Goal: Task Accomplishment & Management: Manage account settings

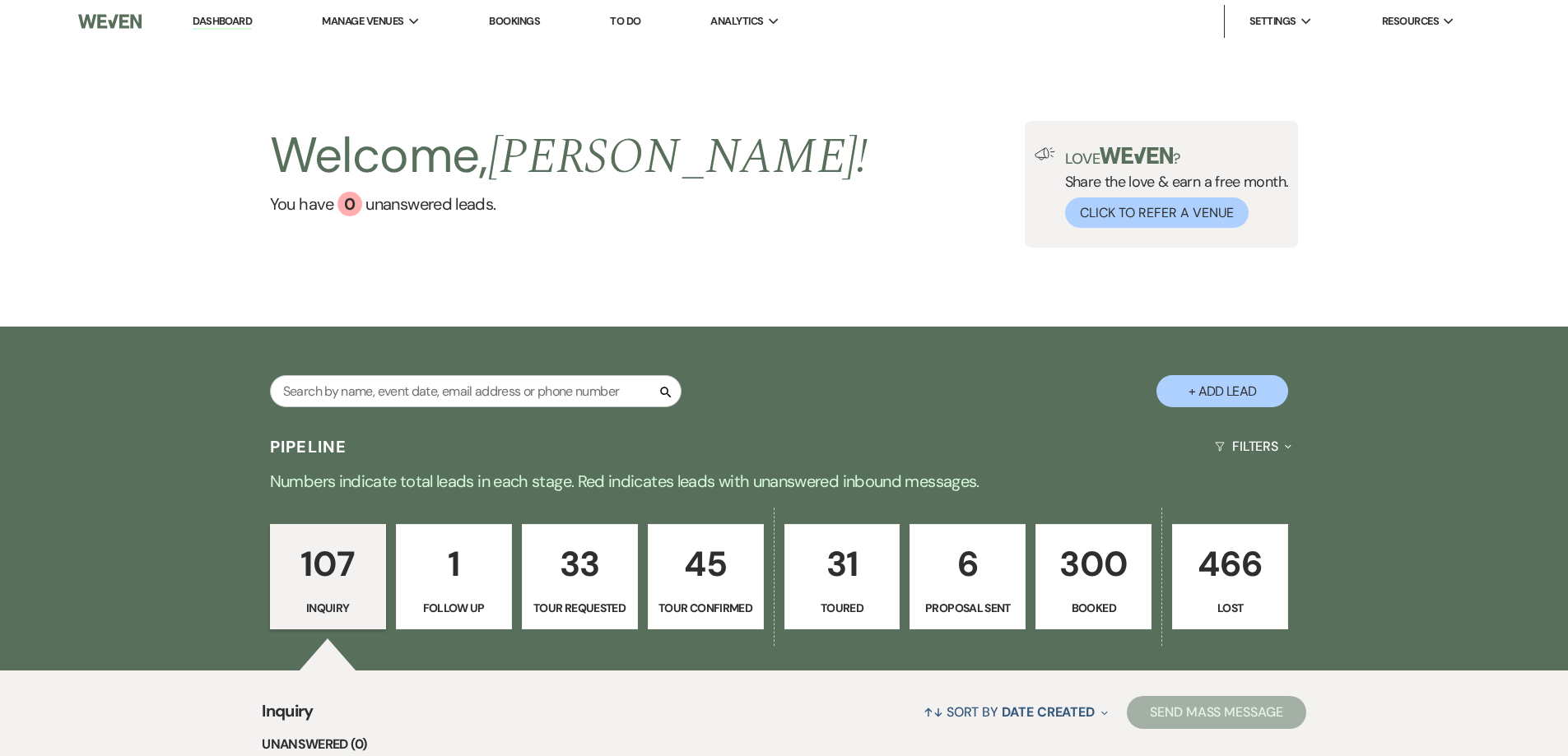
click at [1249, 385] on button "+ Add Lead" at bounding box center [1221, 391] width 132 height 32
select select "733"
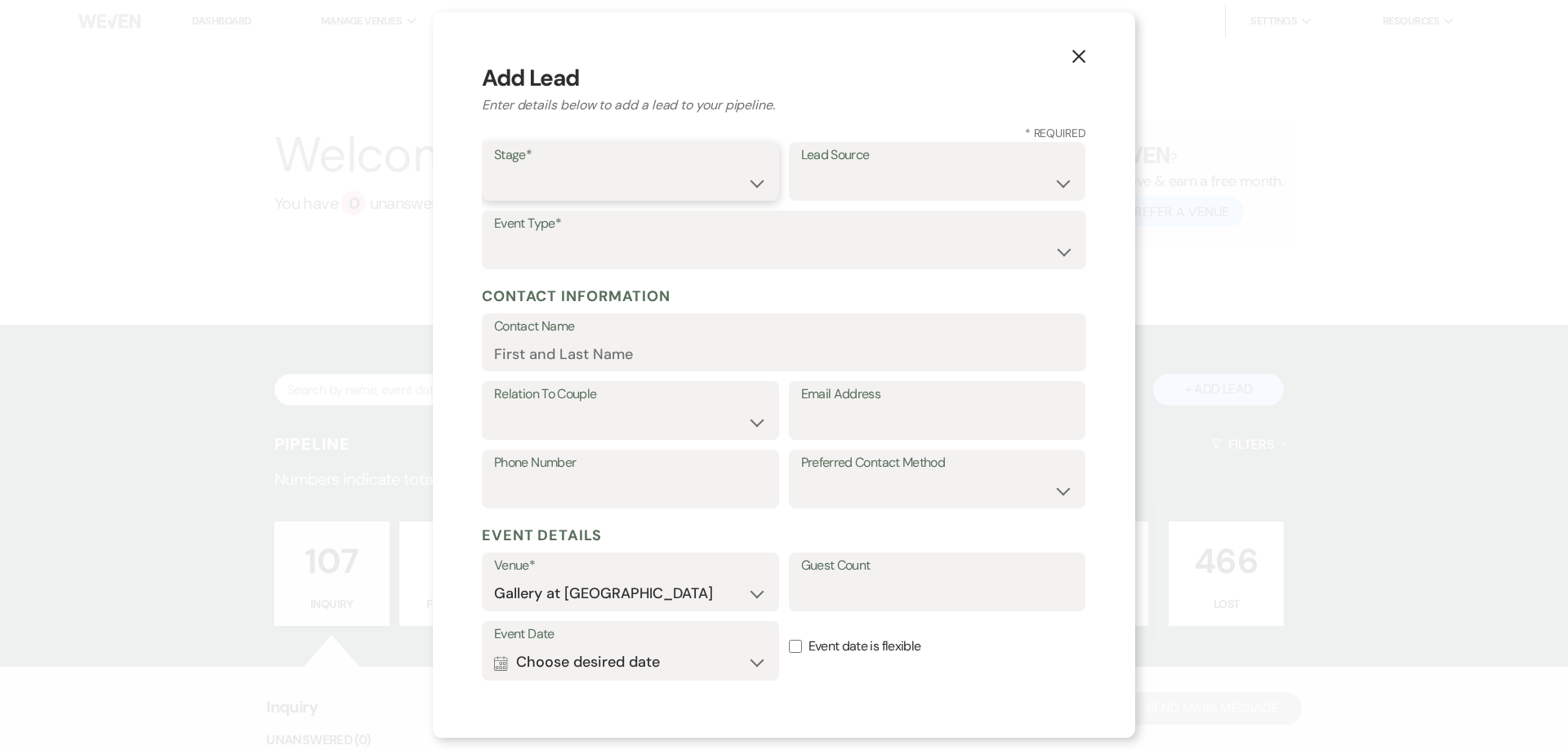
click at [626, 176] on select "Inquiry Follow Up Tour Requested Tour Confirmed Toured Proposal Sent Booked Lost" at bounding box center [630, 182] width 273 height 32
select select "5"
click at [494, 167] on select "Inquiry Follow Up Tour Requested Tour Confirmed Toured Proposal Sent Booked Lost" at bounding box center [630, 182] width 273 height 32
click at [801, 183] on select "Weven Venue Website Instagram Facebook Pinterest Google The Knot Wedding Wire H…" at bounding box center [937, 182] width 273 height 32
click at [801, 167] on select "Weven Venue Website Instagram Facebook Pinterest Google The Knot Wedding Wire H…" at bounding box center [937, 182] width 273 height 32
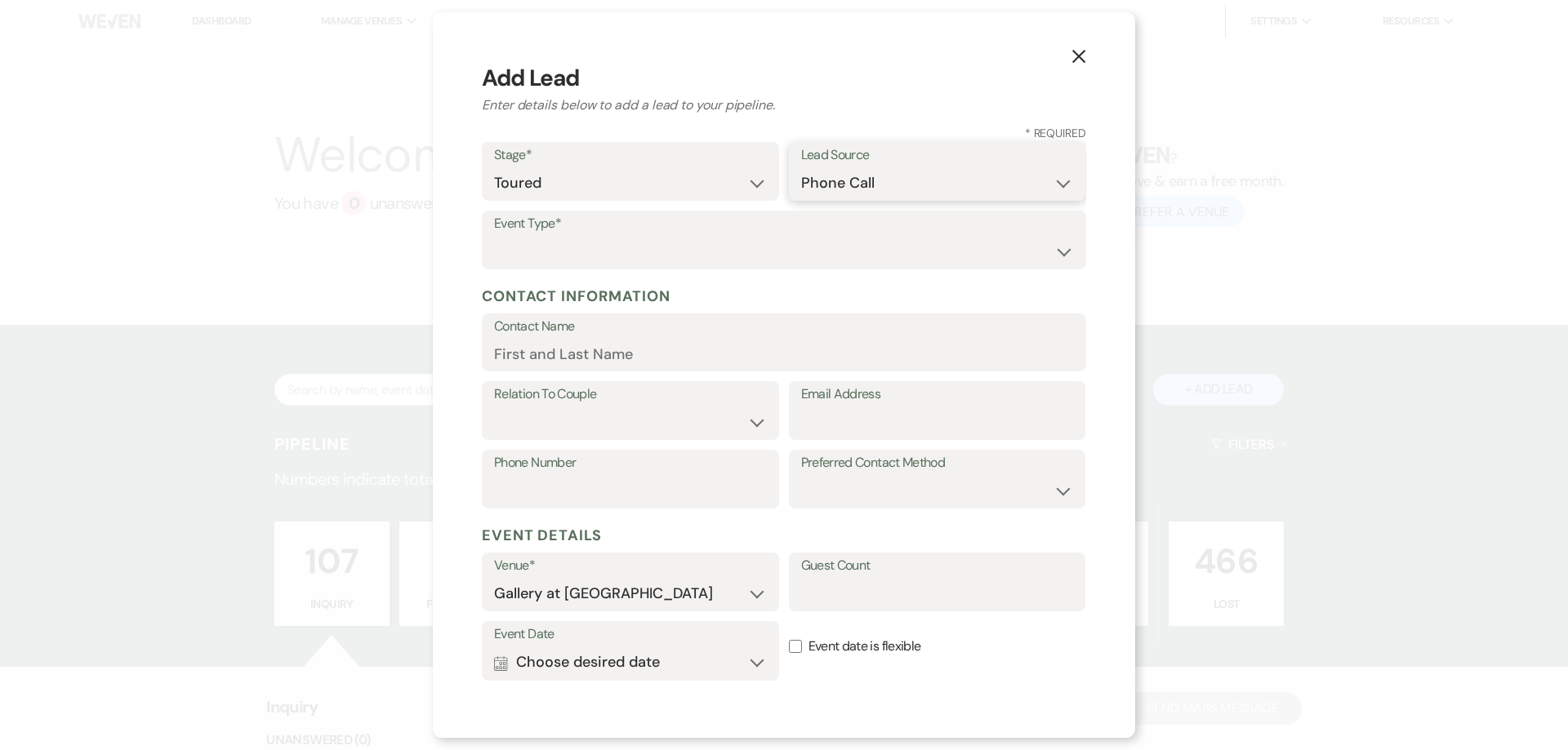
click at [859, 185] on select "Weven Venue Website Instagram Facebook Pinterest Google The Knot Wedding Wire H…" at bounding box center [937, 182] width 273 height 32
select select "23"
click at [801, 167] on select "Weven Venue Website Instagram Facebook Pinterest Google The Knot Wedding Wire H…" at bounding box center [937, 182] width 273 height 32
click at [661, 240] on select "Wedding Anniversary Party Baby Shower Bachelorette / Bachelor Party Birthday Pa…" at bounding box center [783, 252] width 580 height 32
click at [564, 254] on select "Wedding Anniversary Party Baby Shower Bachelorette / Bachelor Party Birthday Pa…" at bounding box center [783, 252] width 580 height 32
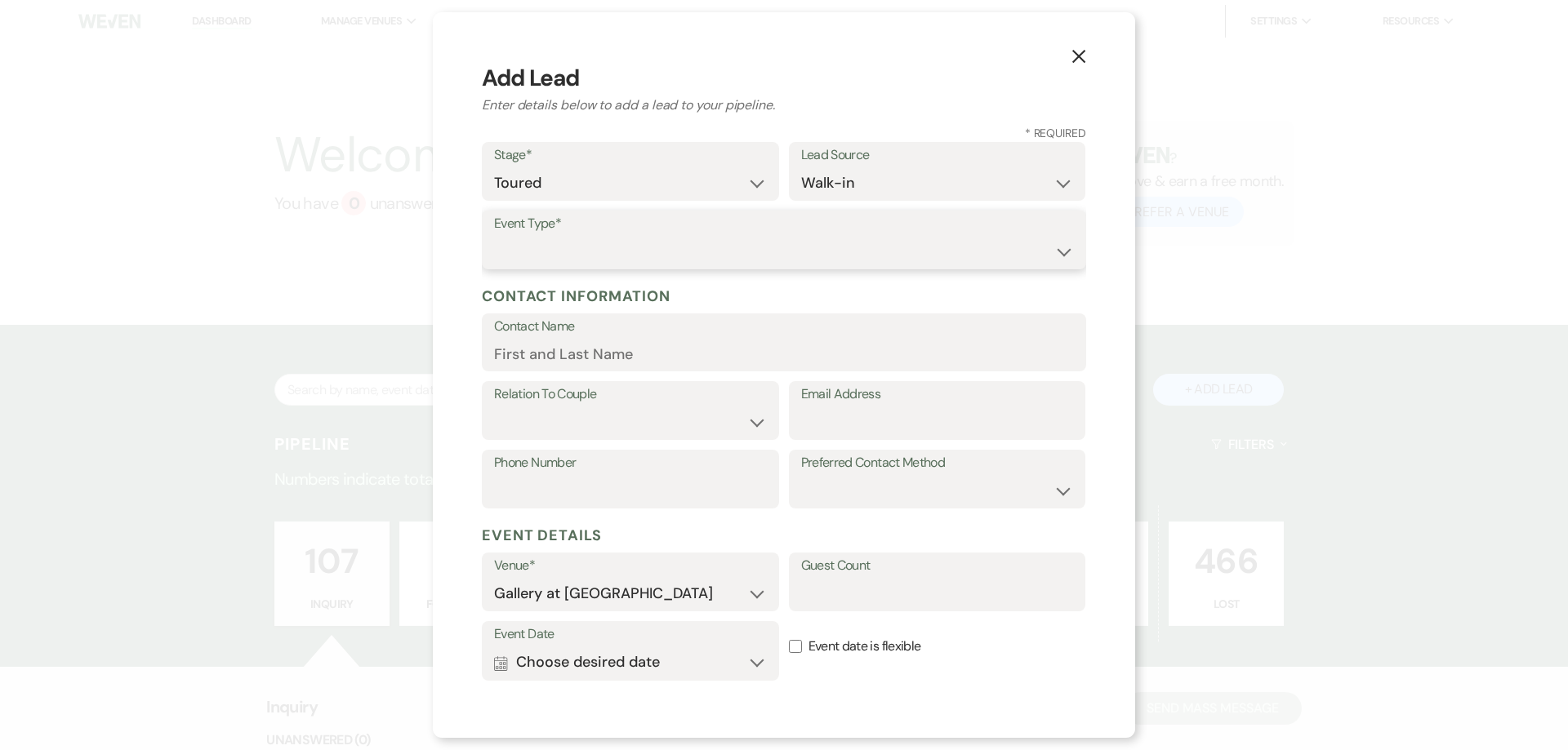
click at [568, 249] on select "Wedding Anniversary Party Baby Shower Bachelorette / Bachelor Party Birthday Pa…" at bounding box center [783, 252] width 580 height 32
select select "13"
click at [830, 253] on input "Other Type*" at bounding box center [937, 252] width 273 height 32
type input "G"
type input "Wedding gathering"
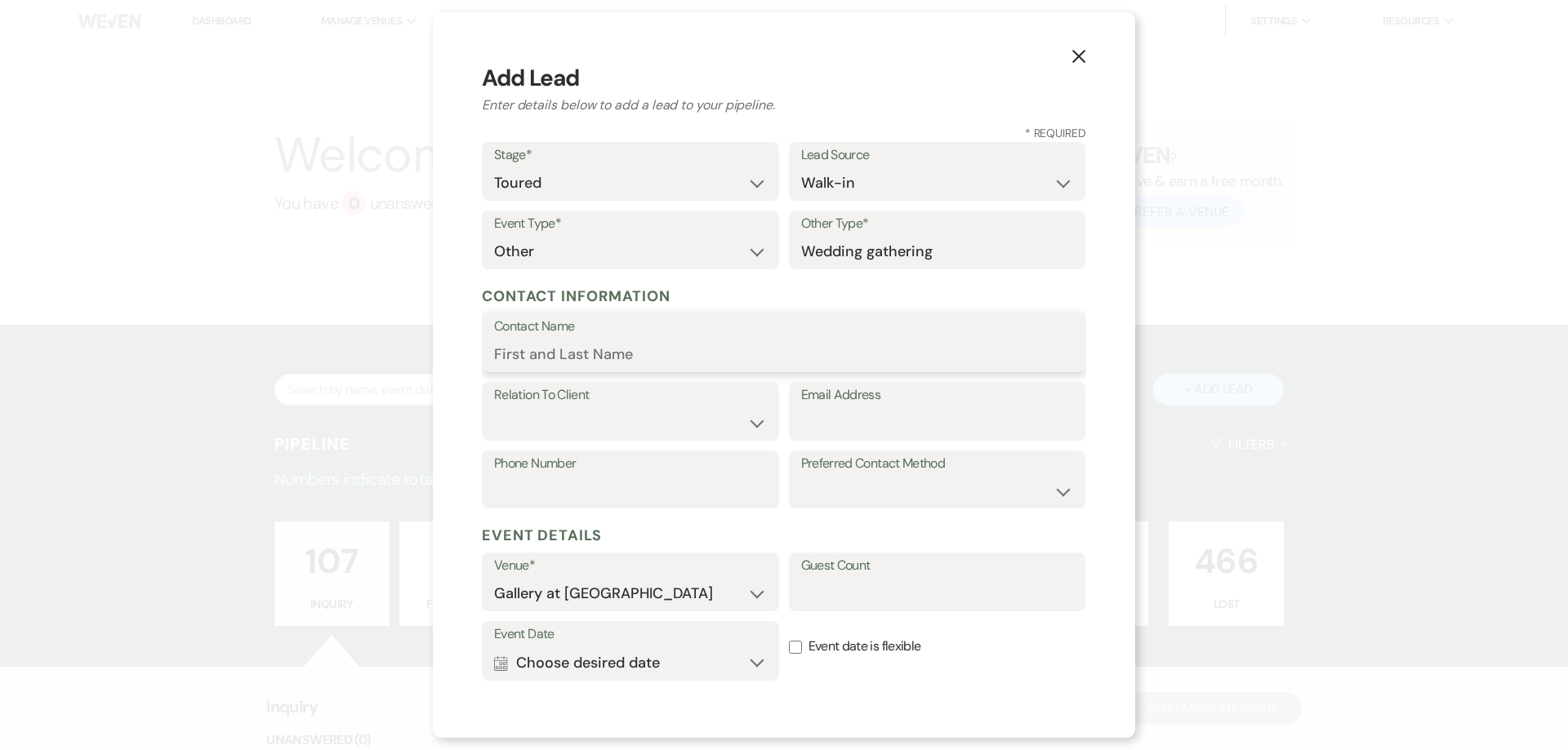
click at [790, 364] on input "Contact Name" at bounding box center [783, 354] width 580 height 32
click at [823, 418] on input "Email Address" at bounding box center [937, 423] width 273 height 32
click at [674, 423] on select "Client Event Planner Parent of Client Family Member Friend Other" at bounding box center [630, 423] width 273 height 32
select select "1"
click at [494, 408] on select "Client Event Planner Parent of Client Family Member Friend Other" at bounding box center [630, 423] width 273 height 32
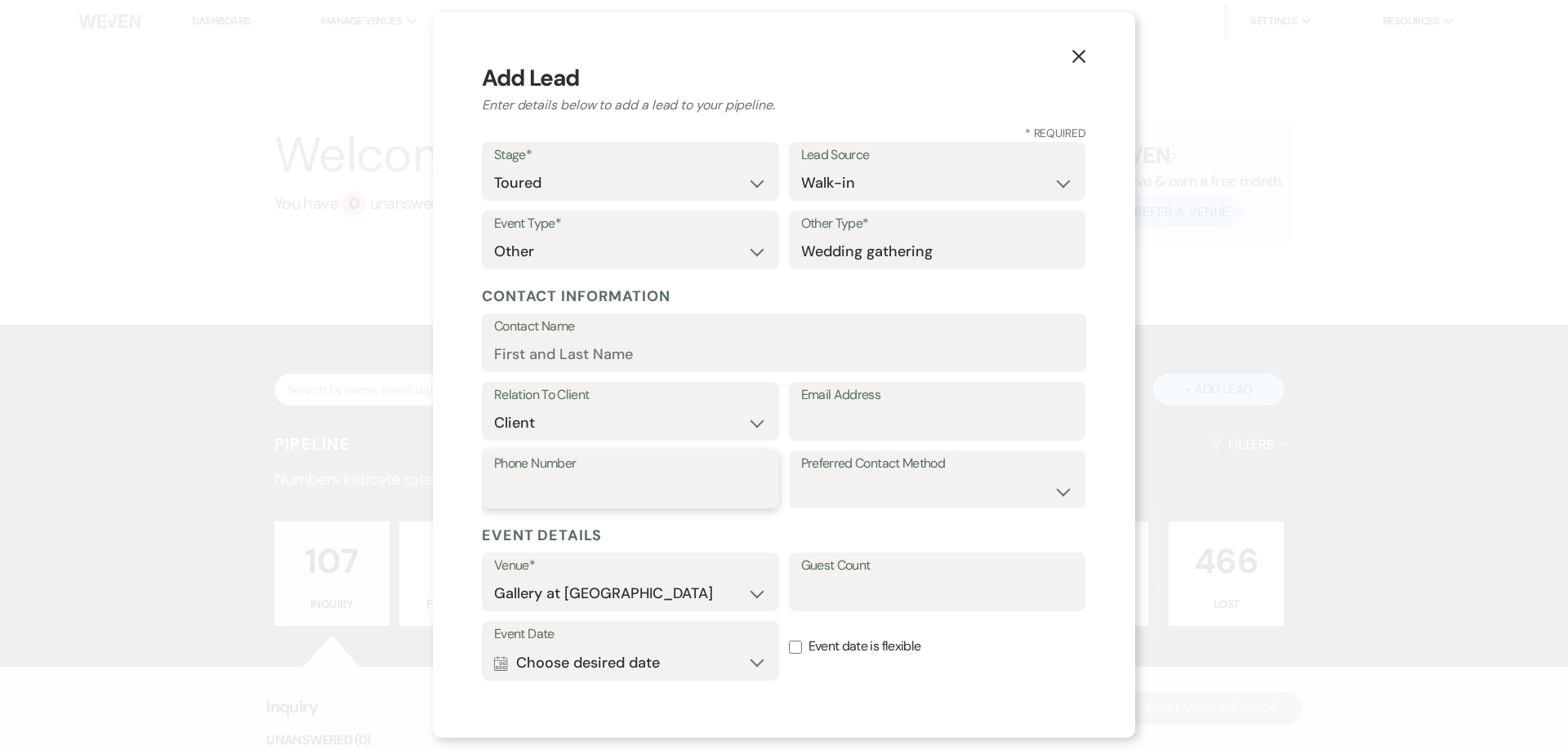
click at [663, 494] on input "Phone Number" at bounding box center [630, 491] width 273 height 32
click at [847, 503] on select "Email Phone Text" at bounding box center [937, 491] width 273 height 32
click at [851, 500] on select "Email Phone Text" at bounding box center [937, 491] width 273 height 32
select select "email"
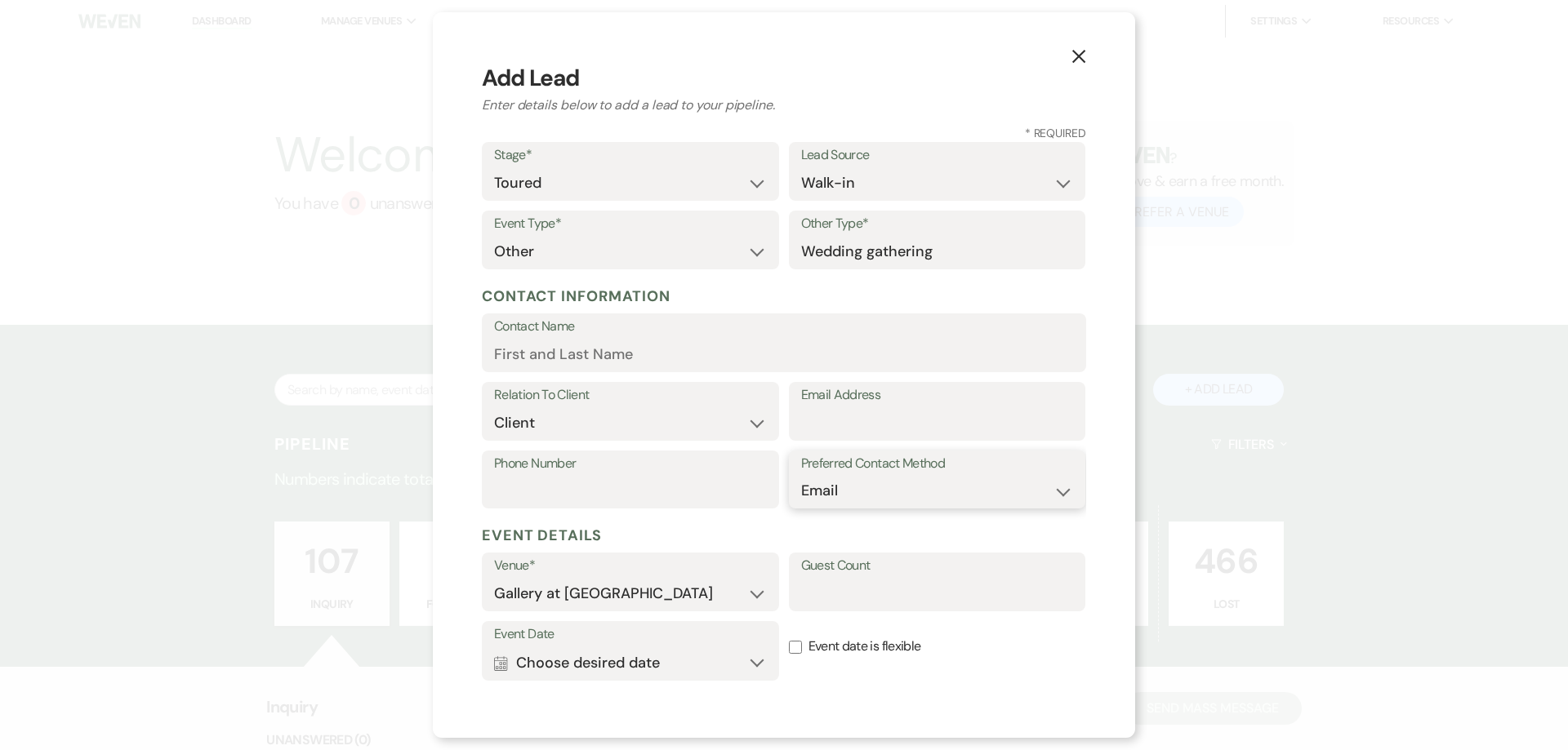
click at [801, 475] on select "Email Phone Text" at bounding box center [937, 491] width 273 height 32
click at [735, 596] on select "Gallery at [GEOGRAPHIC_DATA]" at bounding box center [630, 594] width 273 height 32
click at [852, 613] on div "Venue* Gallery at Hood Street Guest Count" at bounding box center [784, 587] width 604 height 68
click at [698, 673] on button "Calendar Choose desired date Expand" at bounding box center [630, 663] width 273 height 33
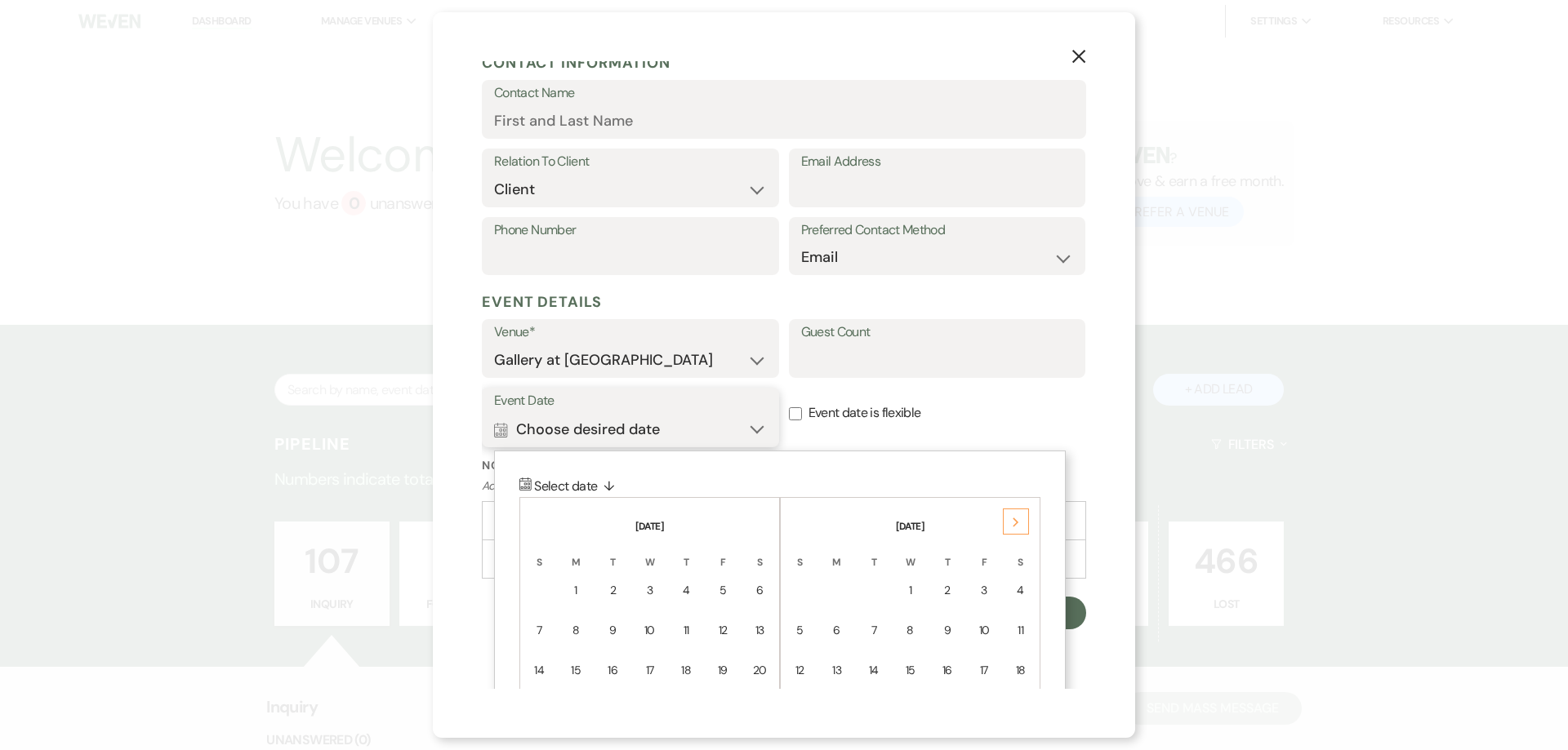
scroll to position [338, 0]
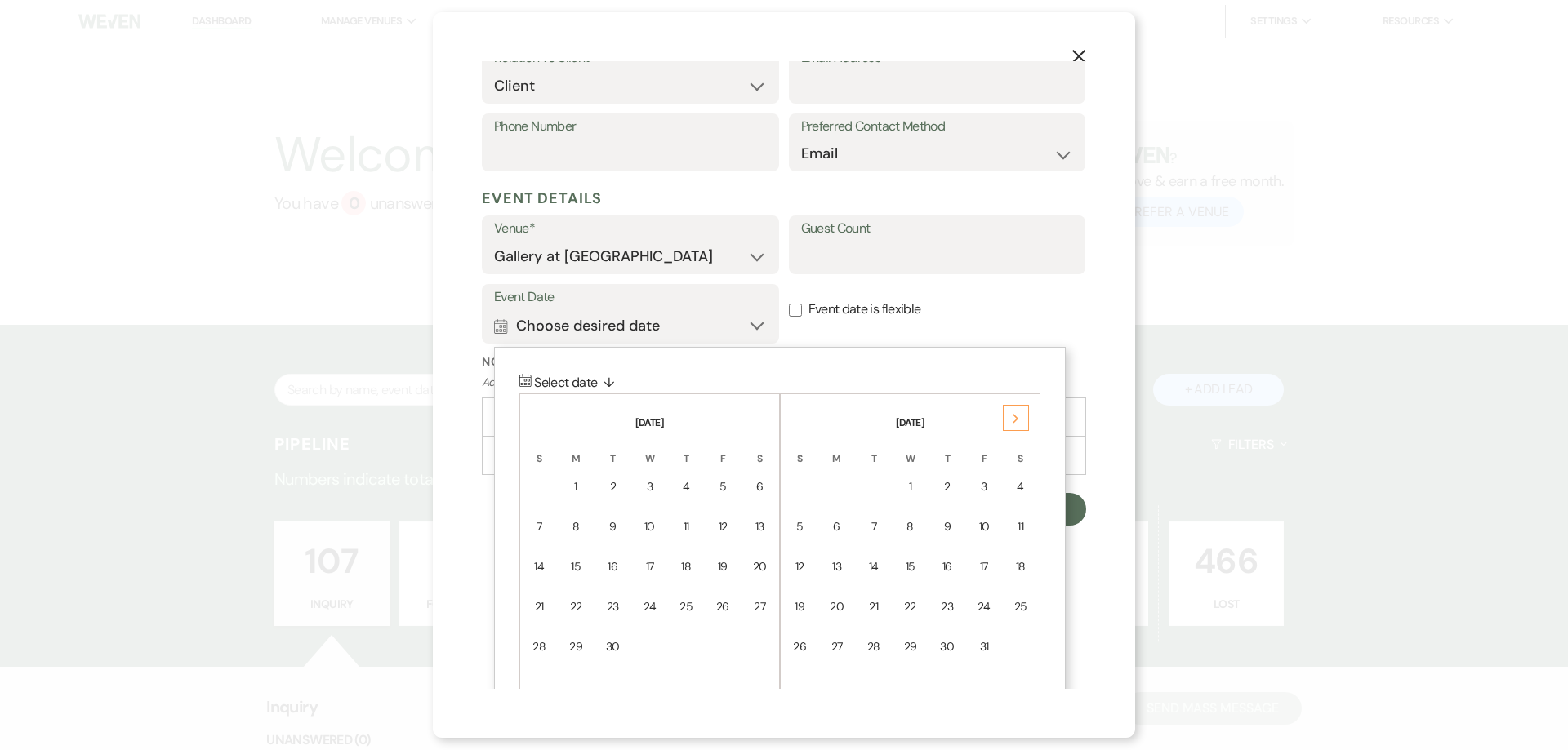
click at [1018, 418] on use at bounding box center [1016, 419] width 5 height 9
click at [979, 643] on div "28" at bounding box center [984, 647] width 14 height 17
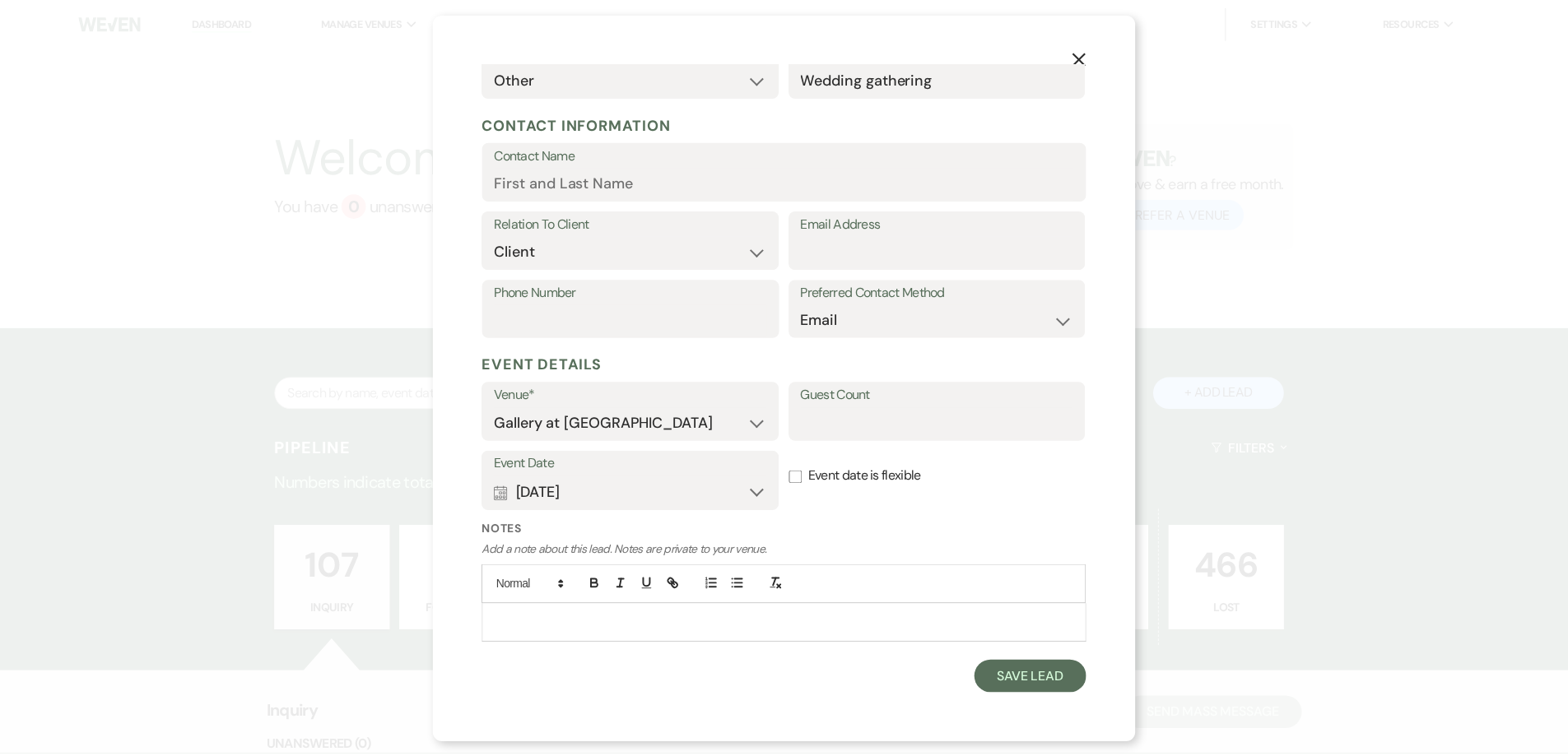
scroll to position [176, 0]
click at [834, 251] on input "Email Address" at bounding box center [944, 251] width 275 height 32
click at [698, 186] on input "Contact Name" at bounding box center [789, 182] width 584 height 32
drag, startPoint x: 529, startPoint y: 190, endPoint x: 435, endPoint y: 182, distance: 94.3
click at [436, 191] on div "X Add Lead Enter details below to add a lead to your pipeline. * Required Stage…" at bounding box center [790, 378] width 708 height 732
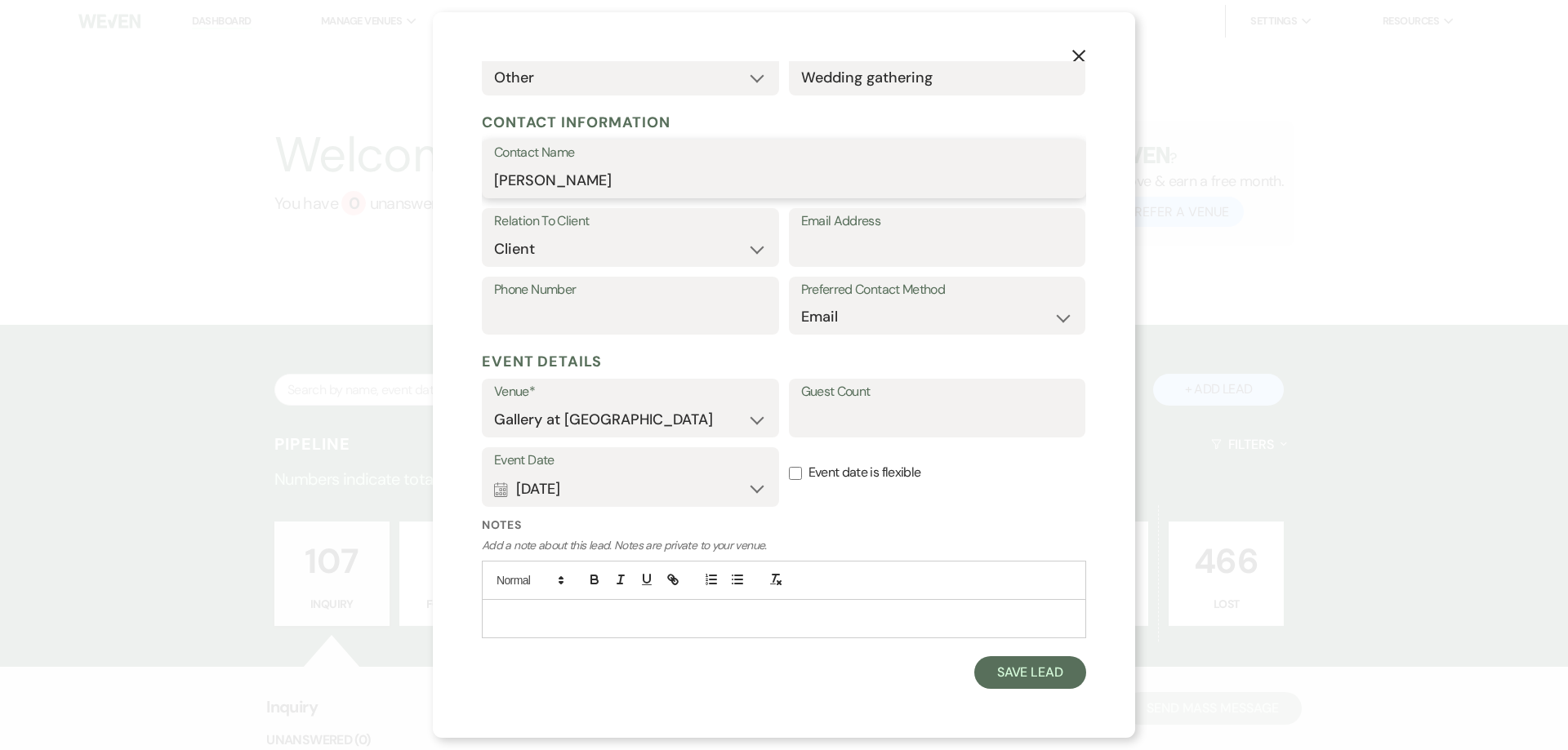
type input "Jeff Ward"
click at [596, 329] on input "Phone Number" at bounding box center [630, 317] width 273 height 32
click at [914, 253] on input "Email Address" at bounding box center [937, 249] width 273 height 32
click at [935, 250] on input "Email Address" at bounding box center [937, 249] width 273 height 32
type input "lbfward@gmail.com"
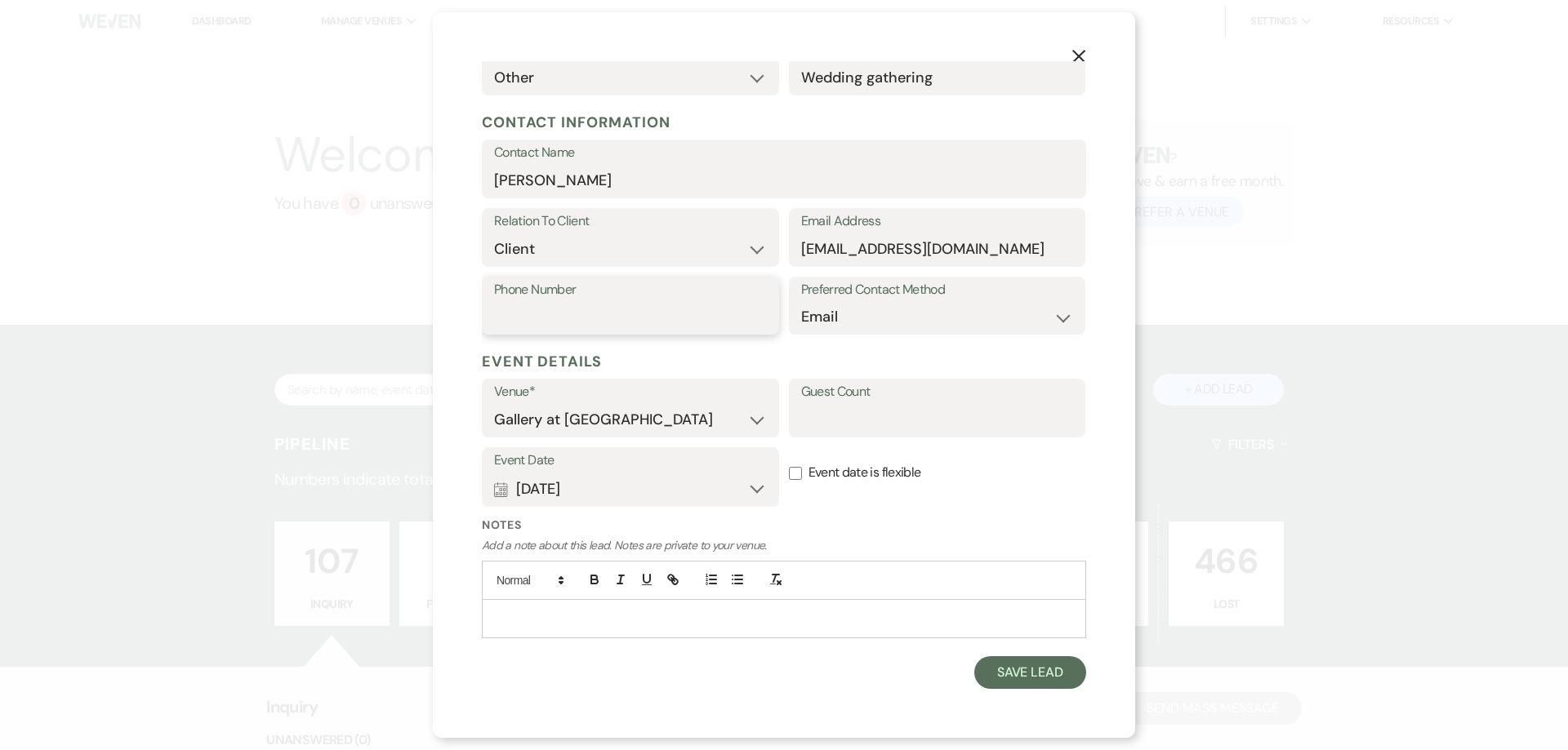
click at [695, 310] on input "Phone Number" at bounding box center [630, 317] width 273 height 32
type input "404-861-5945"
click at [1019, 682] on button "Save Lead" at bounding box center [1030, 672] width 112 height 33
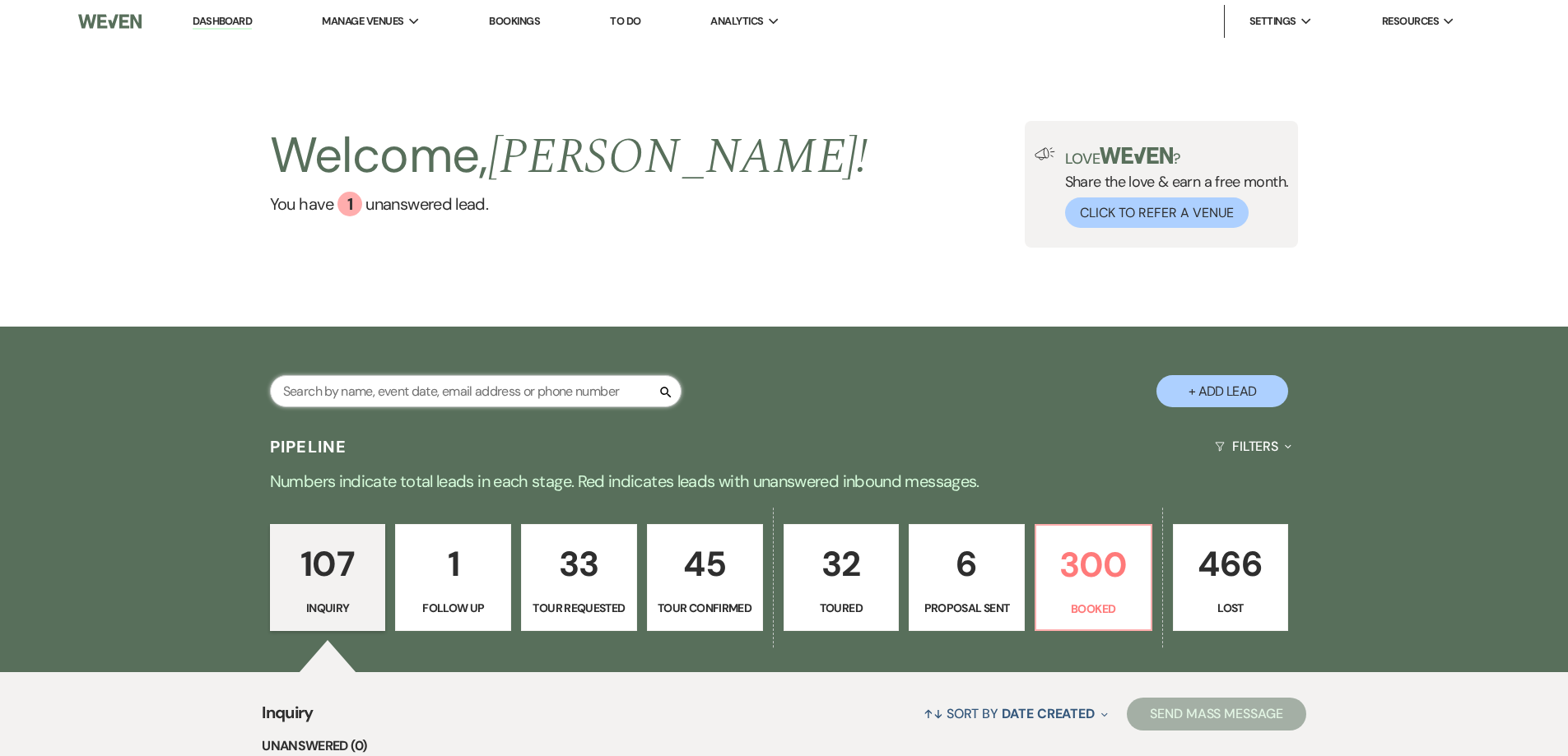
click at [546, 395] on input "text" at bounding box center [475, 391] width 411 height 32
type input "jeff ward"
select select "5"
select select "6"
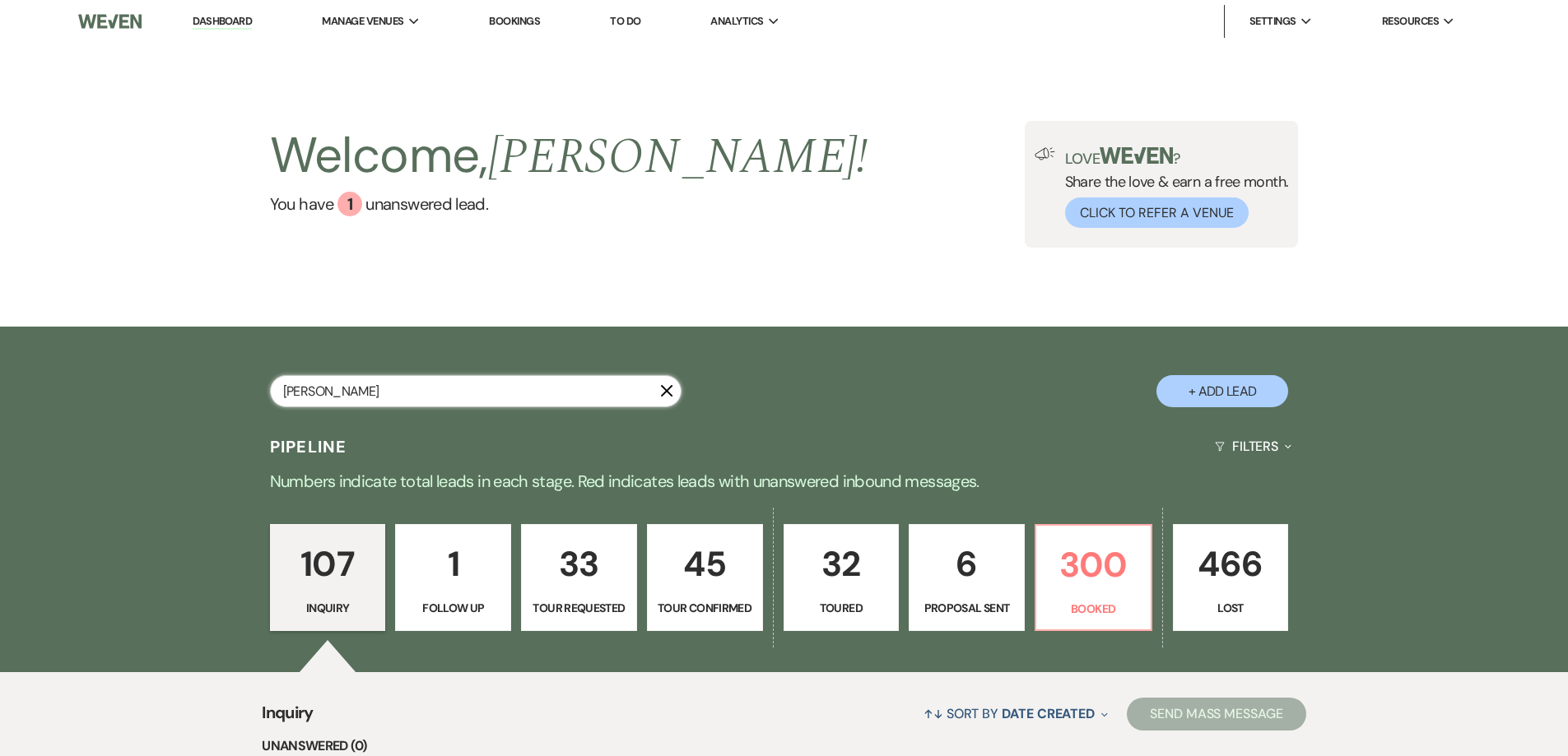
select select "8"
select select "5"
select select "8"
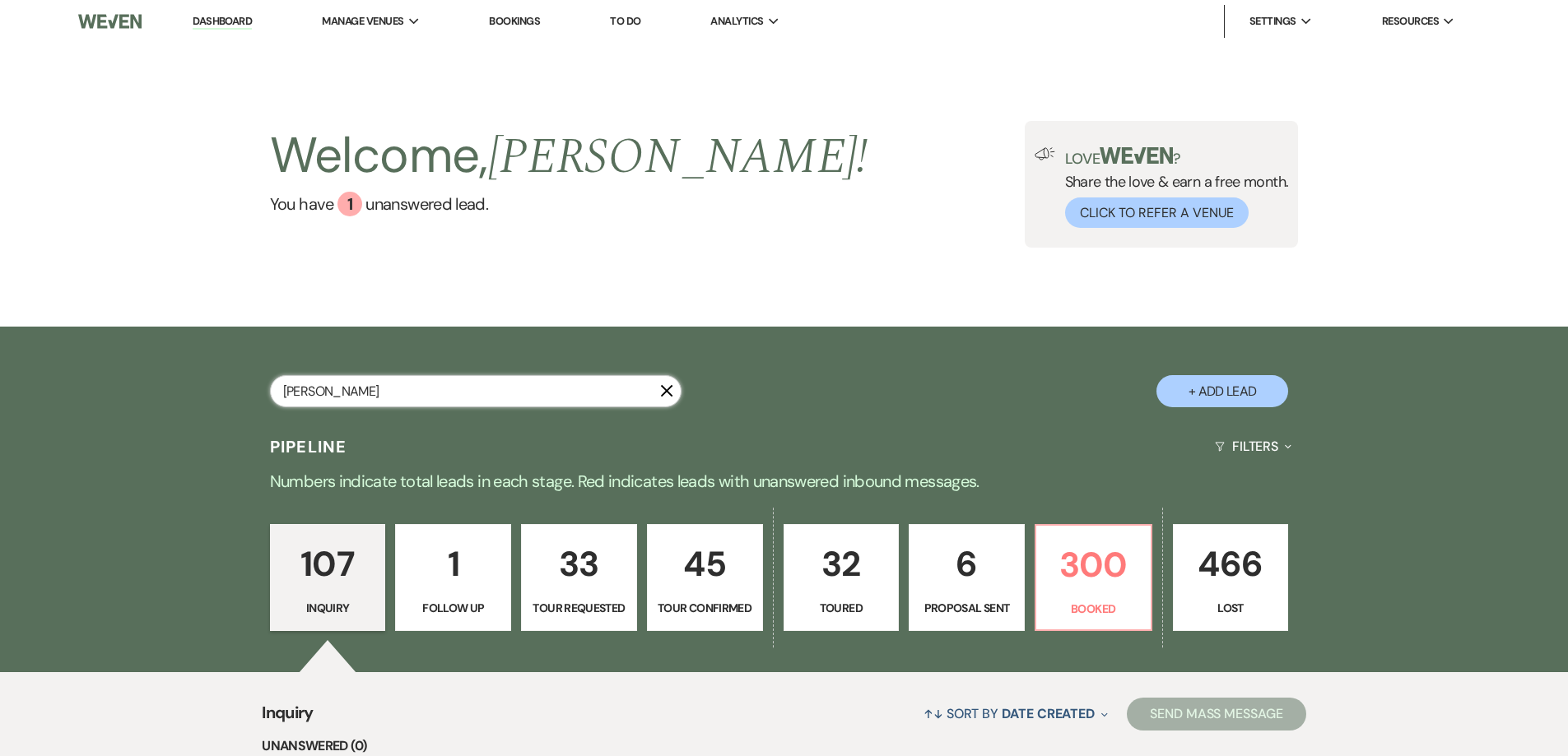
select select "5"
select select "8"
select select "5"
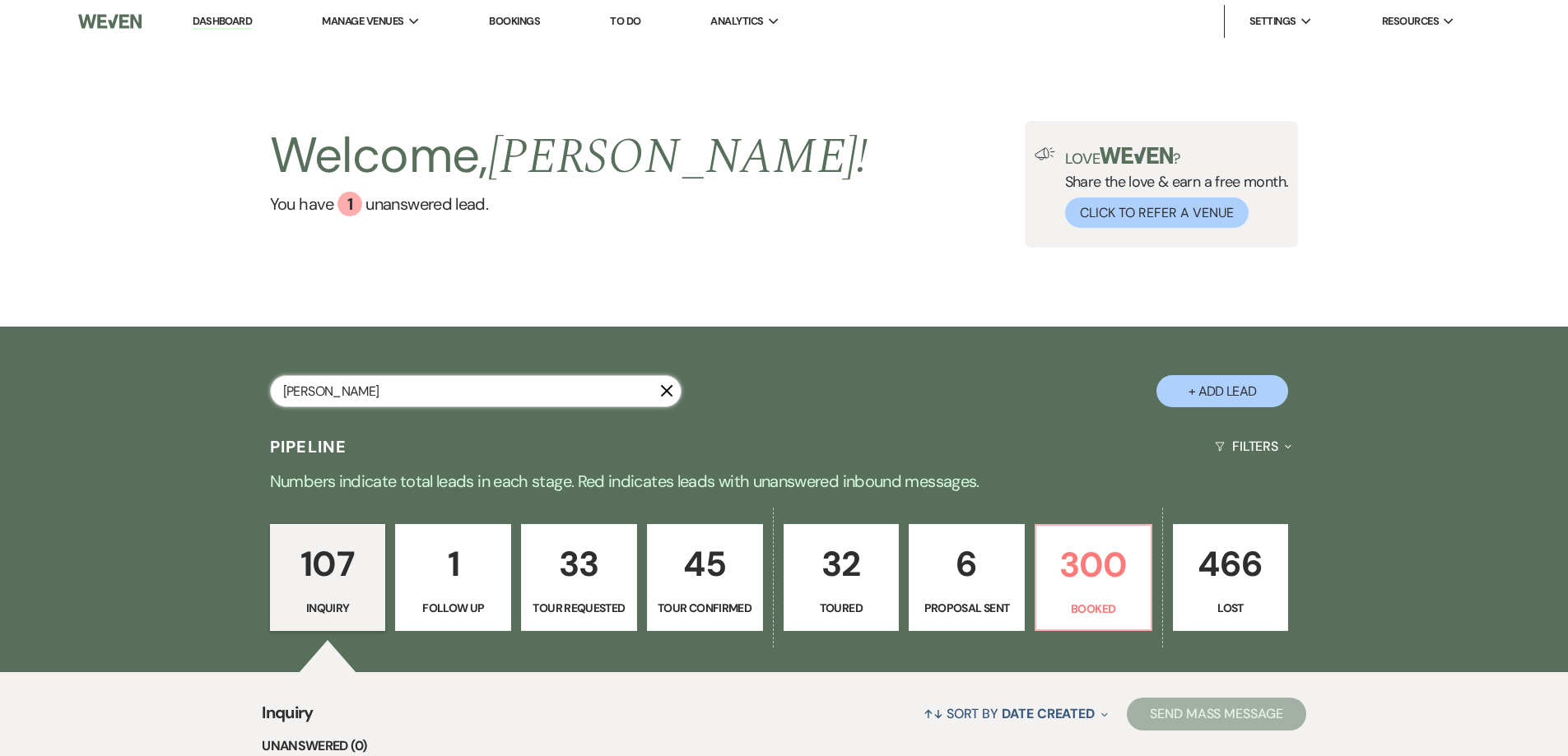
select select "8"
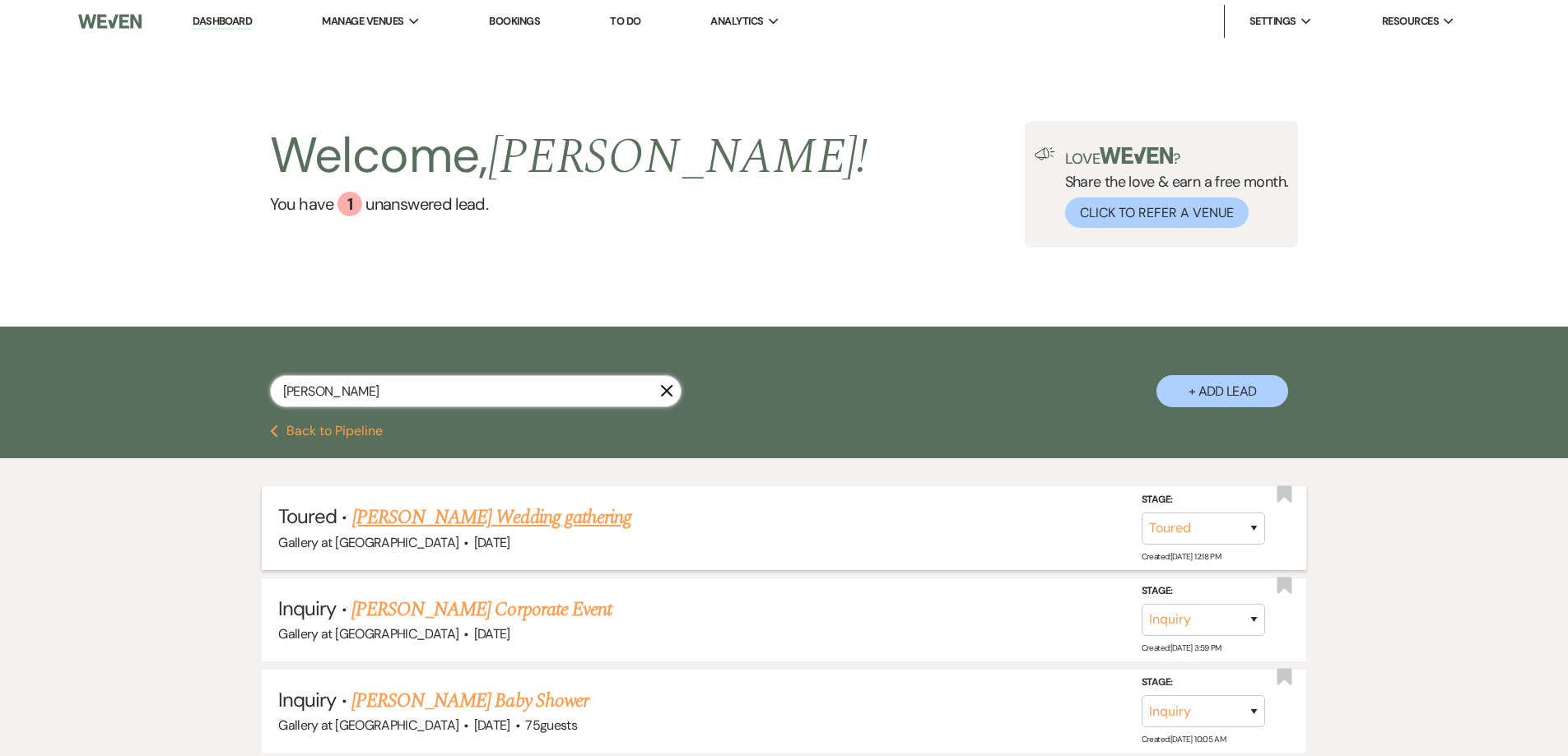
type input "jeff ward"
click at [532, 513] on link "Jeff Ward's Wedding gathering" at bounding box center [491, 518] width 279 height 29
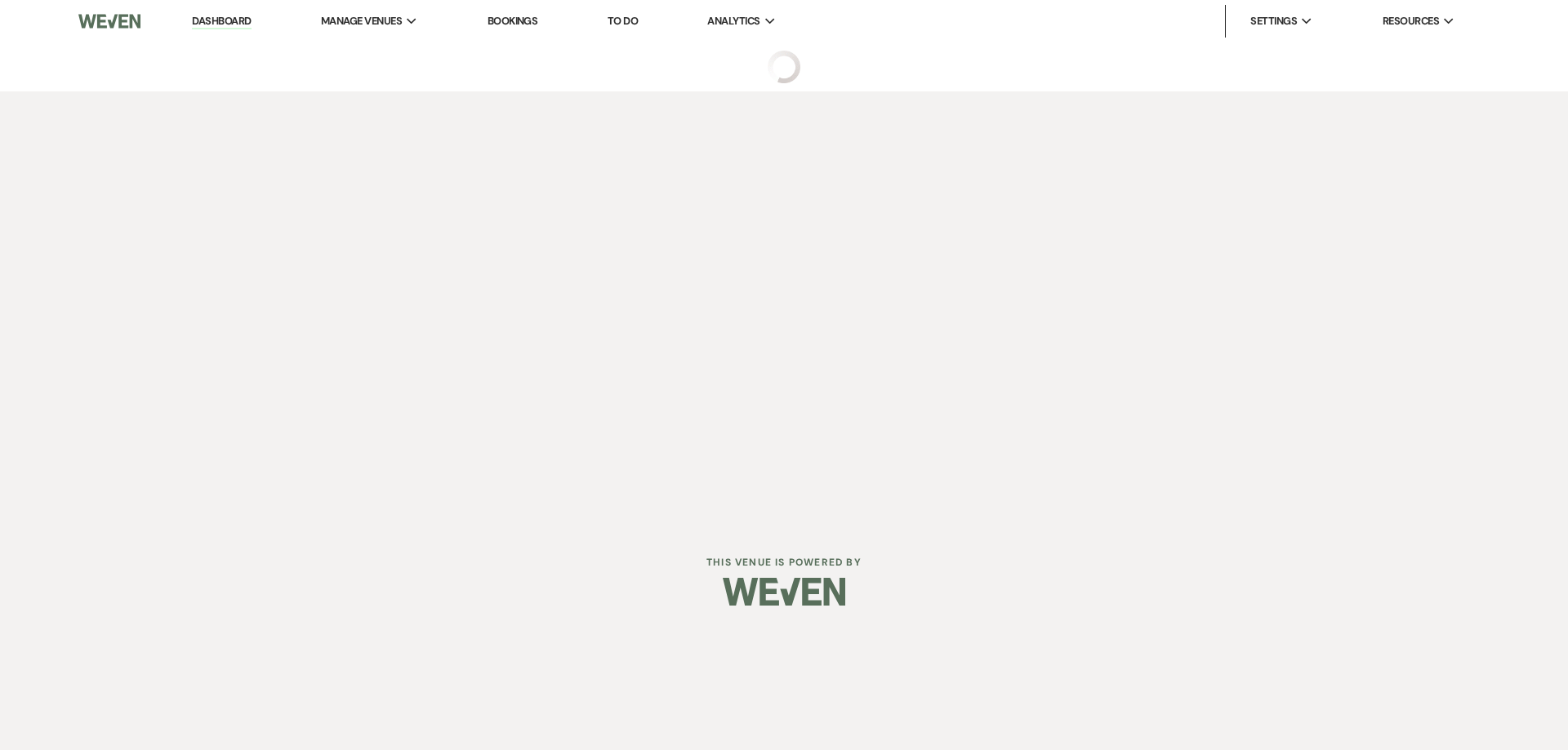
select select "5"
select select "23"
select select "13"
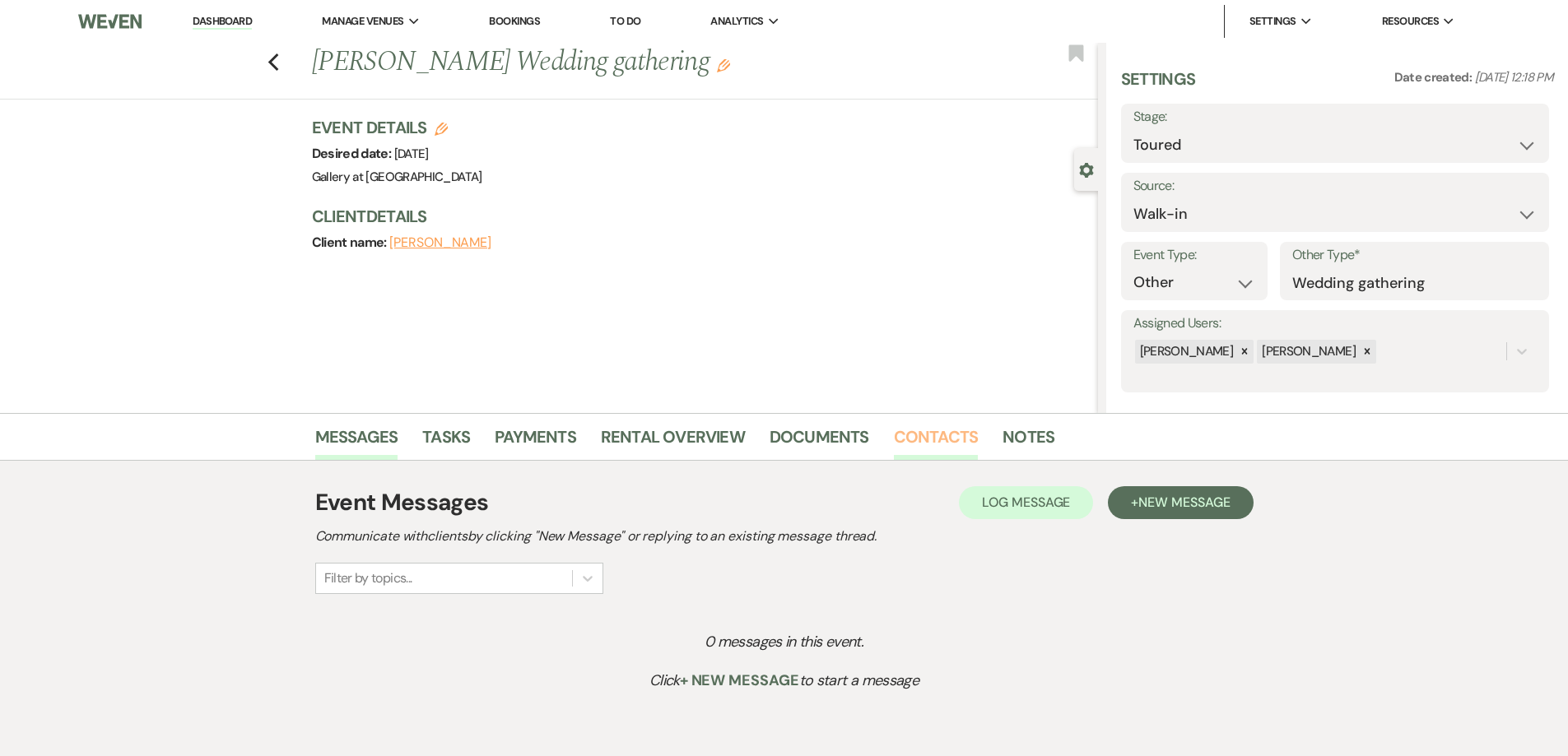
click at [944, 435] on link "Contacts" at bounding box center [936, 441] width 85 height 36
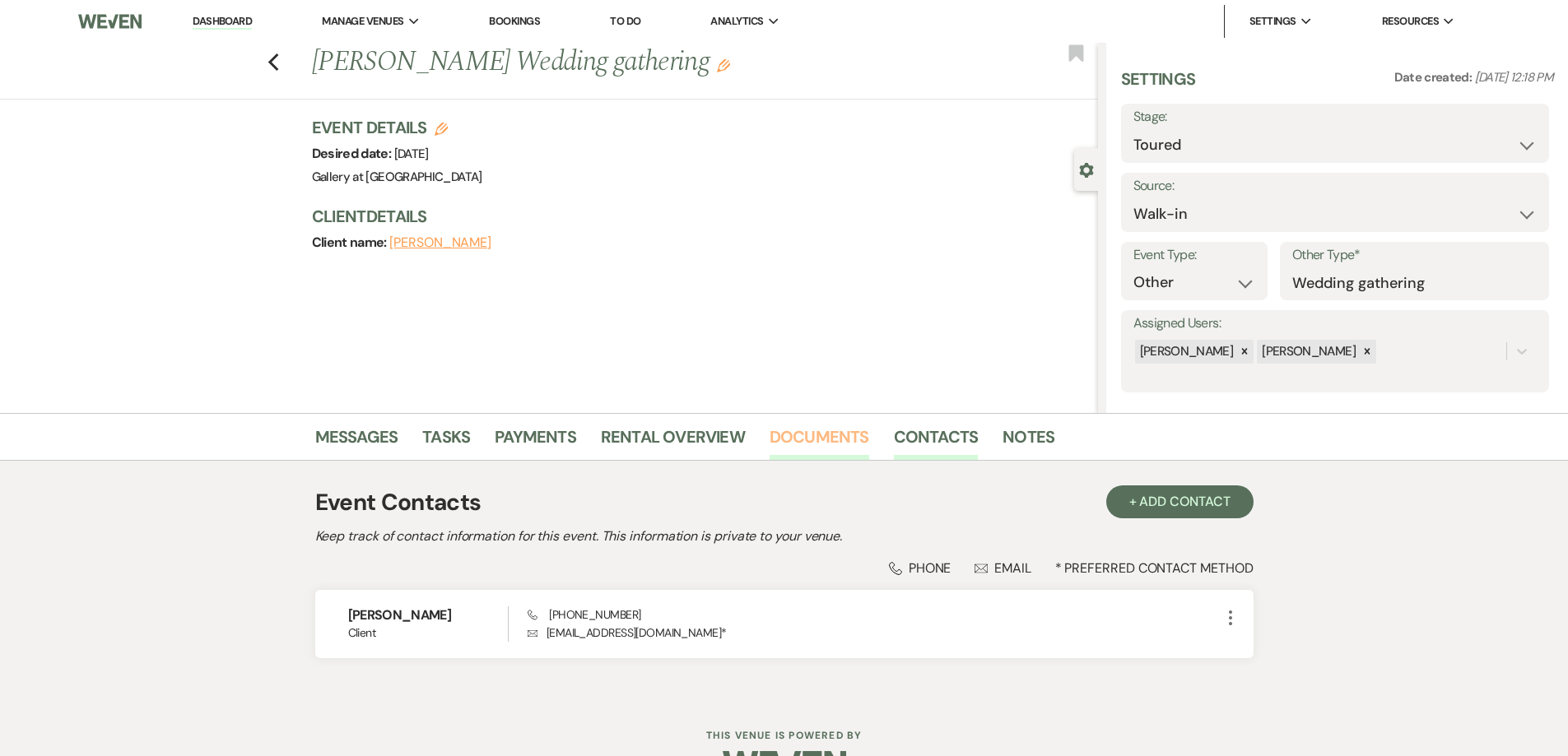
click at [834, 450] on link "Documents" at bounding box center [819, 441] width 99 height 36
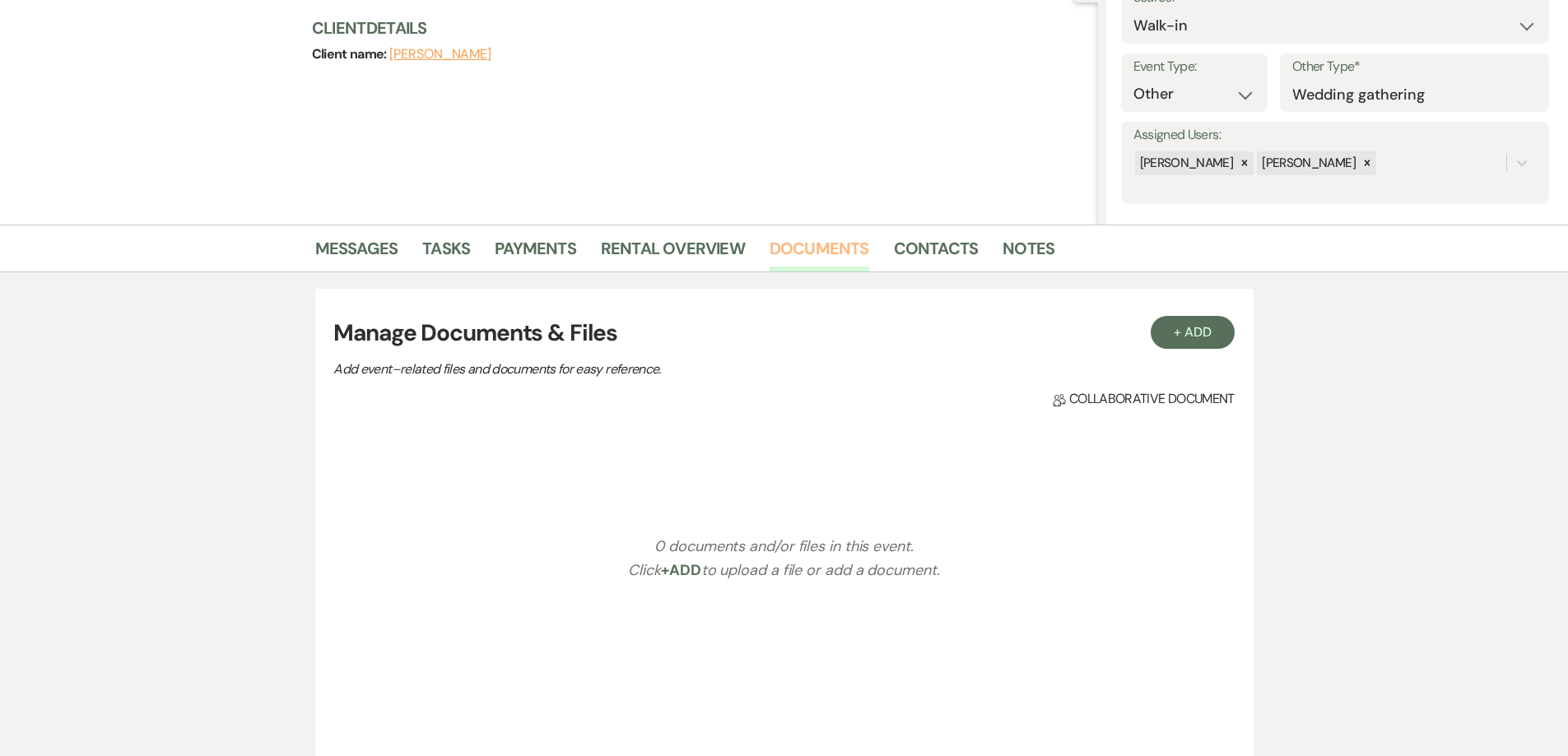
scroll to position [246, 0]
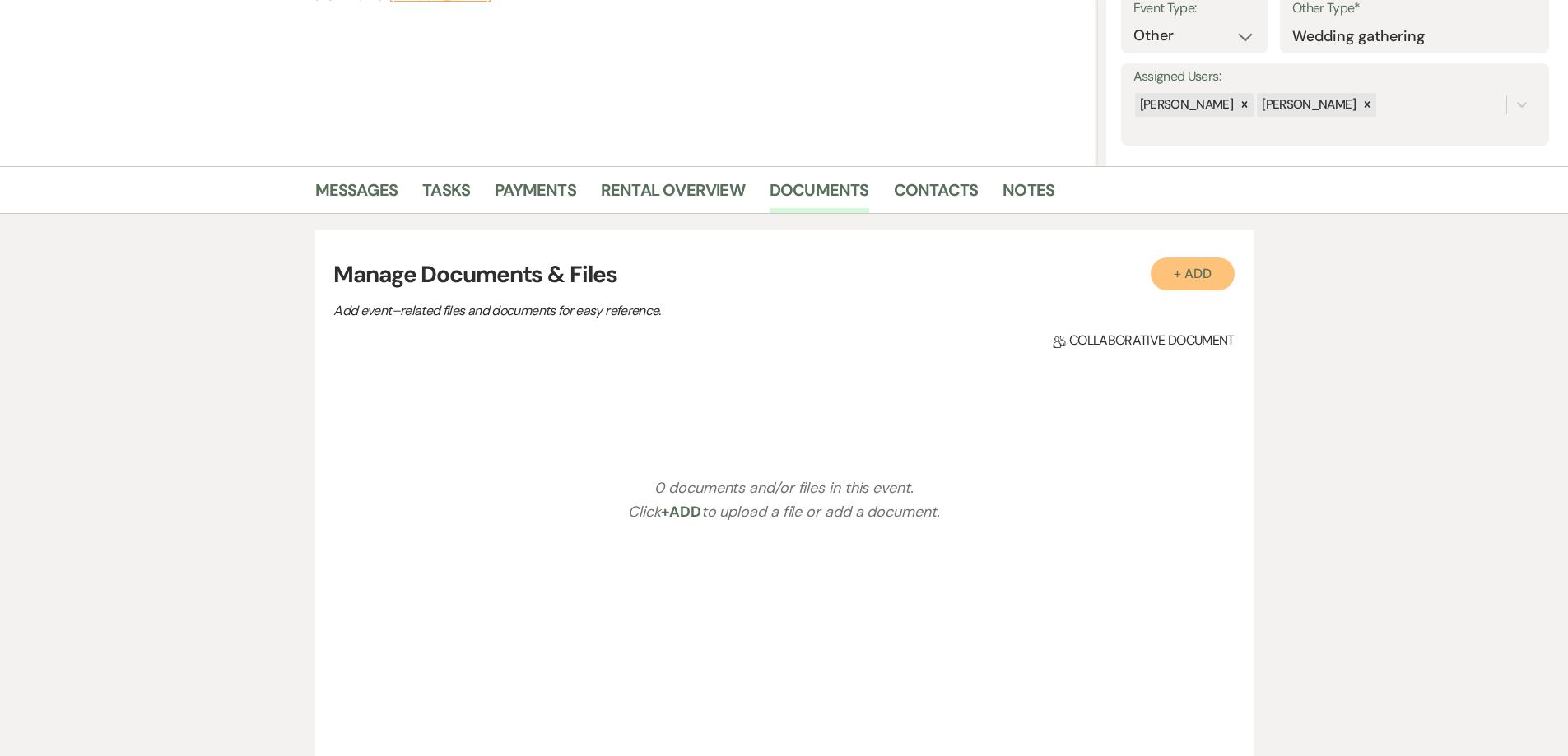
click at [1165, 274] on button "+ Add" at bounding box center [1192, 274] width 84 height 33
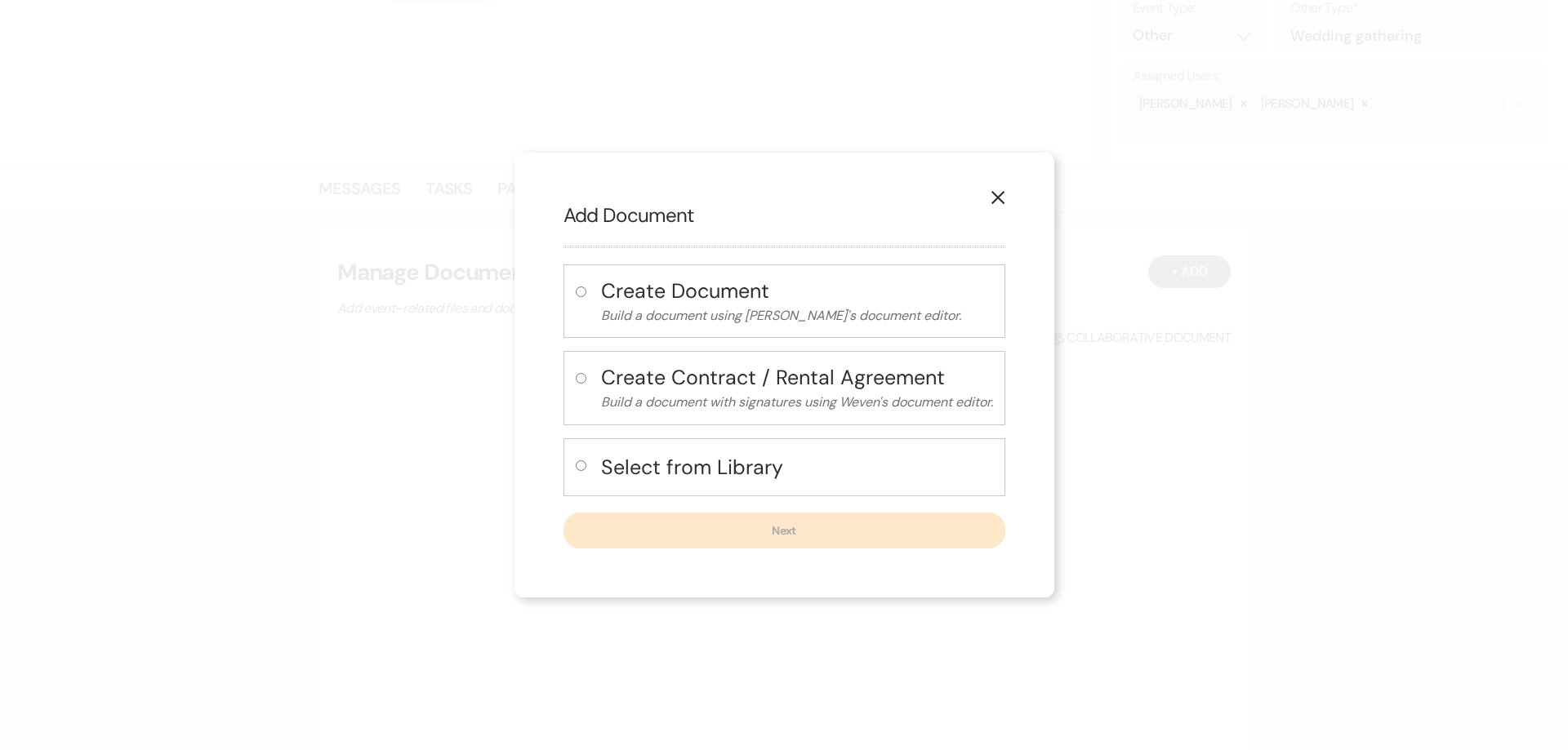
click at [576, 464] on input "radio" at bounding box center [581, 466] width 11 height 11
radio input "true"
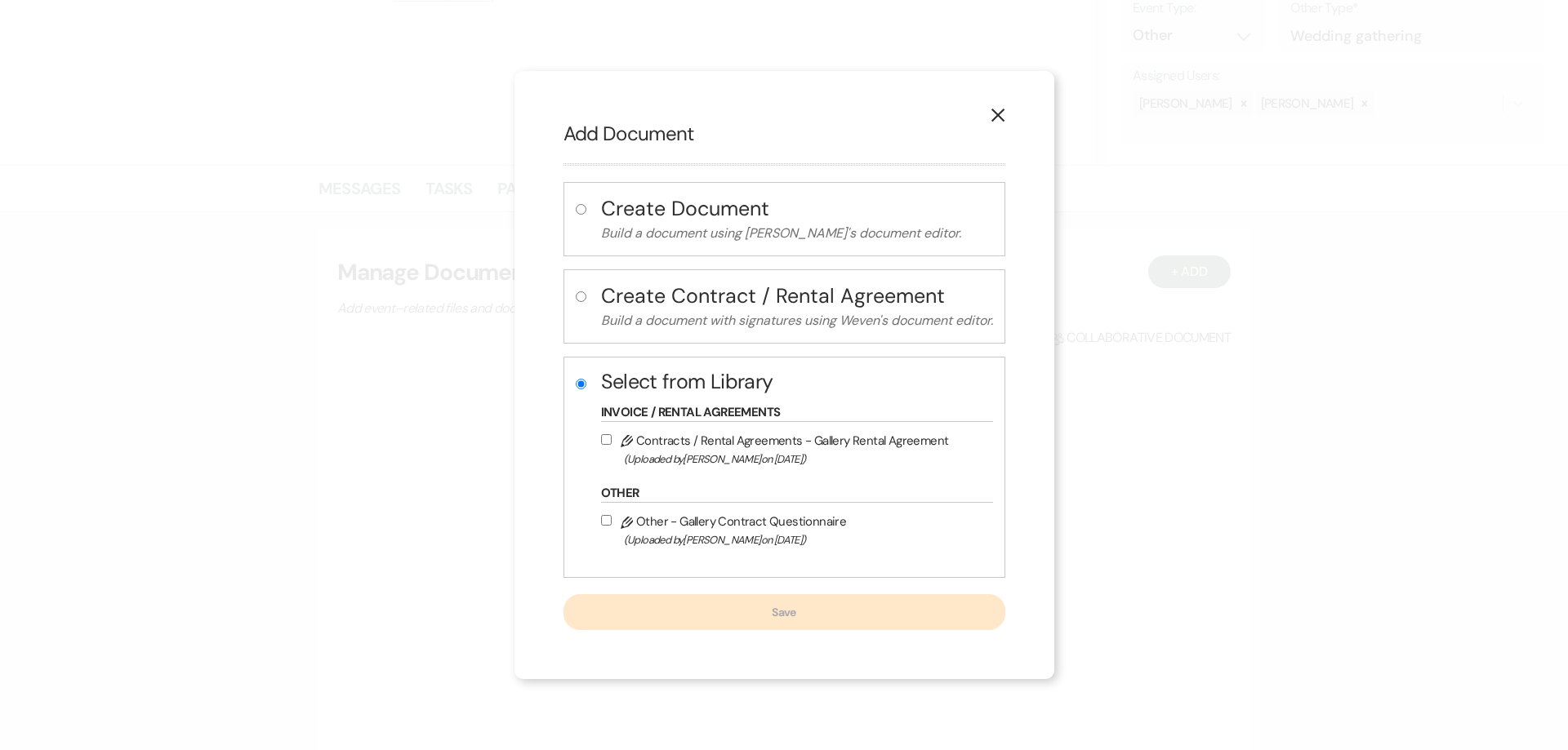
click at [1003, 112] on use "button" at bounding box center [998, 115] width 13 height 13
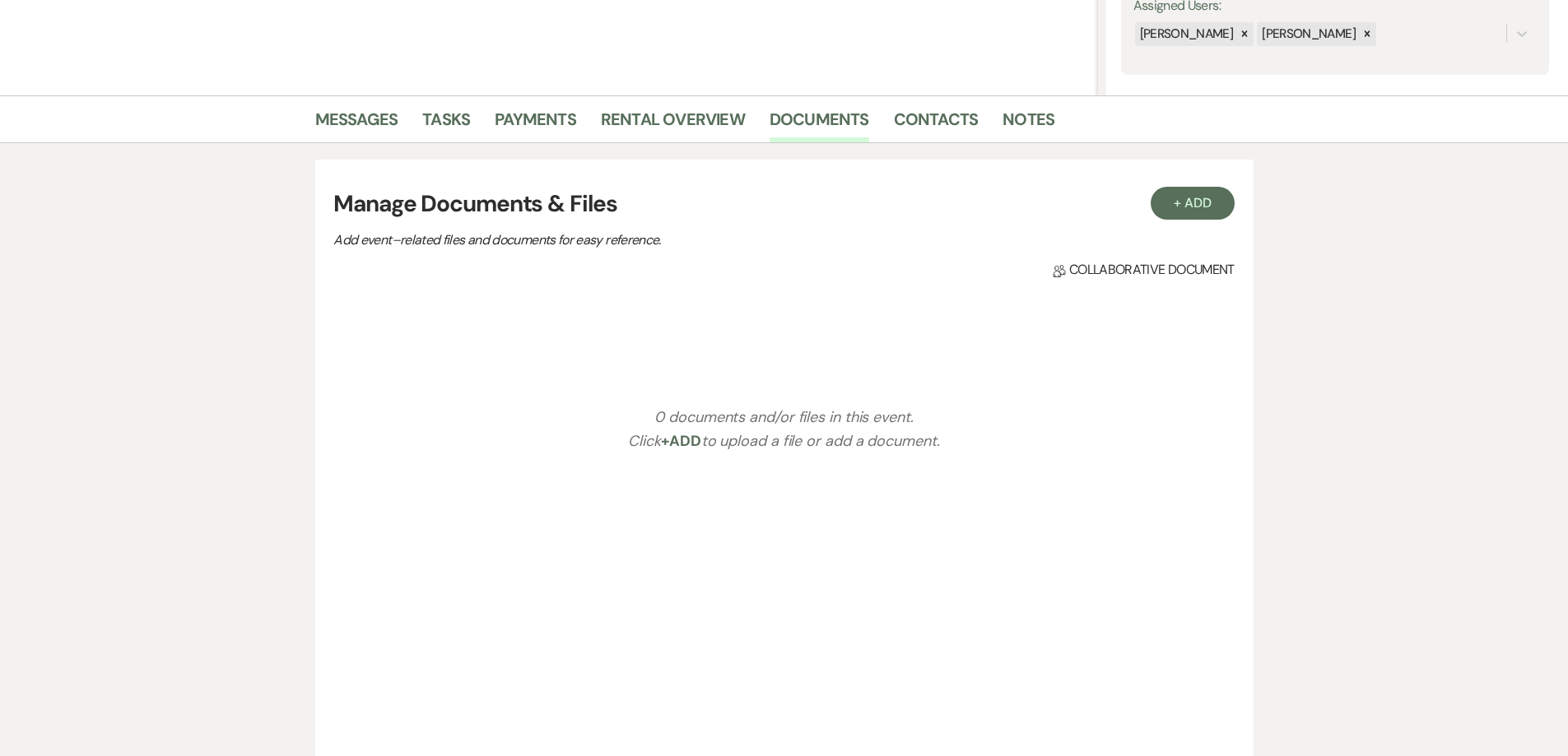
scroll to position [329, 0]
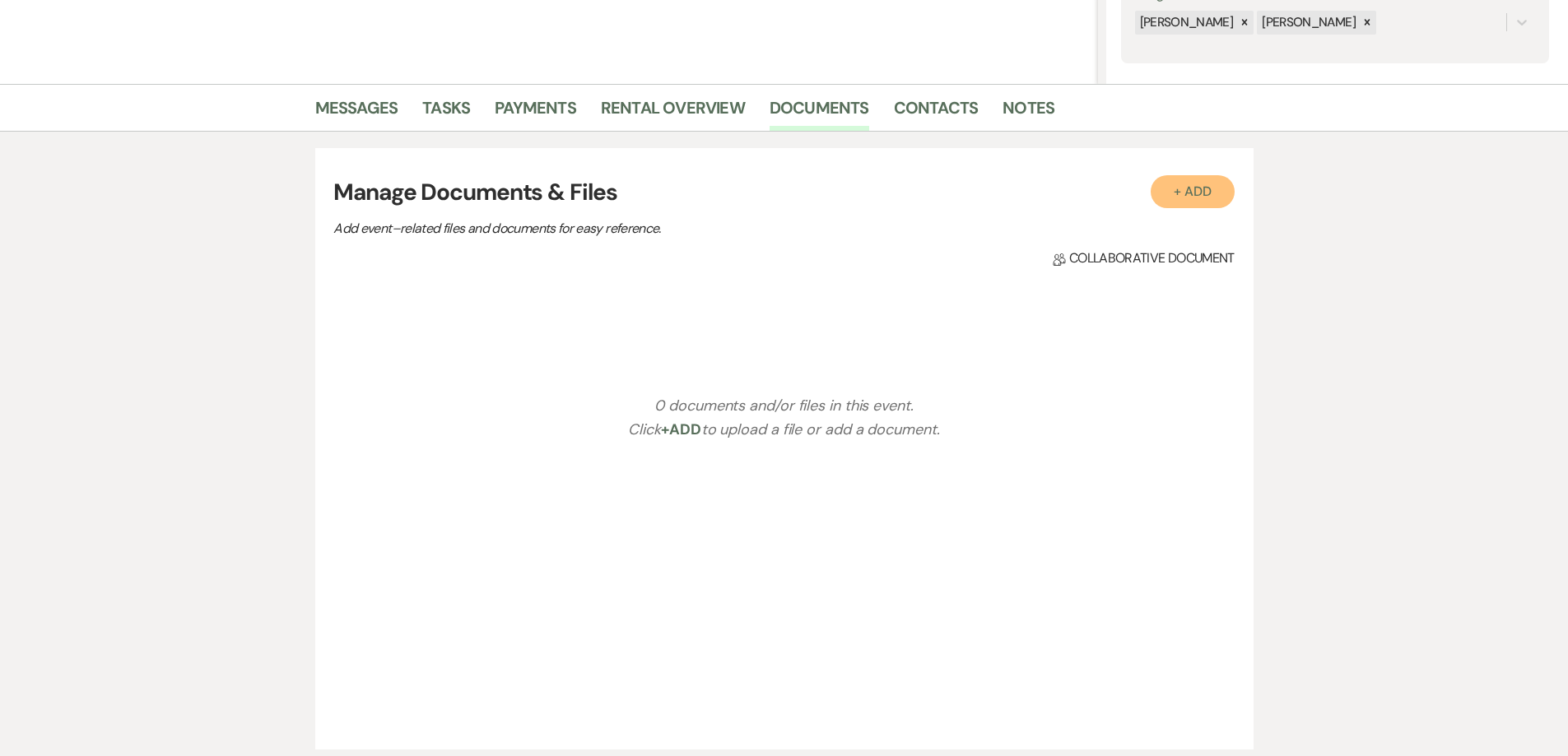
click at [1169, 194] on button "+ Add" at bounding box center [1192, 192] width 84 height 33
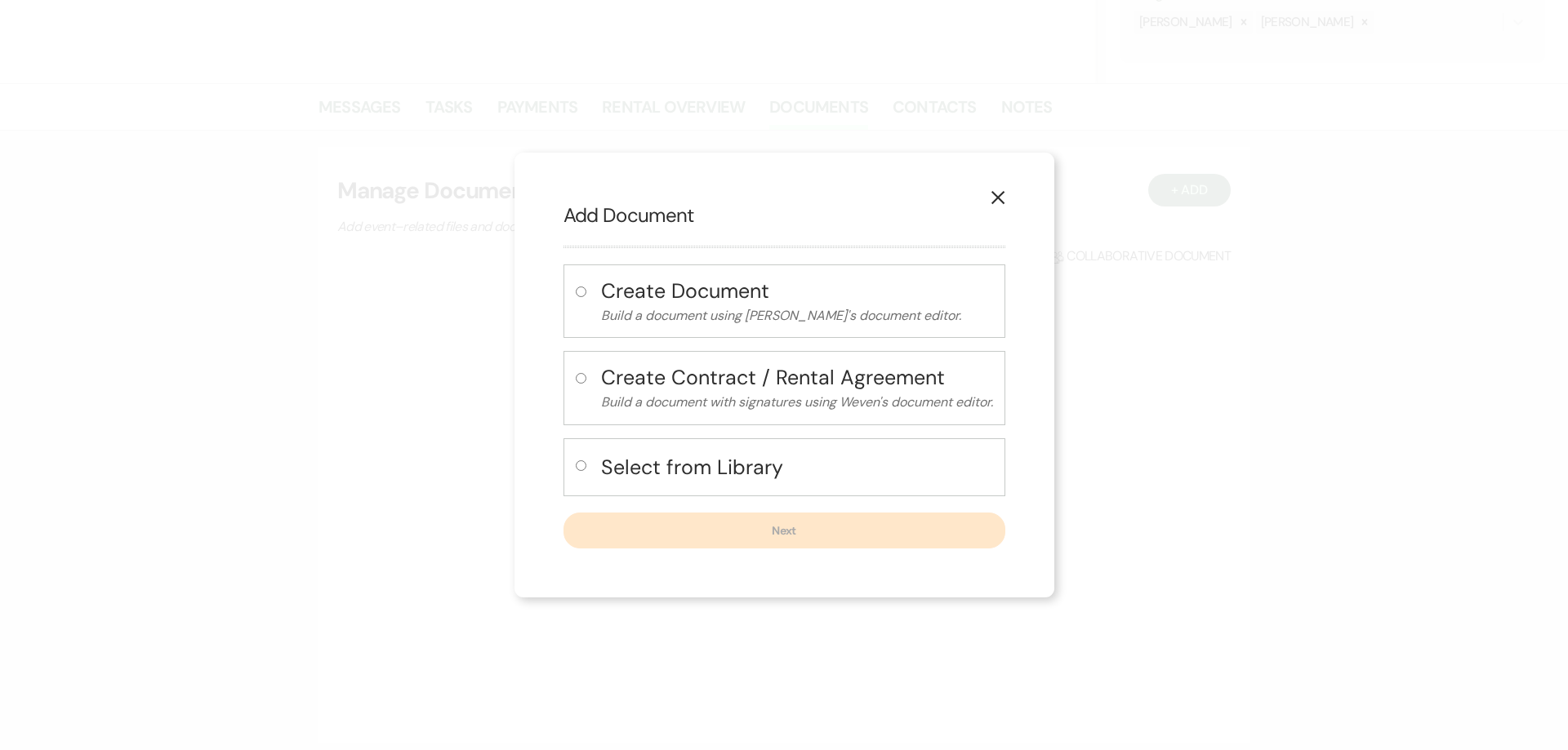
click at [577, 466] on input "radio" at bounding box center [581, 466] width 11 height 11
radio input "true"
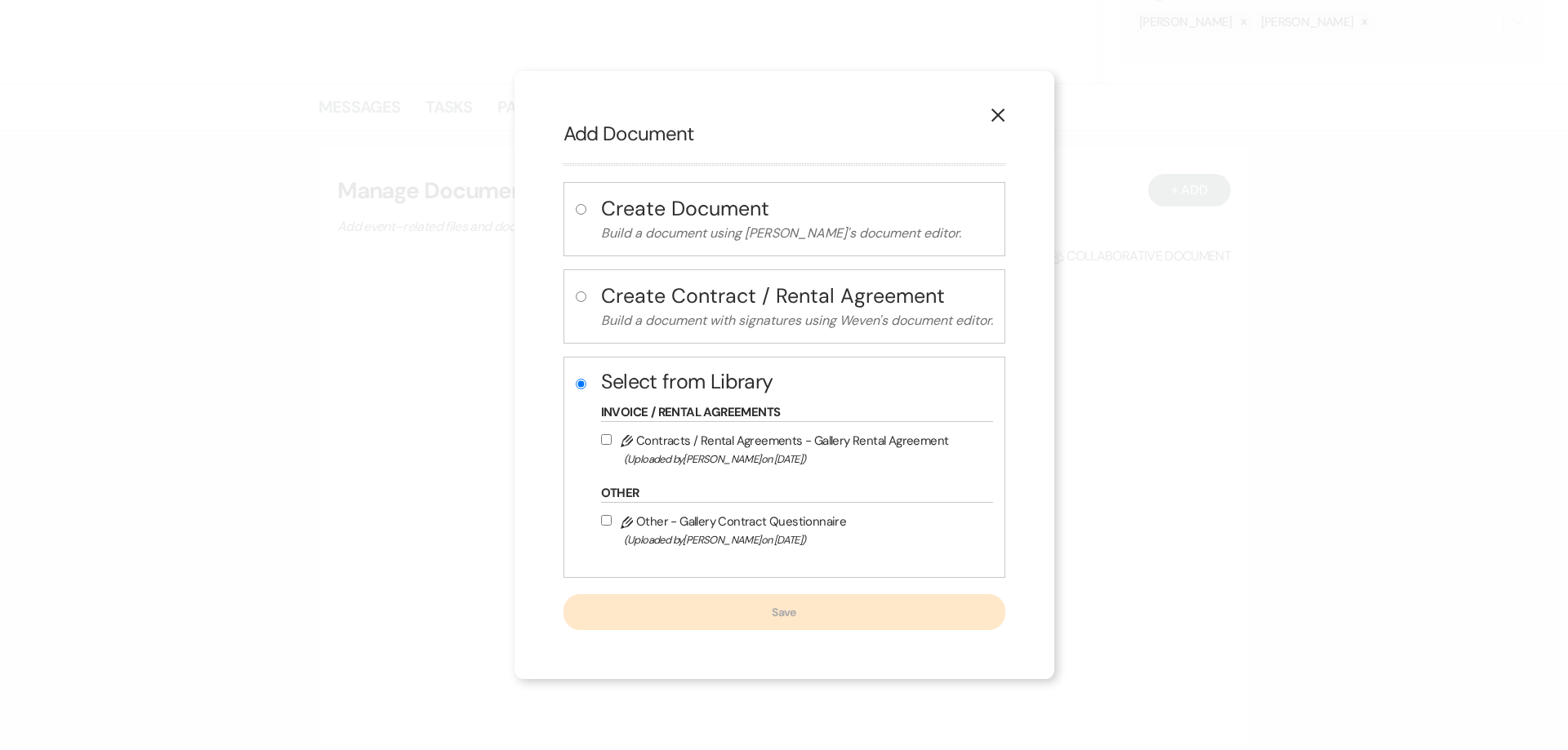
click at [602, 438] on input "Pencil Contracts / Rental Agreements - Gallery Rental Agreement (Uploaded by Ju…" at bounding box center [607, 440] width 11 height 11
checkbox input "true"
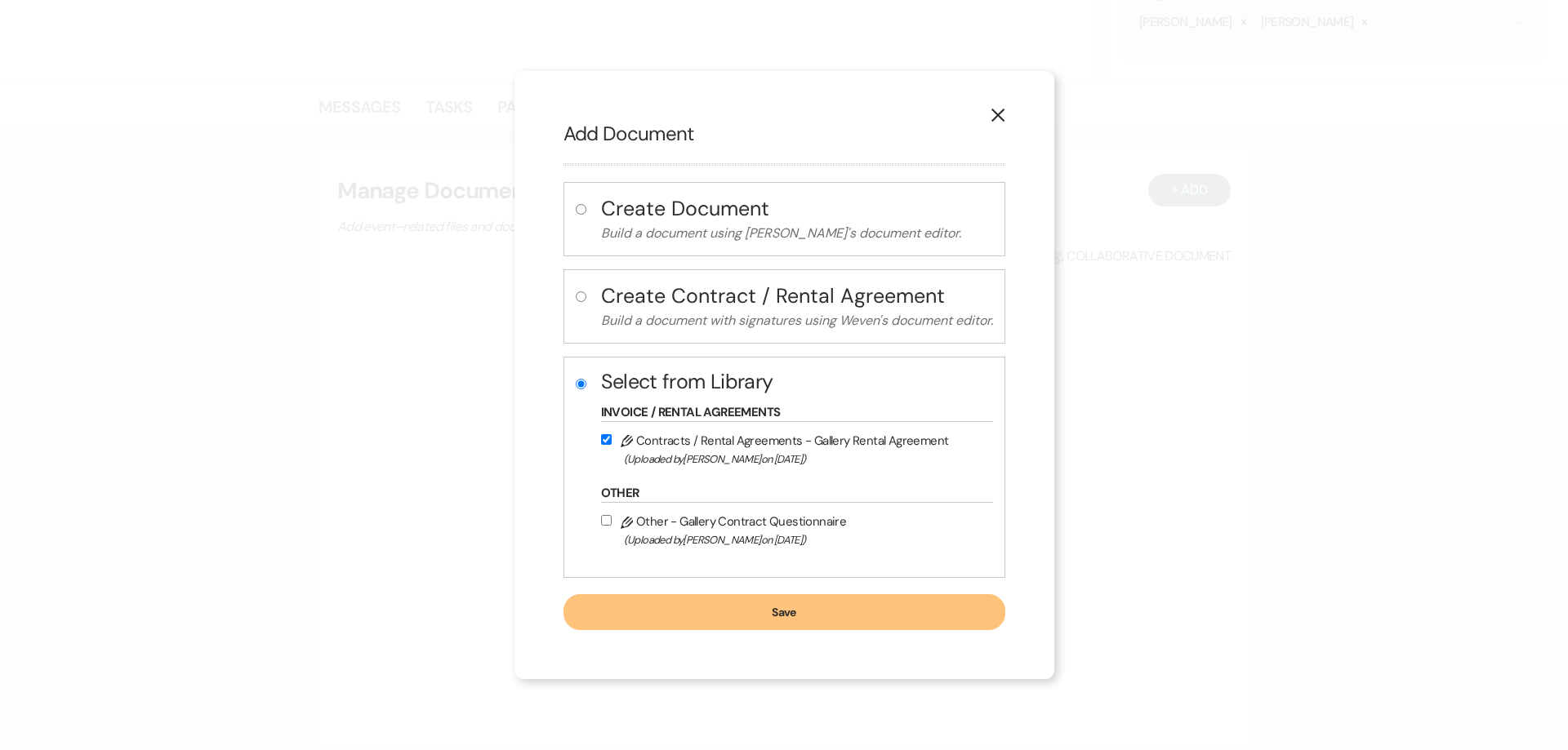
click at [641, 603] on button "Save" at bounding box center [784, 611] width 442 height 36
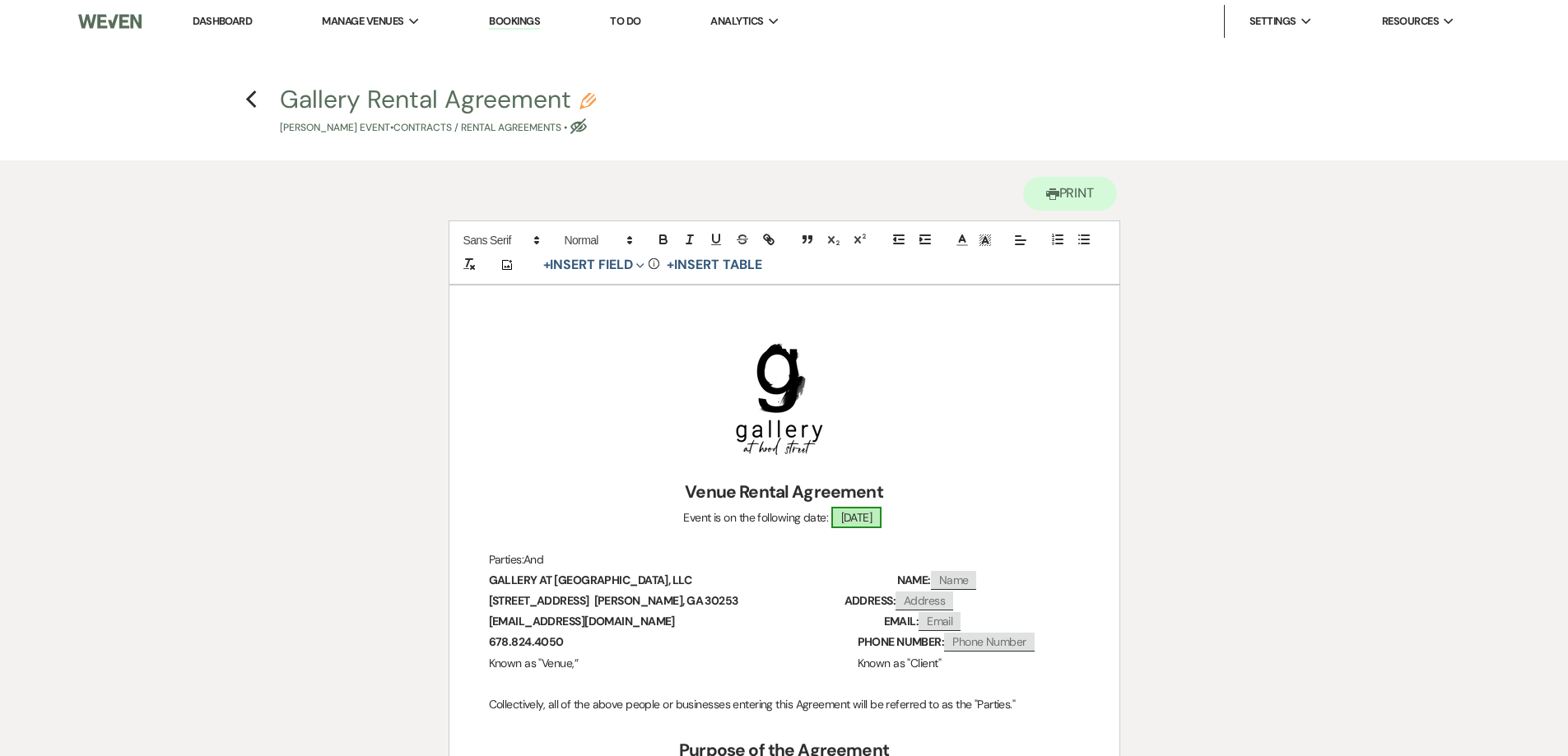
click at [867, 515] on span "11/28/2025" at bounding box center [856, 517] width 51 height 21
select select "smartCustomField"
select select "owner"
select select "{{eventDate}}"
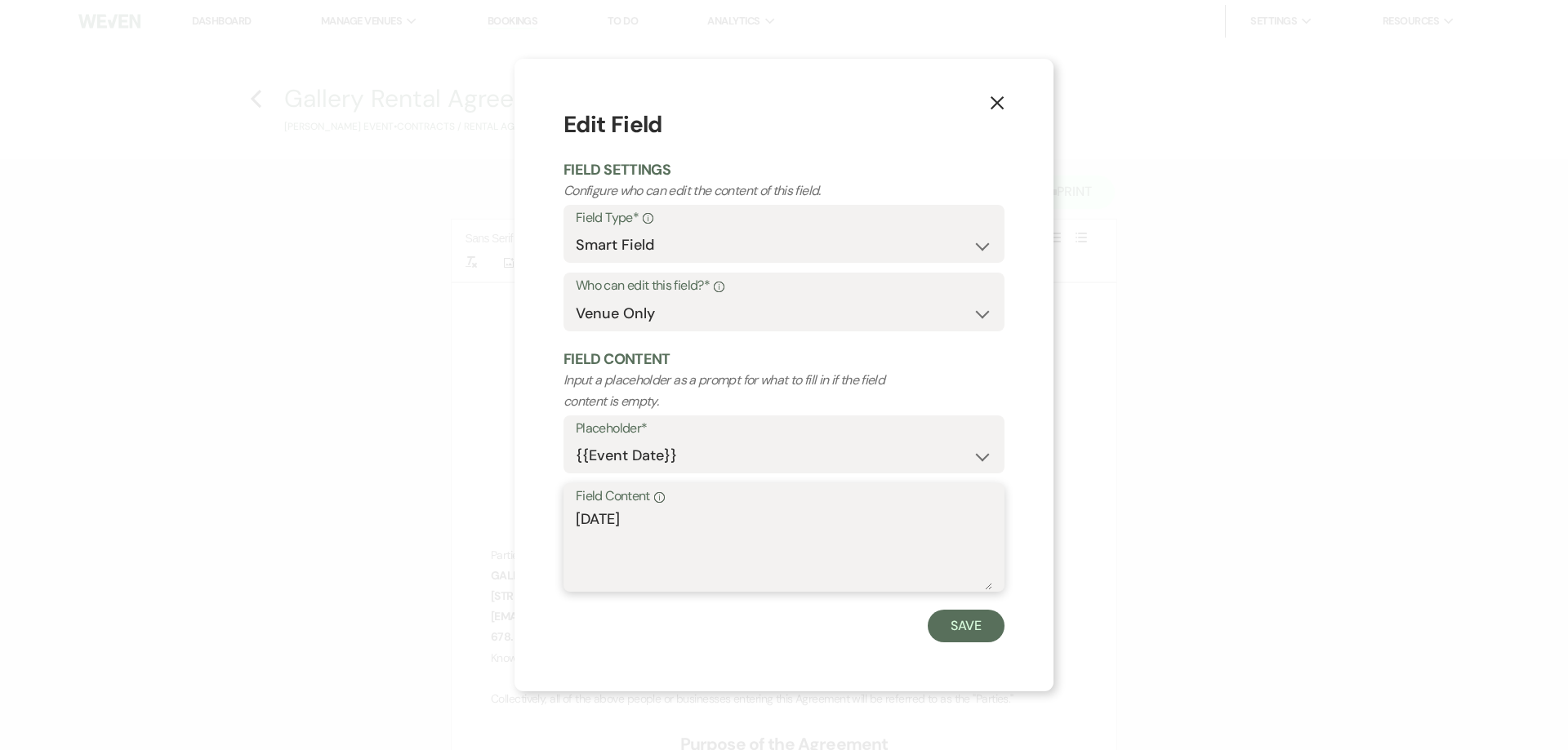
drag, startPoint x: 696, startPoint y: 528, endPoint x: 521, endPoint y: 529, distance: 175.0
click at [521, 529] on div "X Edit Field Field Settings Configure who can edit the content of this field. F…" at bounding box center [784, 375] width 539 height 633
click at [641, 522] on textarea "Friday, NOvember 28, 2025" at bounding box center [784, 549] width 416 height 81
type textarea "Friday, November 28, 2025"
click at [972, 623] on button "Save" at bounding box center [967, 626] width 77 height 33
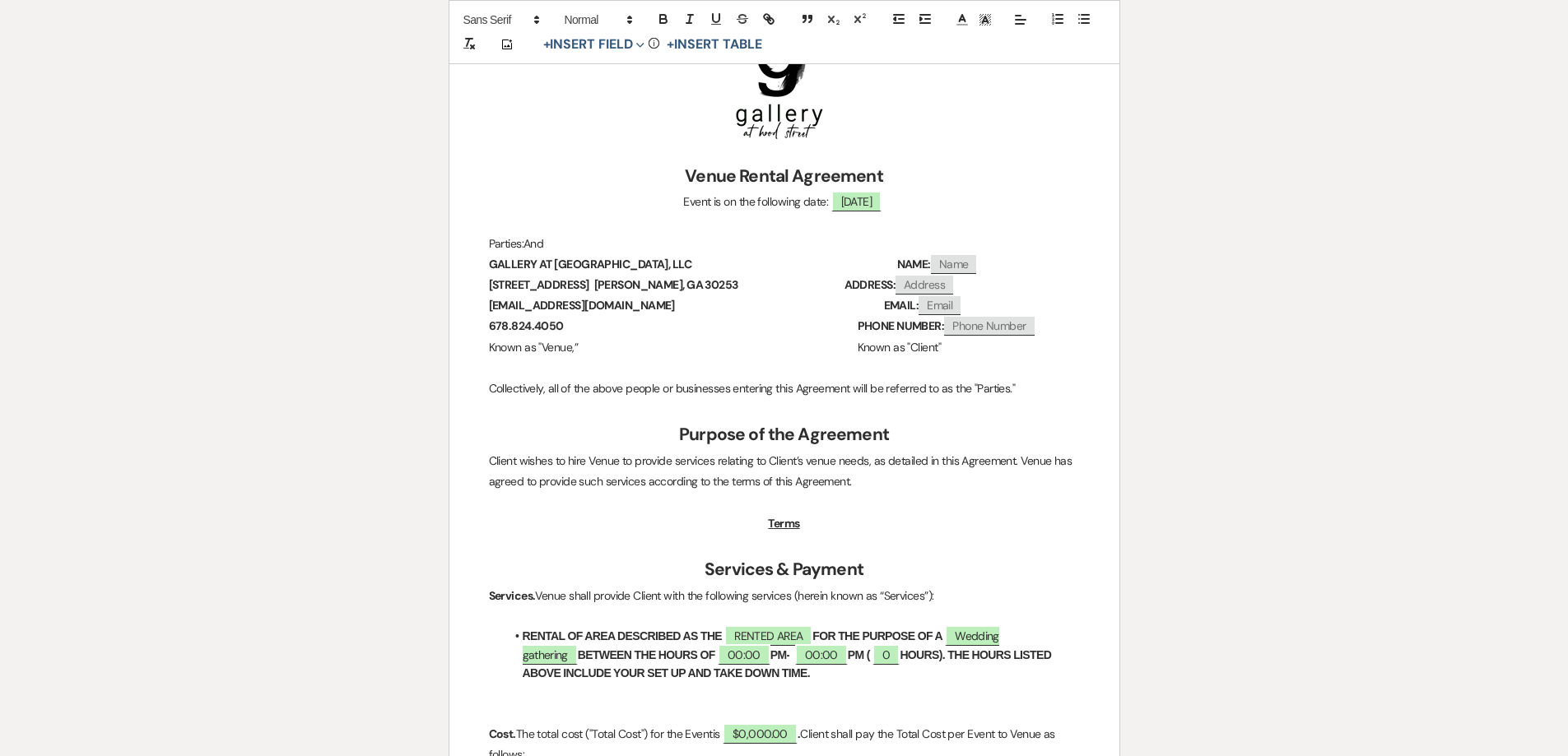
scroll to position [411, 0]
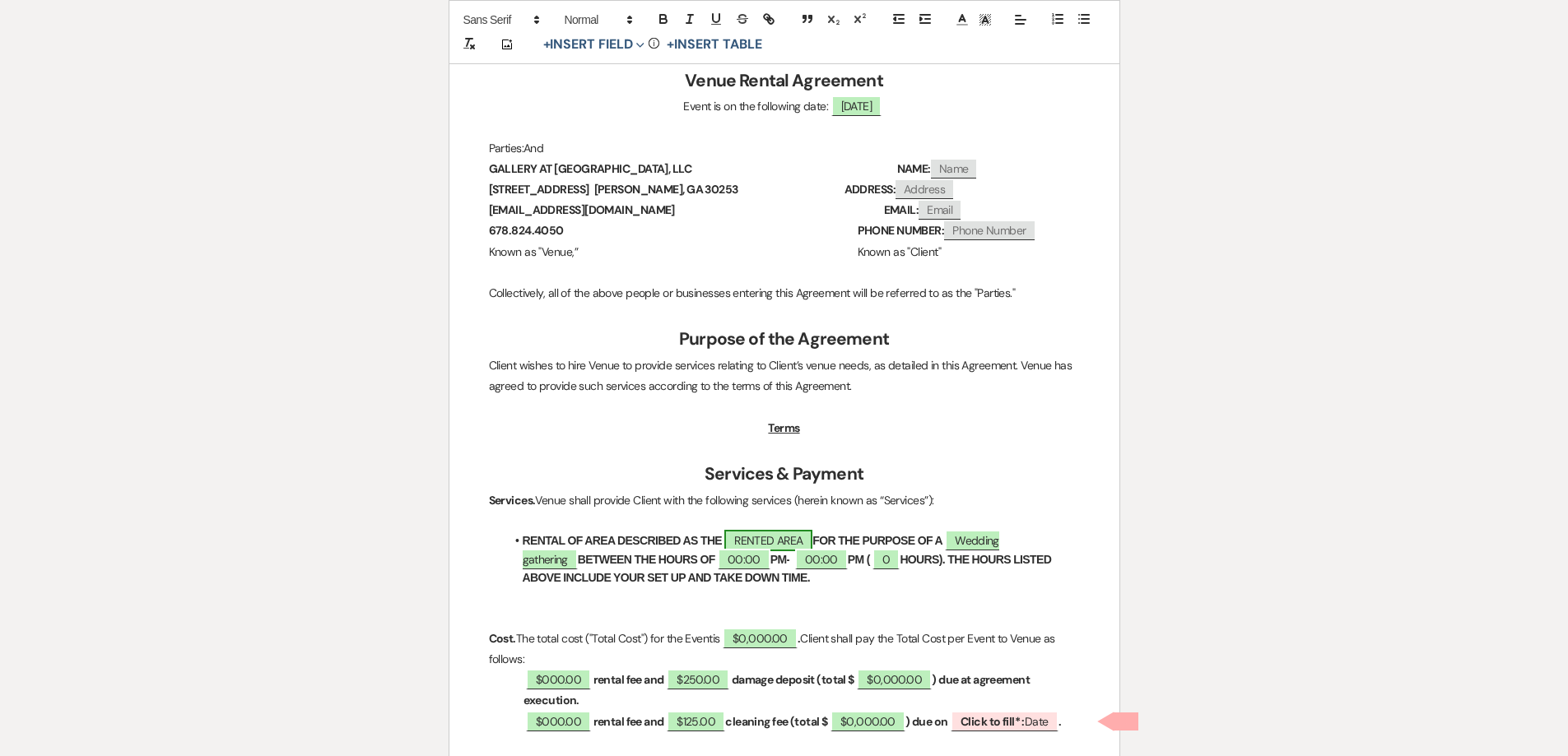
click at [803, 539] on span "RENTED AREA" at bounding box center [769, 540] width 88 height 21
select select "owner"
select select "Location"
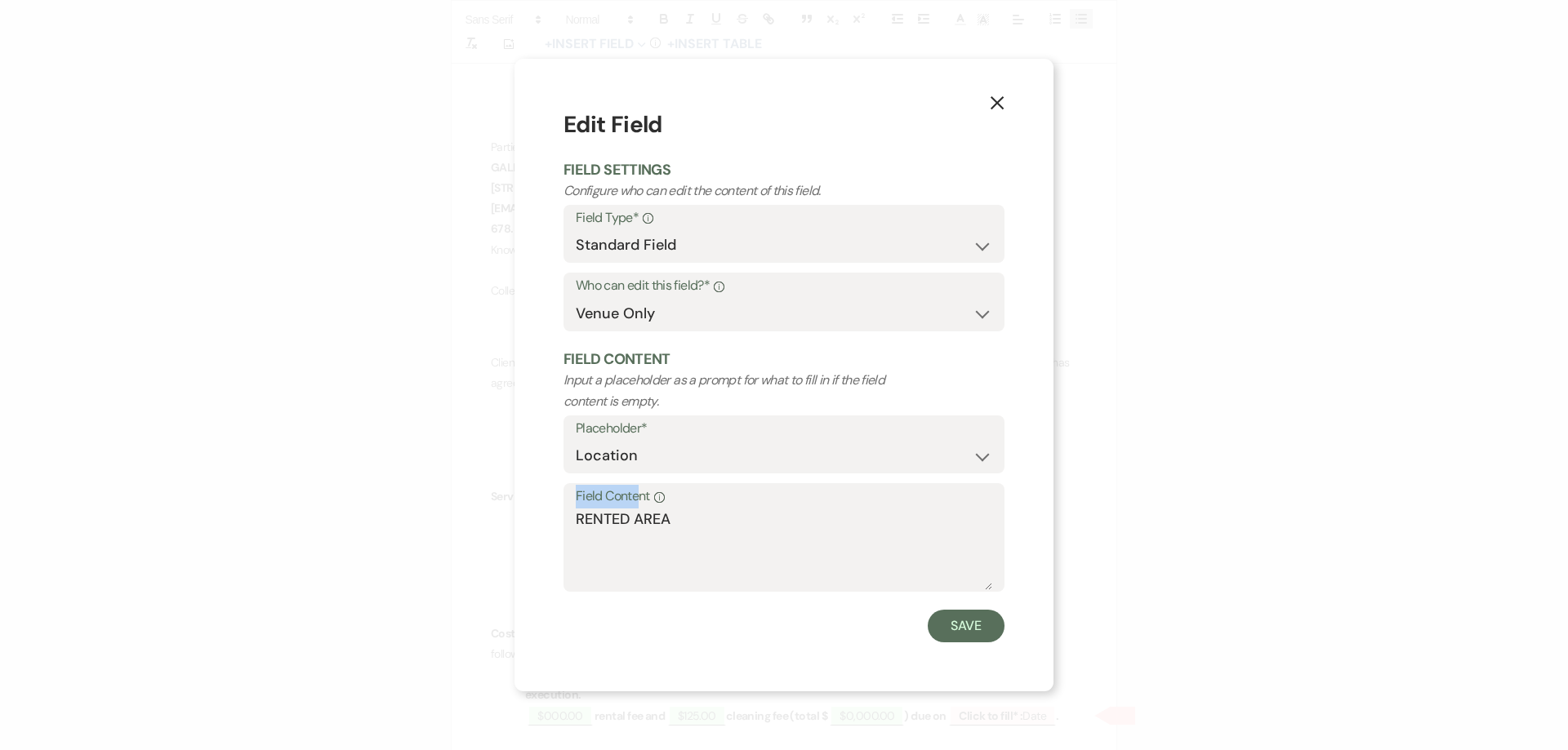
drag, startPoint x: 620, startPoint y: 505, endPoint x: 560, endPoint y: 514, distance: 60.7
click at [560, 514] on div "X Edit Field Field Settings Configure who can edit the content of this field. F…" at bounding box center [784, 375] width 539 height 633
drag, startPoint x: 692, startPoint y: 523, endPoint x: 531, endPoint y: 529, distance: 161.1
click at [531, 529] on div "X Edit Field Field Settings Configure who can edit the content of this field. F…" at bounding box center [784, 375] width 539 height 633
type textarea "GALLERY"
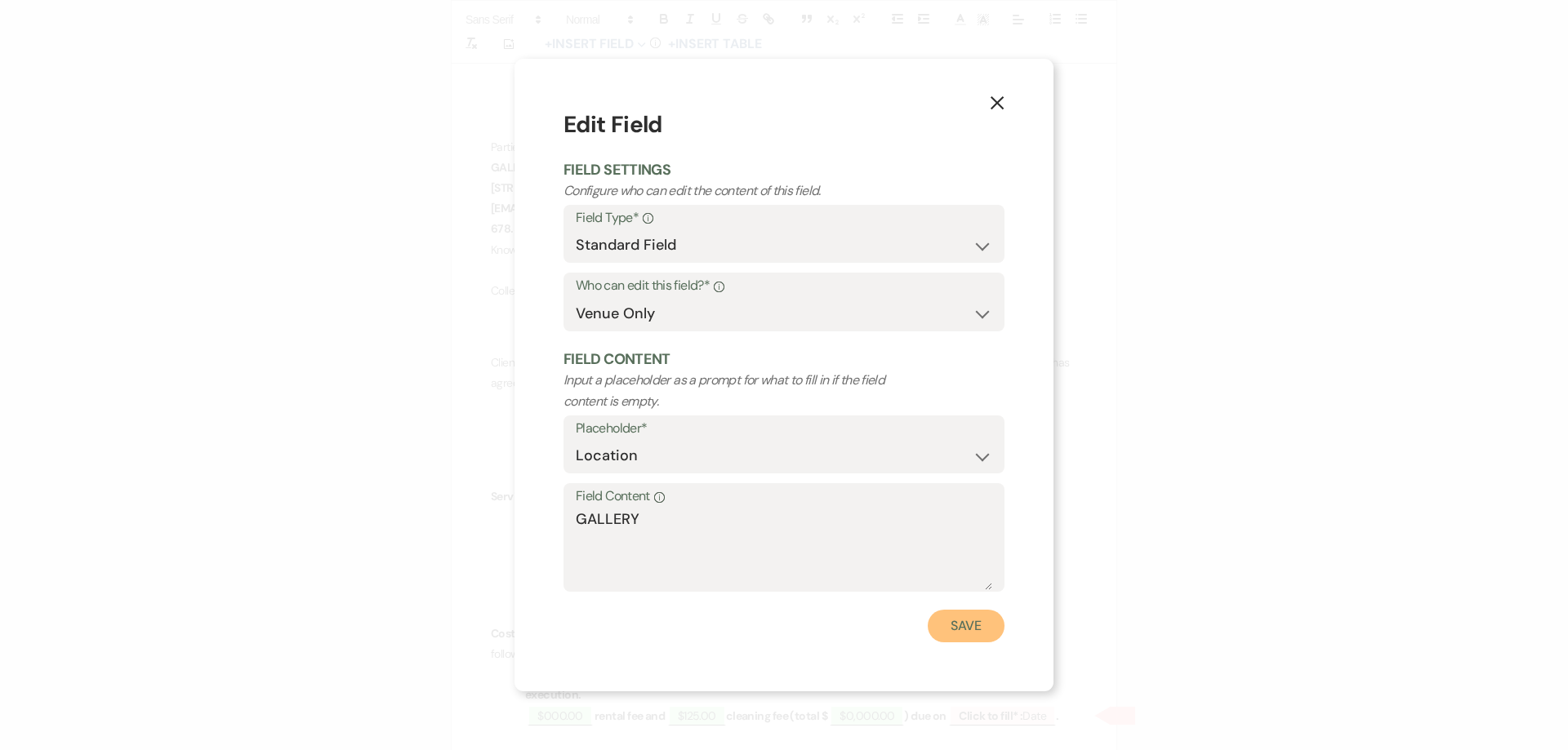
click at [938, 628] on button "Save" at bounding box center [967, 626] width 77 height 33
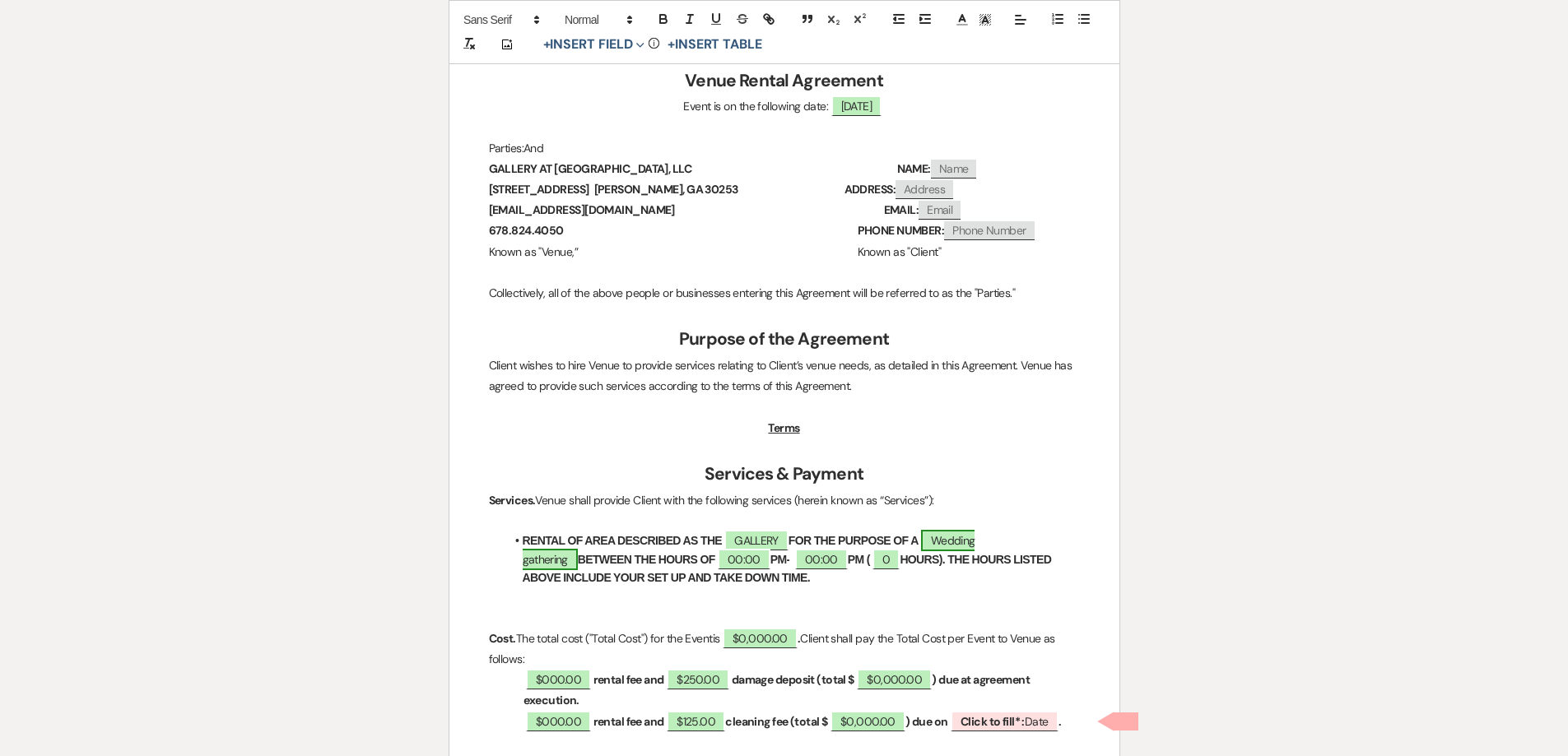
click at [975, 545] on span "Wedding gathering" at bounding box center [749, 549] width 452 height 40
select select "smartCustomField"
select select "owner"
select select "{{eventType}}"
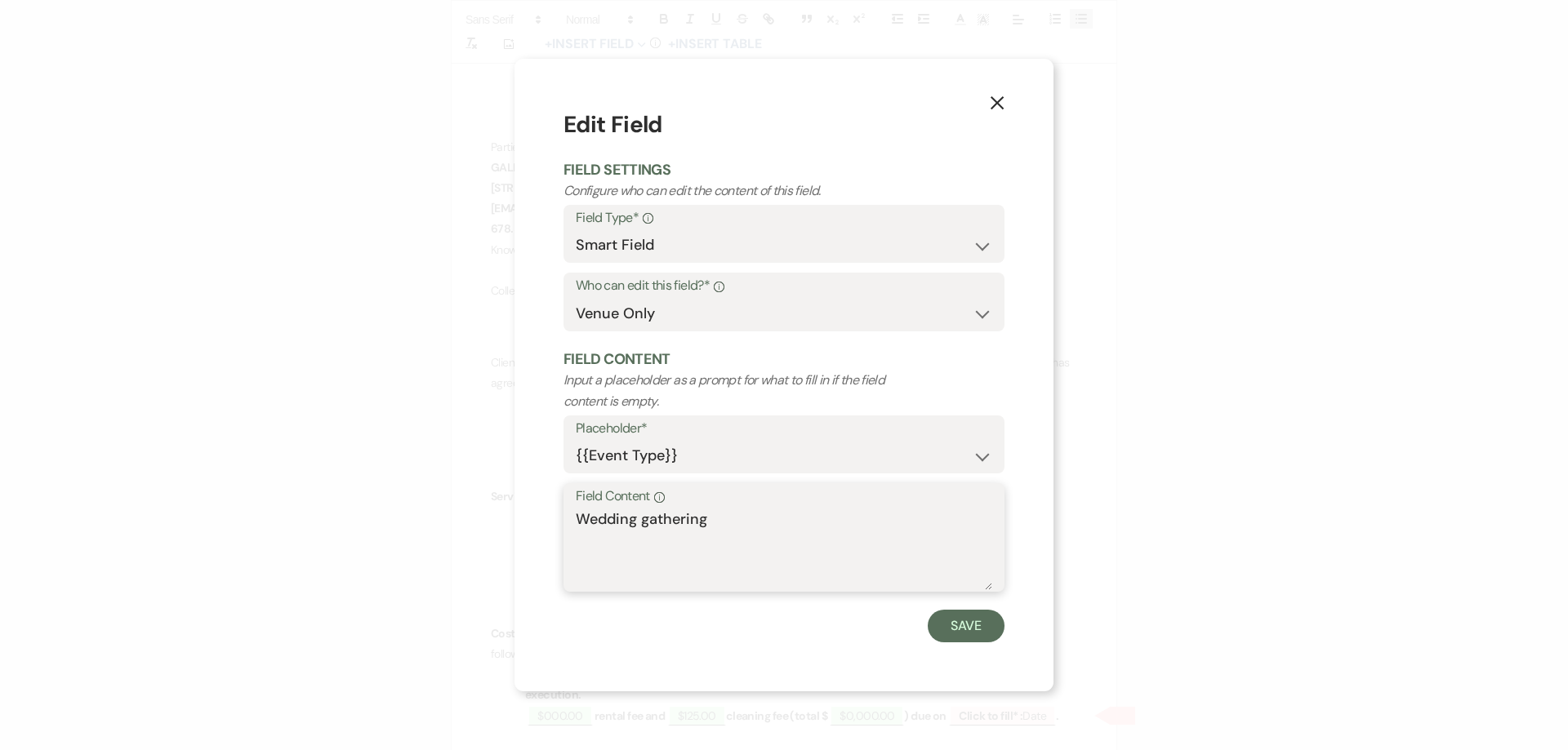
drag, startPoint x: 866, startPoint y: 525, endPoint x: 556, endPoint y: 536, distance: 310.2
click at [556, 536] on div "X Edit Field Field Settings Configure who can edit the content of this field. F…" at bounding box center [784, 375] width 539 height 633
type textarea "GATHERING RECEPTION"
click at [964, 616] on button "Save" at bounding box center [967, 626] width 77 height 33
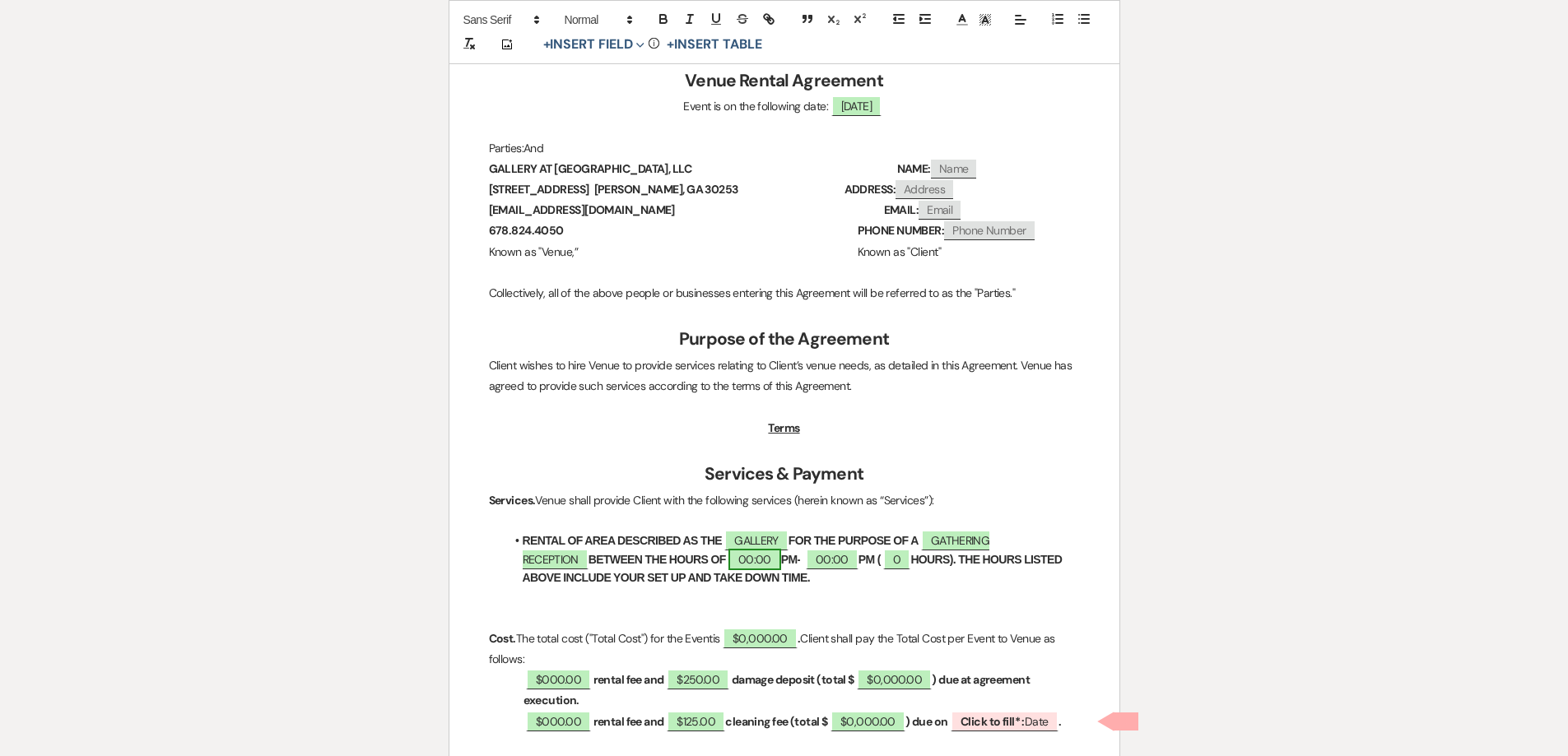
click at [728, 562] on span "00:00" at bounding box center [754, 559] width 52 height 21
select select "owner"
select select "Time"
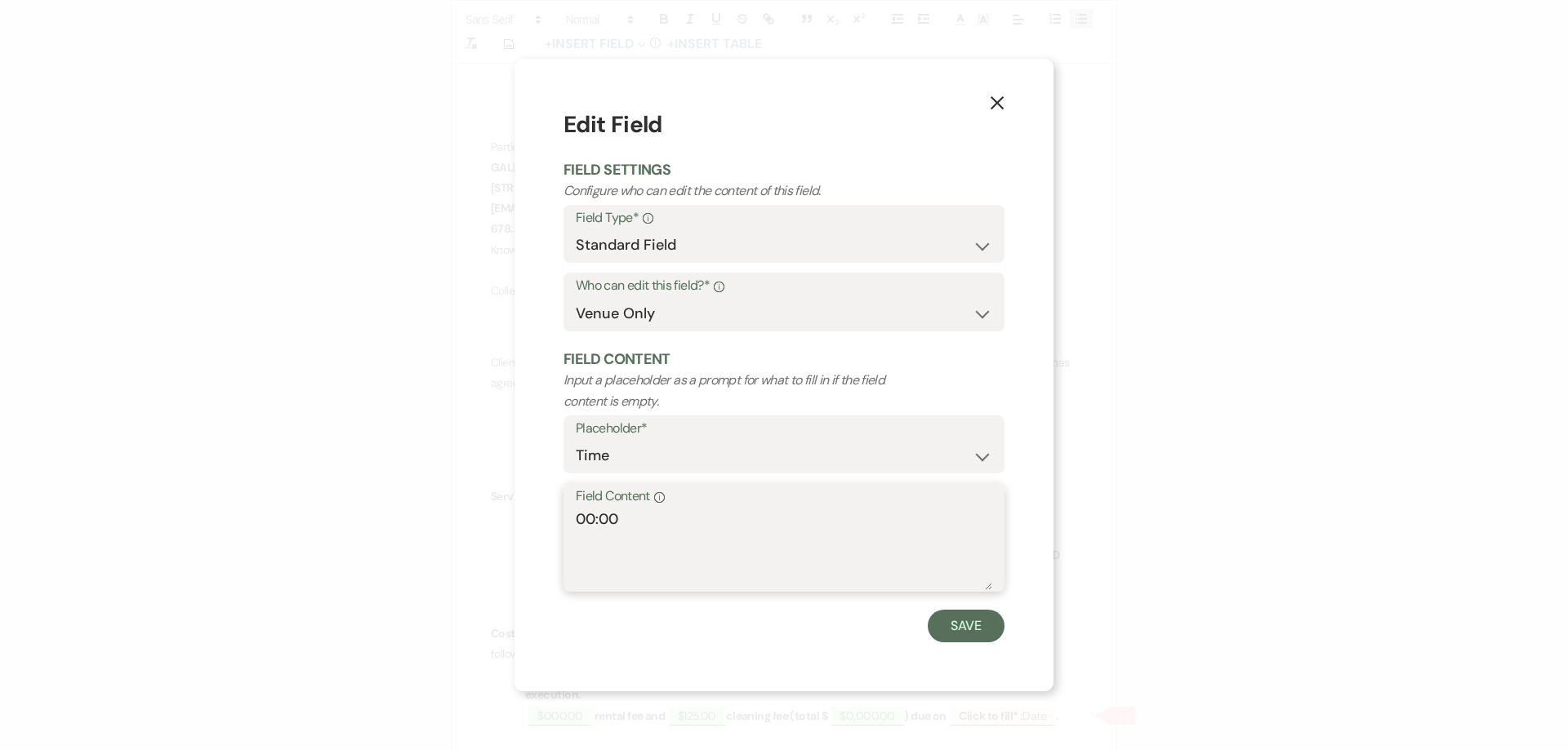
click at [594, 525] on textarea "00:00" at bounding box center [784, 549] width 416 height 81
type textarea "1:00"
click at [975, 635] on button "Save" at bounding box center [967, 626] width 77 height 33
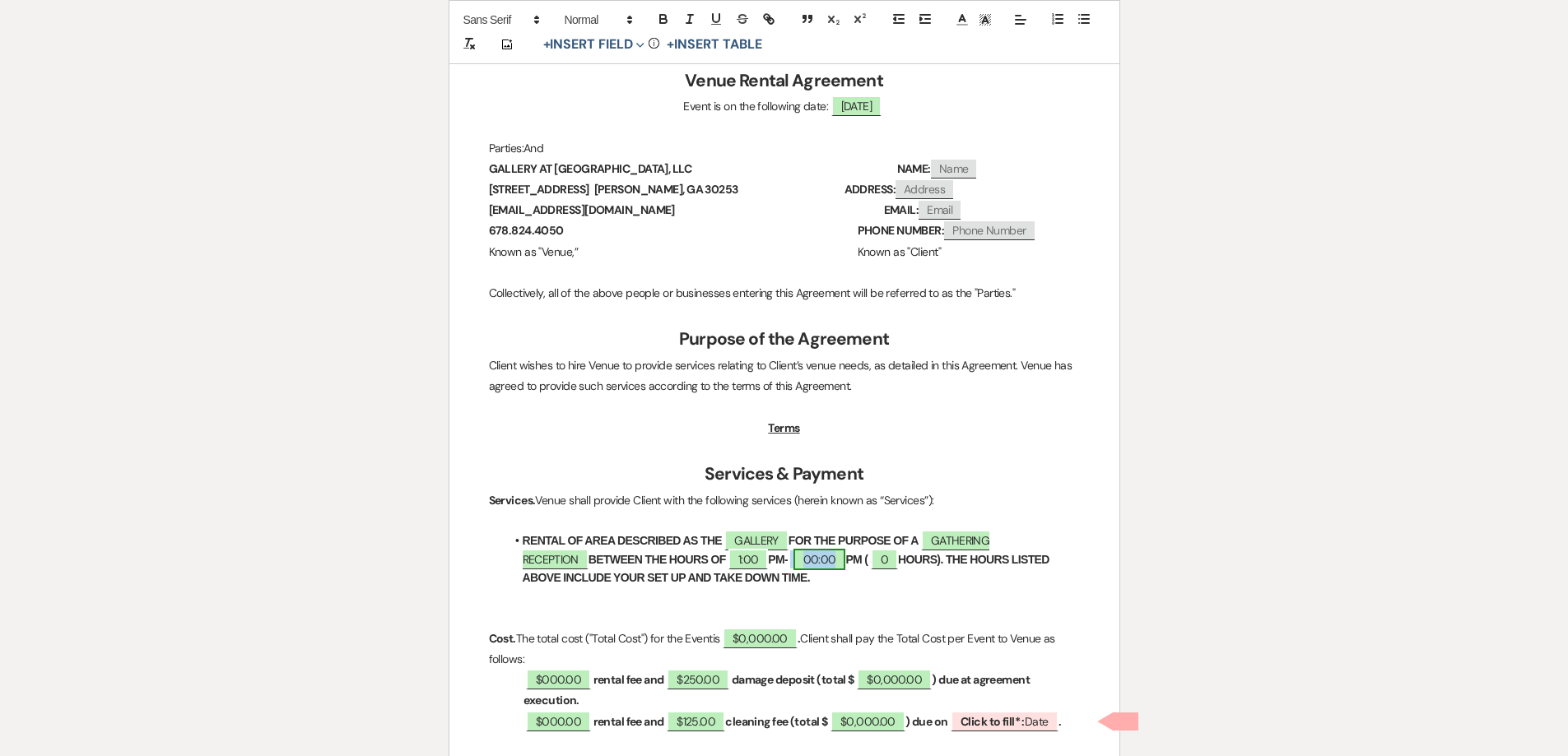
click at [794, 558] on span "00:00" at bounding box center [819, 559] width 52 height 21
select select "owner"
select select "Time"
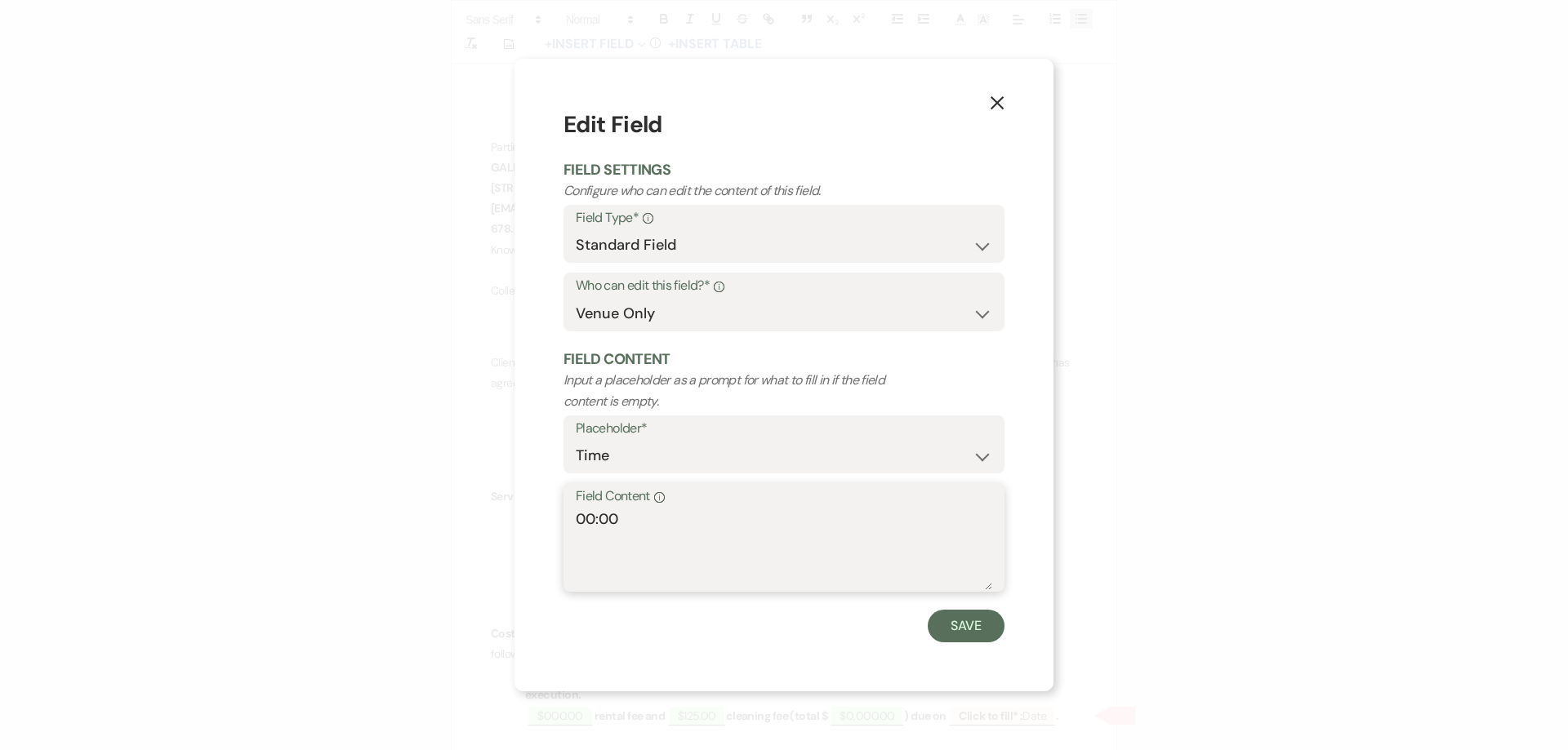
click at [597, 517] on textarea "00:00" at bounding box center [784, 549] width 416 height 81
type textarea "5:00"
click at [964, 626] on button "Save" at bounding box center [967, 626] width 77 height 33
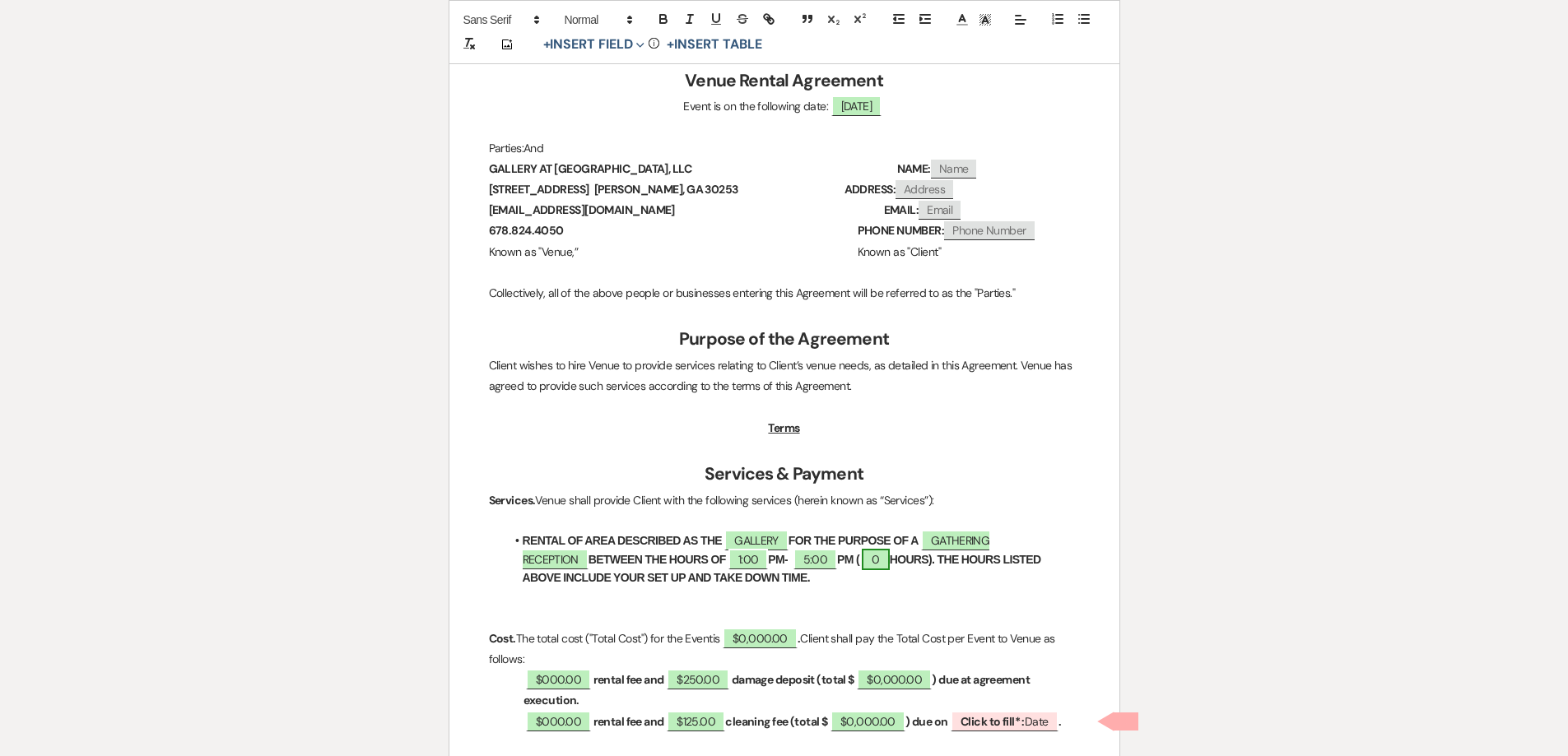
click at [862, 563] on span "0" at bounding box center [876, 559] width 28 height 21
select select "owner"
select select "Number"
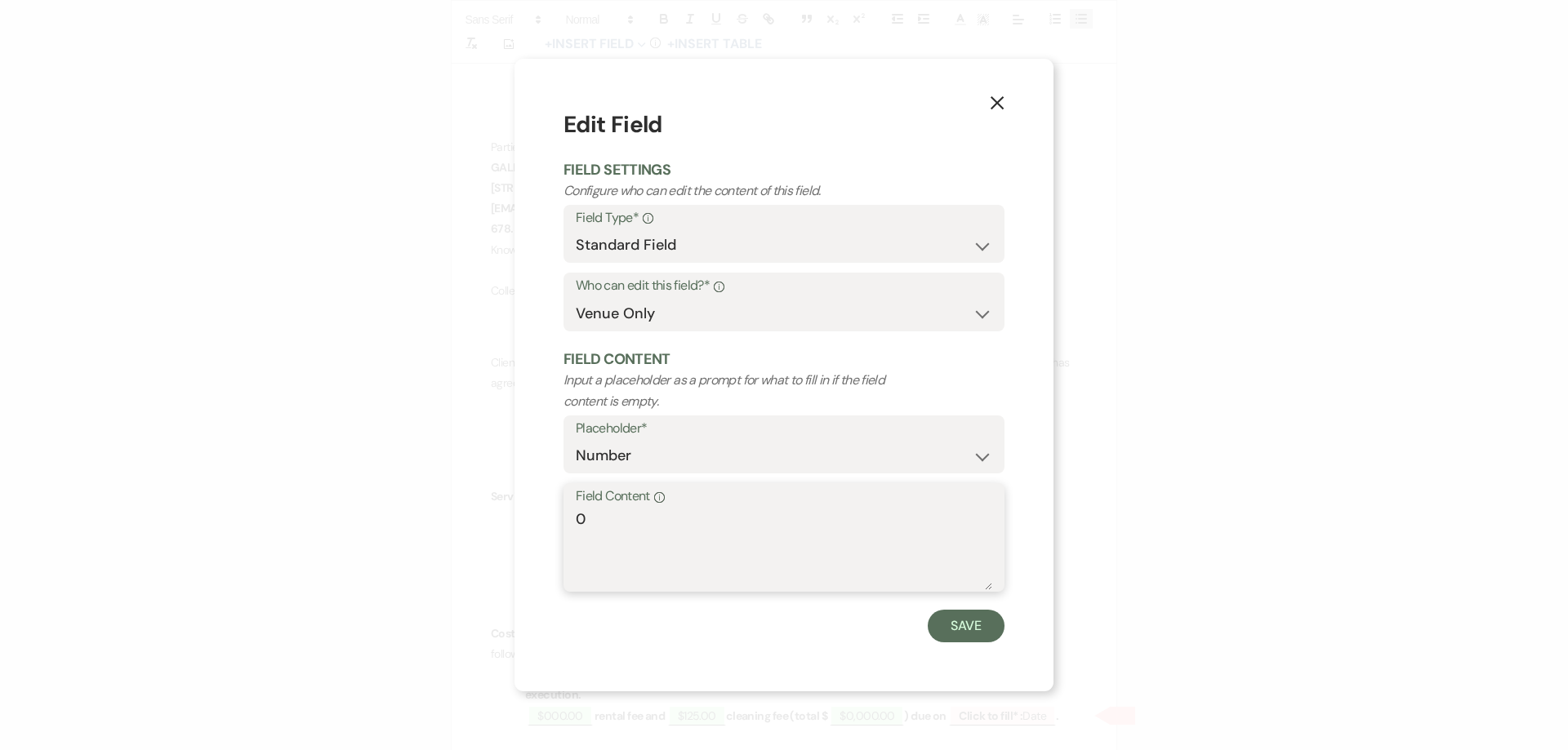
drag, startPoint x: 688, startPoint y: 529, endPoint x: 509, endPoint y: 533, distance: 179.0
click at [510, 535] on div "X Edit Field Field Settings Configure who can edit the content of this field. F…" at bounding box center [784, 375] width 1568 height 750
type textarea "4"
click at [965, 621] on button "Save" at bounding box center [967, 626] width 77 height 33
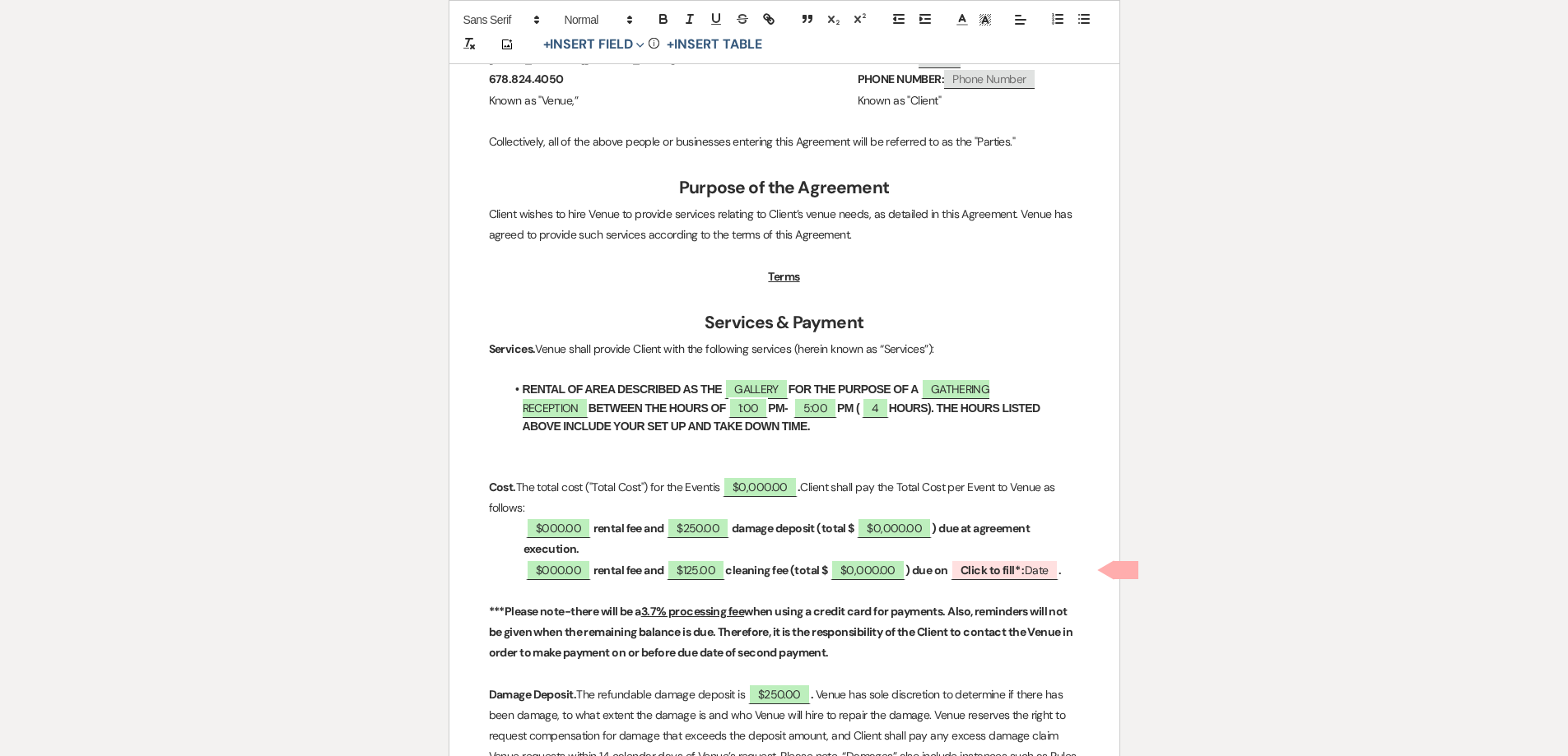
scroll to position [576, 0]
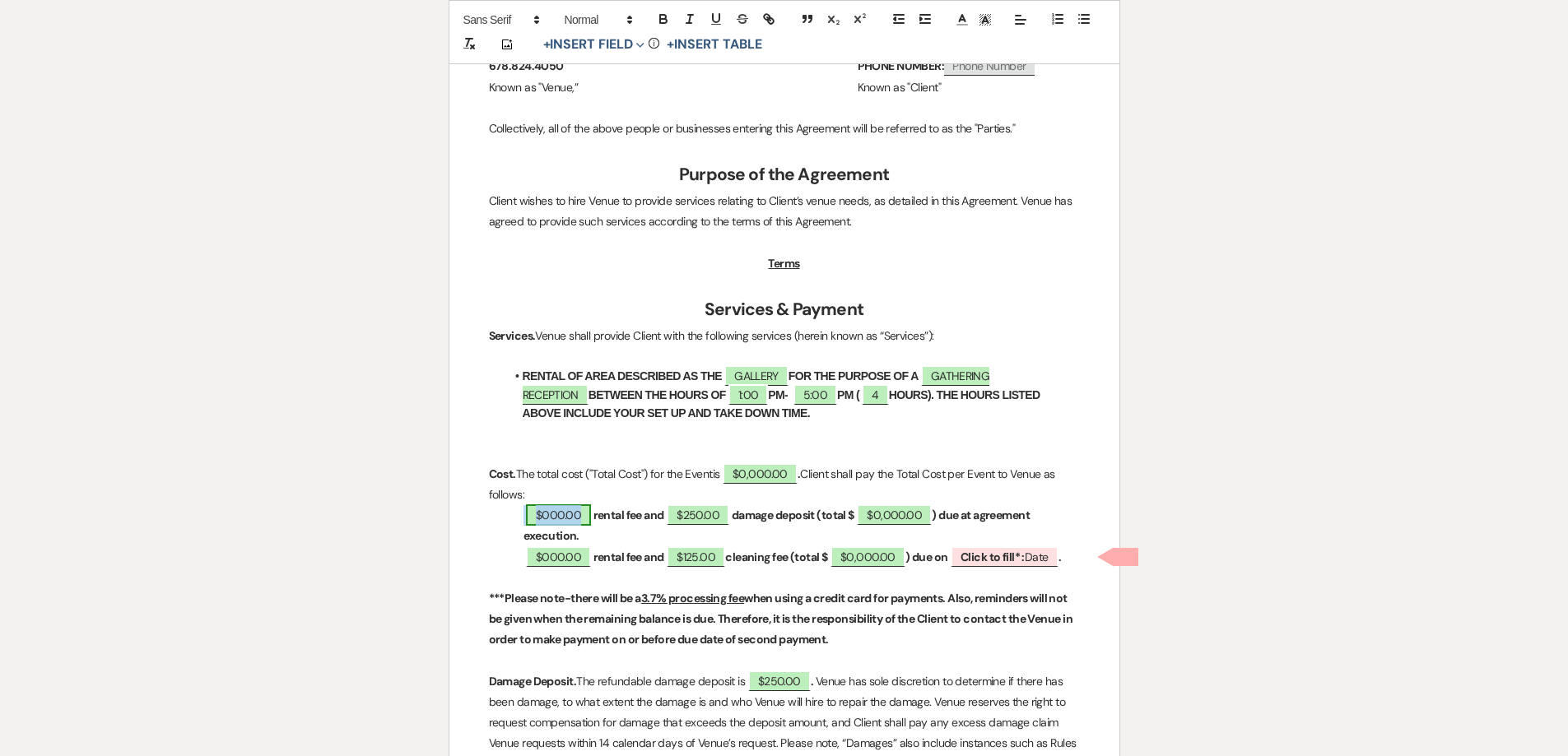
click at [547, 513] on span "$000.00" at bounding box center [558, 515] width 65 height 21
select select "owner"
select select "Amount"
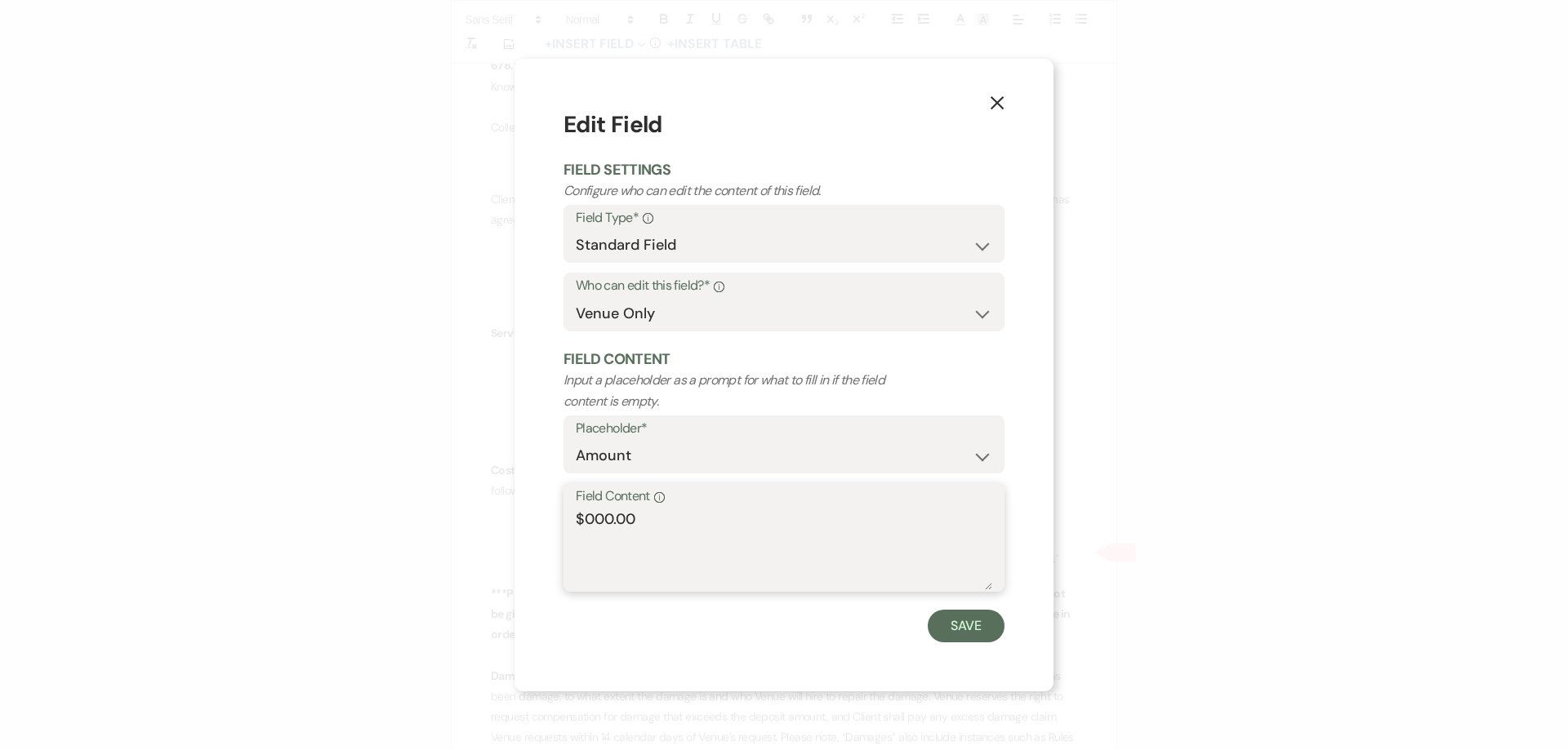
click at [597, 519] on textarea "$000.00" at bounding box center [784, 549] width 416 height 81
type textarea "$300.00"
click at [935, 624] on button "Save" at bounding box center [967, 626] width 77 height 33
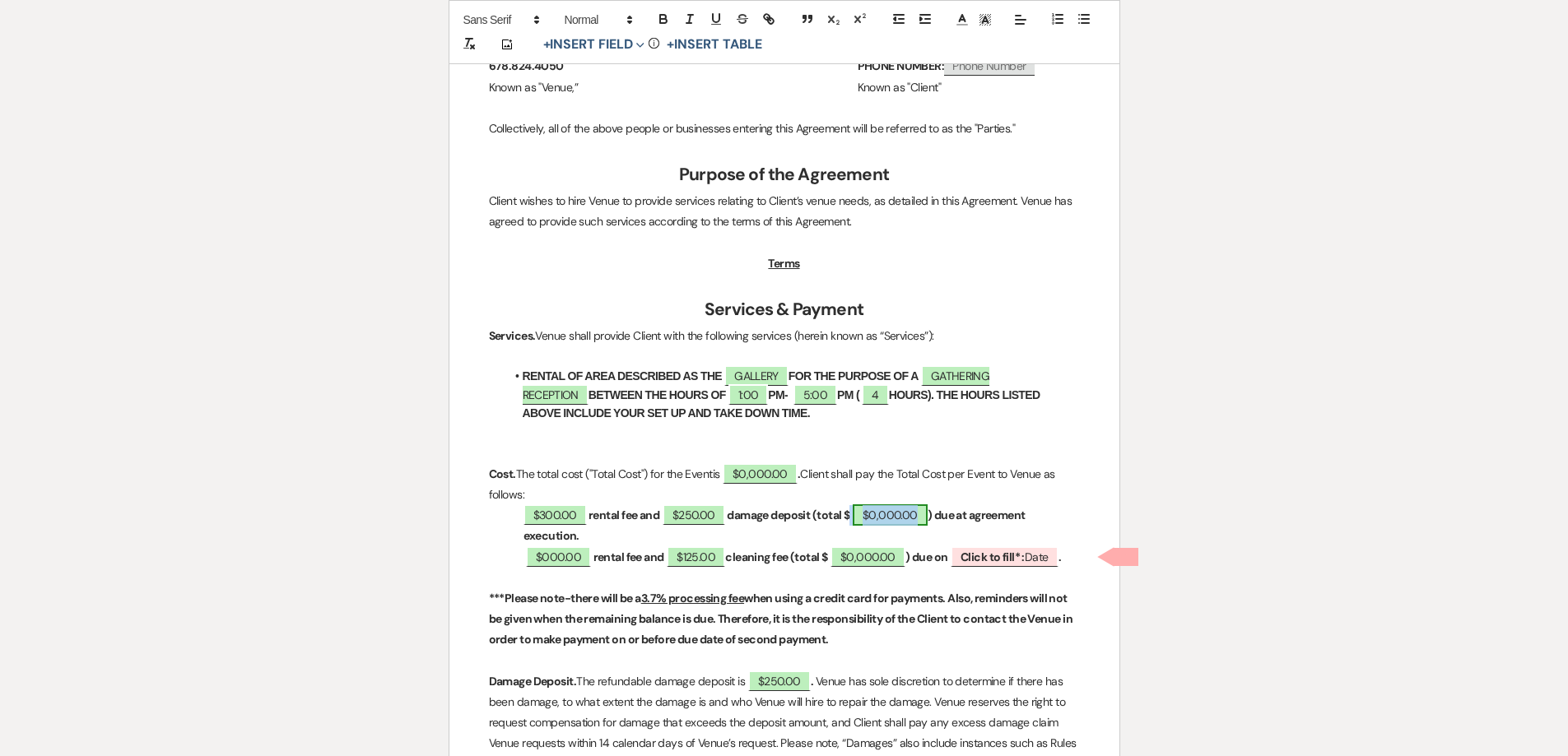
click at [897, 523] on span "$0,000.00" at bounding box center [889, 515] width 74 height 21
select select "owner"
select select "Total"
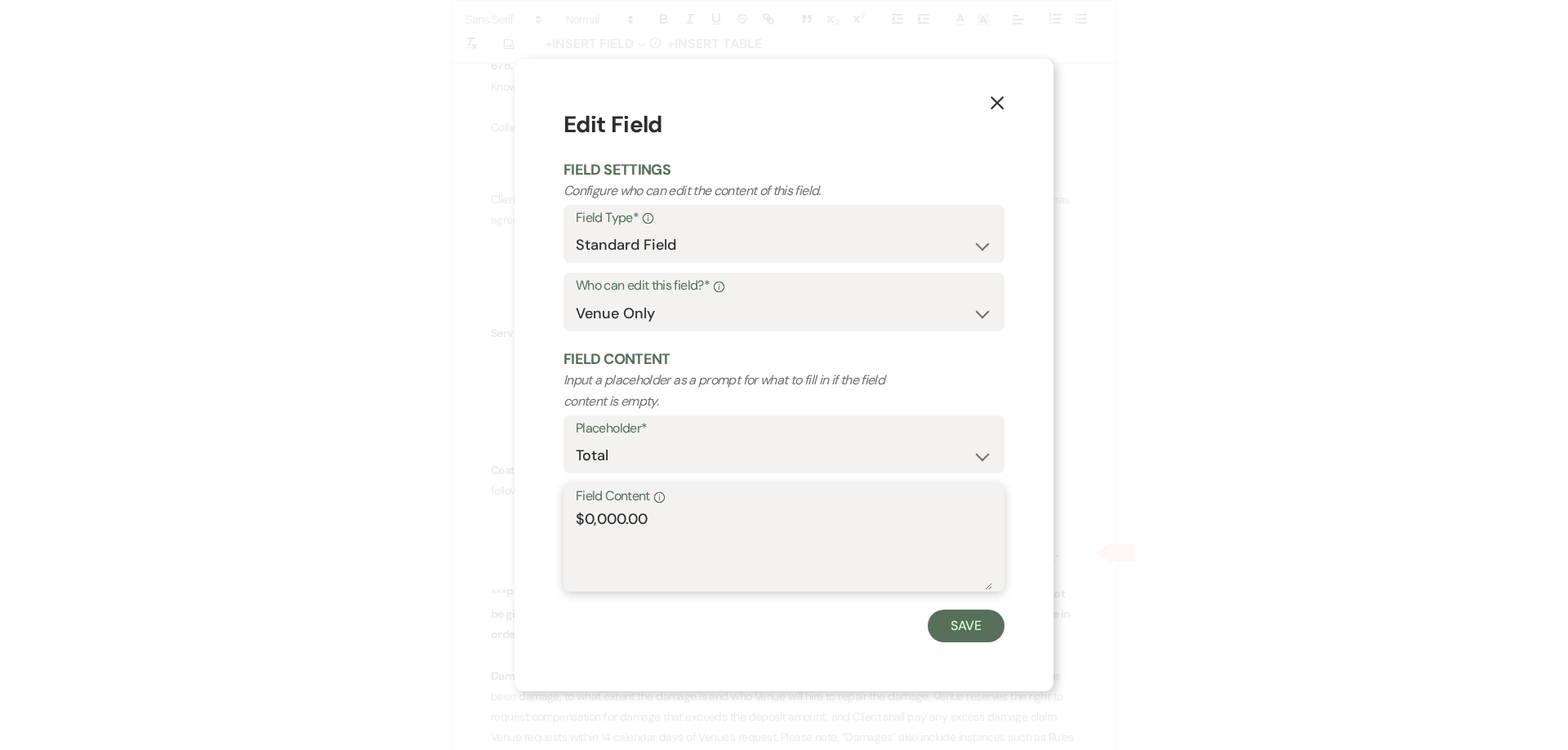
drag, startPoint x: 625, startPoint y: 516, endPoint x: 586, endPoint y: 522, distance: 39.5
click at [586, 522] on textarea "$0,000.00" at bounding box center [784, 549] width 416 height 81
type textarea "$550.00"
click at [964, 622] on button "Save" at bounding box center [967, 626] width 77 height 33
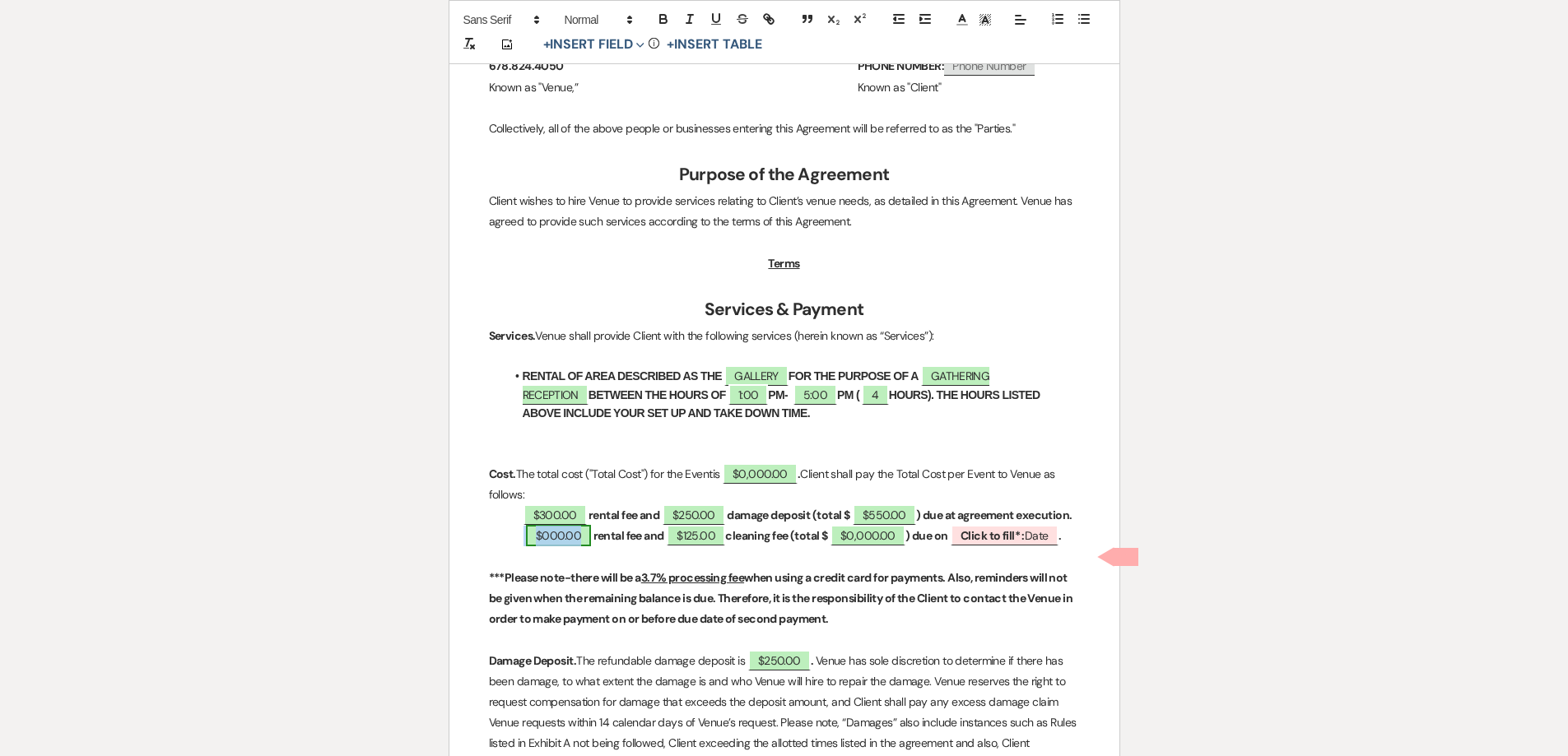
click at [572, 546] on span "$000.00" at bounding box center [558, 535] width 65 height 21
select select "owner"
select select "Amount"
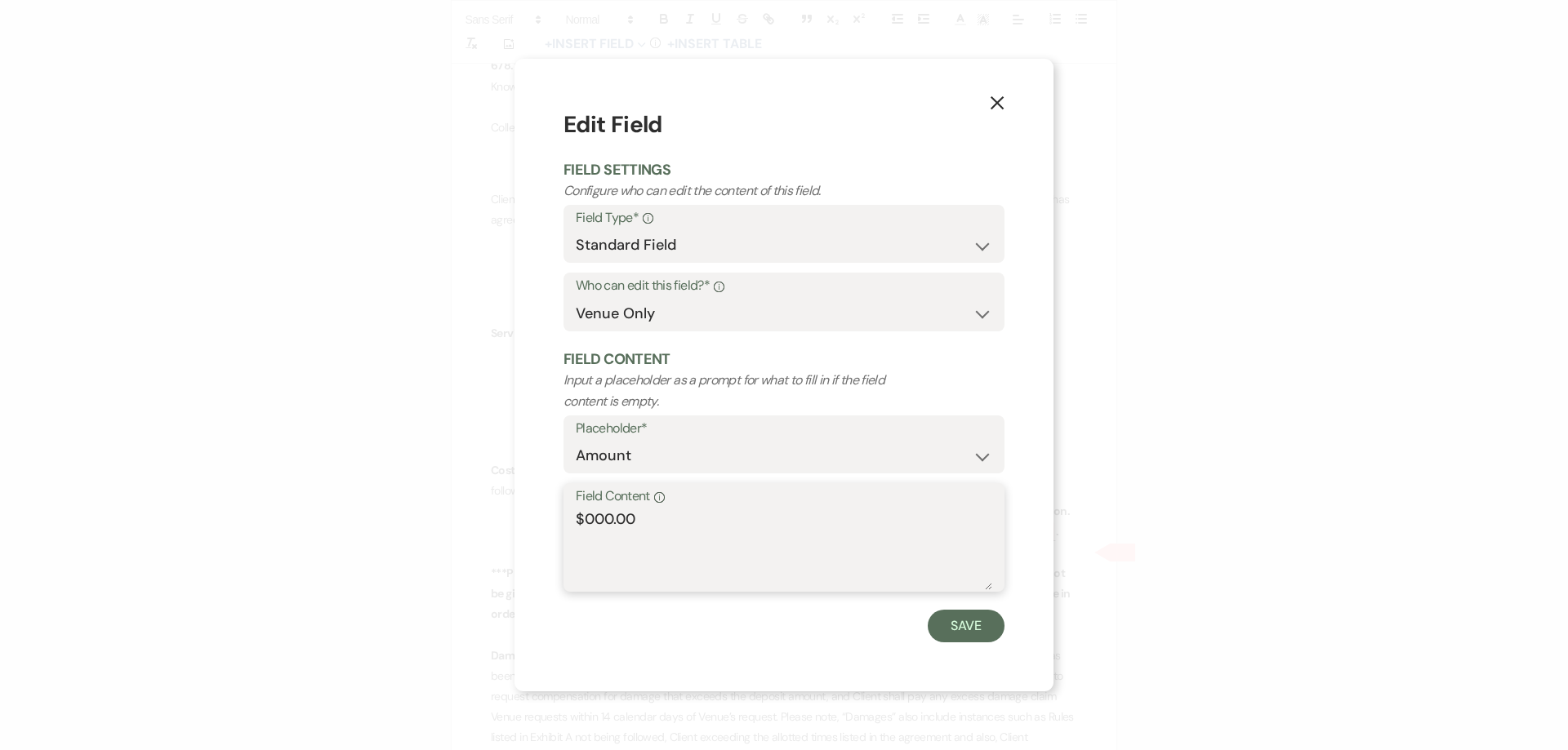
click at [591, 516] on textarea "$000.00" at bounding box center [784, 549] width 416 height 81
type textarea "$300.00"
click at [977, 626] on button "Save" at bounding box center [967, 626] width 77 height 33
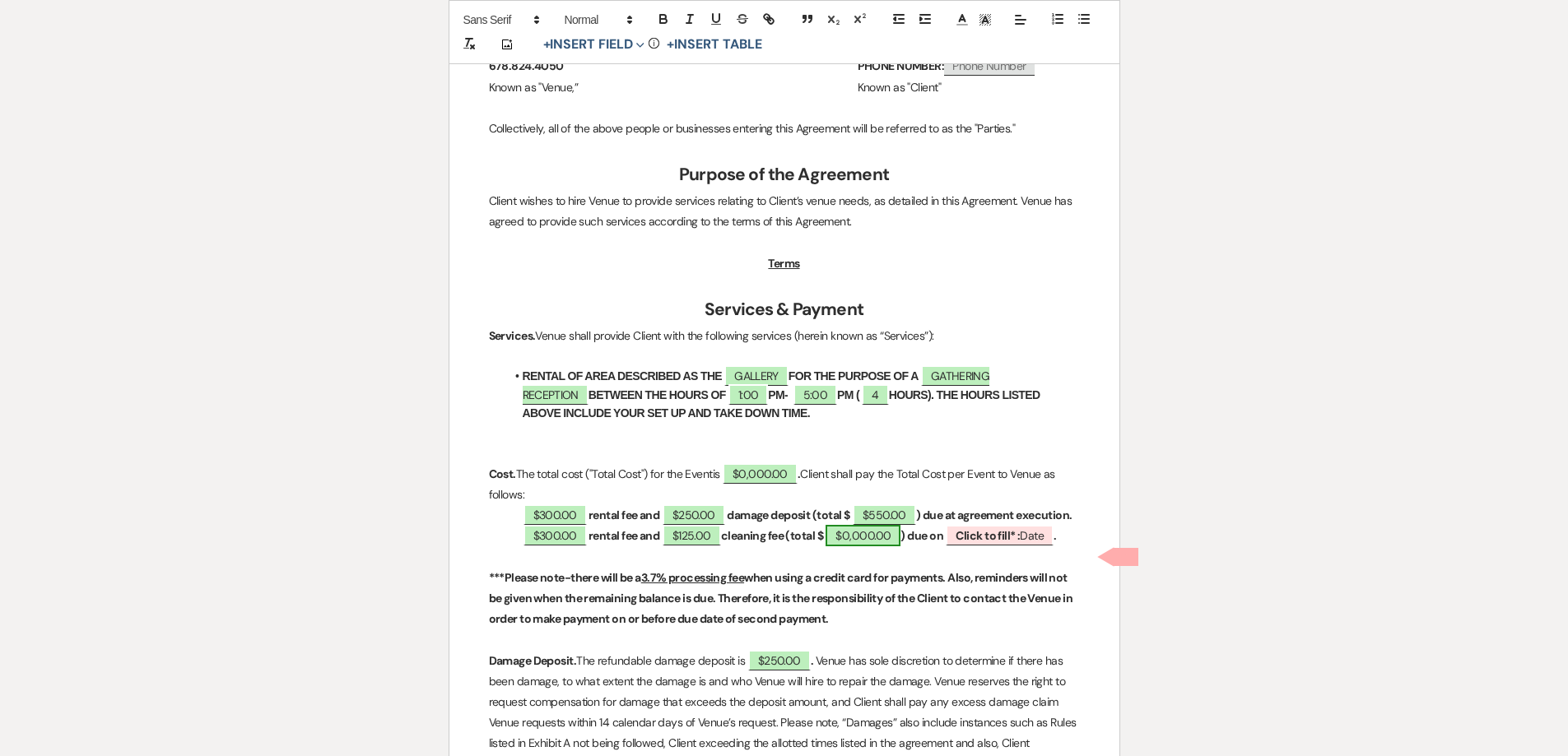
click at [851, 546] on span "$0,000.00" at bounding box center [863, 535] width 74 height 21
select select "owner"
select select "Total"
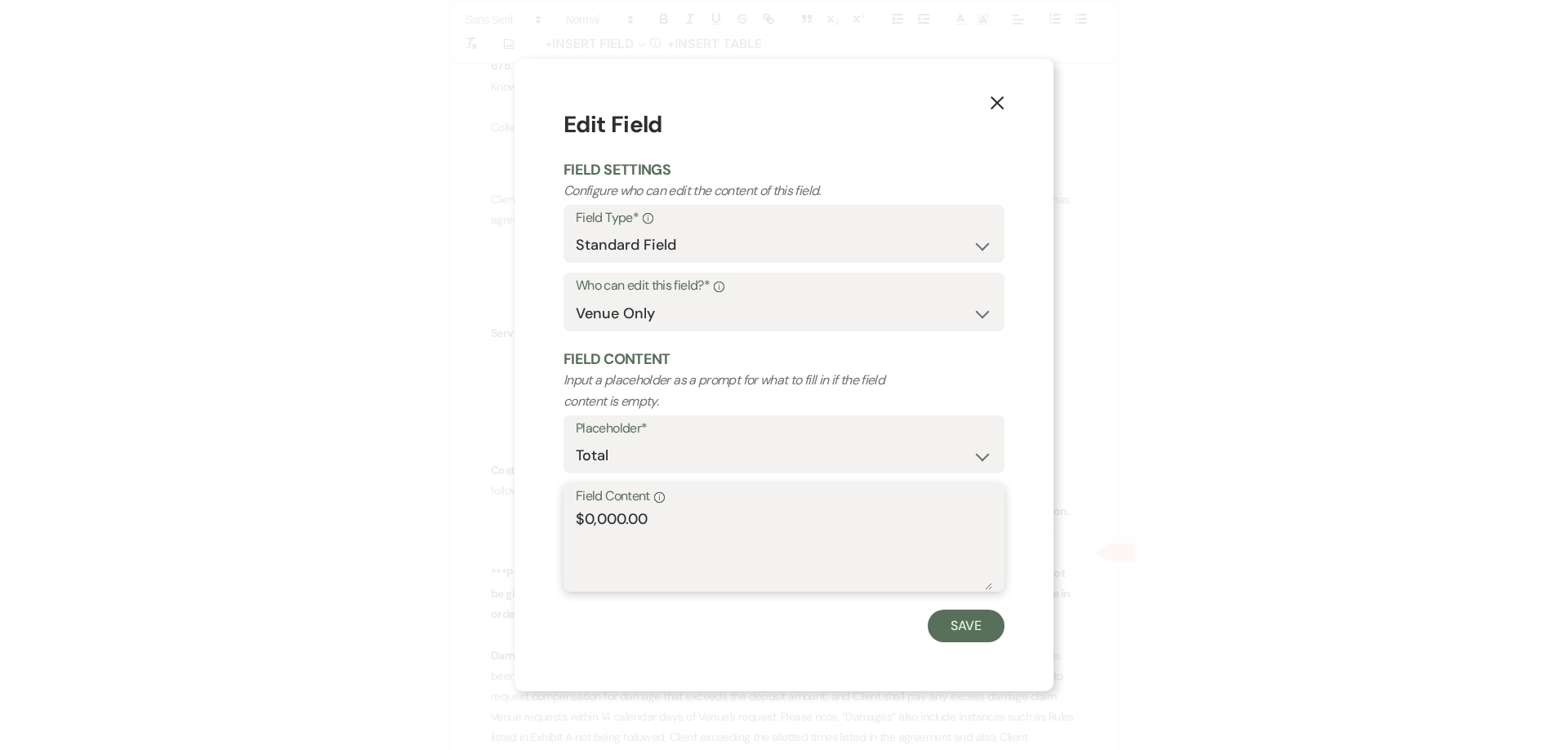
drag, startPoint x: 623, startPoint y: 522, endPoint x: 588, endPoint y: 522, distance: 35.0
click at [588, 522] on textarea "$0,000.00" at bounding box center [784, 549] width 416 height 81
type textarea "$425.00"
click at [953, 634] on button "Save" at bounding box center [967, 626] width 77 height 33
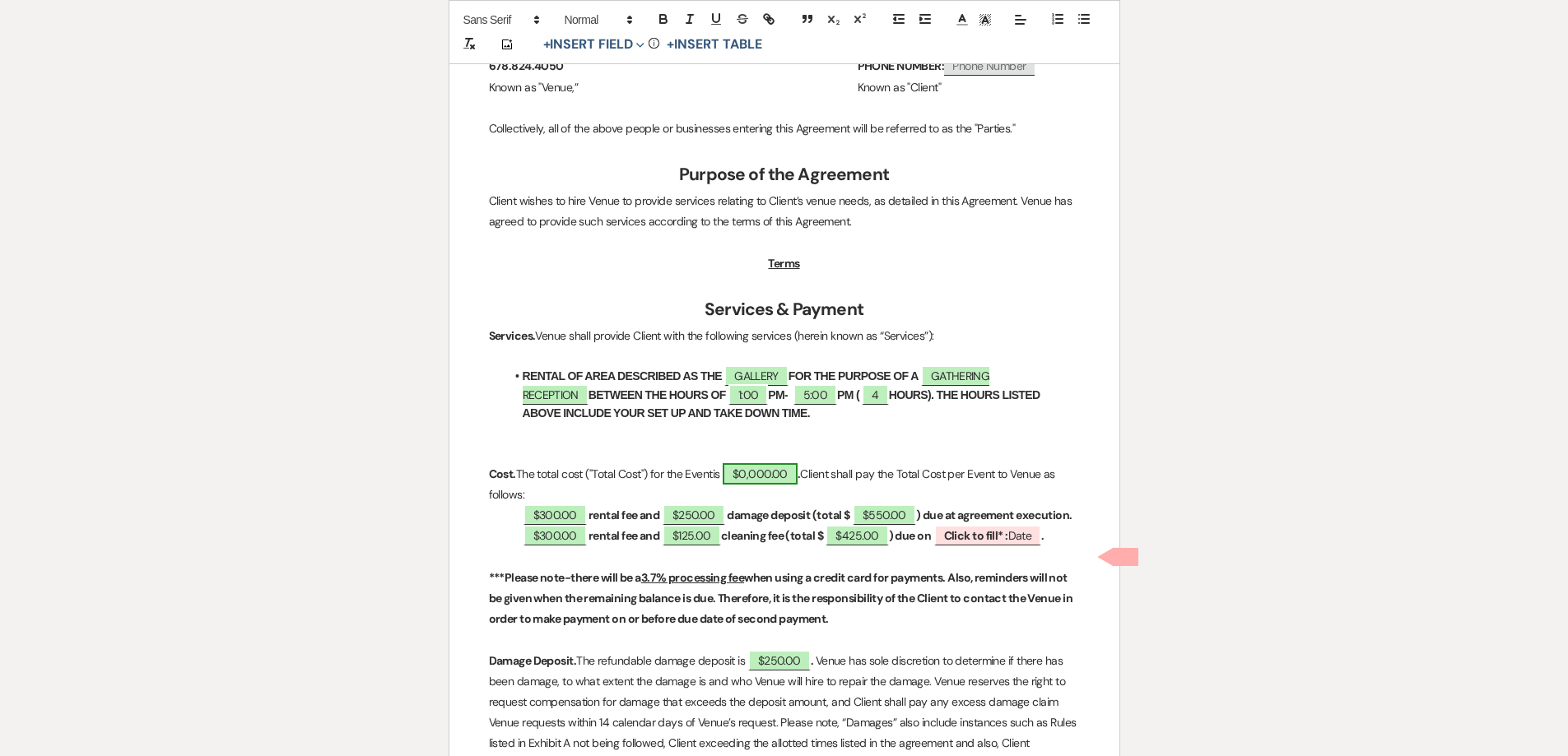
click at [767, 468] on span "$0,000.00" at bounding box center [760, 474] width 74 height 21
select select "owner"
select select "Total"
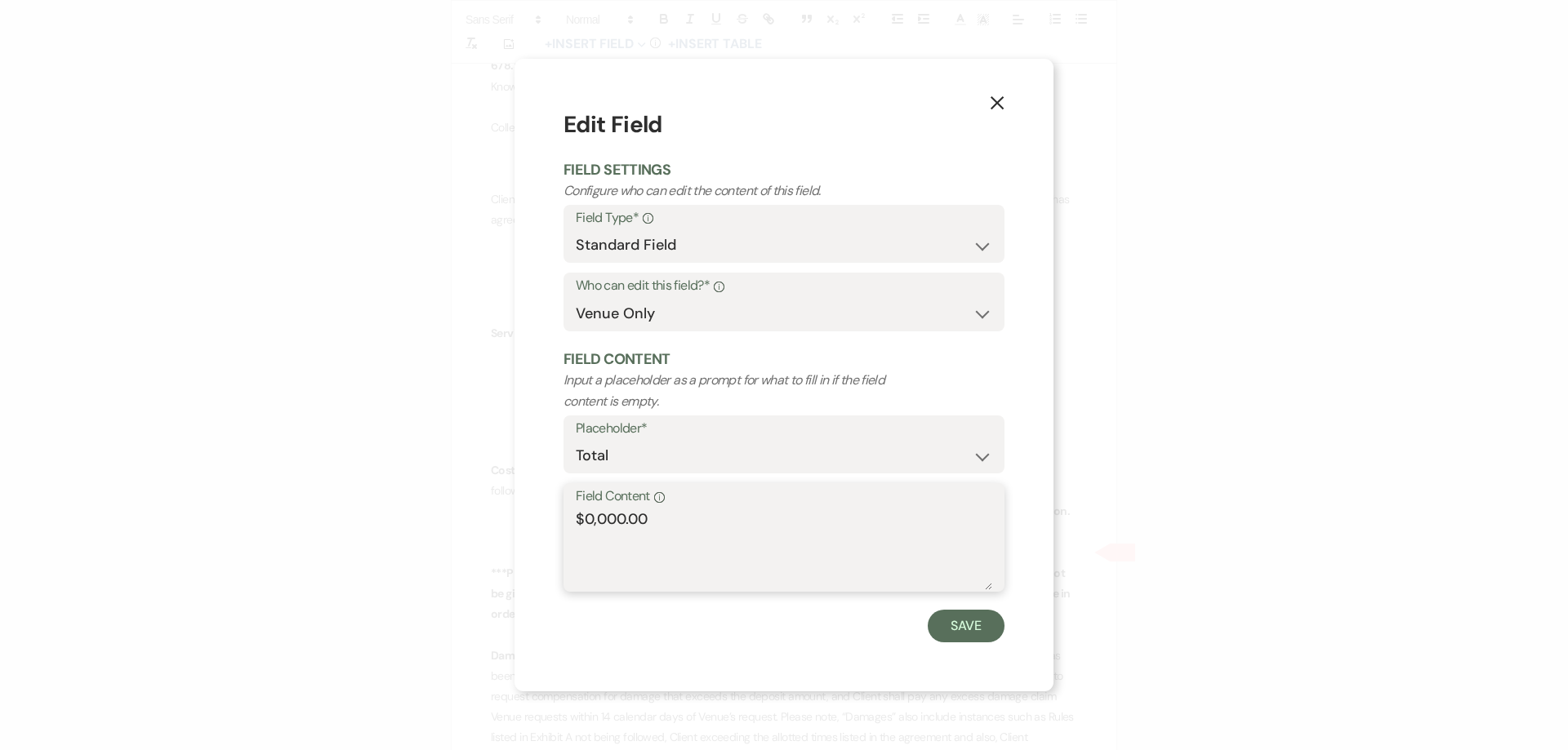
drag, startPoint x: 616, startPoint y: 517, endPoint x: 587, endPoint y: 525, distance: 30.1
click at [587, 525] on textarea "$0,000.00" at bounding box center [784, 549] width 416 height 81
type textarea "$975.00"
click at [967, 624] on button "Save" at bounding box center [967, 626] width 77 height 33
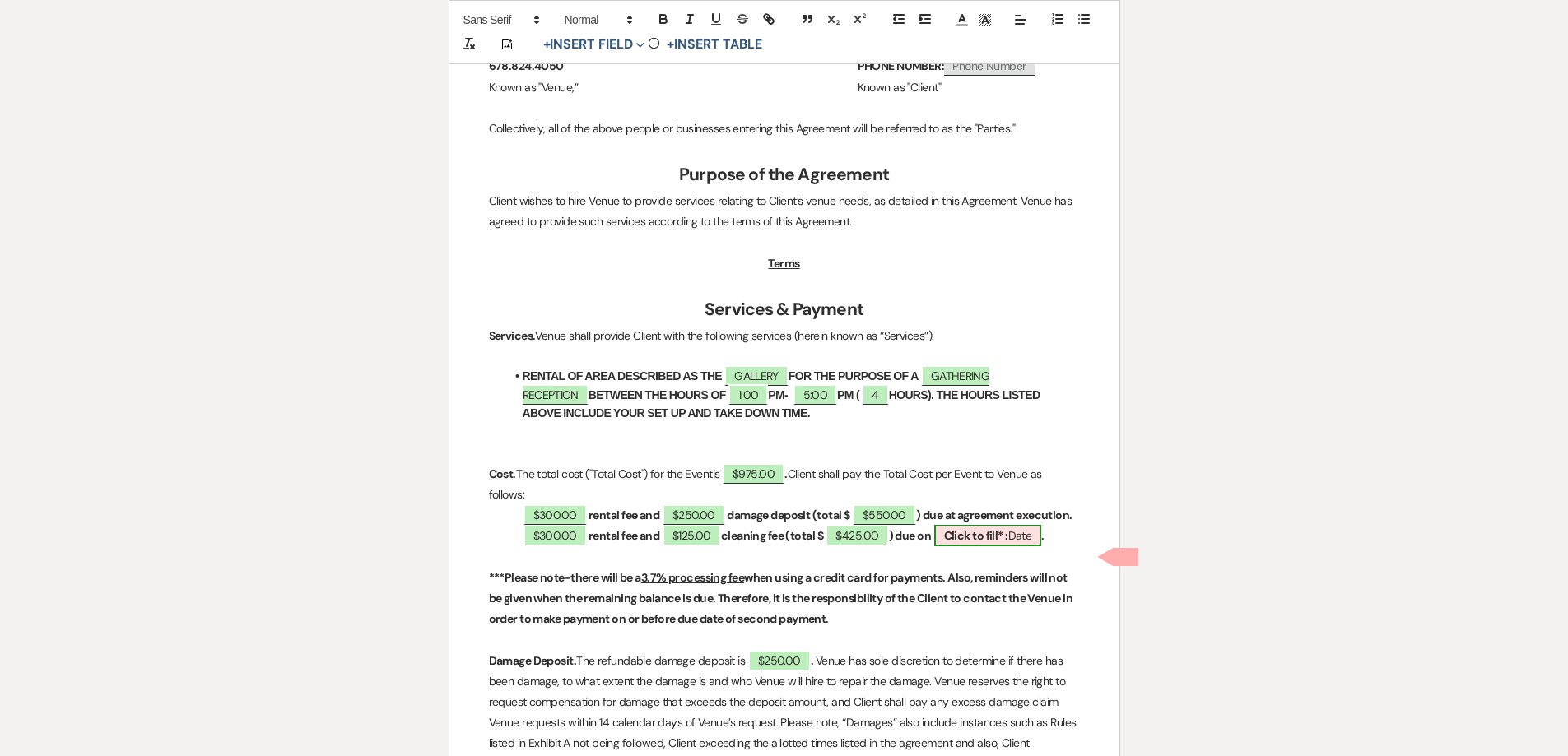
click at [1008, 544] on b "Click to fill* :" at bounding box center [976, 536] width 64 height 15
select select "owner"
select select "Date"
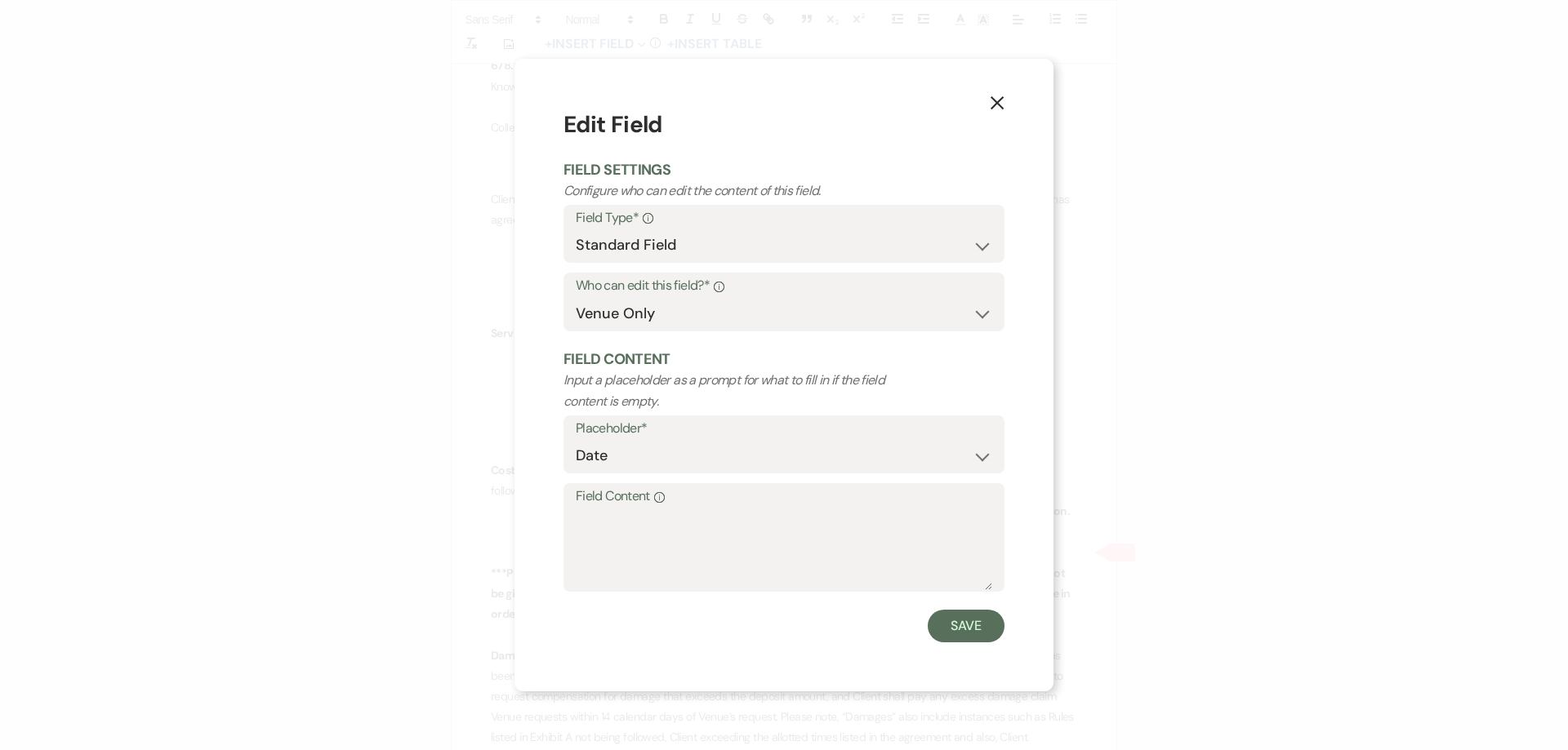
click at [874, 509] on div "Field Content Info" at bounding box center [783, 537] width 441 height 109
click at [874, 509] on textarea "Field Content Info" at bounding box center [784, 549] width 416 height 81
type textarea "October 31, 2025"
click at [968, 629] on button "Save" at bounding box center [967, 626] width 77 height 33
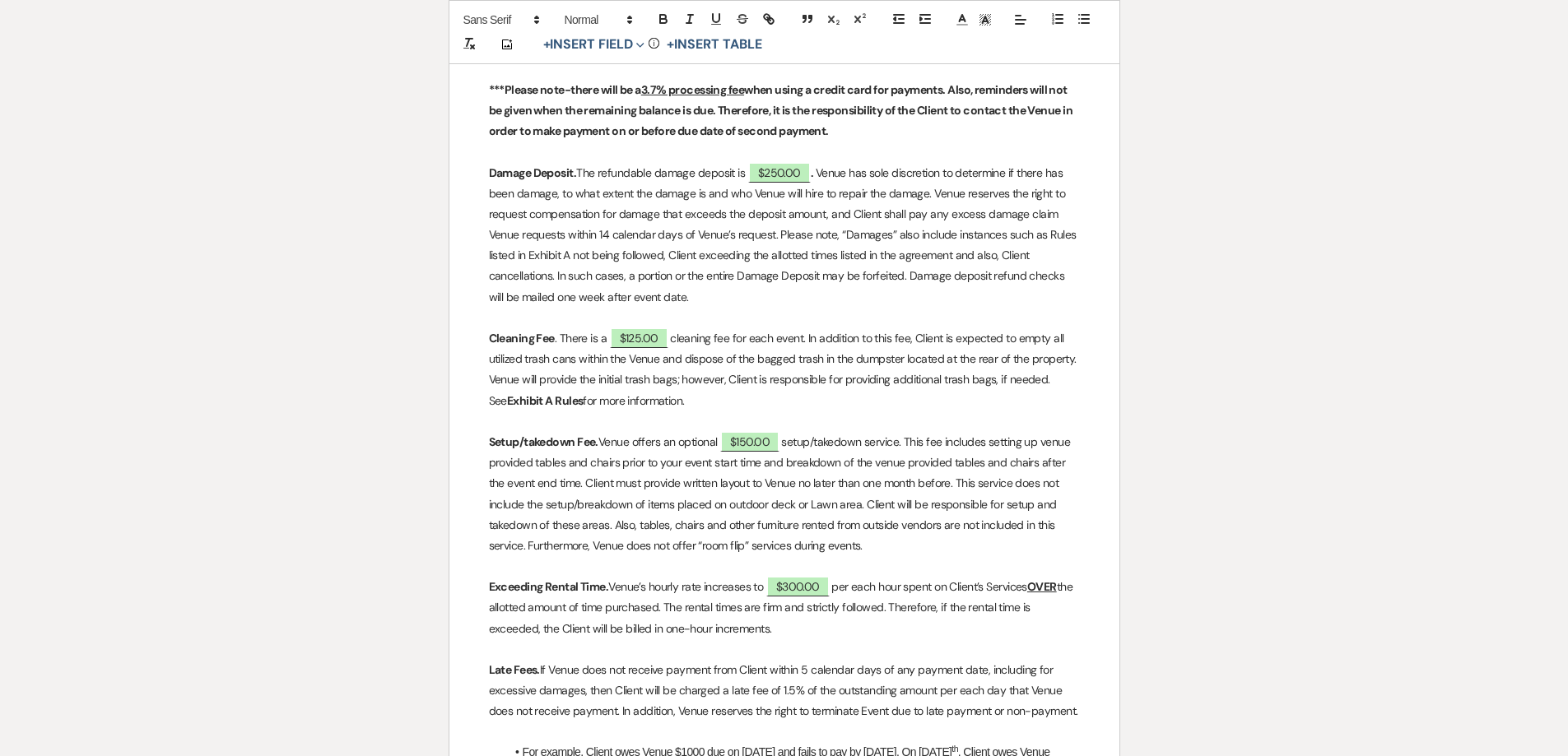
scroll to position [1070, 0]
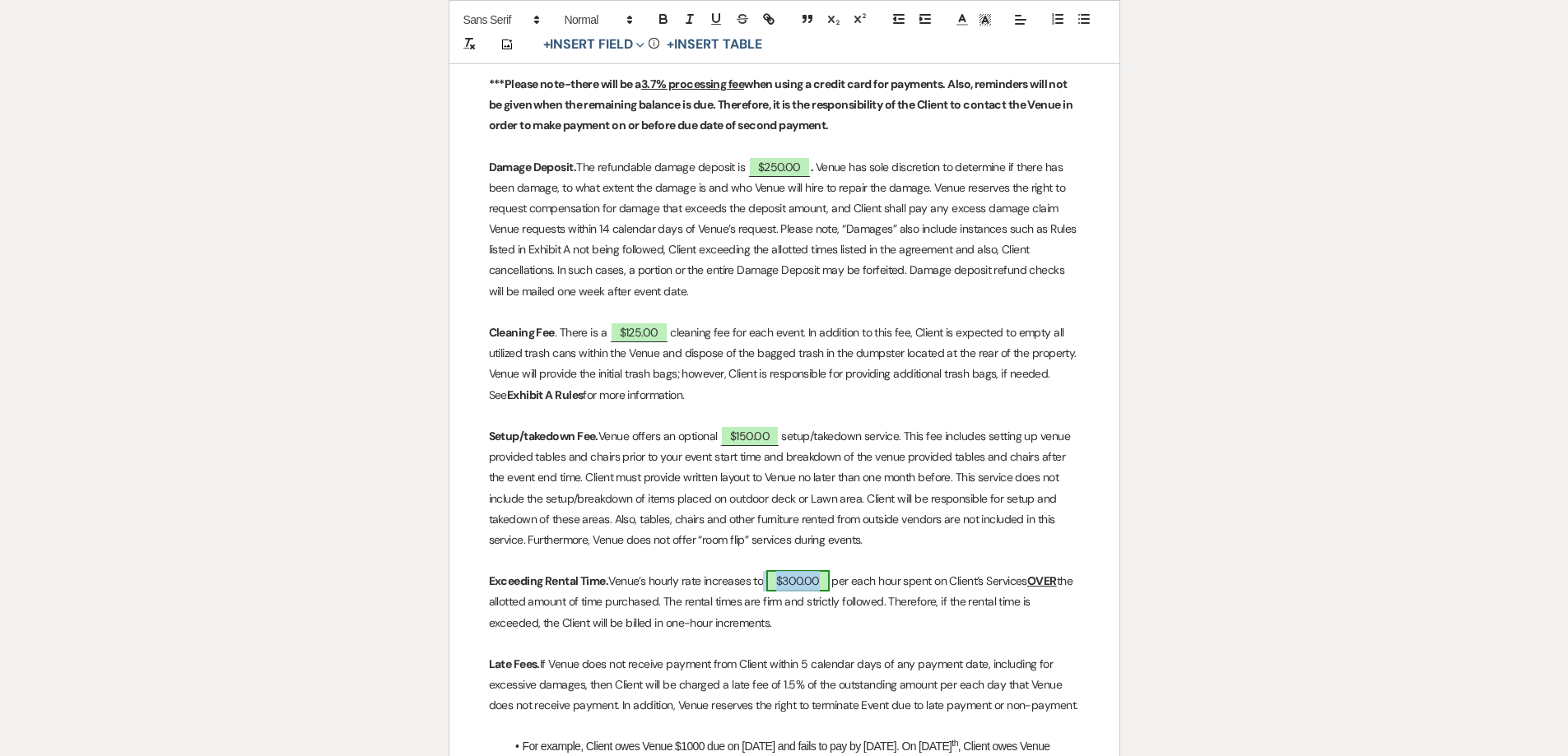
click at [807, 591] on span "$300.00" at bounding box center [797, 580] width 63 height 21
select select "owner"
select select "Amount"
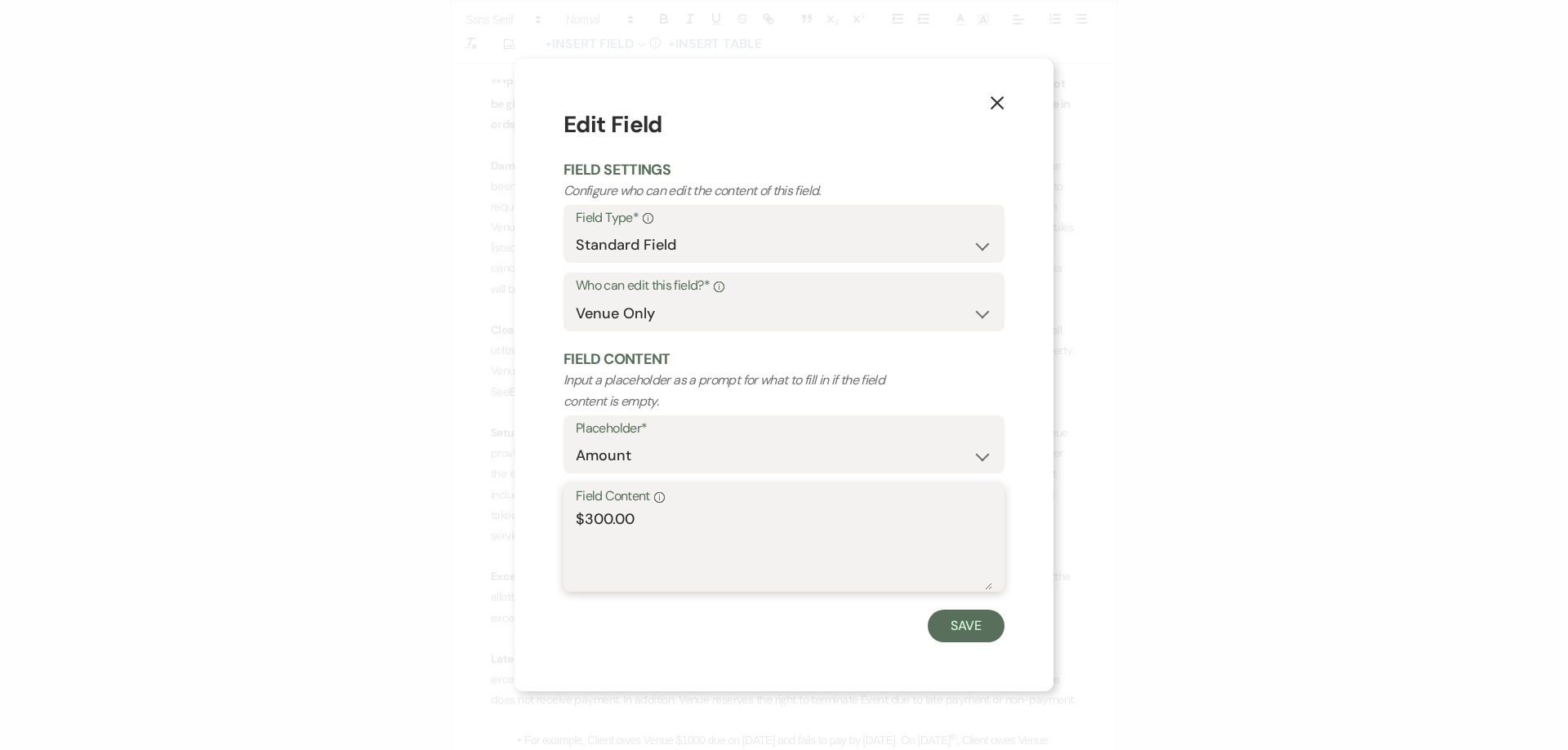
drag, startPoint x: 610, startPoint y: 516, endPoint x: 587, endPoint y: 516, distance: 23.0
click at [587, 516] on textarea "$300.00" at bounding box center [784, 549] width 416 height 81
type textarea "$250.00"
click at [987, 621] on button "Save" at bounding box center [967, 626] width 77 height 33
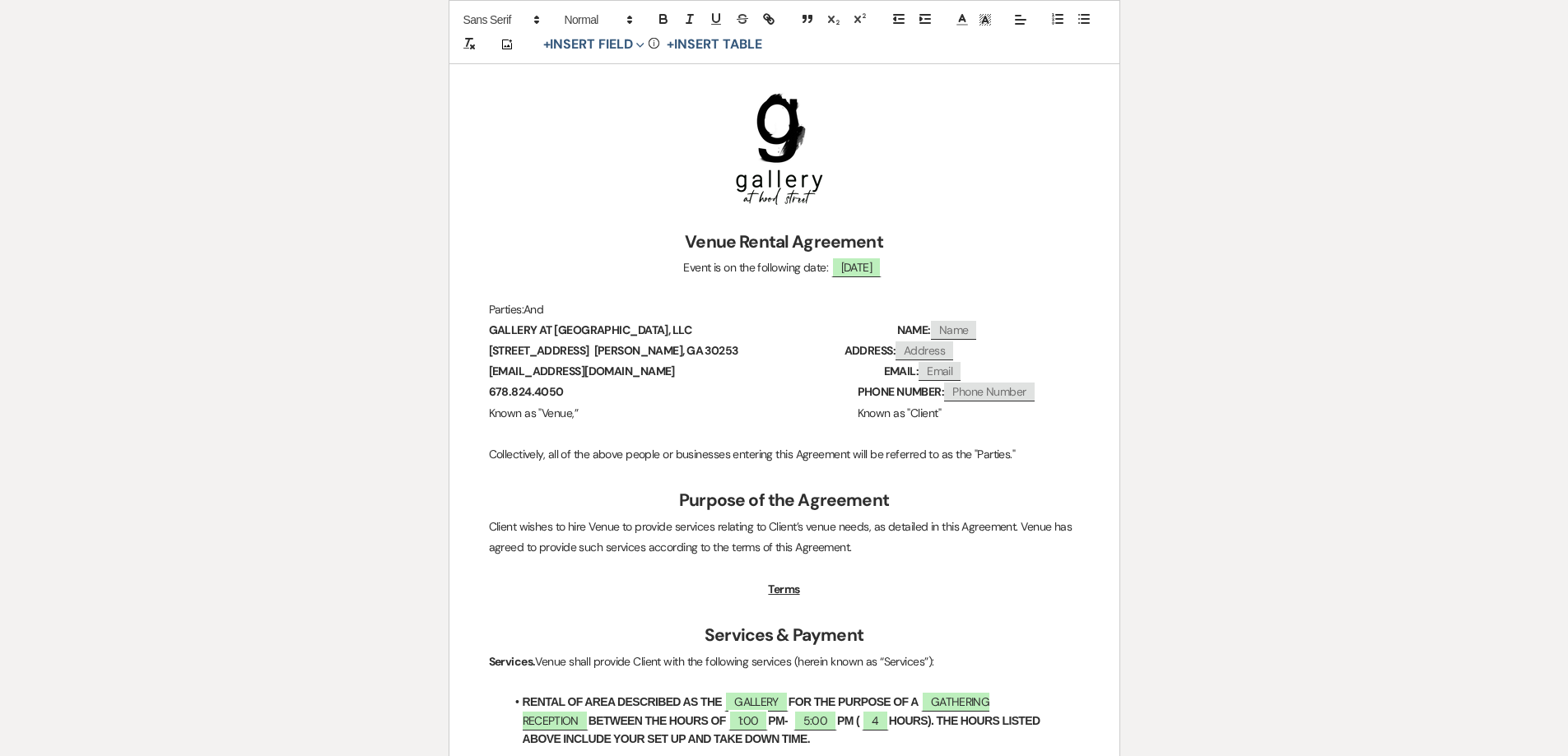
scroll to position [0, 0]
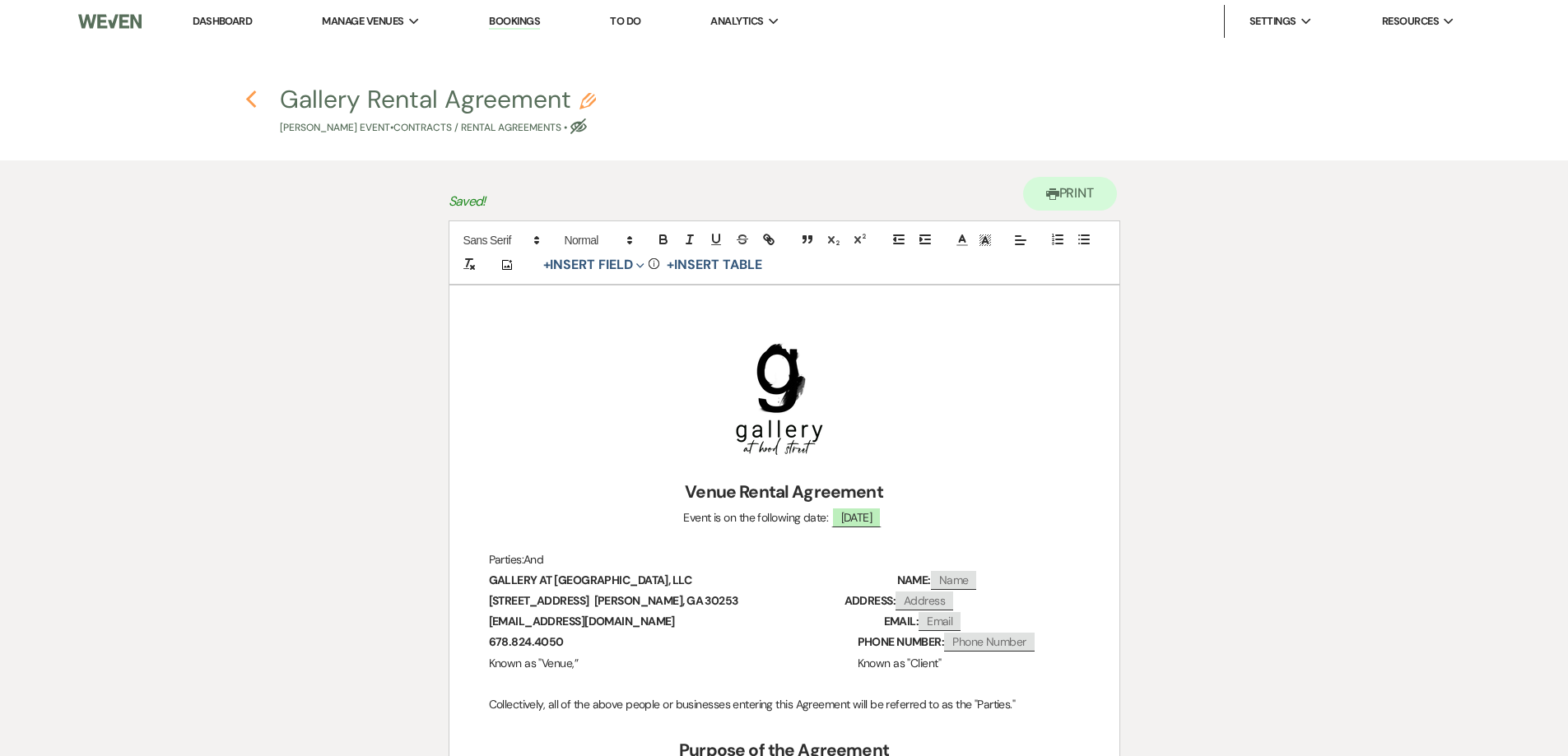
click at [250, 92] on icon "Previous" at bounding box center [251, 99] width 12 height 19
select select "5"
select select "23"
select select "13"
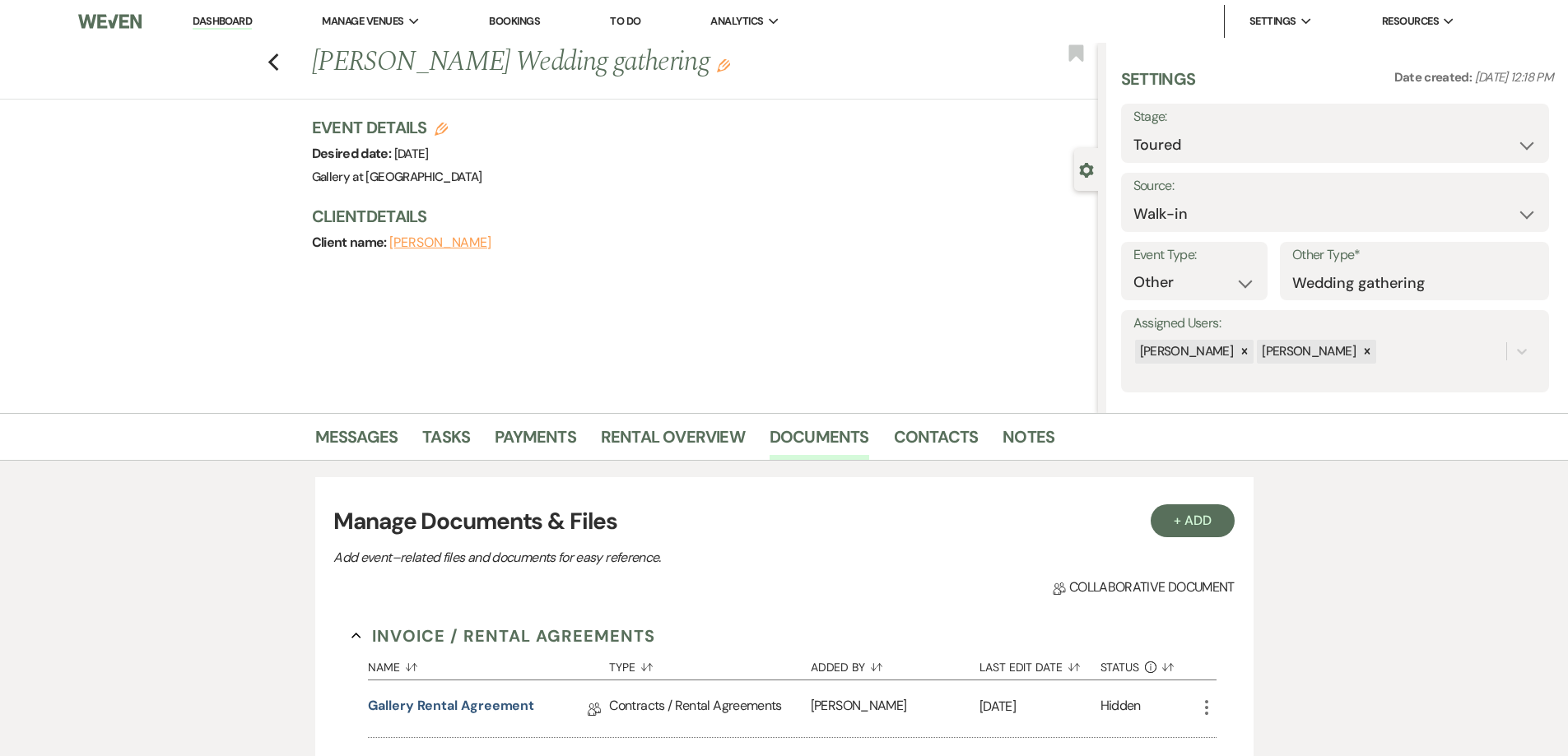
scroll to position [329, 0]
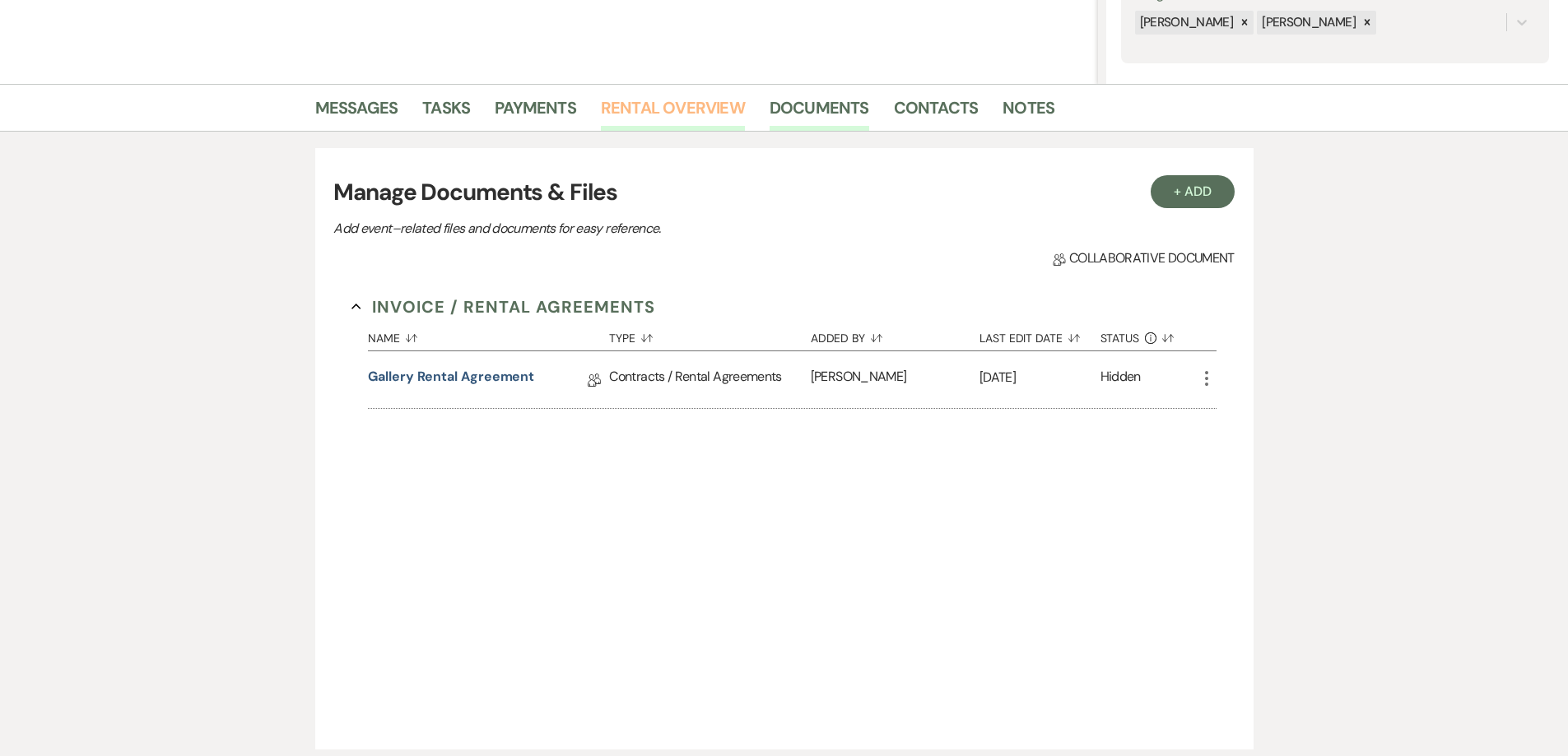
click at [638, 112] on link "Rental Overview" at bounding box center [672, 112] width 144 height 36
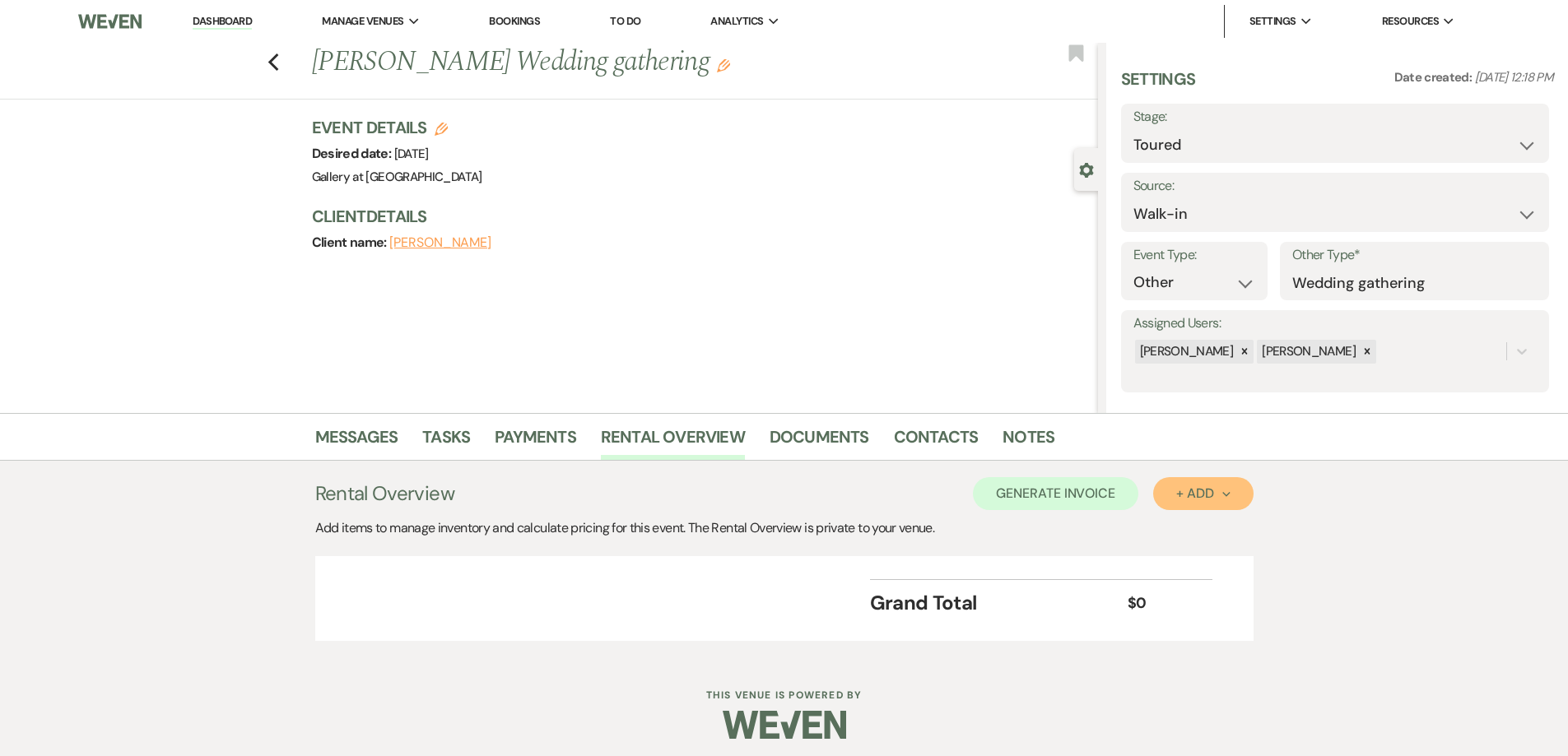
click at [1194, 492] on div "+ Add Next" at bounding box center [1203, 494] width 53 height 13
click at [1184, 561] on button "Category" at bounding box center [1196, 557] width 86 height 26
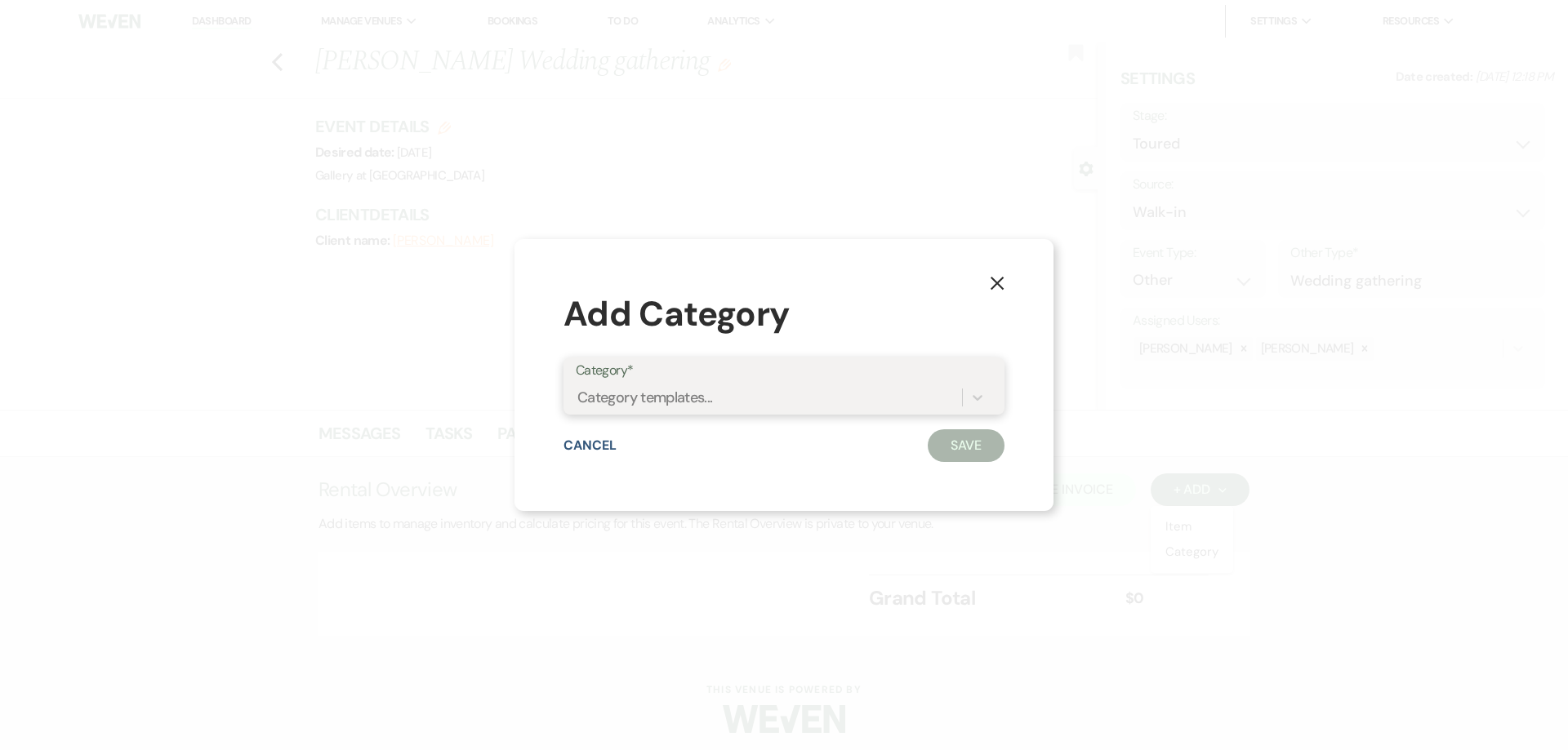
click at [905, 403] on div "Category templates..." at bounding box center [768, 398] width 386 height 28
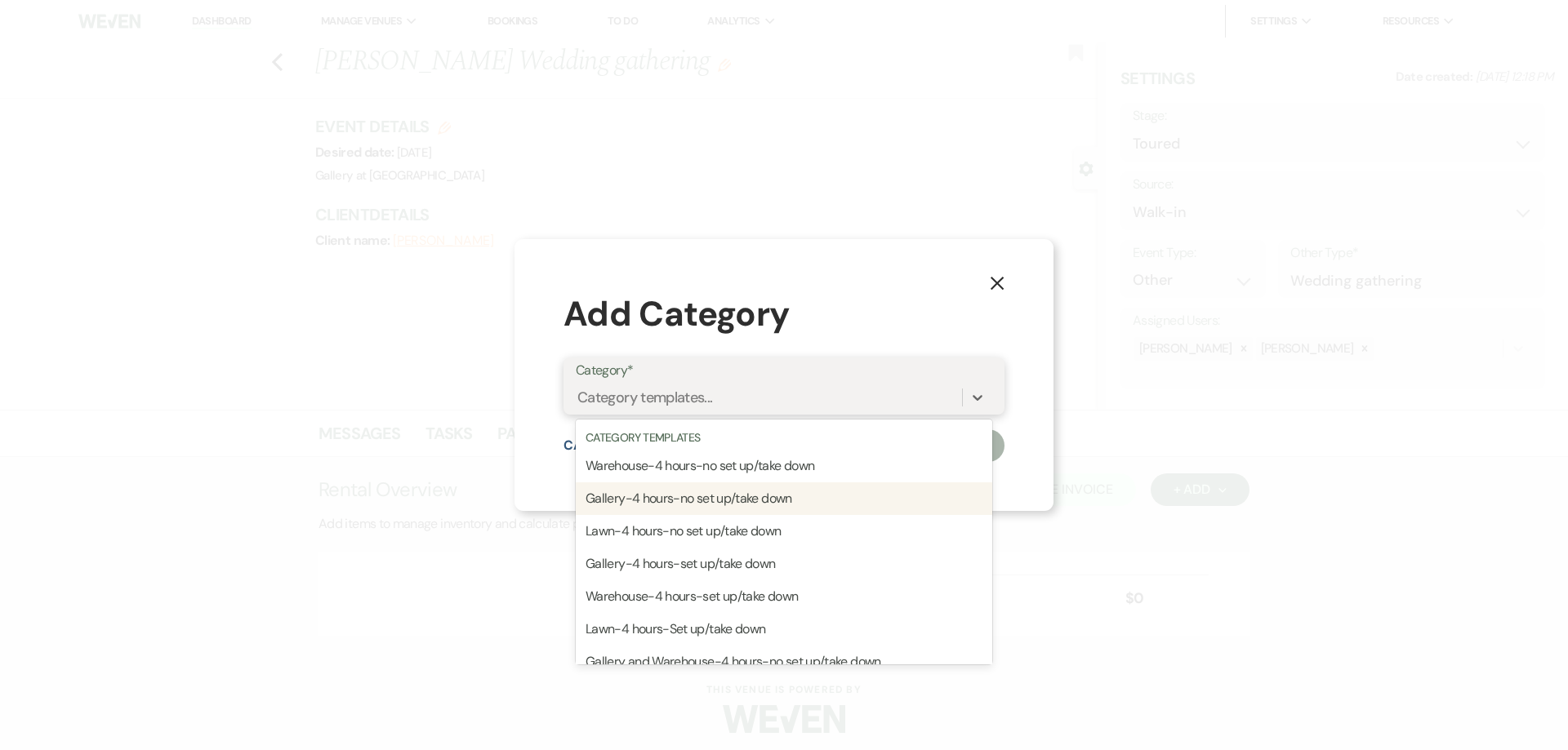
drag, startPoint x: 825, startPoint y: 567, endPoint x: 819, endPoint y: 496, distance: 71.3
click at [819, 496] on div "Warehouse-4 hours-no set up/take down Gallery-4 hours-no set up/take down Lawn-…" at bounding box center [784, 661] width 416 height 424
click at [819, 496] on div "Gallery-4 hours-no set up/take down" at bounding box center [784, 499] width 416 height 33
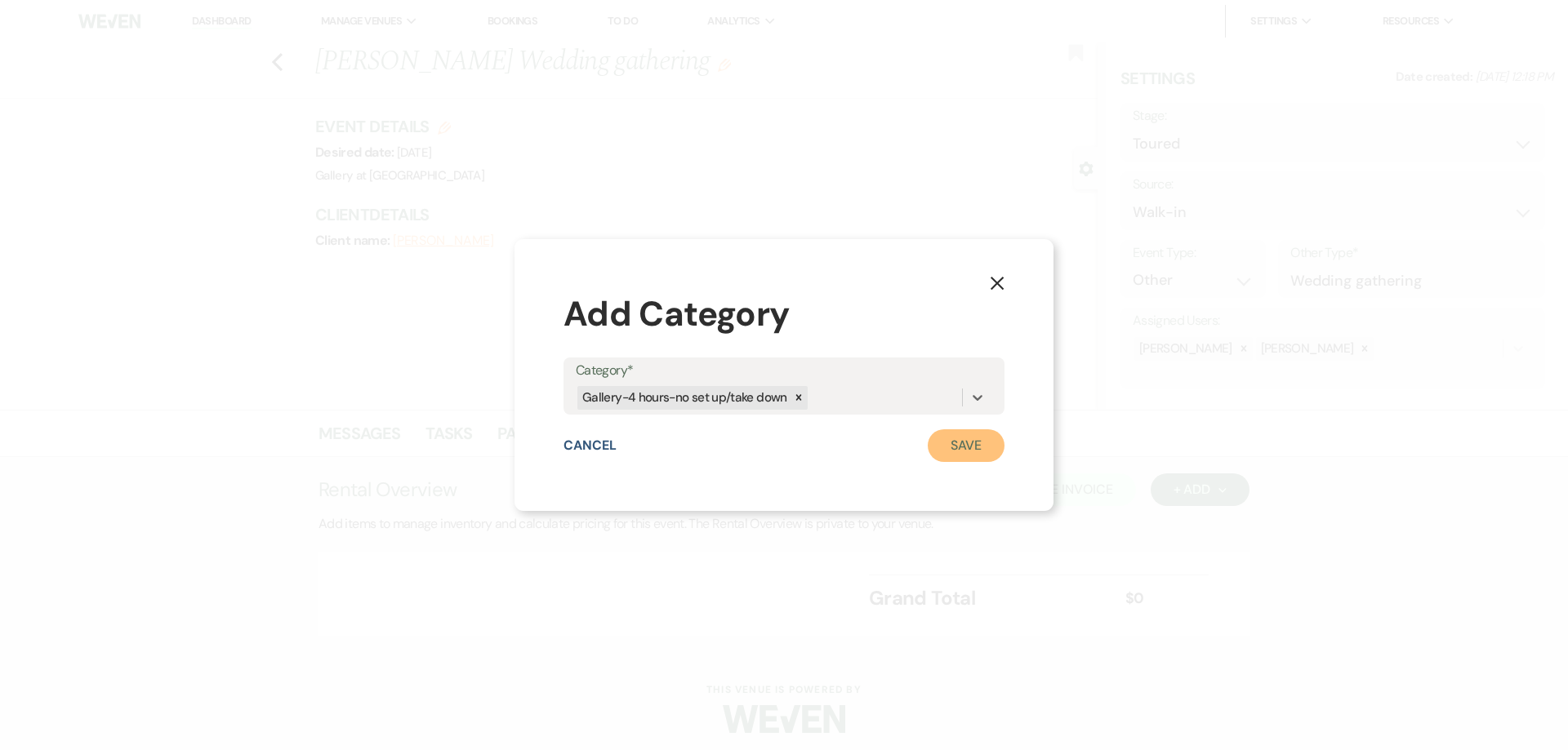
click at [959, 447] on button "Save" at bounding box center [967, 446] width 77 height 33
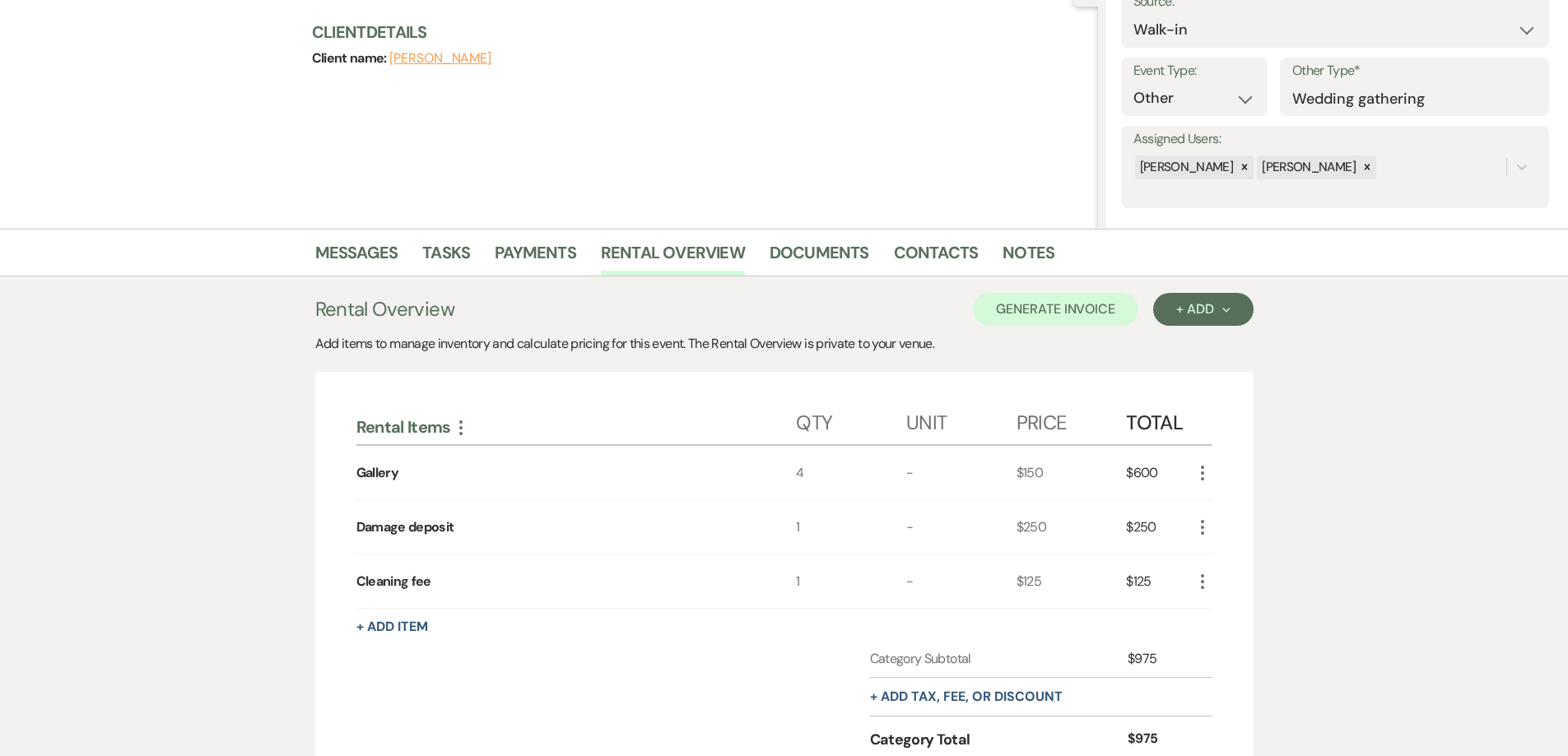
scroll to position [329, 0]
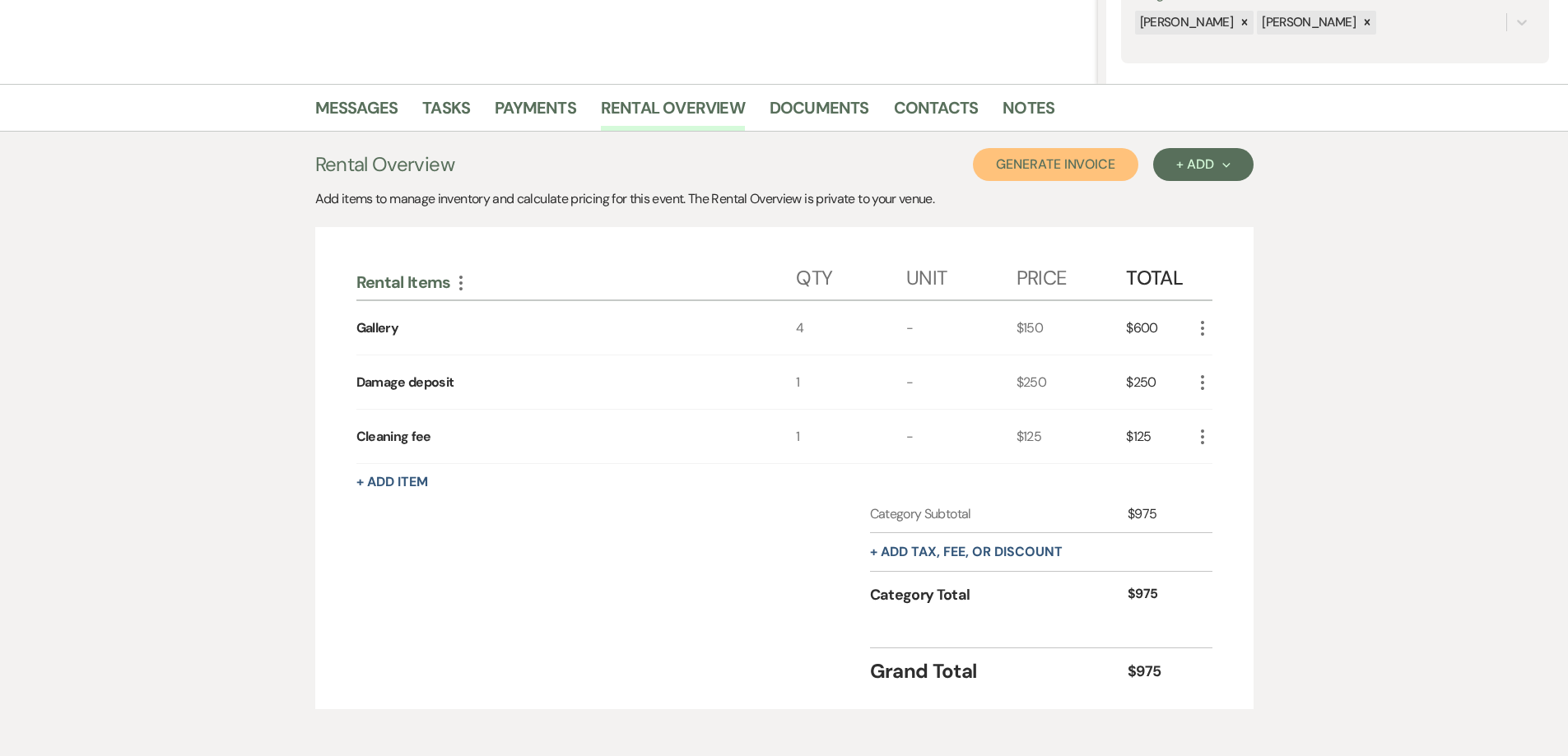
click at [1058, 172] on button "Generate Invoice" at bounding box center [1056, 165] width 166 height 33
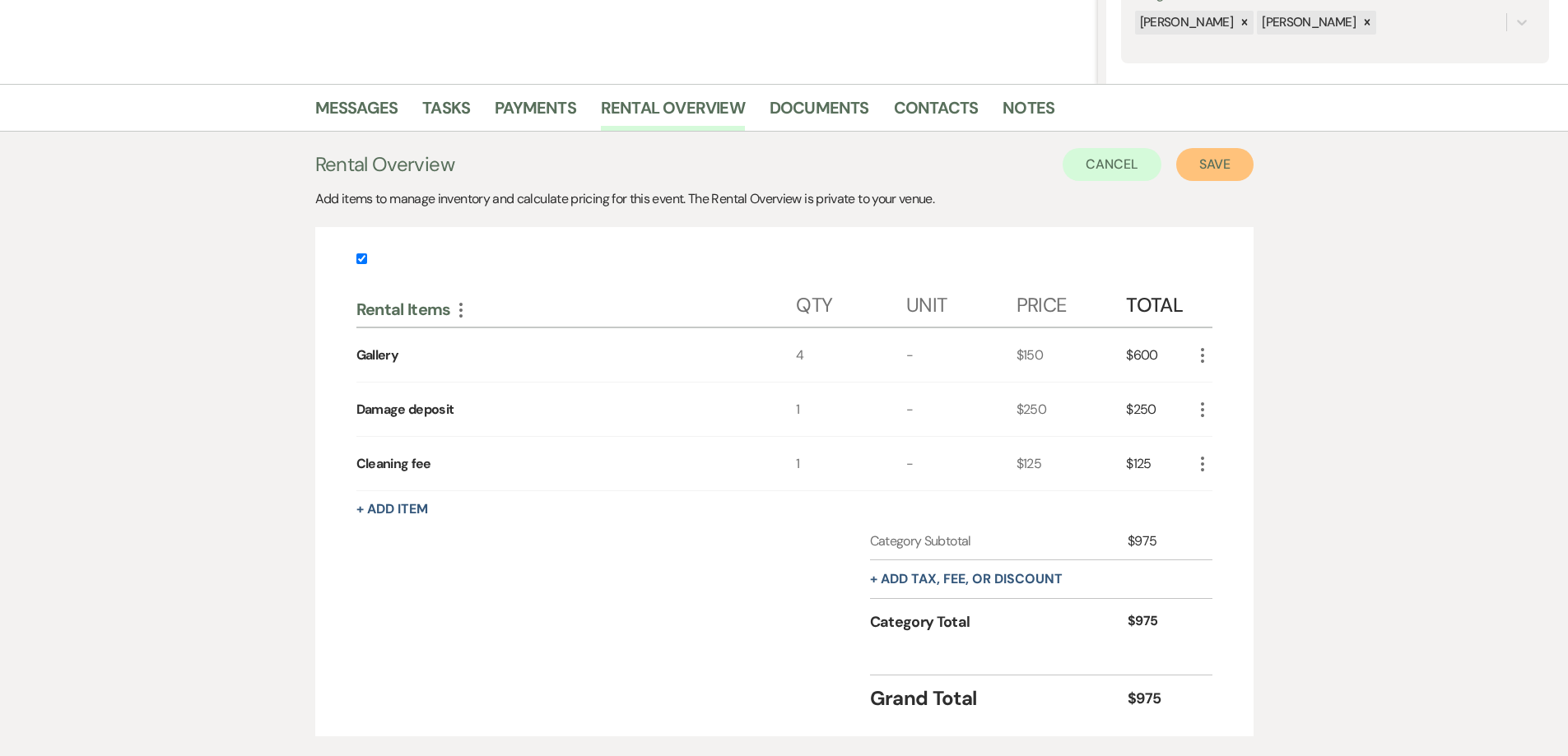
click at [1196, 168] on button "Save" at bounding box center [1215, 165] width 77 height 33
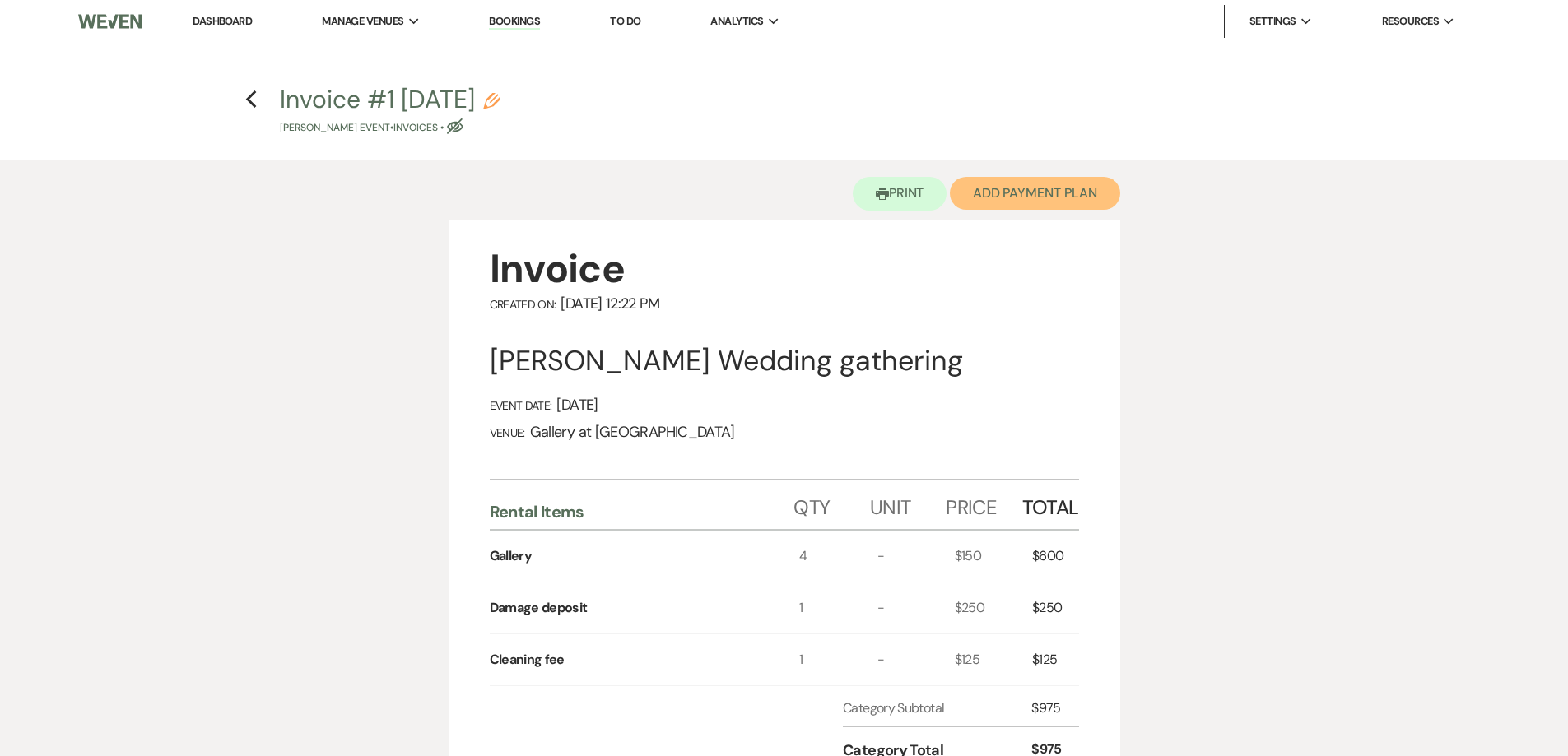
click at [1047, 203] on button "Add Payment Plan" at bounding box center [1035, 193] width 170 height 33
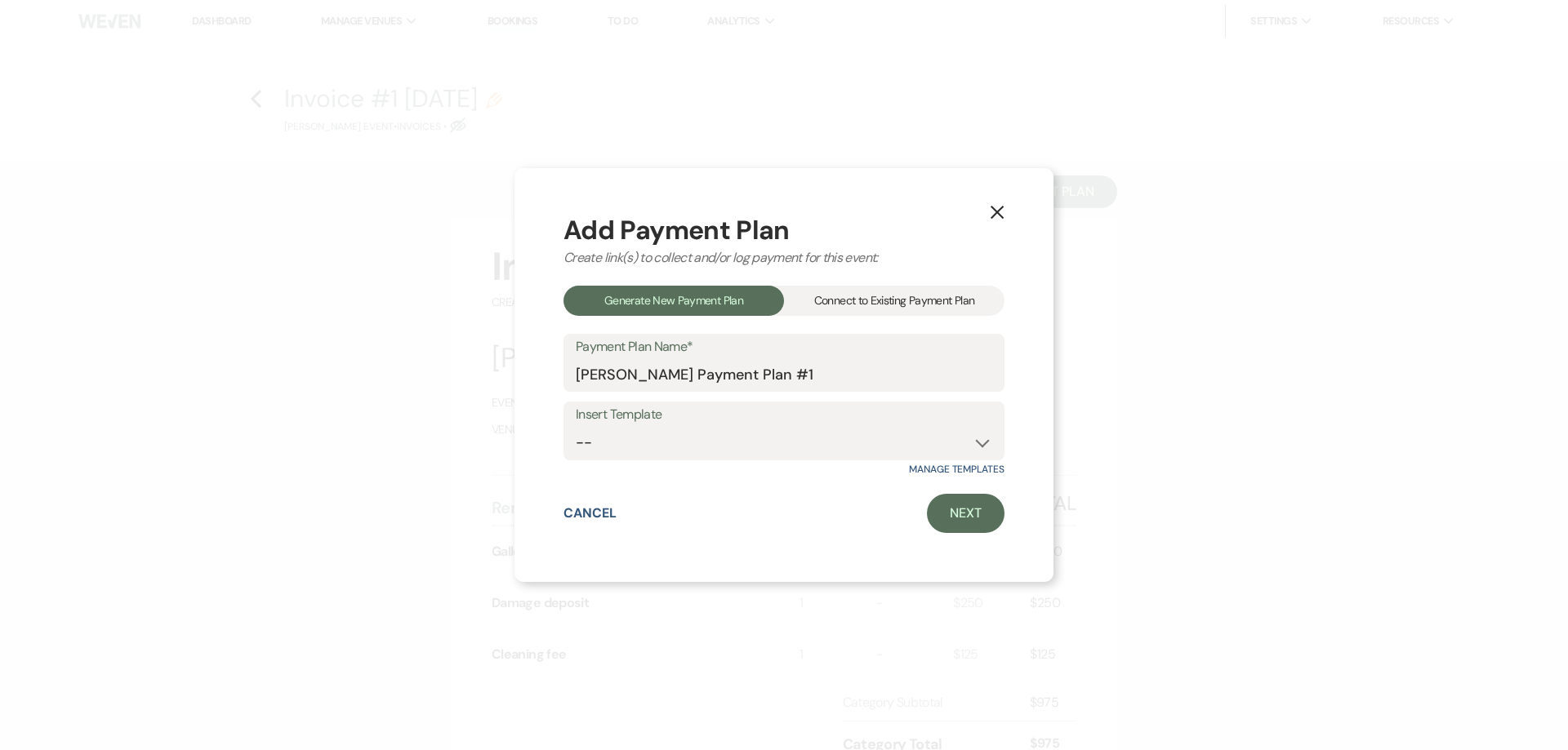
click at [873, 305] on div "Connect to Existing Payment Plan" at bounding box center [894, 300] width 221 height 30
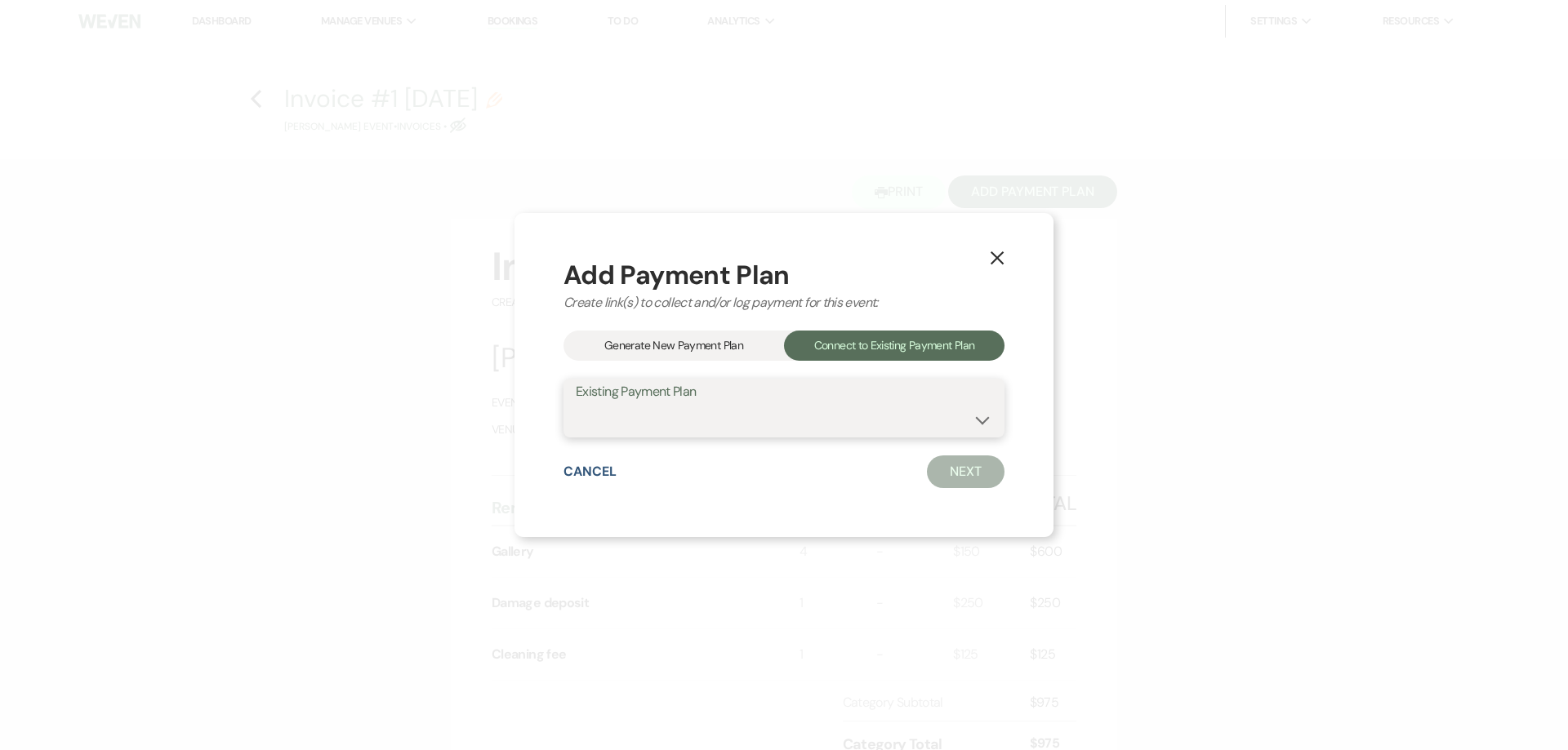
drag, startPoint x: 830, startPoint y: 419, endPoint x: 828, endPoint y: 432, distance: 13.2
click at [830, 419] on select at bounding box center [784, 420] width 416 height 32
click at [734, 351] on div "Generate New Payment Plan" at bounding box center [674, 345] width 221 height 30
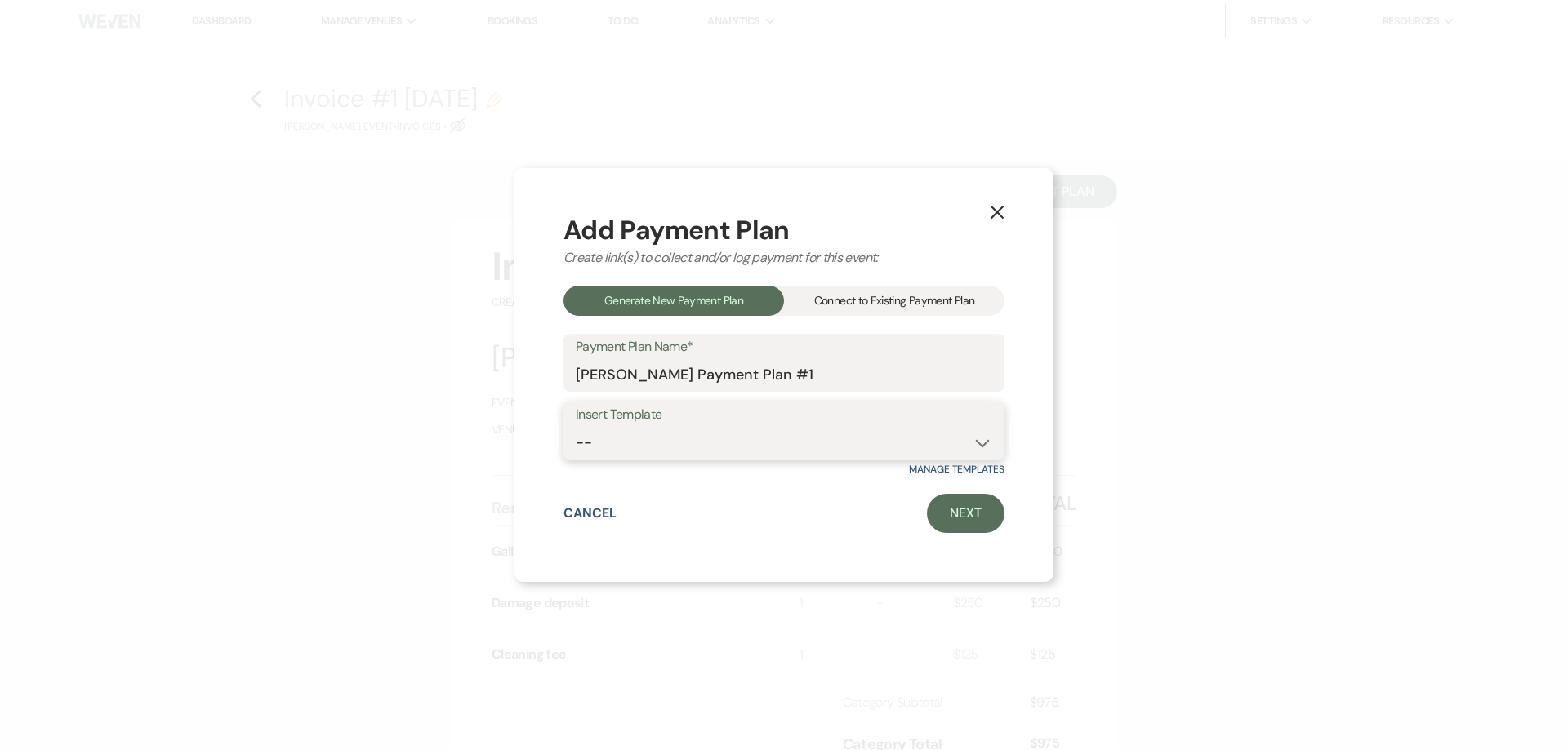
click at [727, 435] on select "-- Warehouse 4 hour rental-no set up/take down Gallery 4 hour rental-no set up/…" at bounding box center [784, 443] width 416 height 32
select select "57"
click at [576, 427] on select "-- Warehouse 4 hour rental-no set up/take down Gallery 4 hour rental-no set up/…" at bounding box center [784, 443] width 416 height 32
click at [728, 155] on div "X Add Payment Plan Create link(s) to collect and/or log payment for this event:…" at bounding box center [784, 375] width 1568 height 750
click at [958, 521] on link "Next" at bounding box center [966, 513] width 78 height 39
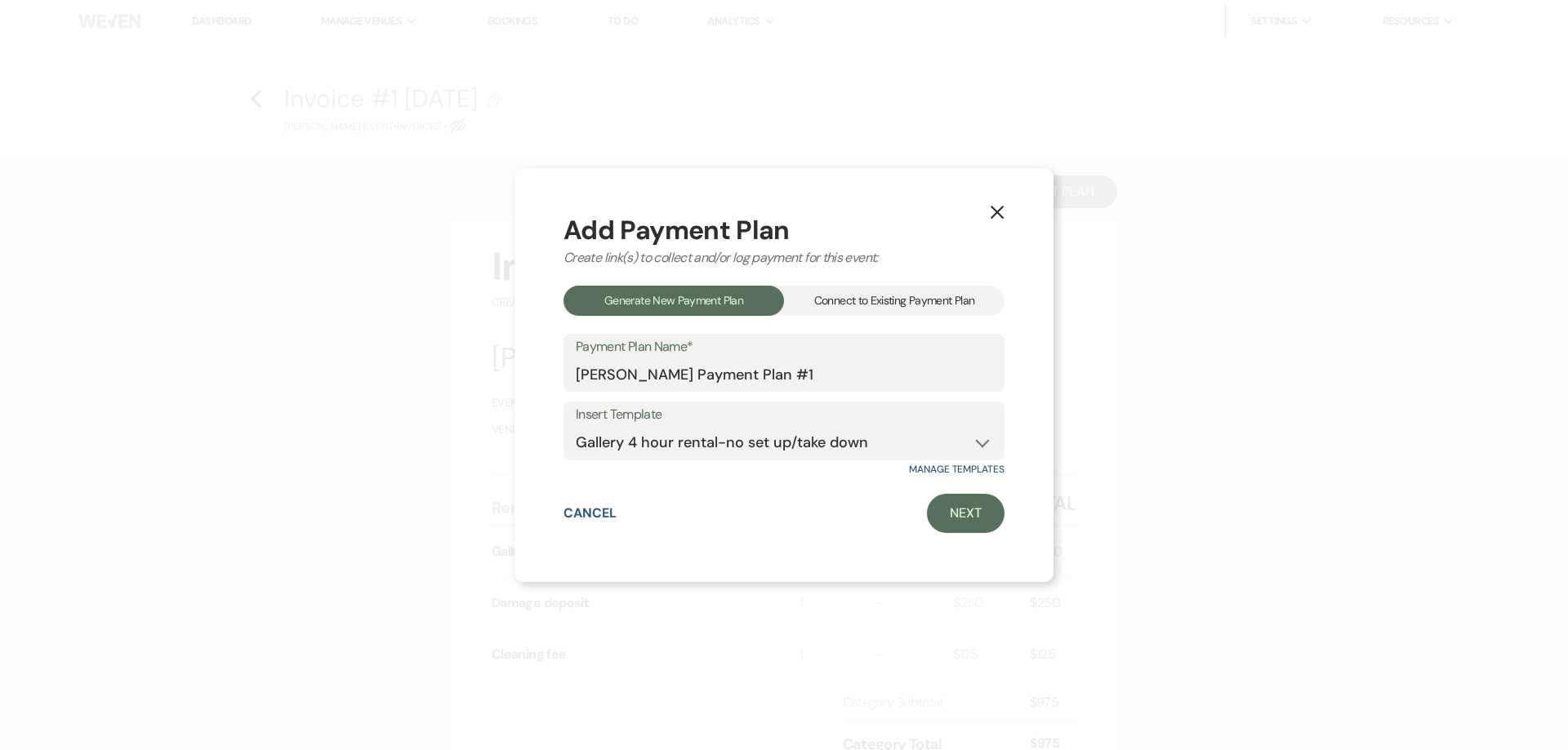
select select "28529"
select select "2"
select select "flat"
select select "true"
select select "both"
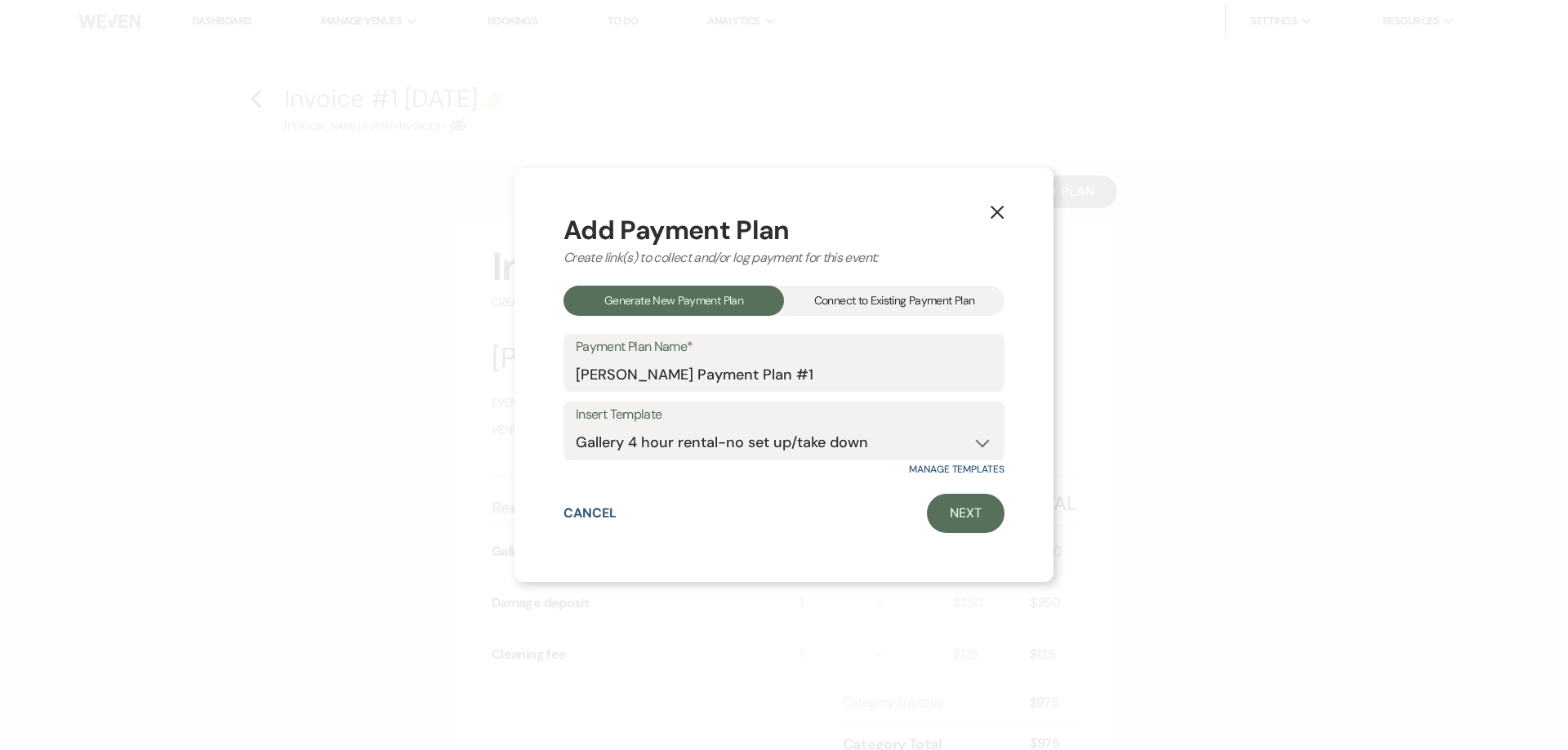
select select "weeks"
select select "afterDueDate"
select select "2"
select select "flat"
select select "true"
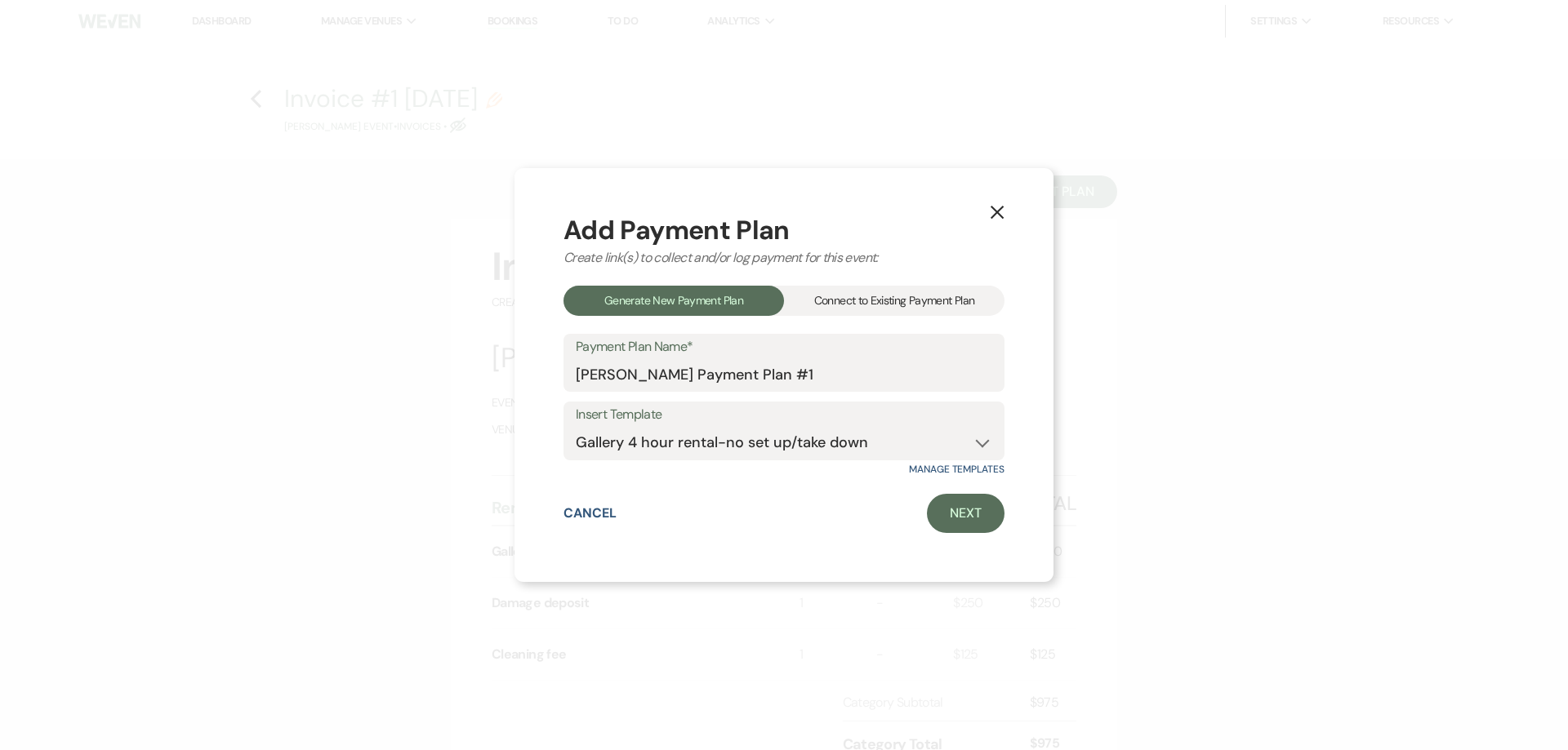
select select "both"
select select "weeks"
select select "both"
select select "weeks"
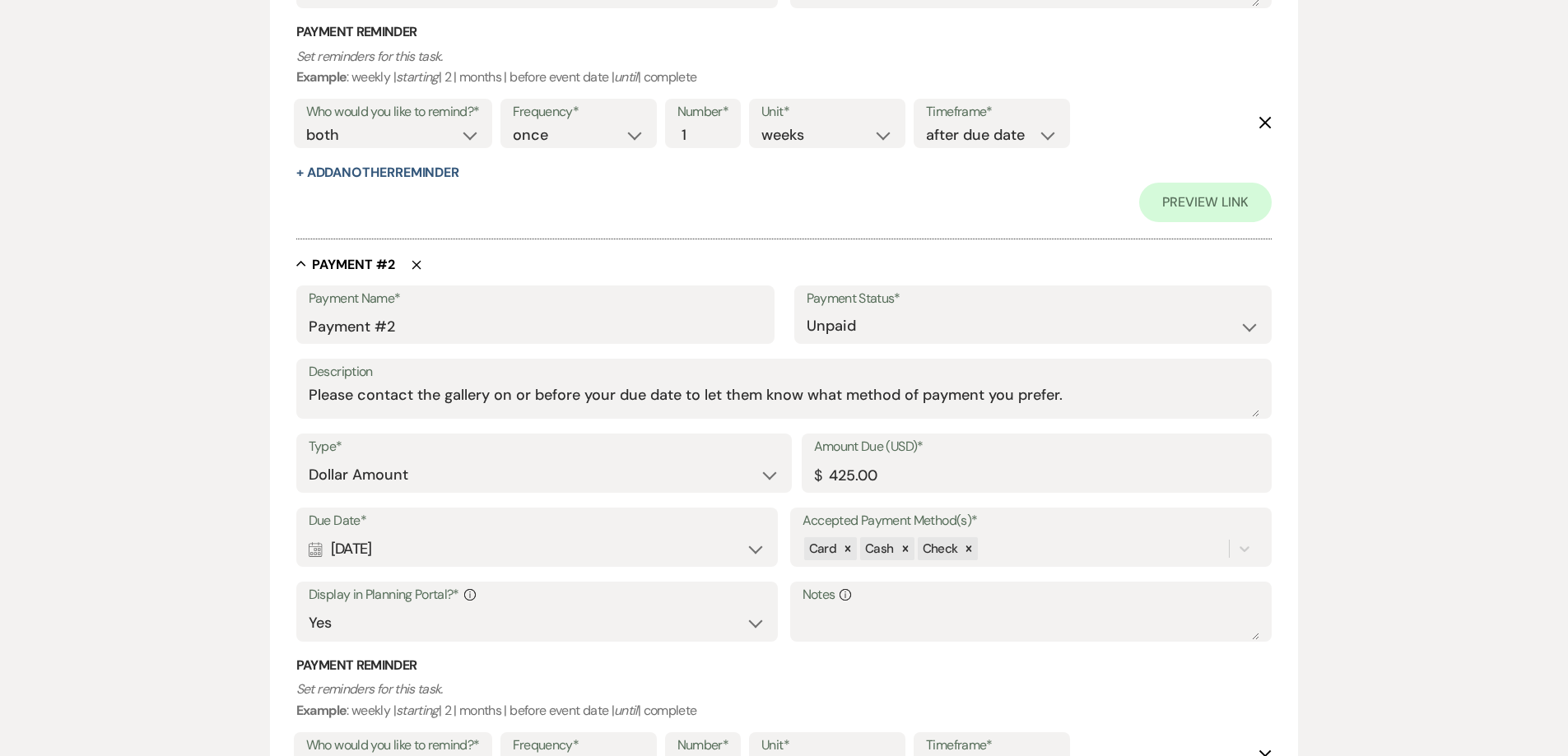
scroll to position [905, 0]
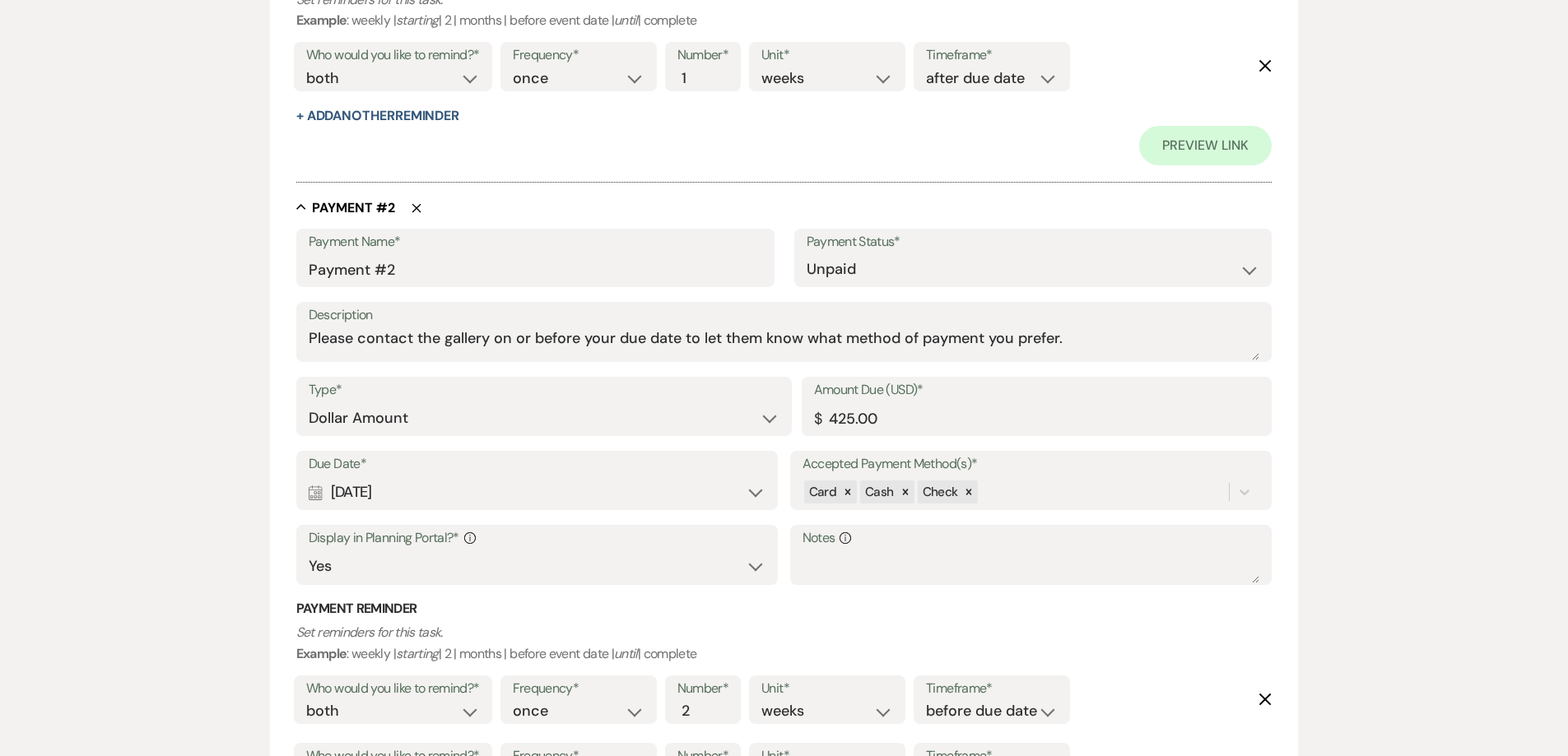
click at [429, 494] on div "Calendar Oct 28, 2025 Expand" at bounding box center [538, 492] width 458 height 32
select select "month"
select select "beforeEventDate"
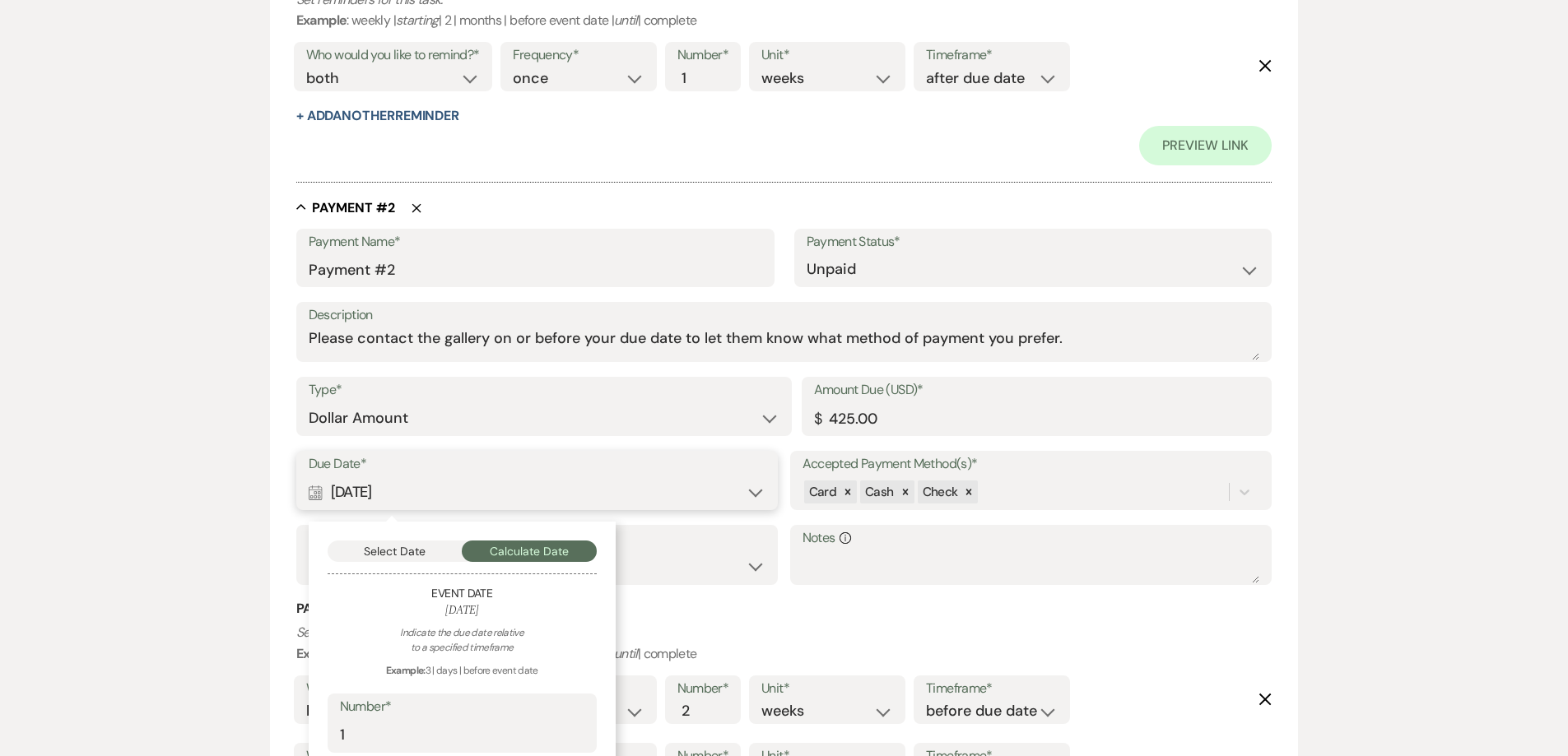
click at [443, 552] on button "Select Date" at bounding box center [395, 551] width 135 height 21
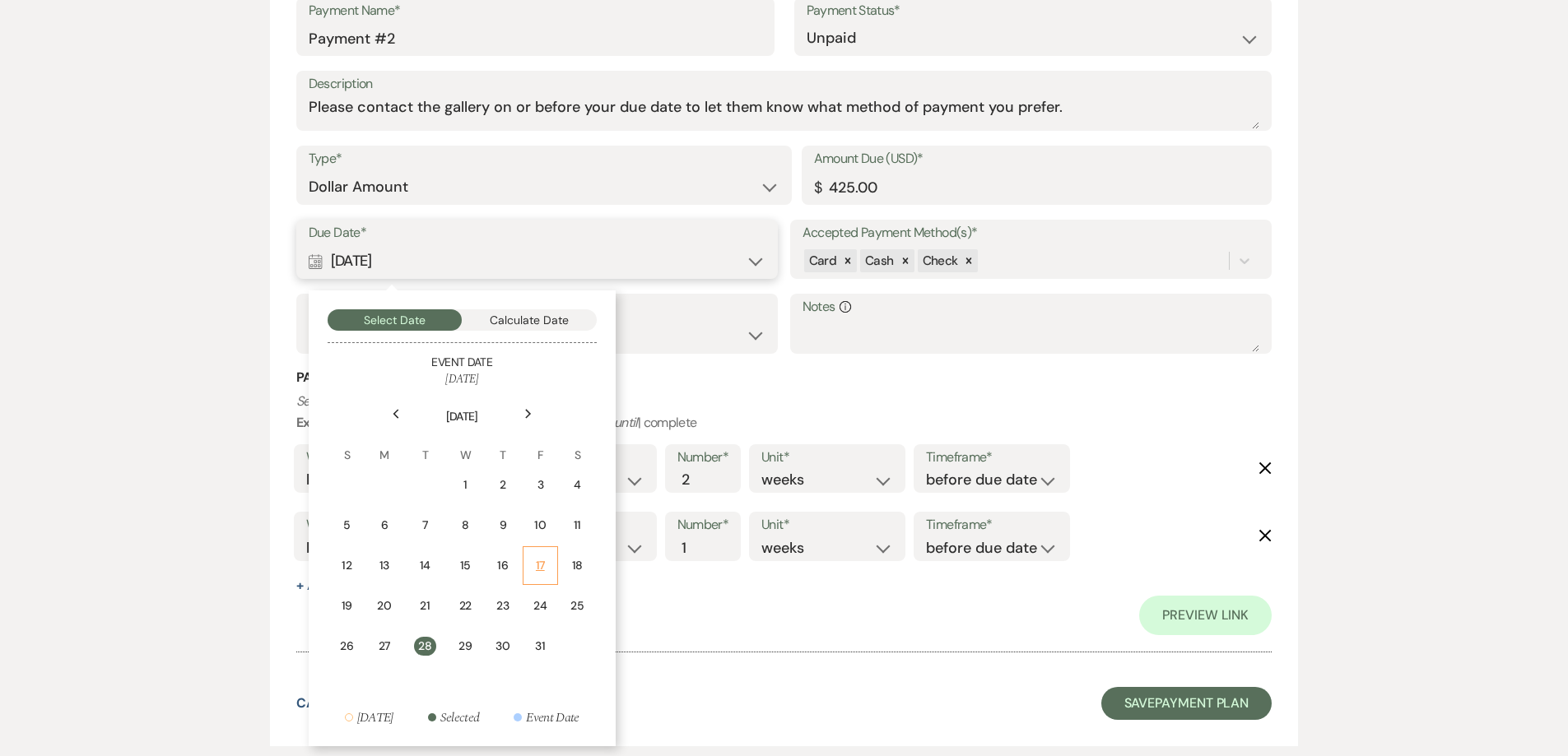
scroll to position [1152, 0]
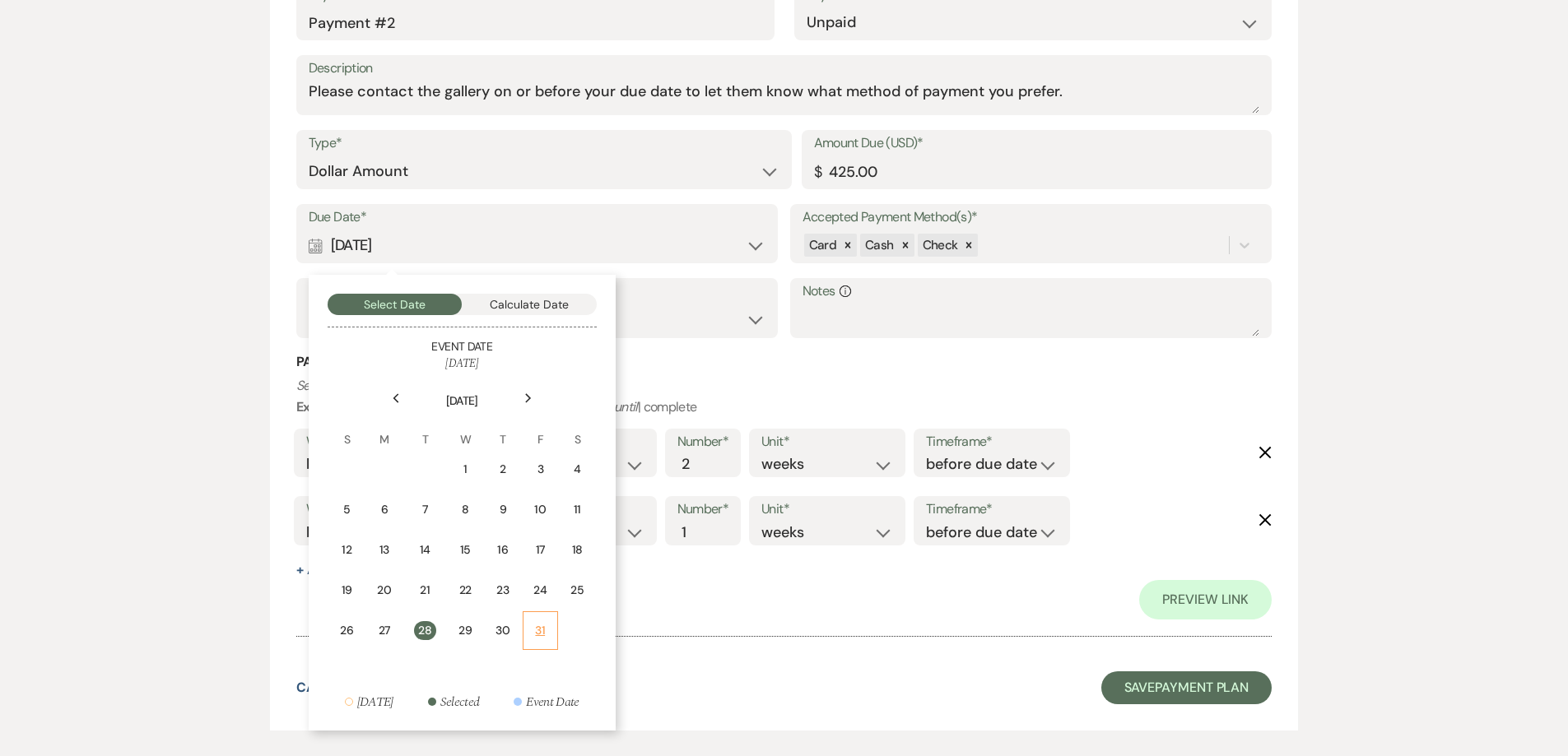
click at [544, 637] on div "31" at bounding box center [540, 631] width 14 height 17
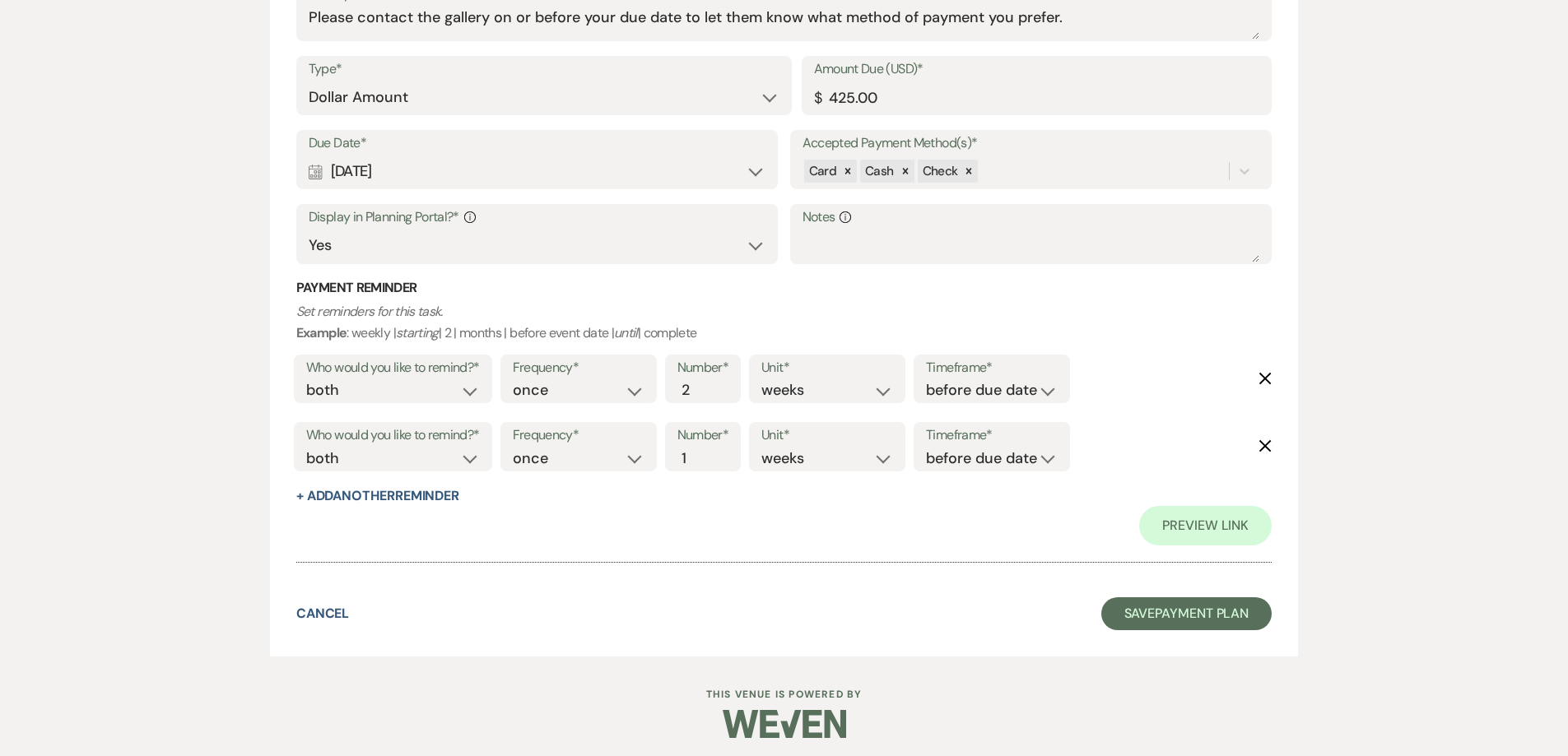
scroll to position [1233, 0]
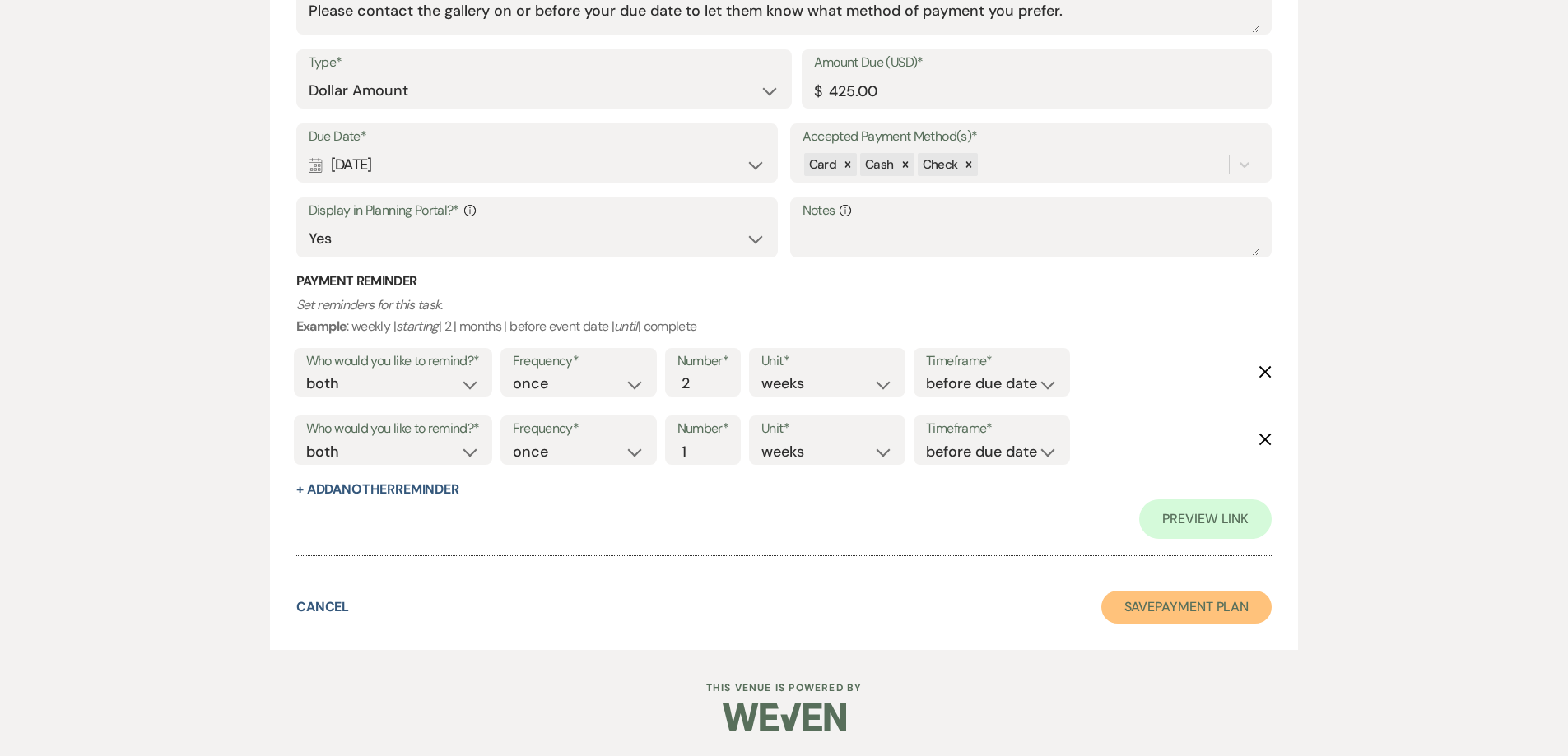
click at [1143, 596] on button "Save Payment Plan" at bounding box center [1186, 608] width 171 height 33
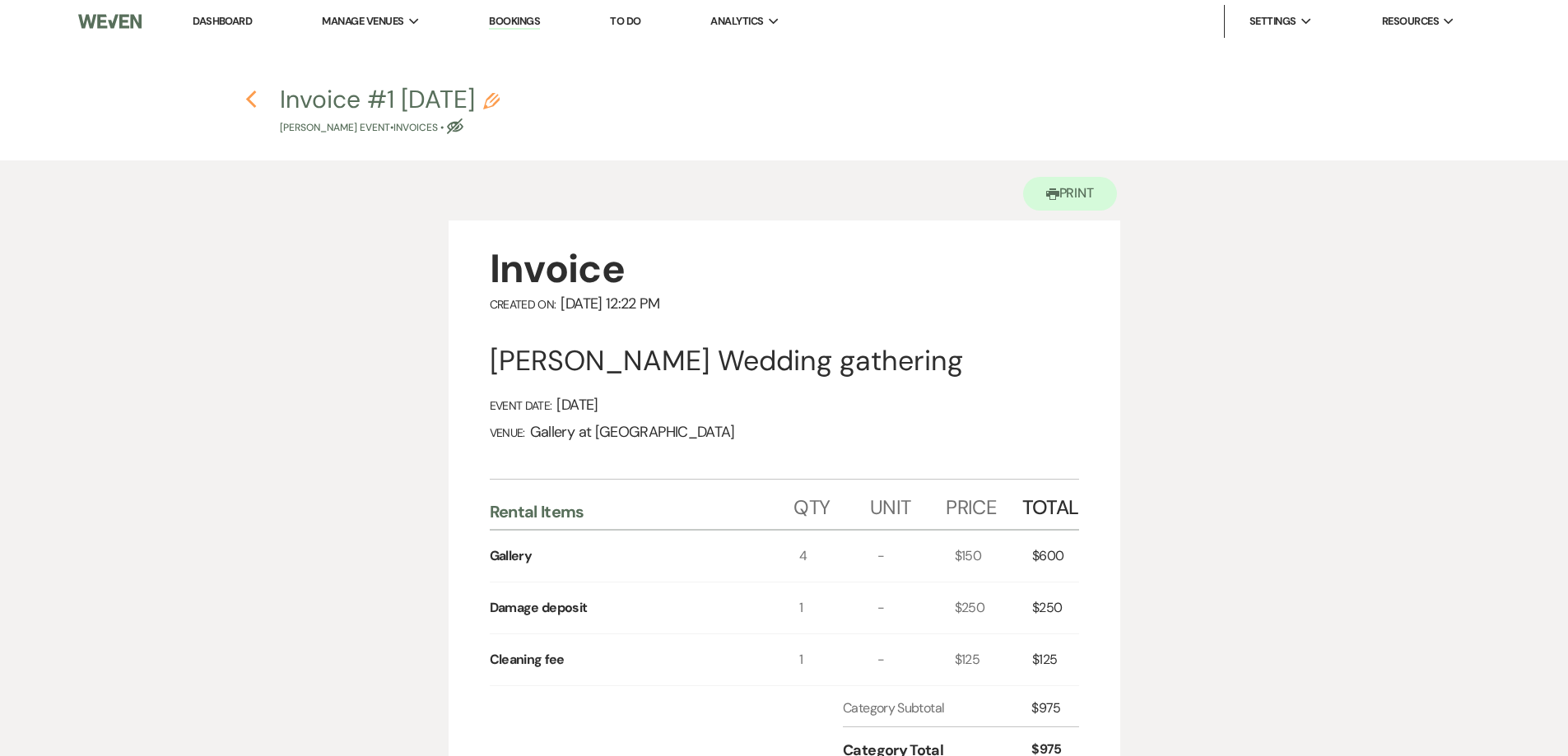
click at [251, 97] on use "button" at bounding box center [252, 99] width 11 height 18
select select "5"
select select "23"
select select "13"
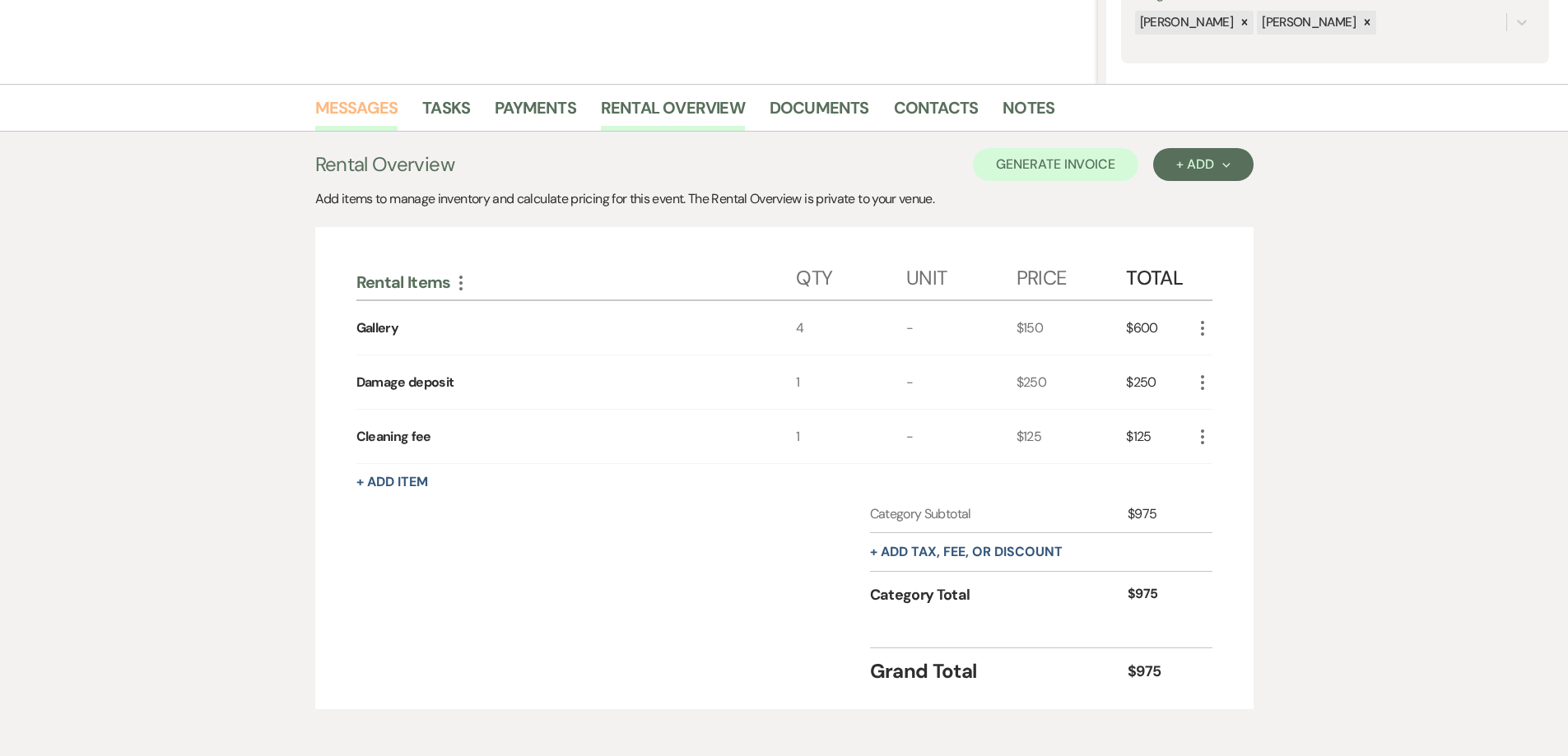
click at [349, 109] on link "Messages" at bounding box center [357, 112] width 83 height 36
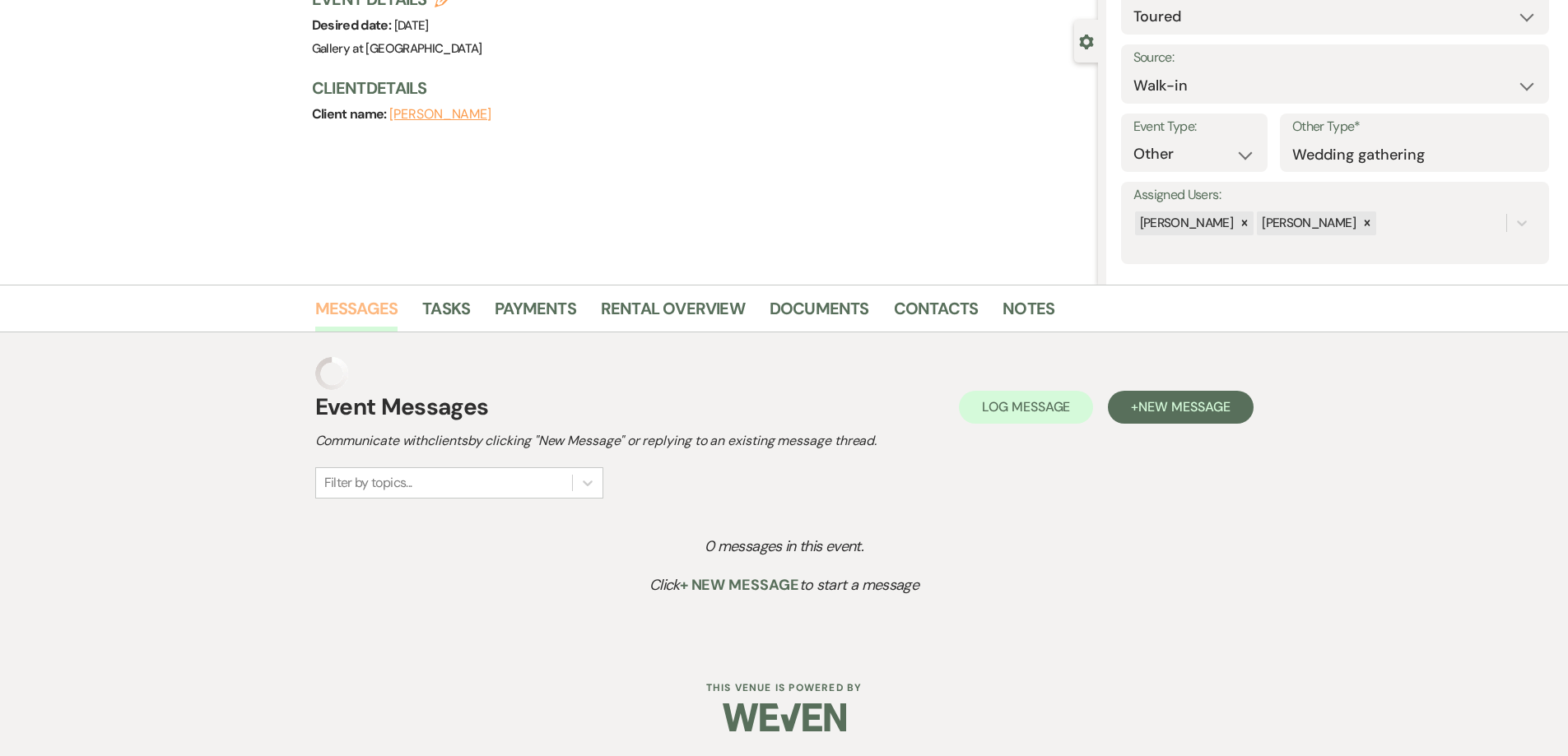
scroll to position [96, 0]
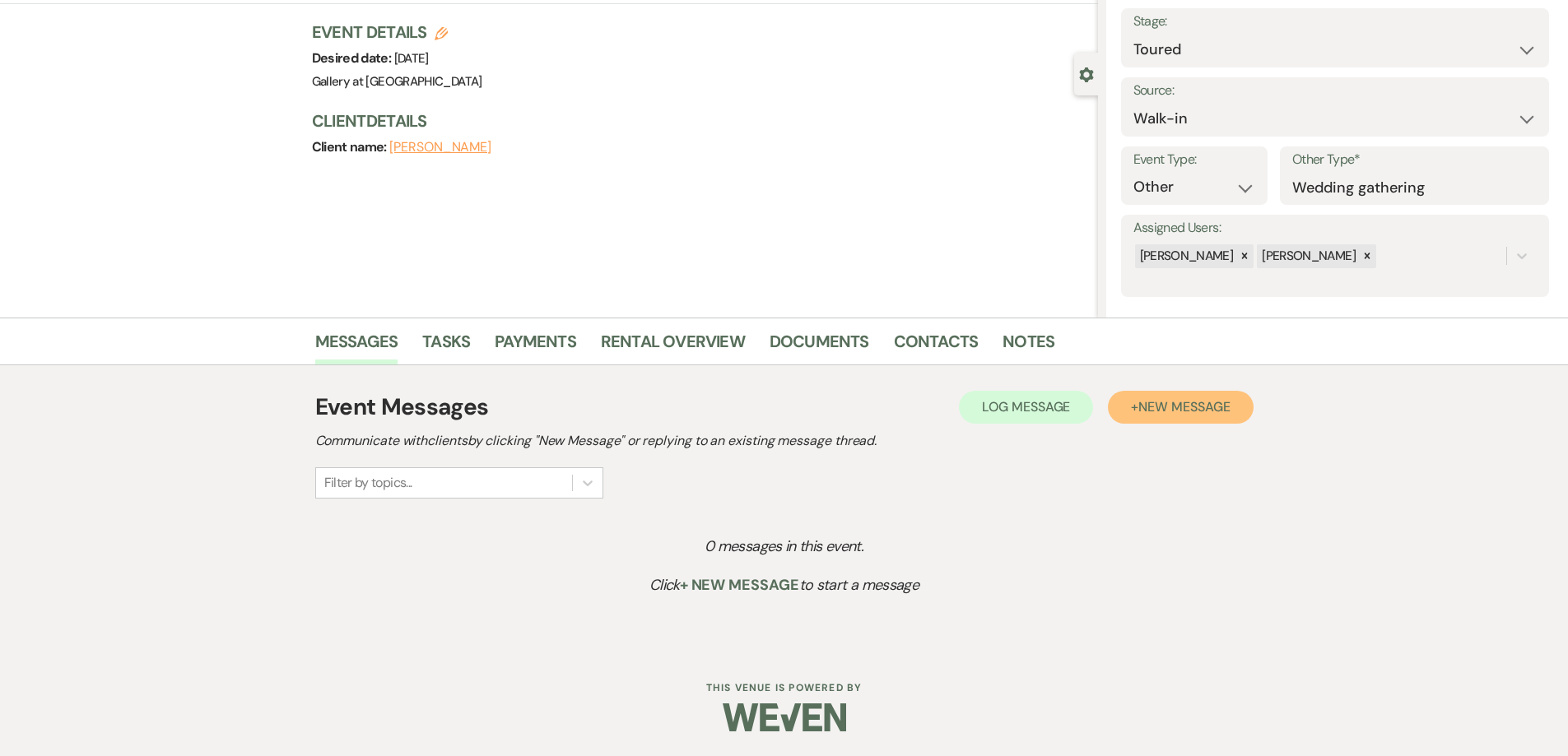
click at [1190, 418] on button "+ New Message" at bounding box center [1181, 407] width 145 height 33
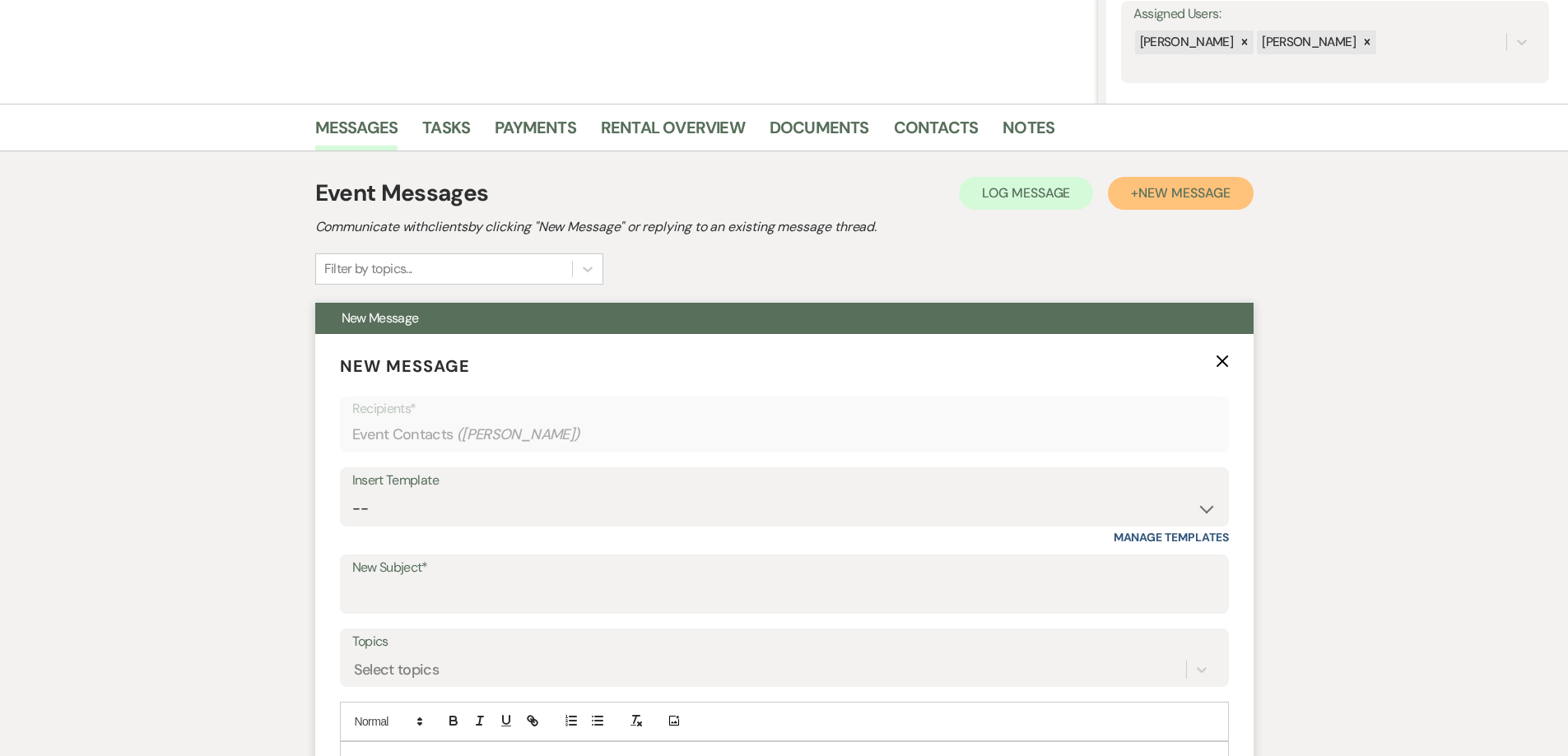
scroll to position [342, 0]
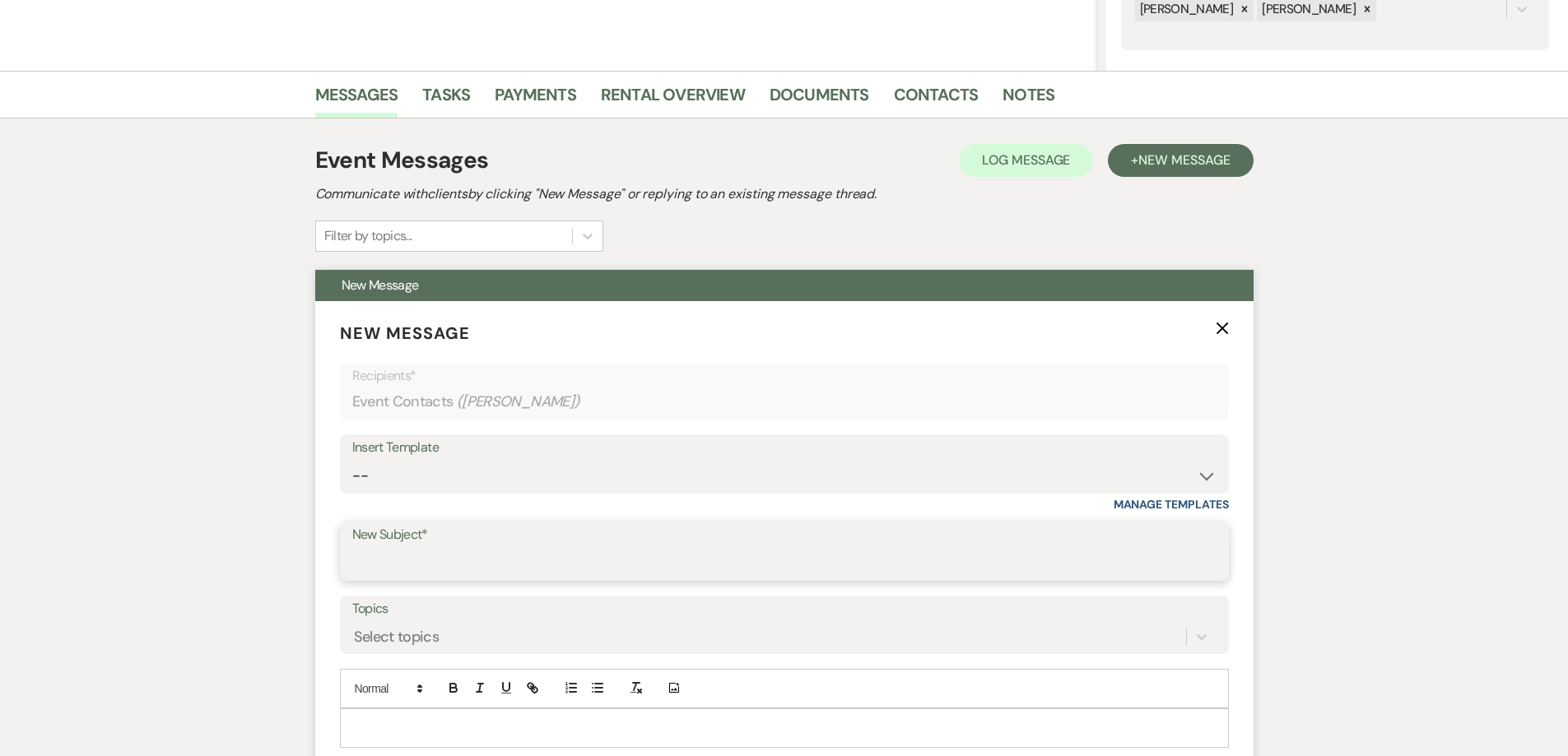
click at [518, 556] on input "New Subject*" at bounding box center [784, 563] width 864 height 32
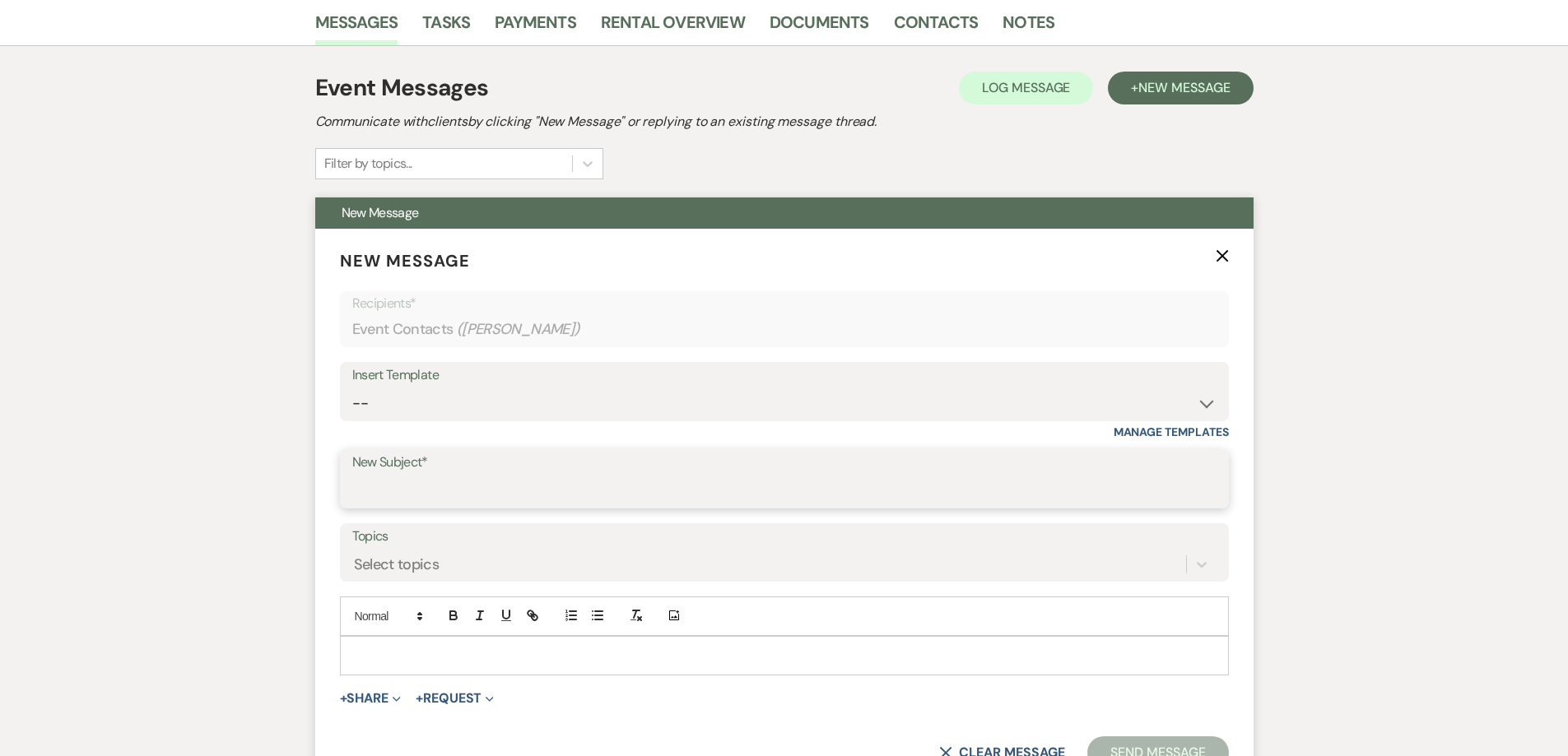
scroll to position [507, 0]
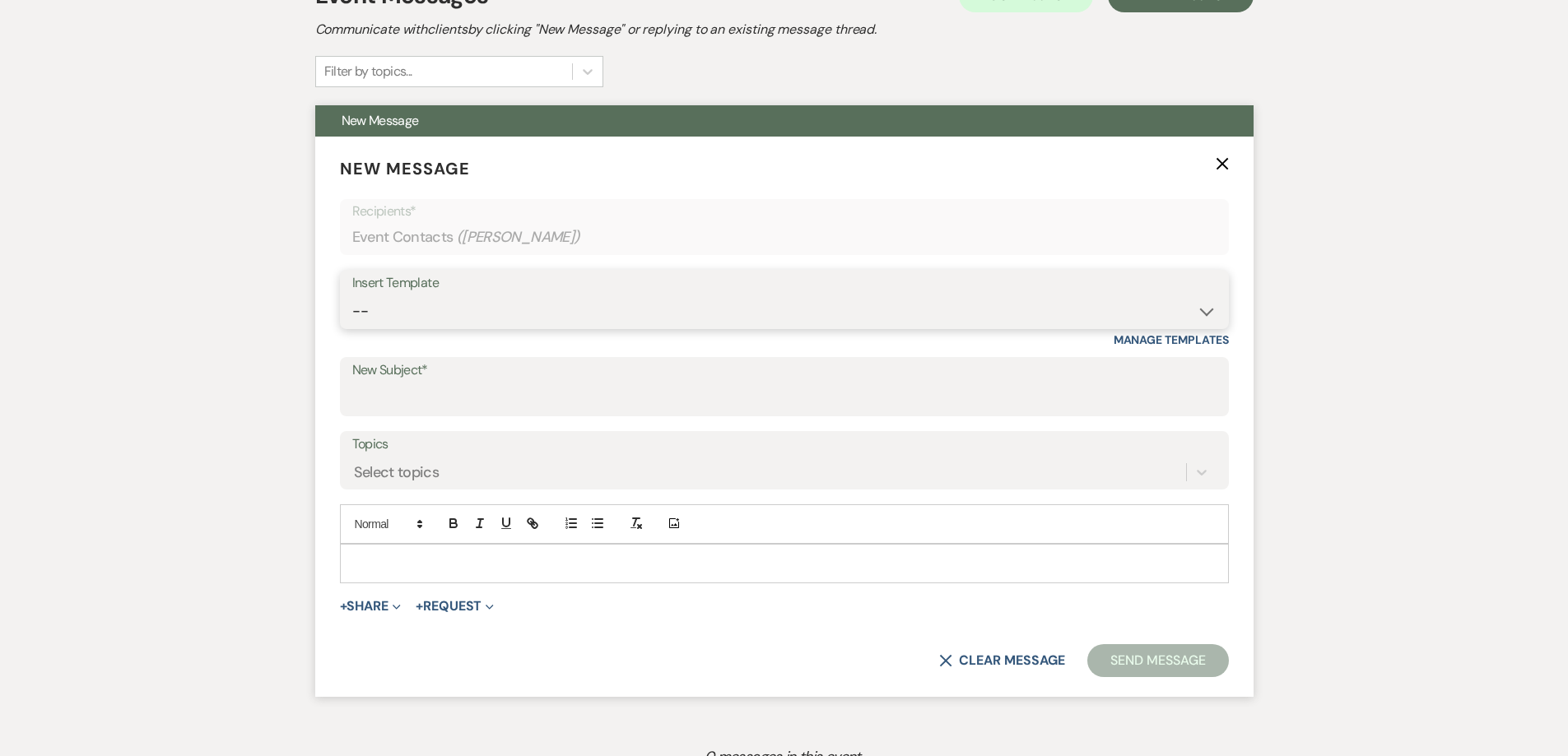
click at [409, 301] on select "-- Initial Inquiry Response-DATE IS AVAILABLE Initial Inquiry Response-DATE NOT…" at bounding box center [784, 311] width 864 height 32
select select "2825"
click at [352, 295] on select "-- Initial Inquiry Response-DATE IS AVAILABLE Initial Inquiry Response-DATE NOT…" at bounding box center [784, 311] width 864 height 32
type input "Booking your event!"
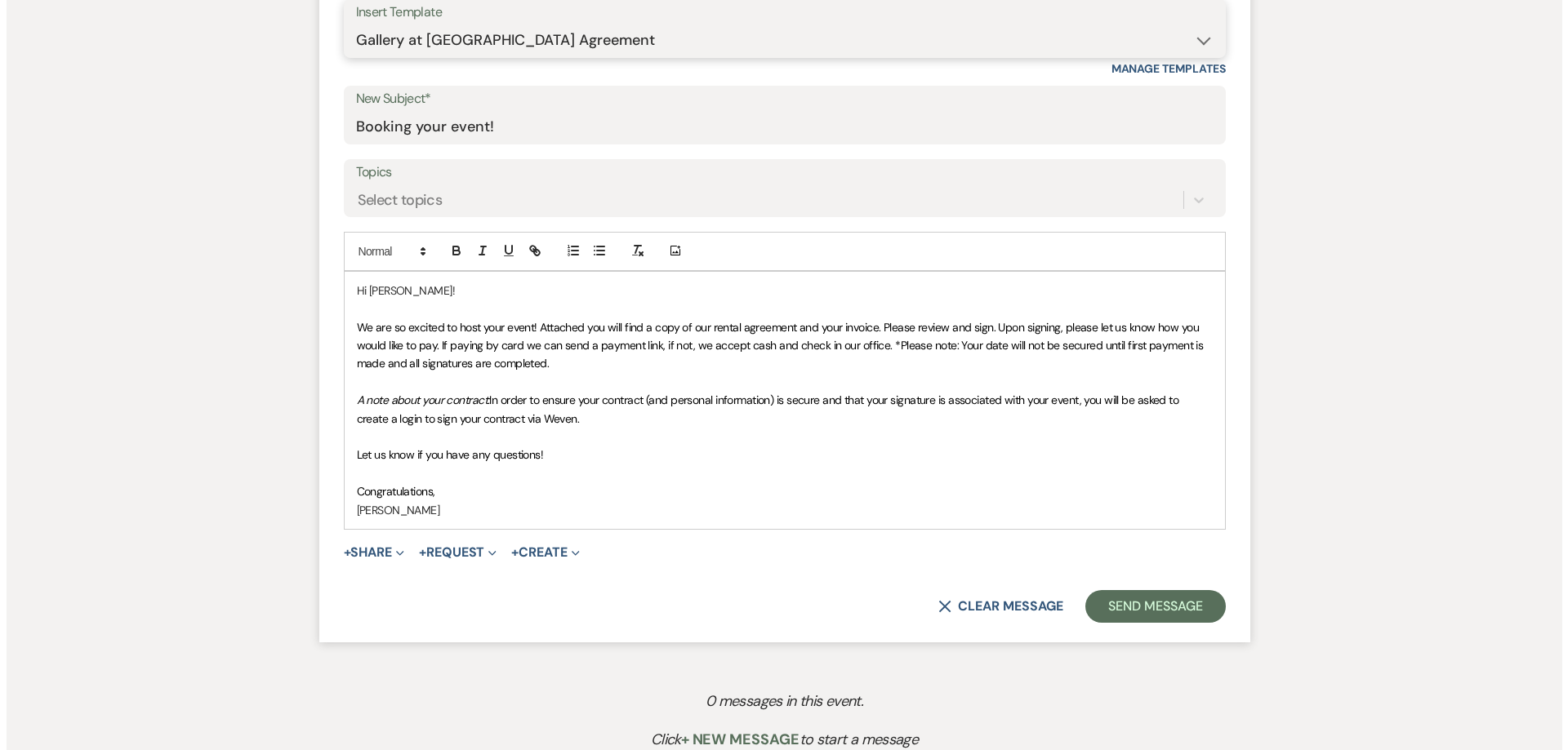
scroll to position [829, 0]
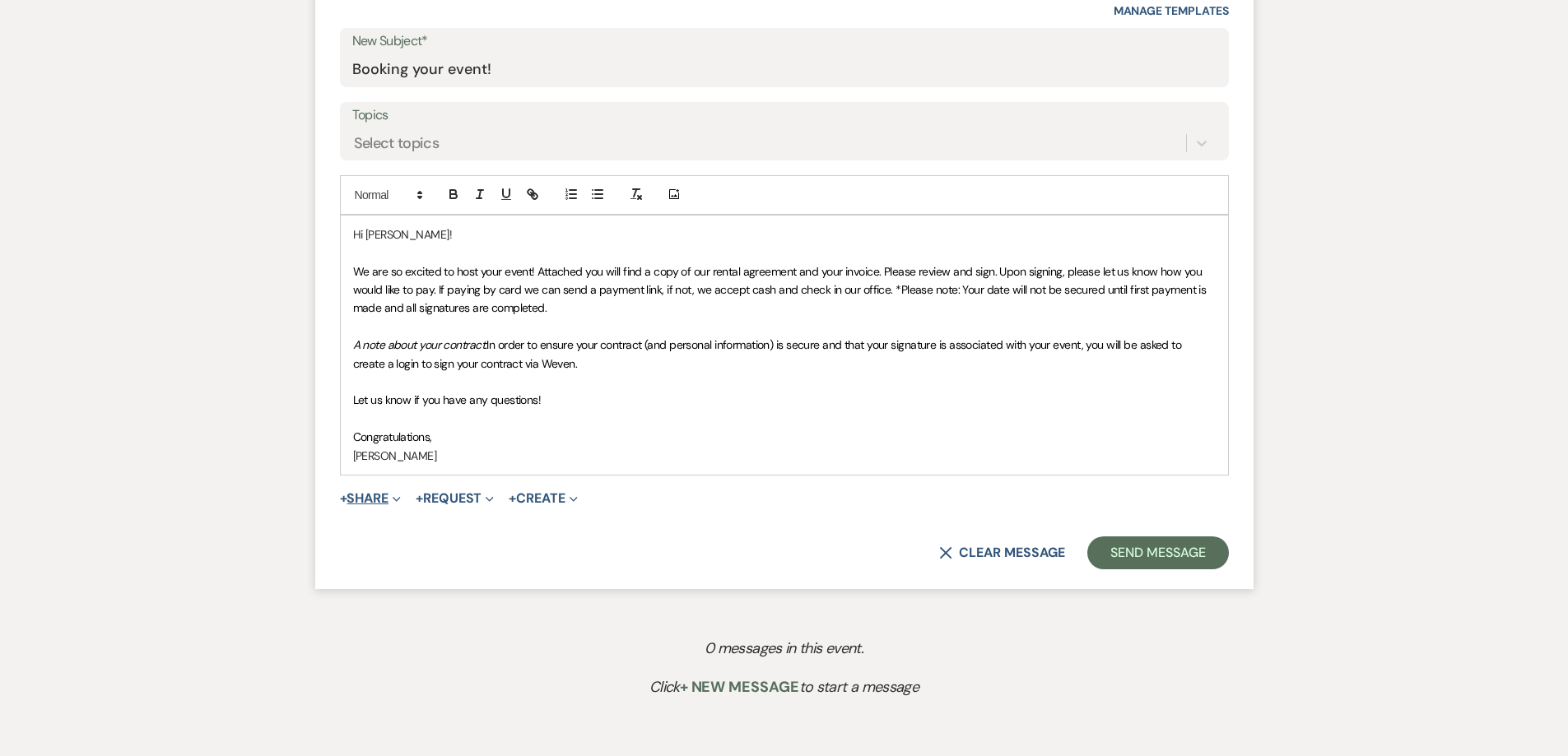
click at [354, 501] on button "+ Share Expand" at bounding box center [371, 498] width 62 height 13
click at [426, 536] on span "Doc Upload Documents" at bounding box center [406, 531] width 94 height 17
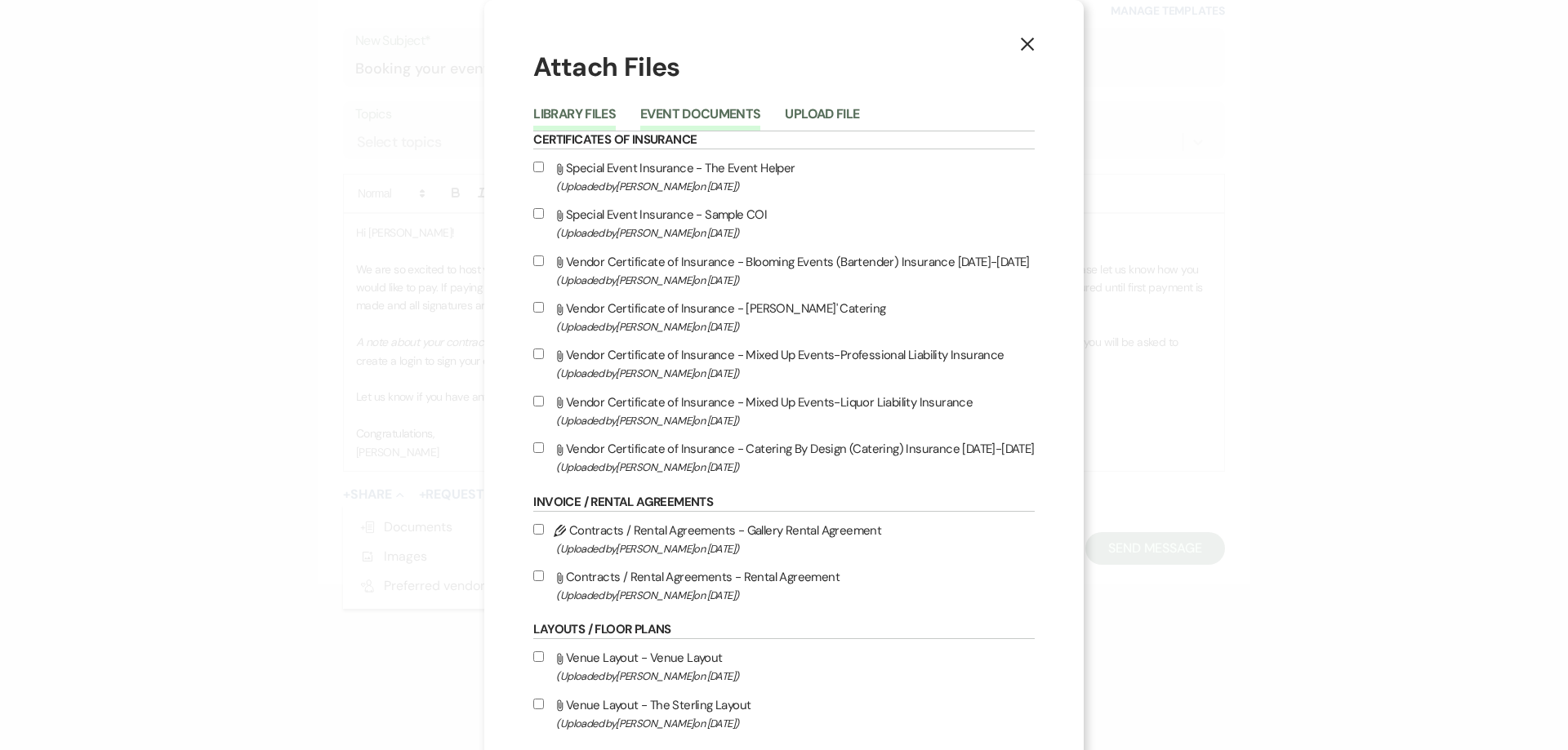
click at [676, 120] on button "Event Documents" at bounding box center [701, 119] width 120 height 23
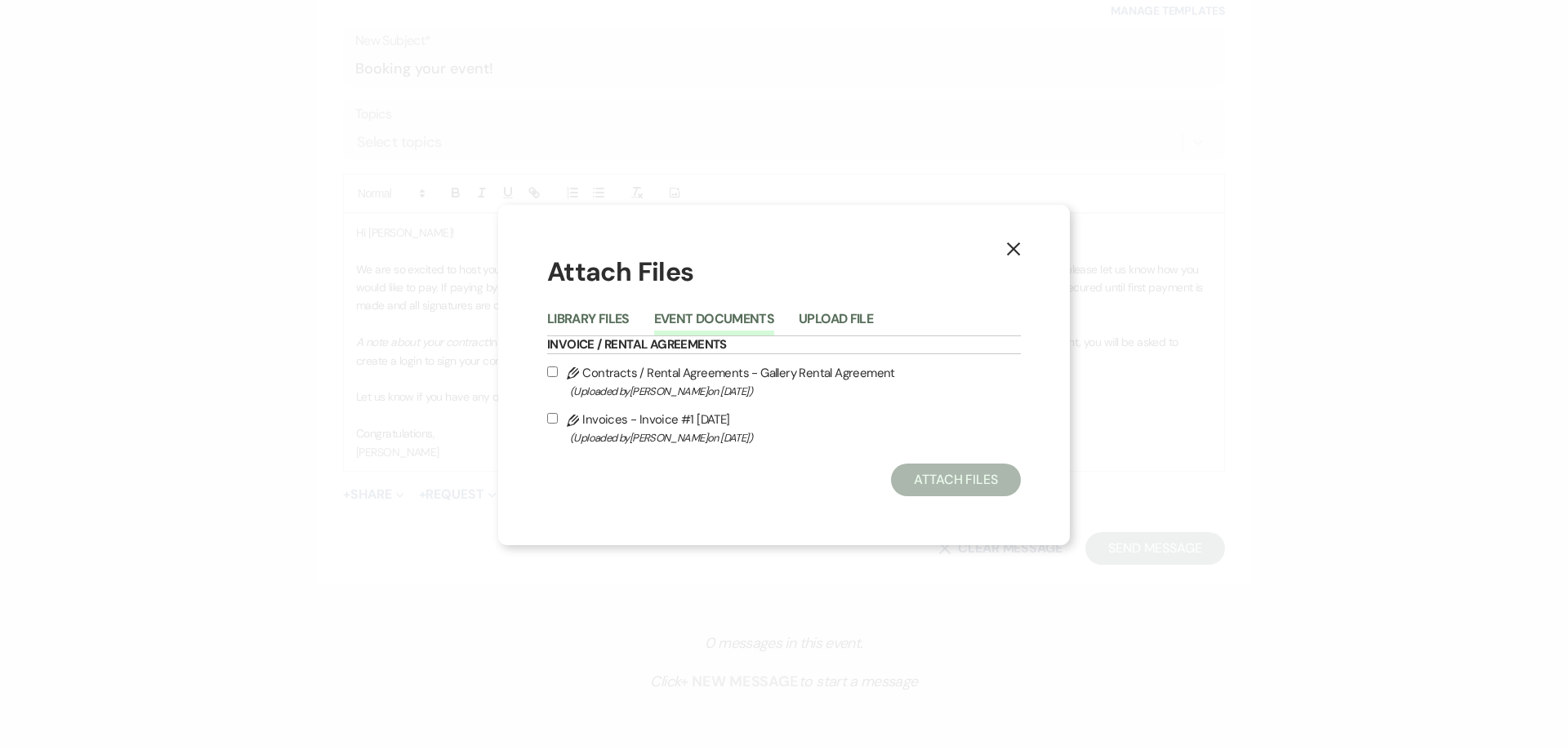
click at [556, 371] on input "Pencil Contracts / Rental Agreements - Gallery Rental Agreement (Uploaded by Sh…" at bounding box center [553, 372] width 11 height 11
checkbox input "true"
drag, startPoint x: 548, startPoint y: 422, endPoint x: 558, endPoint y: 426, distance: 10.8
click at [548, 423] on label "Pencil Invoices - Invoice #1 9-11-2025 (Uploaded by Shelby on Sep 11th, 2025 )" at bounding box center [784, 428] width 474 height 38
click at [548, 423] on input "Pencil Invoices - Invoice #1 9-11-2025 (Uploaded by Shelby on Sep 11th, 2025 )" at bounding box center [553, 419] width 11 height 11
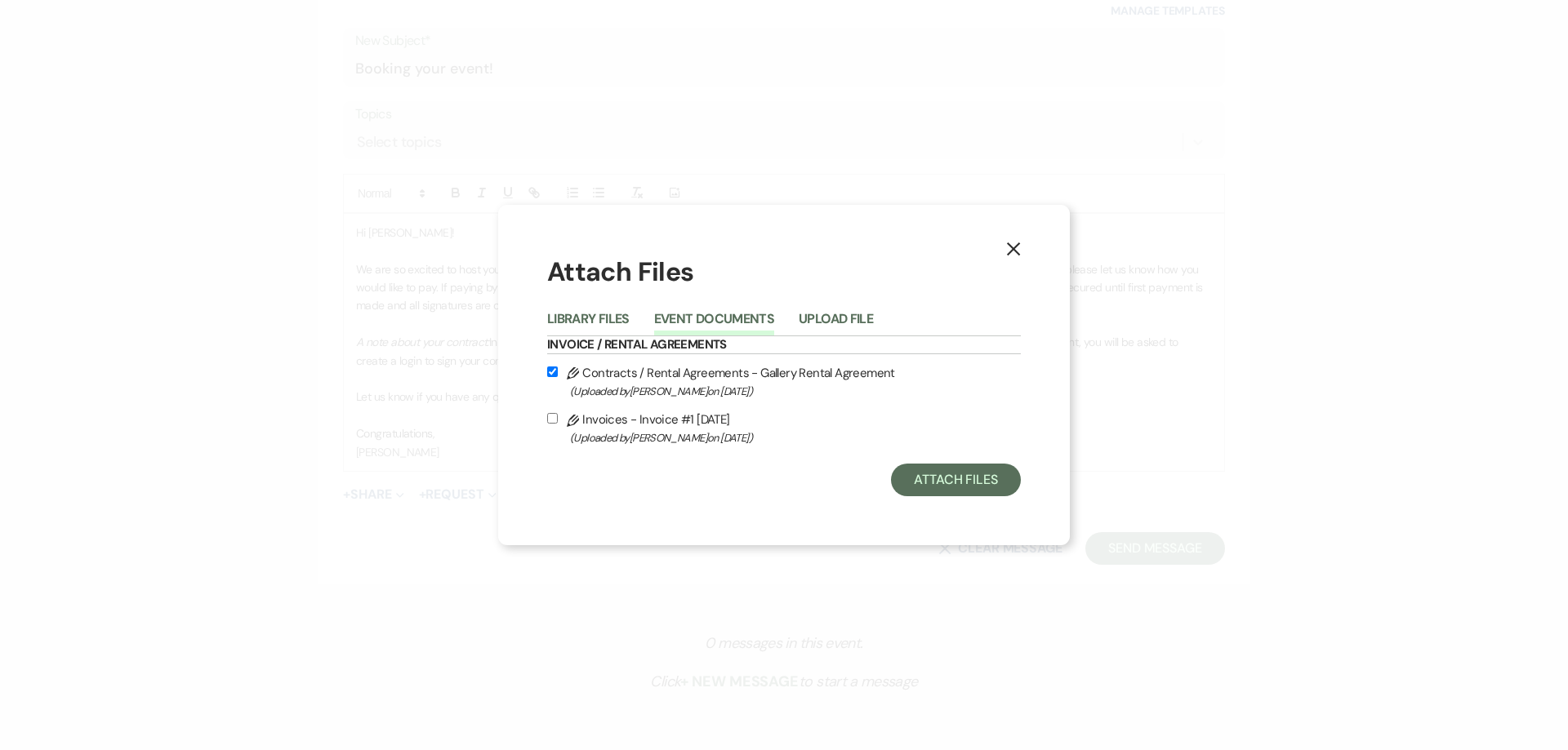
checkbox input "true"
click at [925, 474] on button "Attach Files" at bounding box center [956, 480] width 130 height 33
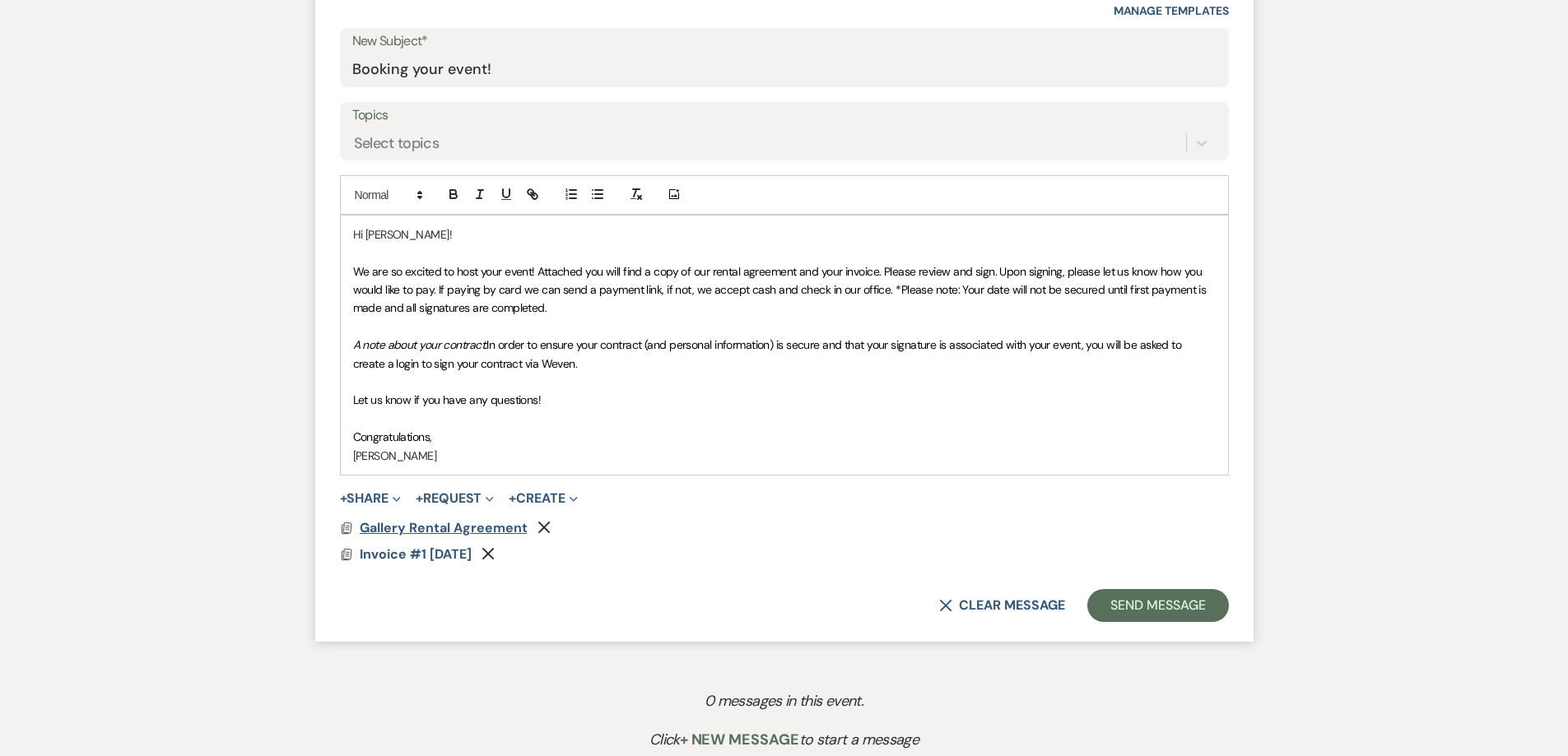
click at [478, 529] on span "Gallery Rental Agreement" at bounding box center [443, 528] width 168 height 17
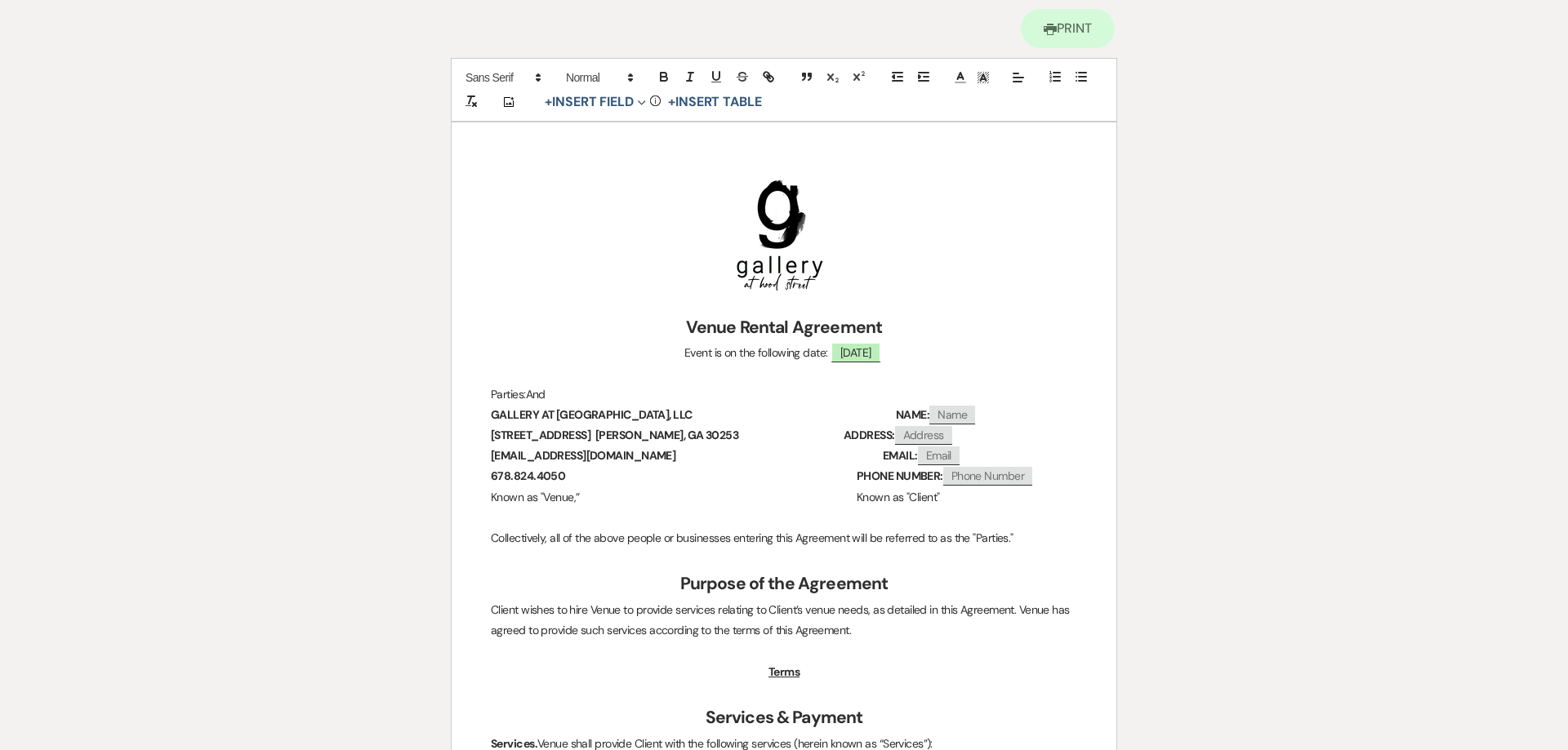
scroll to position [0, 0]
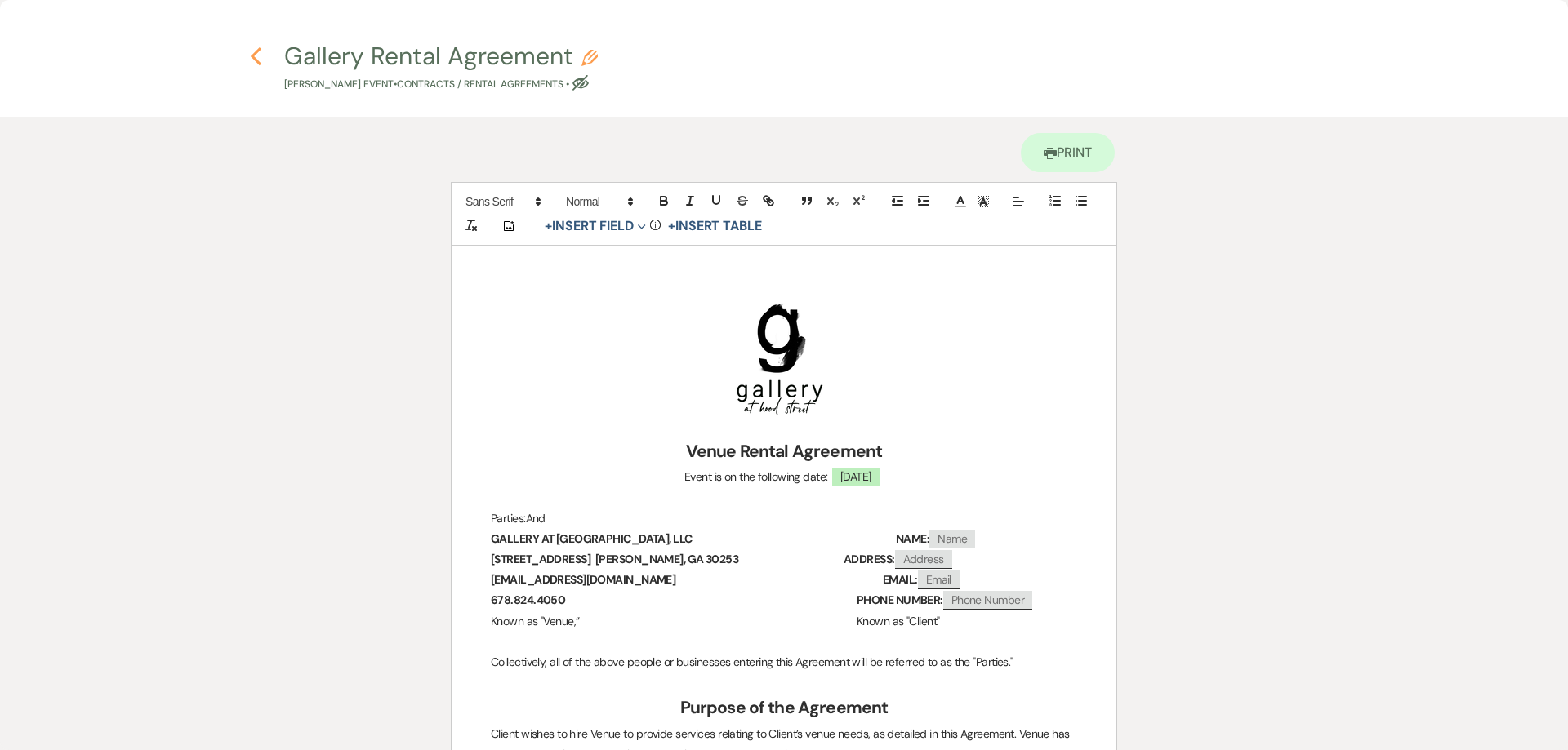
click at [253, 57] on use "button" at bounding box center [256, 57] width 11 height 18
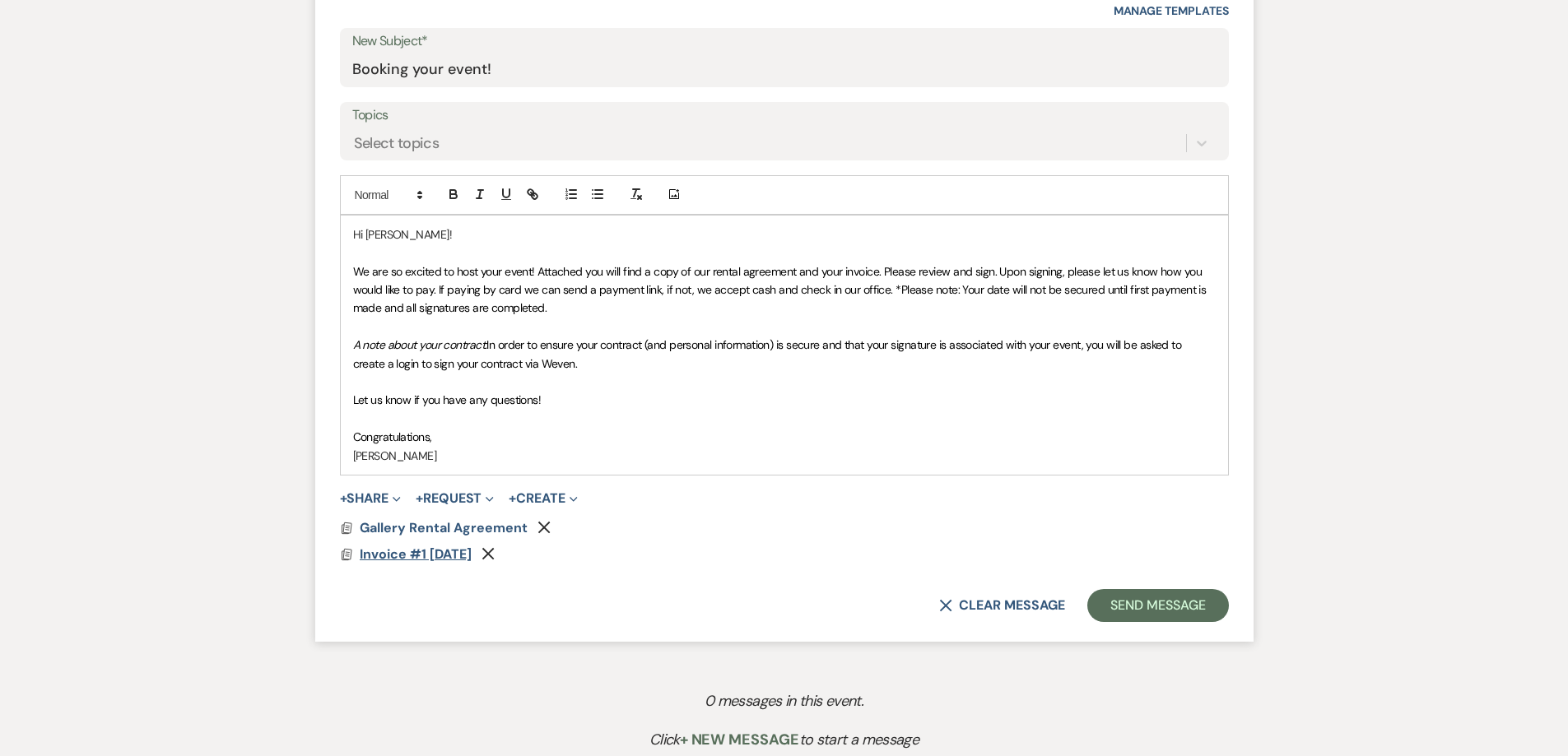
click at [429, 556] on span "Invoice #1 9-11-2025" at bounding box center [416, 554] width 112 height 17
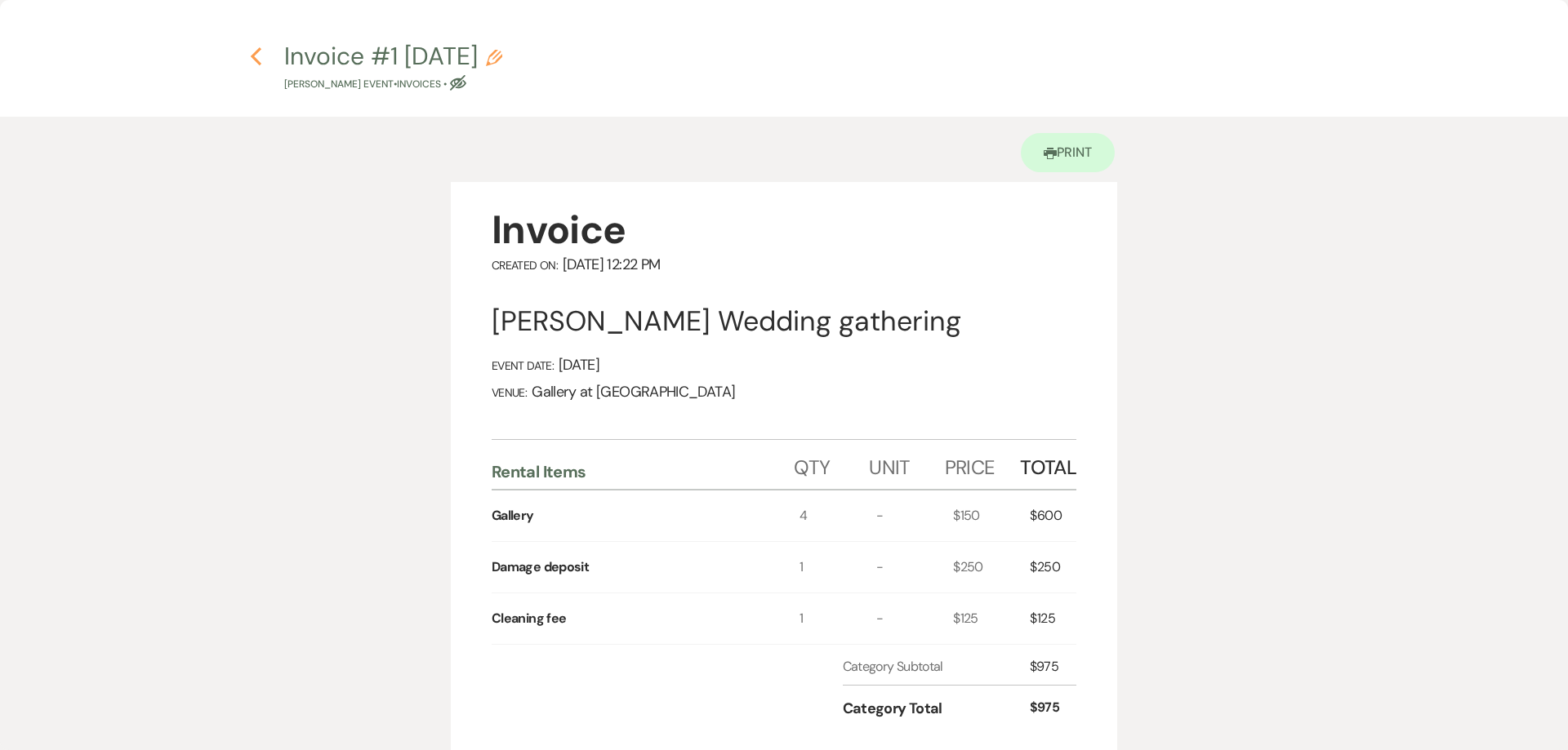
click at [254, 57] on use "button" at bounding box center [256, 57] width 11 height 18
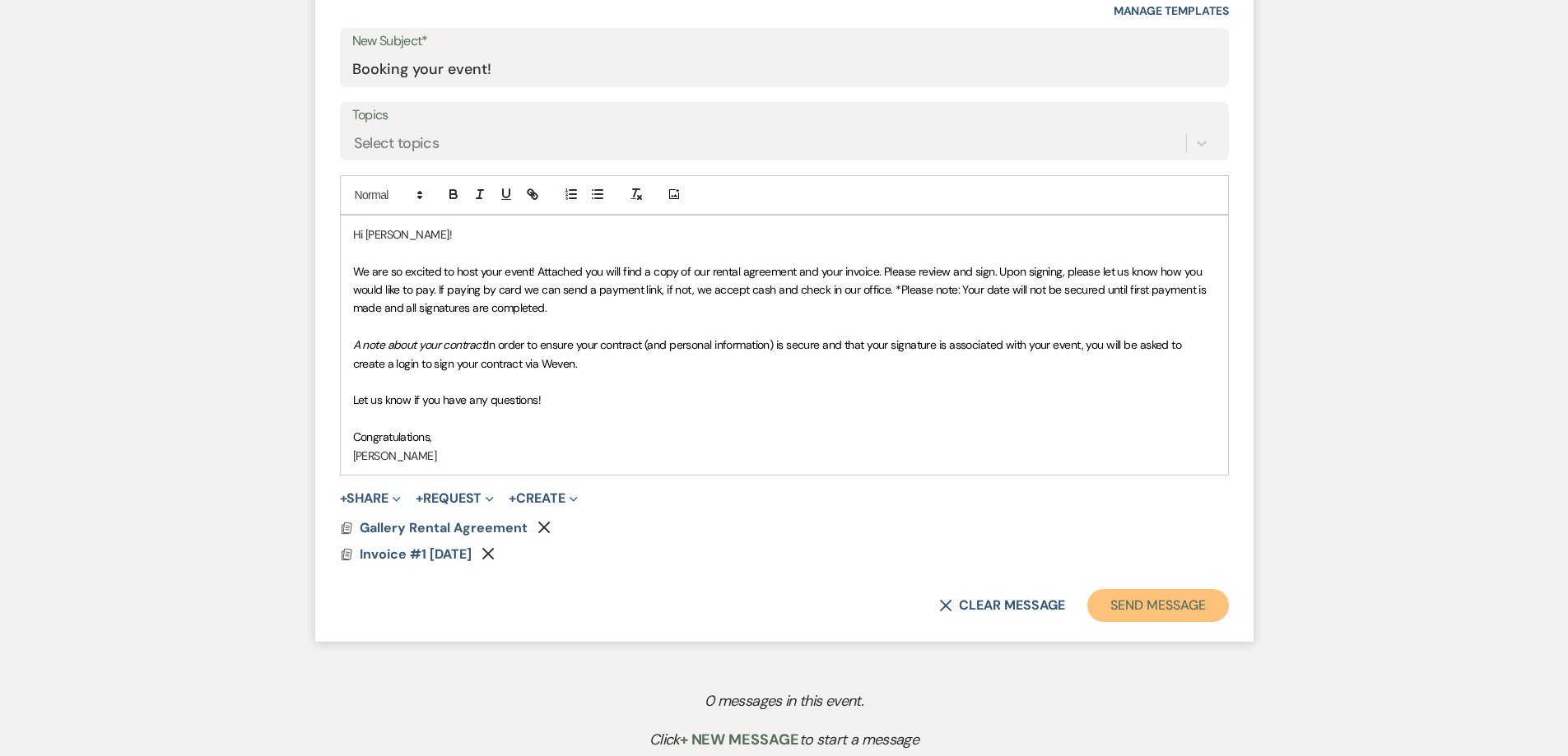
click at [1137, 612] on button "Send Message" at bounding box center [1157, 606] width 141 height 33
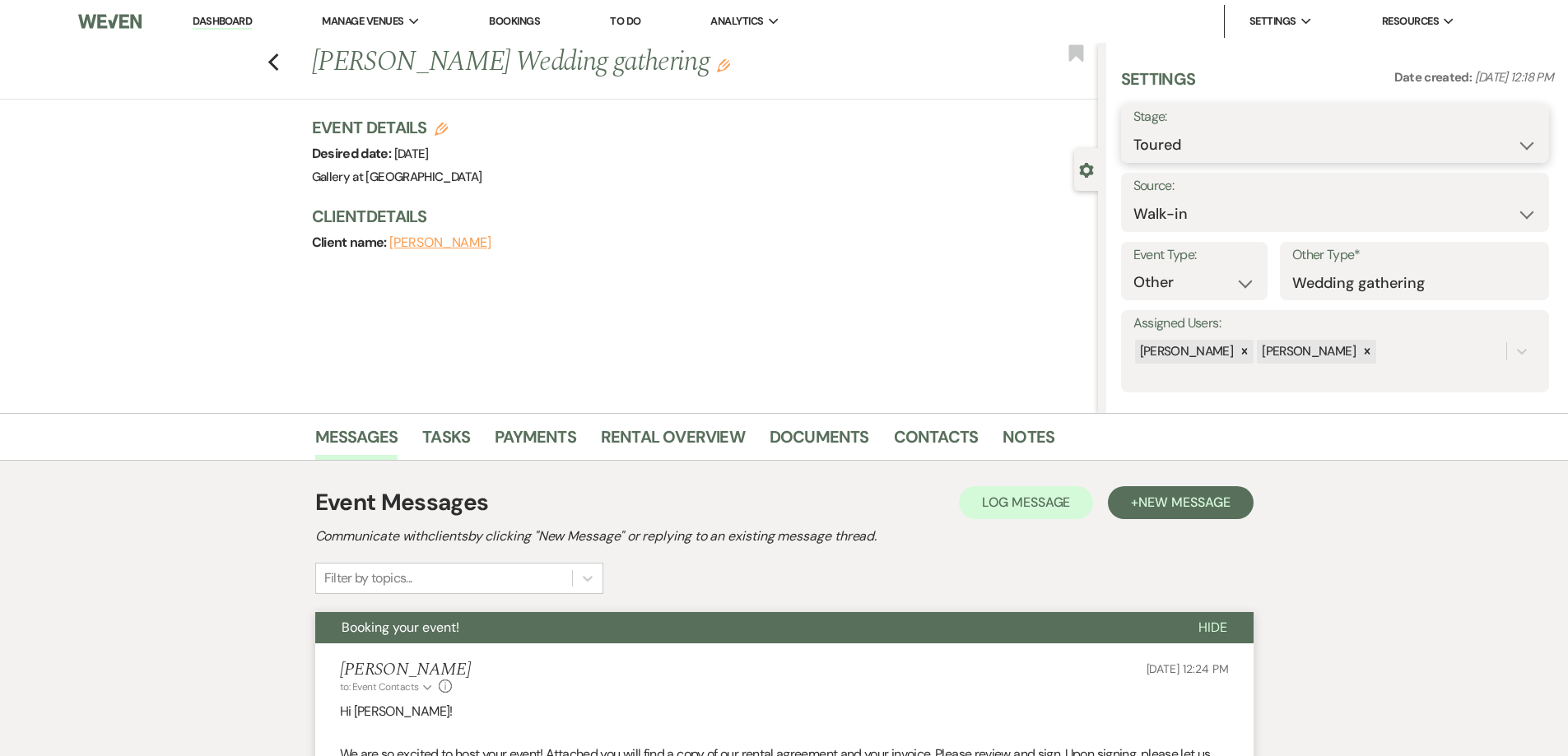
click at [1150, 137] on select "Inquiry Follow Up Tour Requested Tour Confirmed Toured Proposal Sent Booked Lost" at bounding box center [1334, 144] width 403 height 32
select select "6"
click at [1133, 129] on select "Inquiry Follow Up Tour Requested Tour Confirmed Toured Proposal Sent Booked Lost" at bounding box center [1334, 144] width 403 height 32
click at [1482, 140] on button "Save" at bounding box center [1502, 133] width 93 height 33
click at [924, 435] on link "Contacts" at bounding box center [936, 441] width 85 height 36
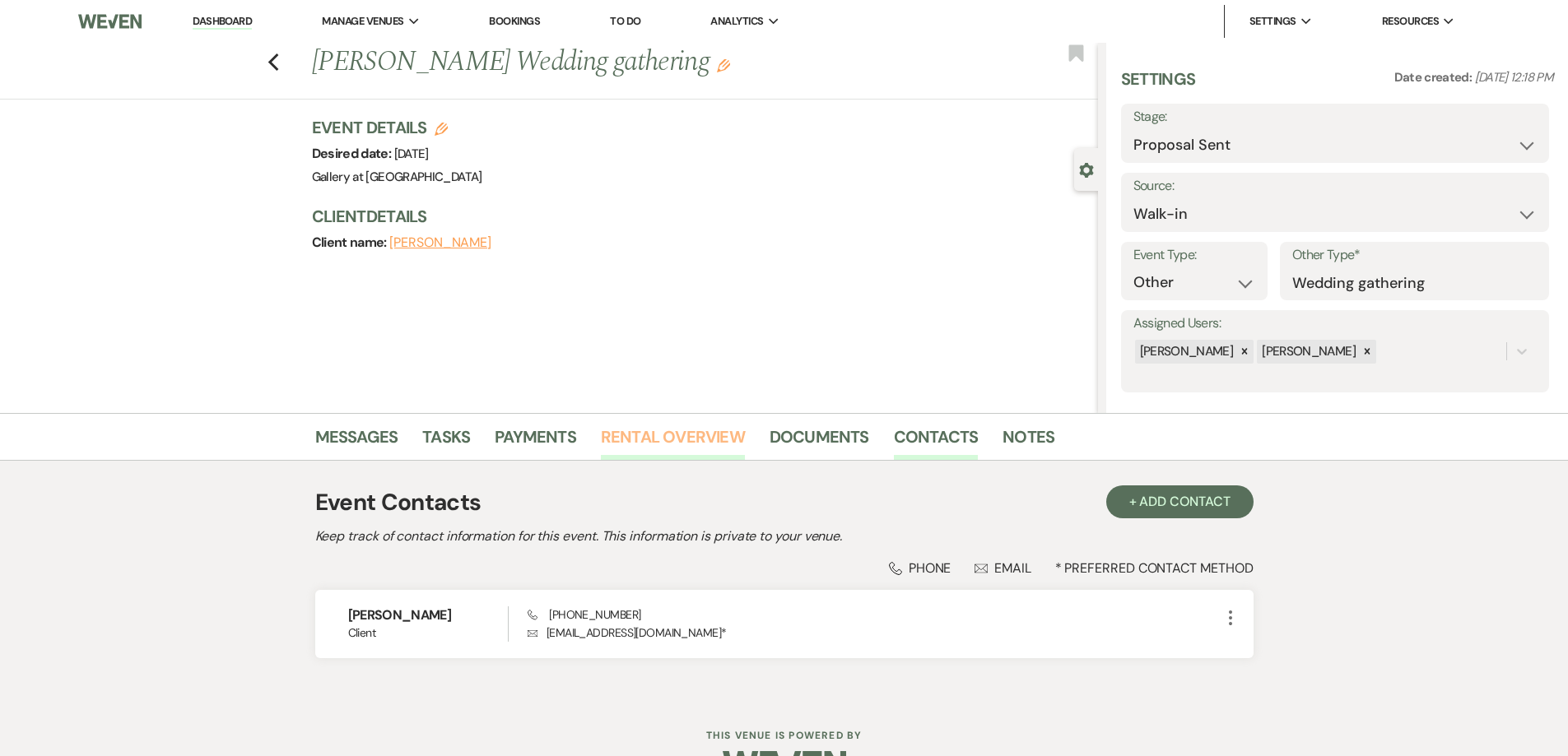
click at [669, 442] on link "Rental Overview" at bounding box center [672, 441] width 144 height 36
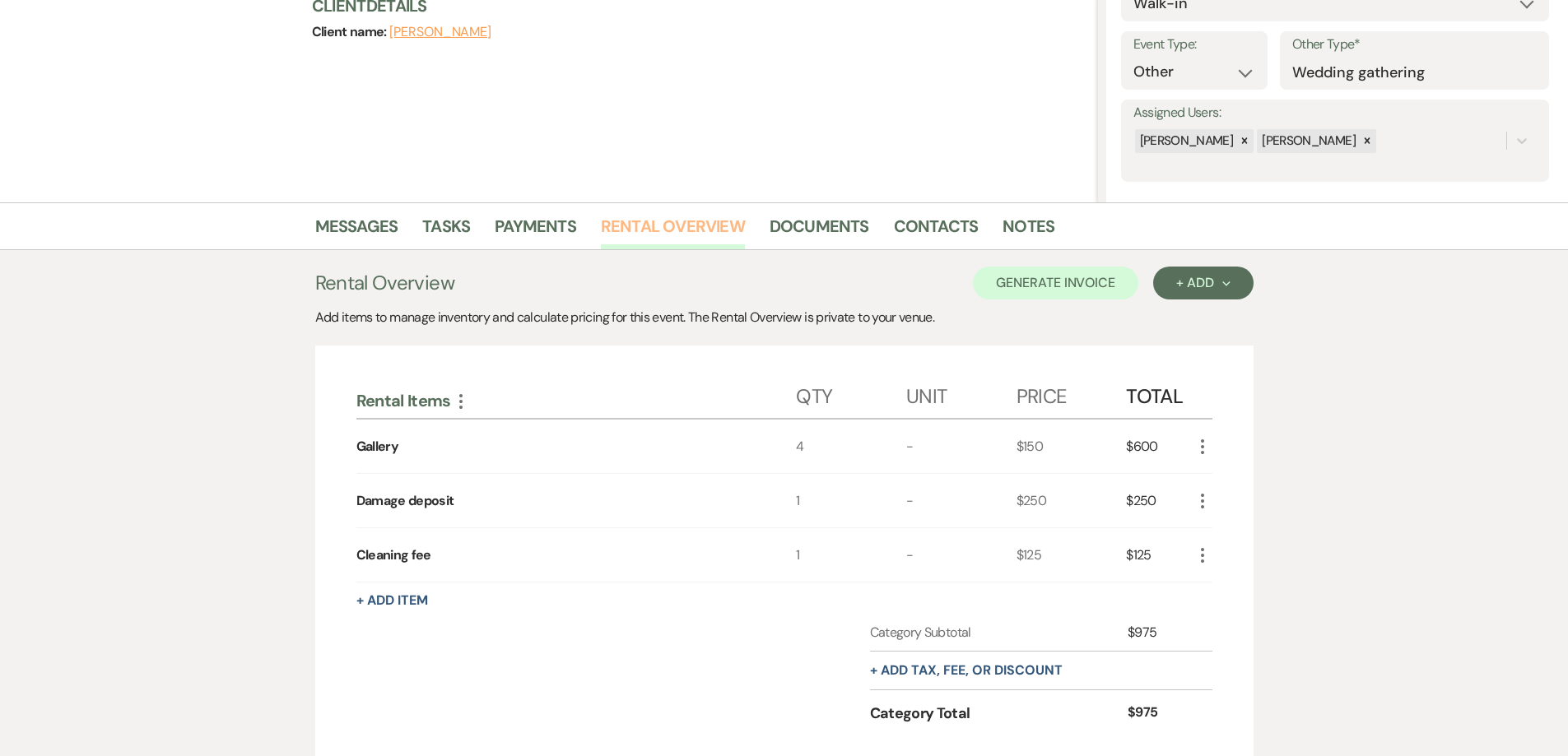
scroll to position [158, 0]
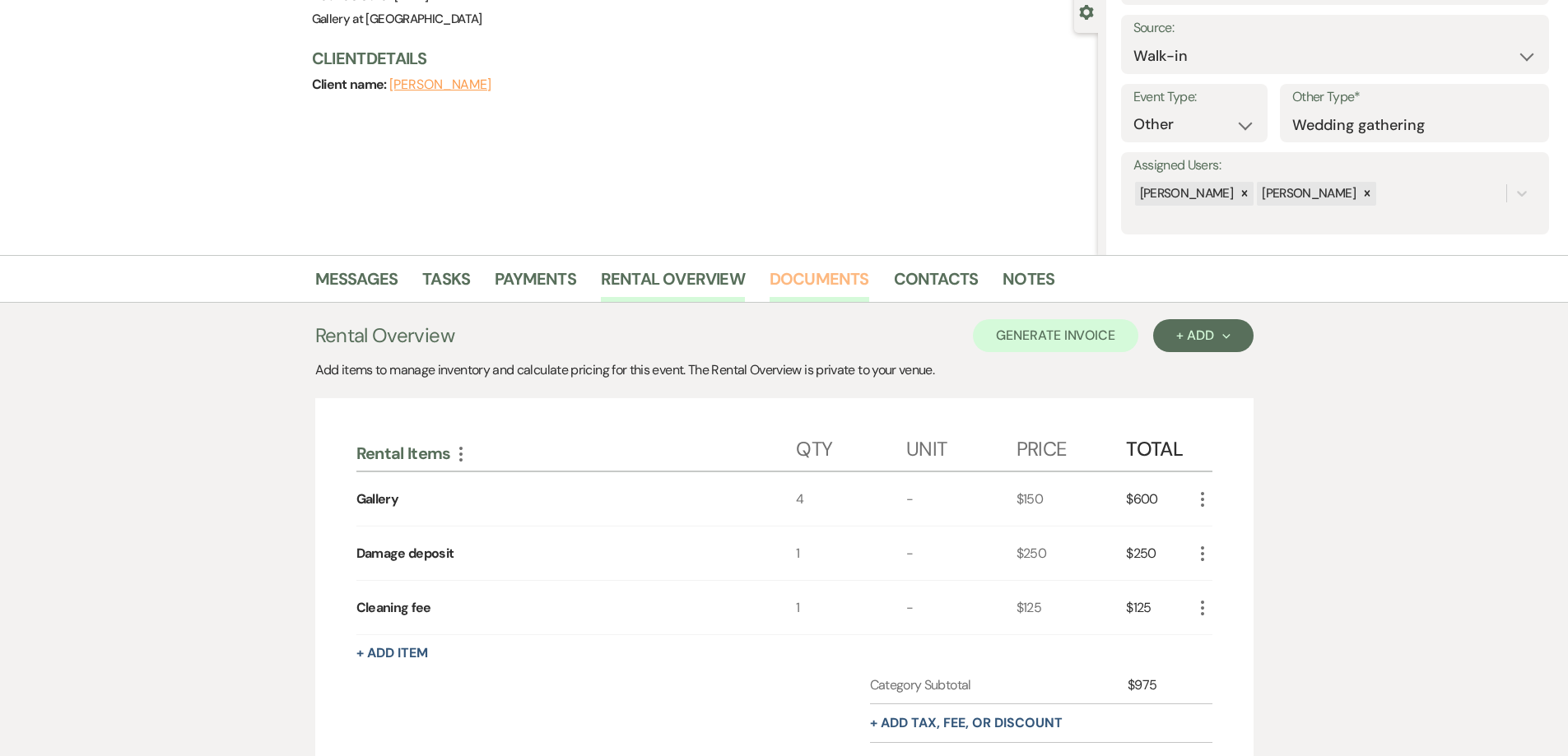
click at [840, 279] on link "Documents" at bounding box center [819, 283] width 99 height 36
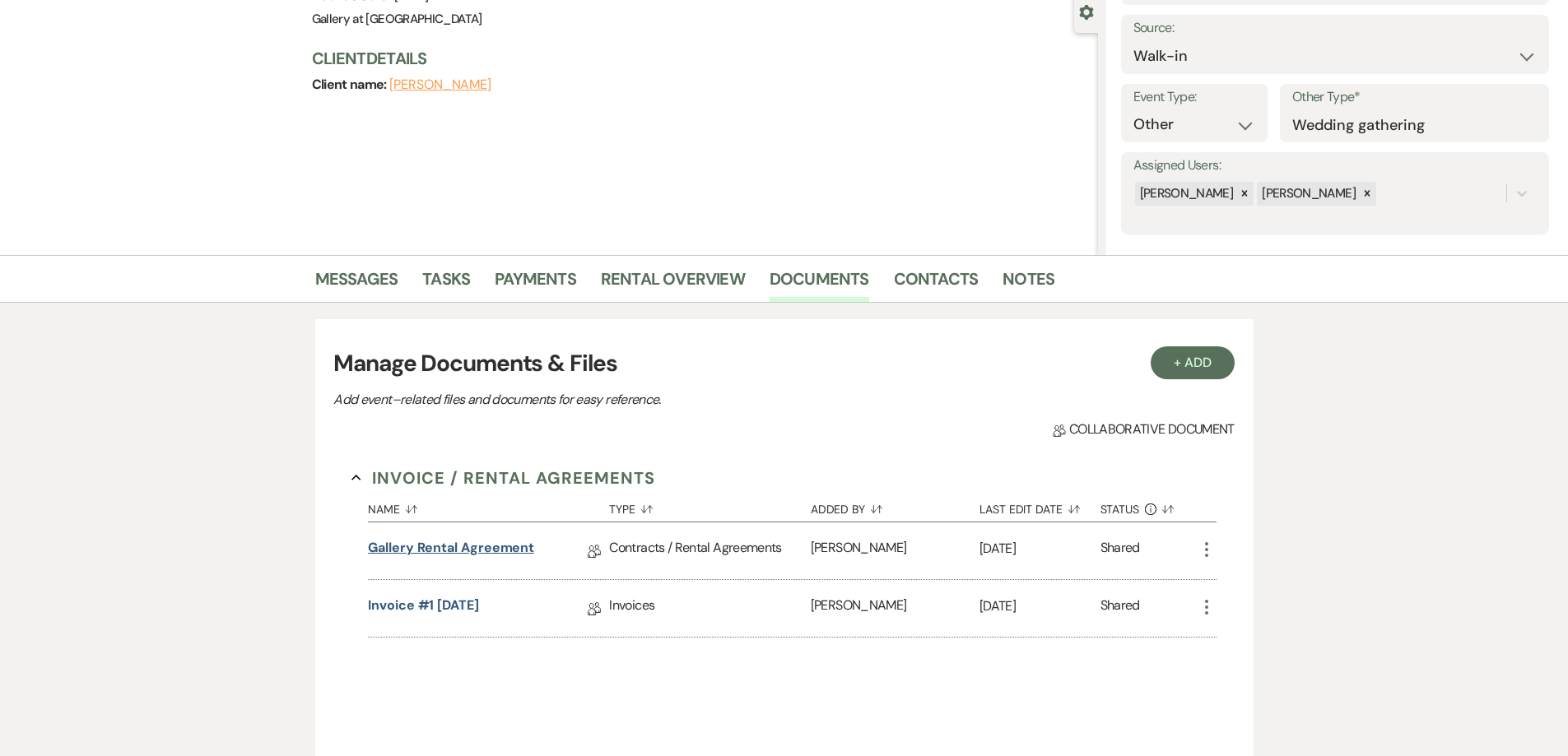
click at [464, 542] on link "Gallery Rental Agreement" at bounding box center [451, 551] width 166 height 26
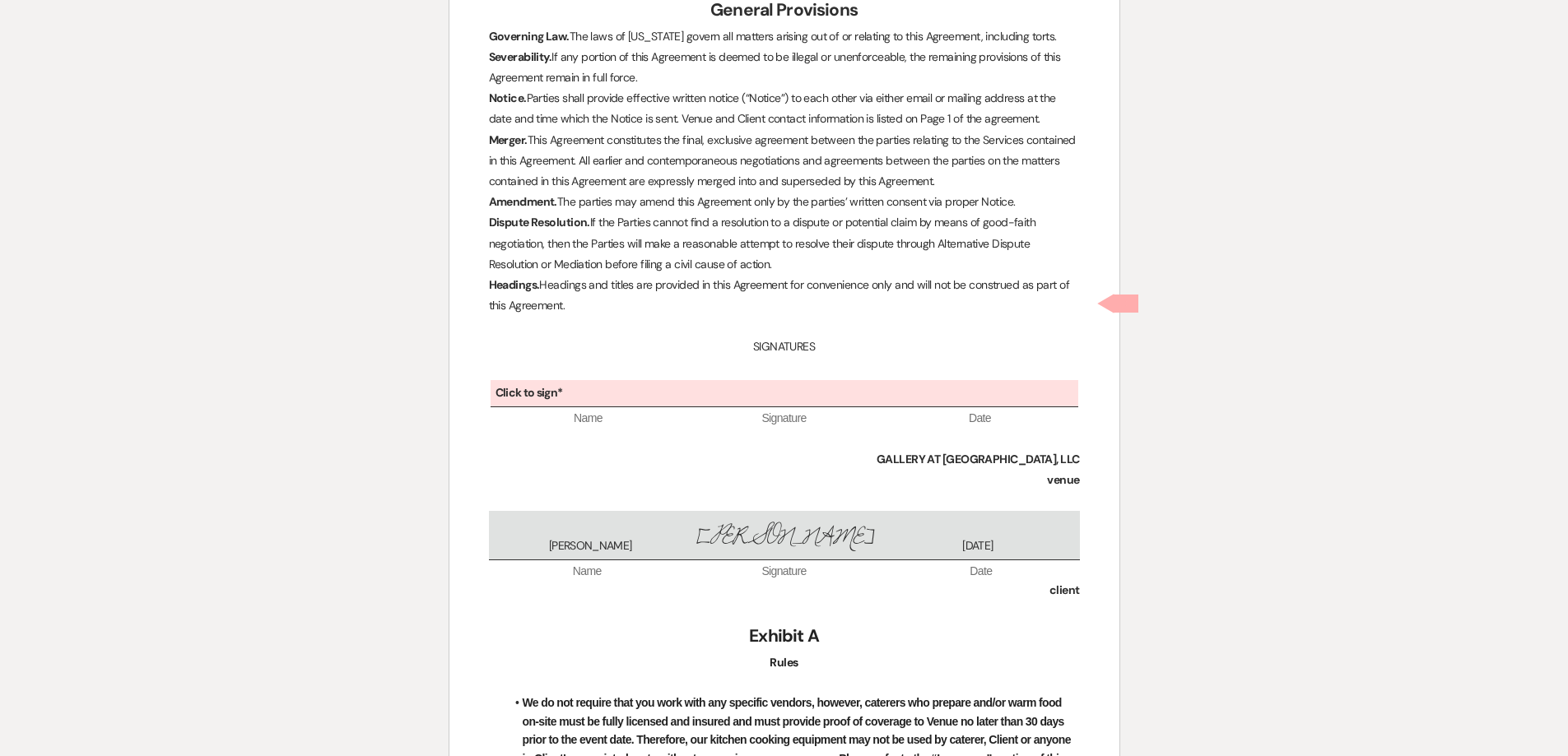
scroll to position [4553, 0]
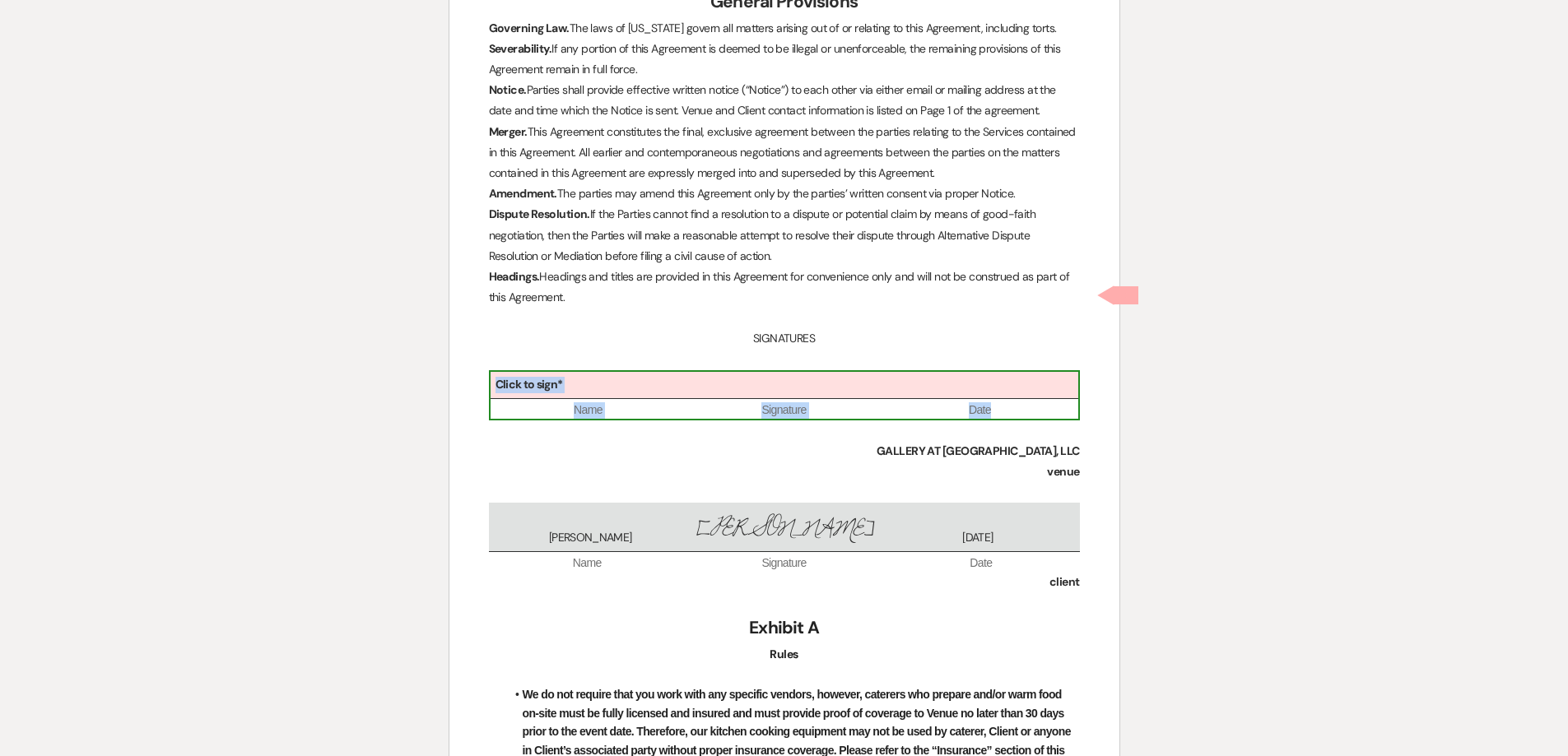
click at [670, 372] on div "Click to sign*" at bounding box center [784, 385] width 588 height 28
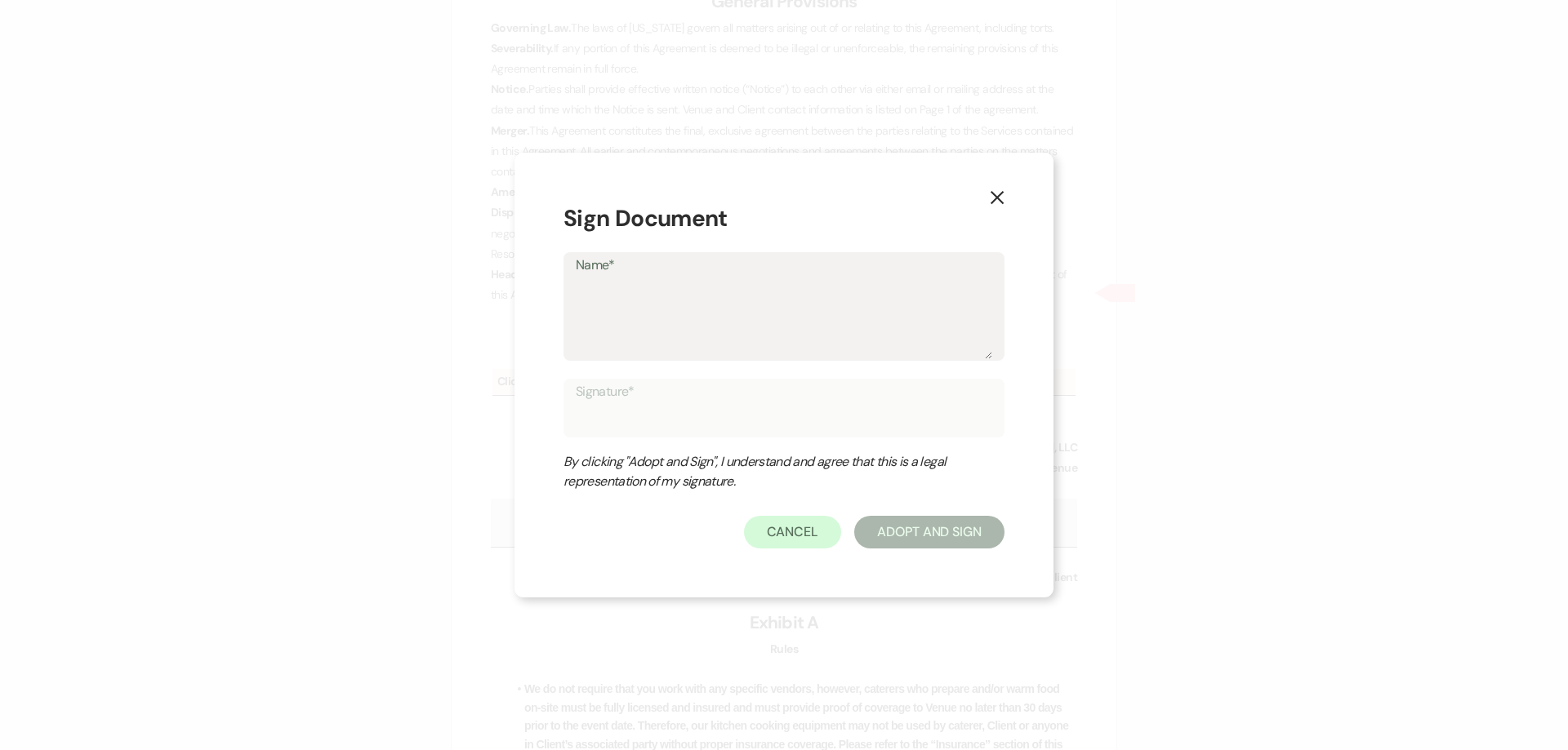
click at [628, 305] on textarea "Name*" at bounding box center [784, 318] width 416 height 81
type textarea "S"
type input "S"
type textarea "Sh"
type input "Sh"
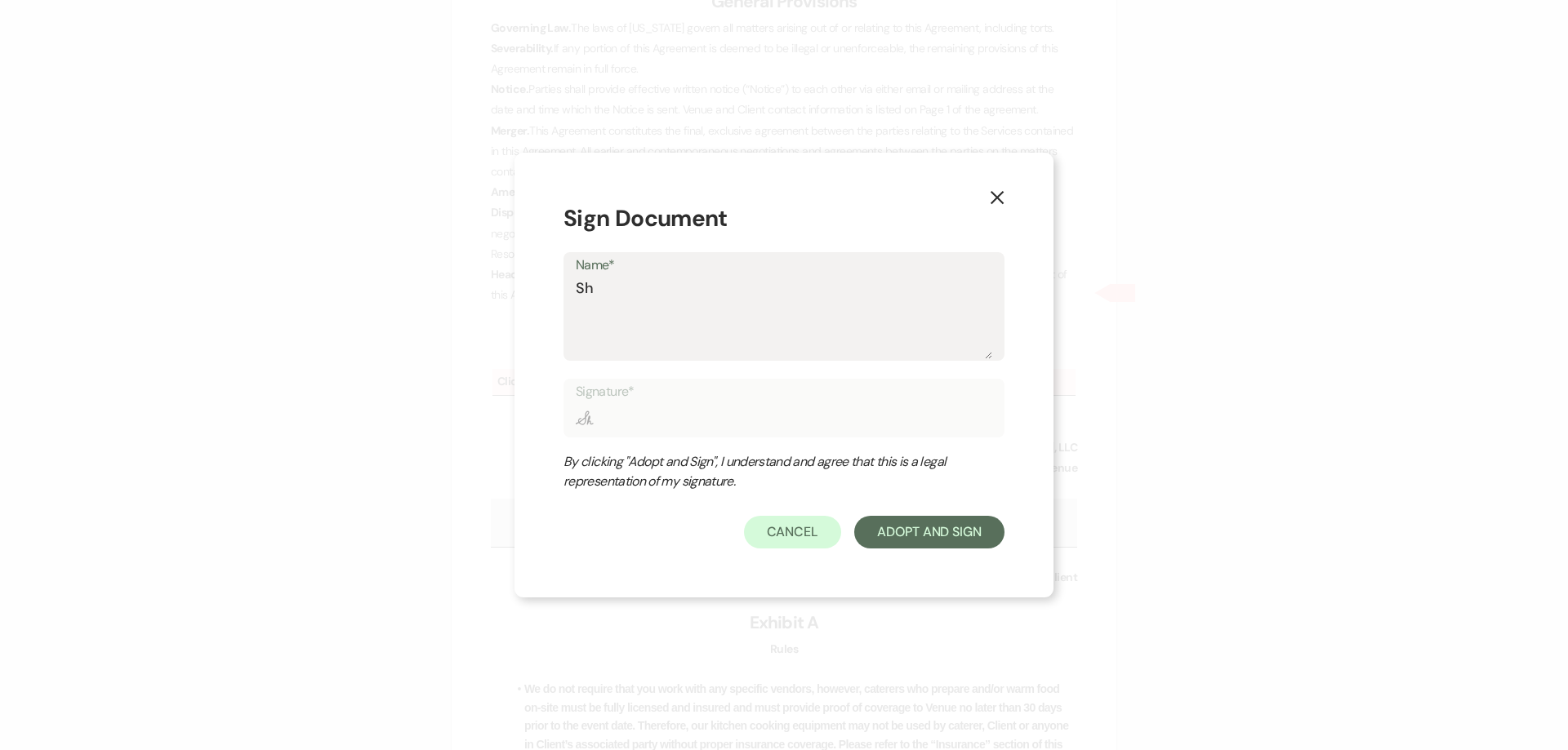
type textarea "She"
type input "She"
type textarea "Shel"
type input "Shel"
type textarea "Shelb"
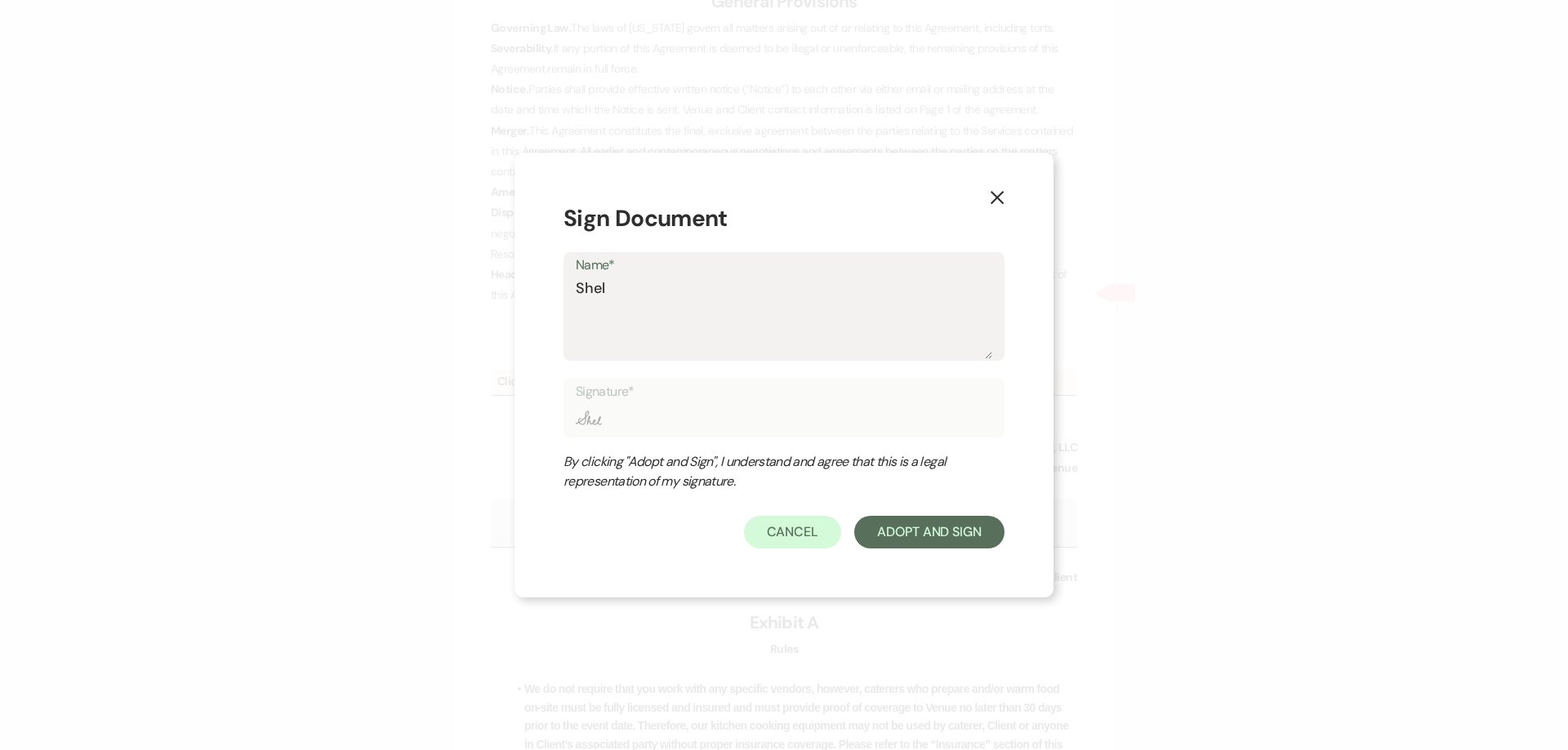
type input "Shelb"
type textarea "Shelby"
type input "Shelby"
type textarea "Shelby"
type input "Shelby"
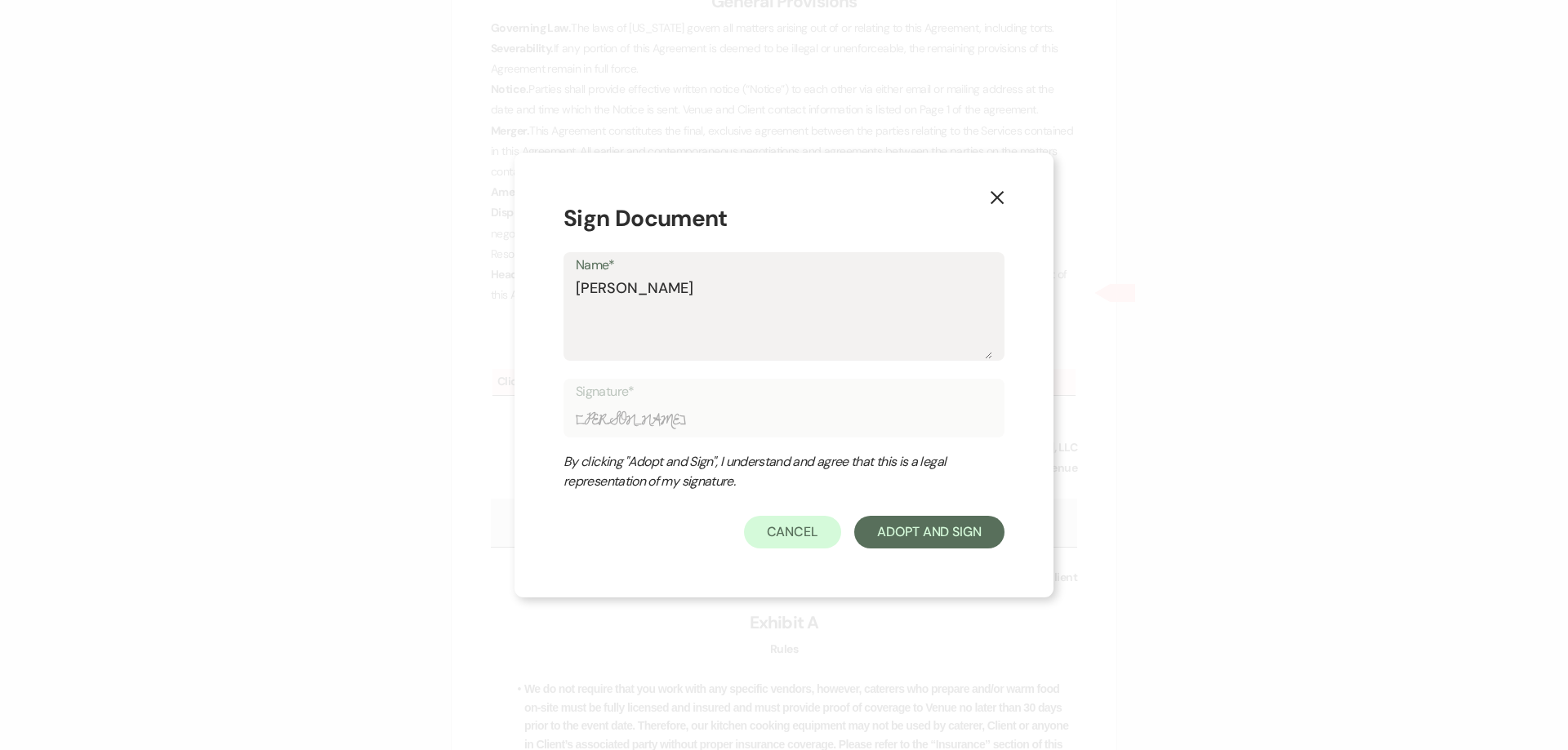
type textarea "Shelby B"
type input "Shelby B"
type textarea "Shelby Ba"
type input "Shelby Ba"
type textarea "Shelby Bak"
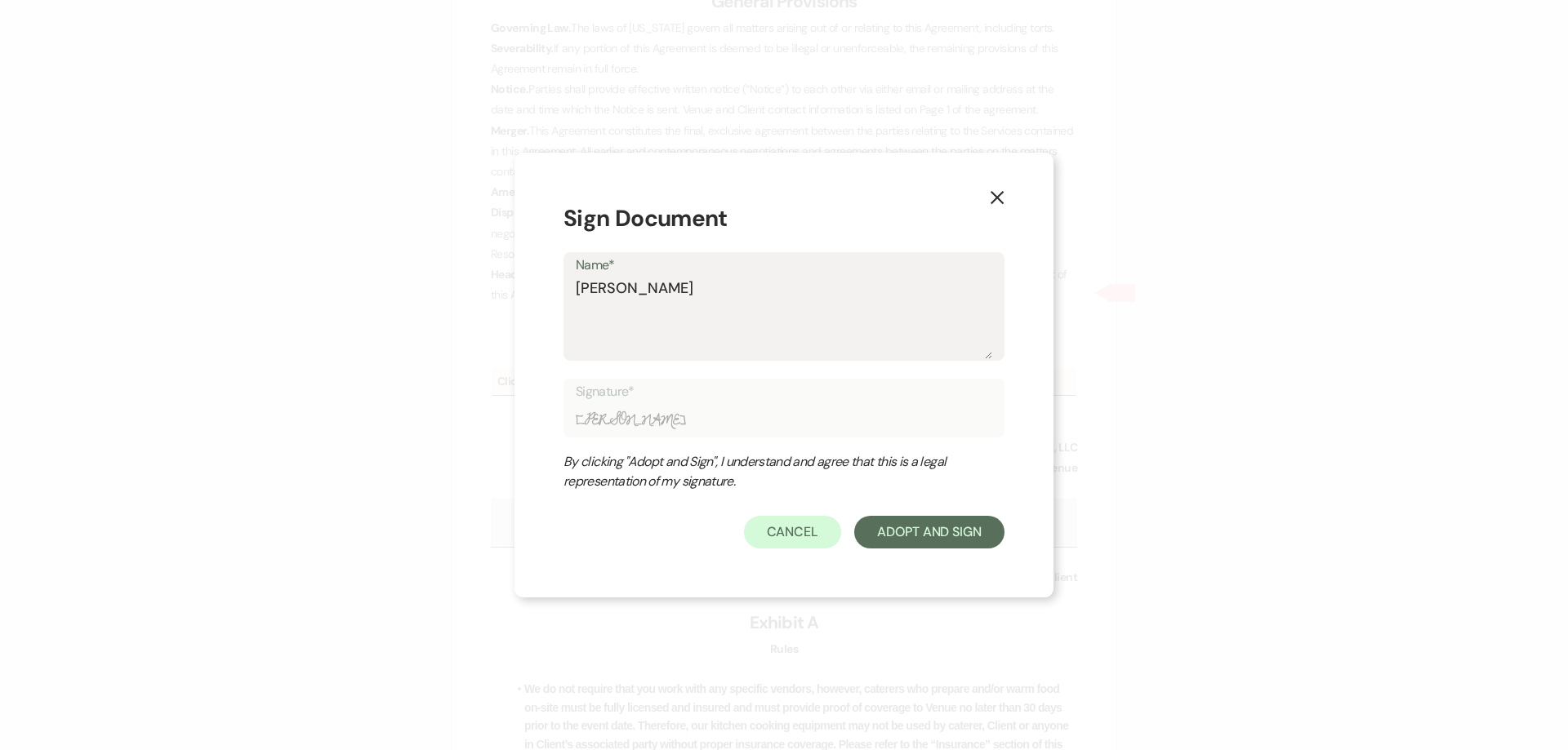
type input "Shelby Bak"
type textarea "Shelby Bake"
type input "Shelby Bake"
type textarea "Shelby Baker"
type input "Shelby Baker"
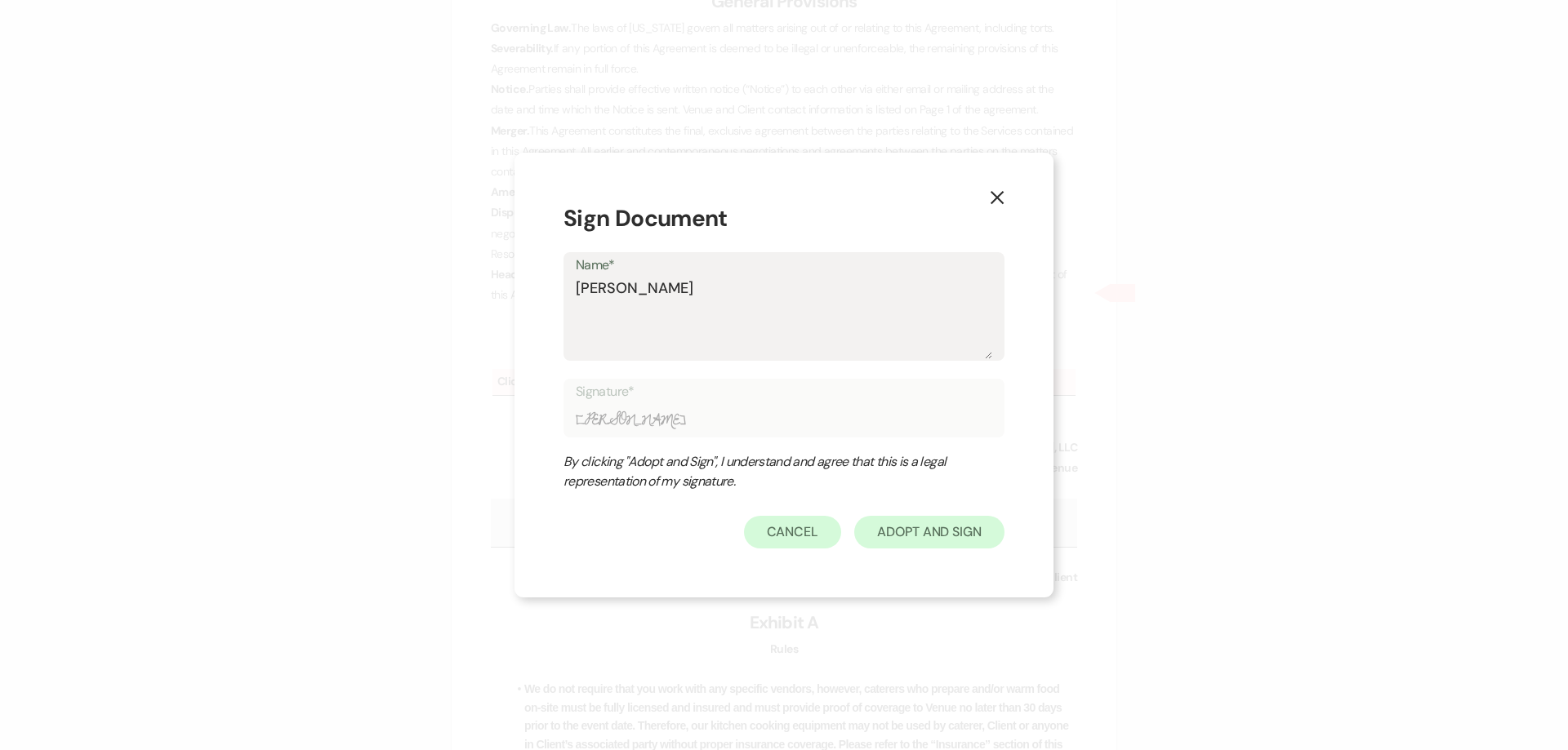
type textarea "Shelby Baker"
click at [918, 535] on button "Adopt And Sign" at bounding box center [929, 533] width 151 height 33
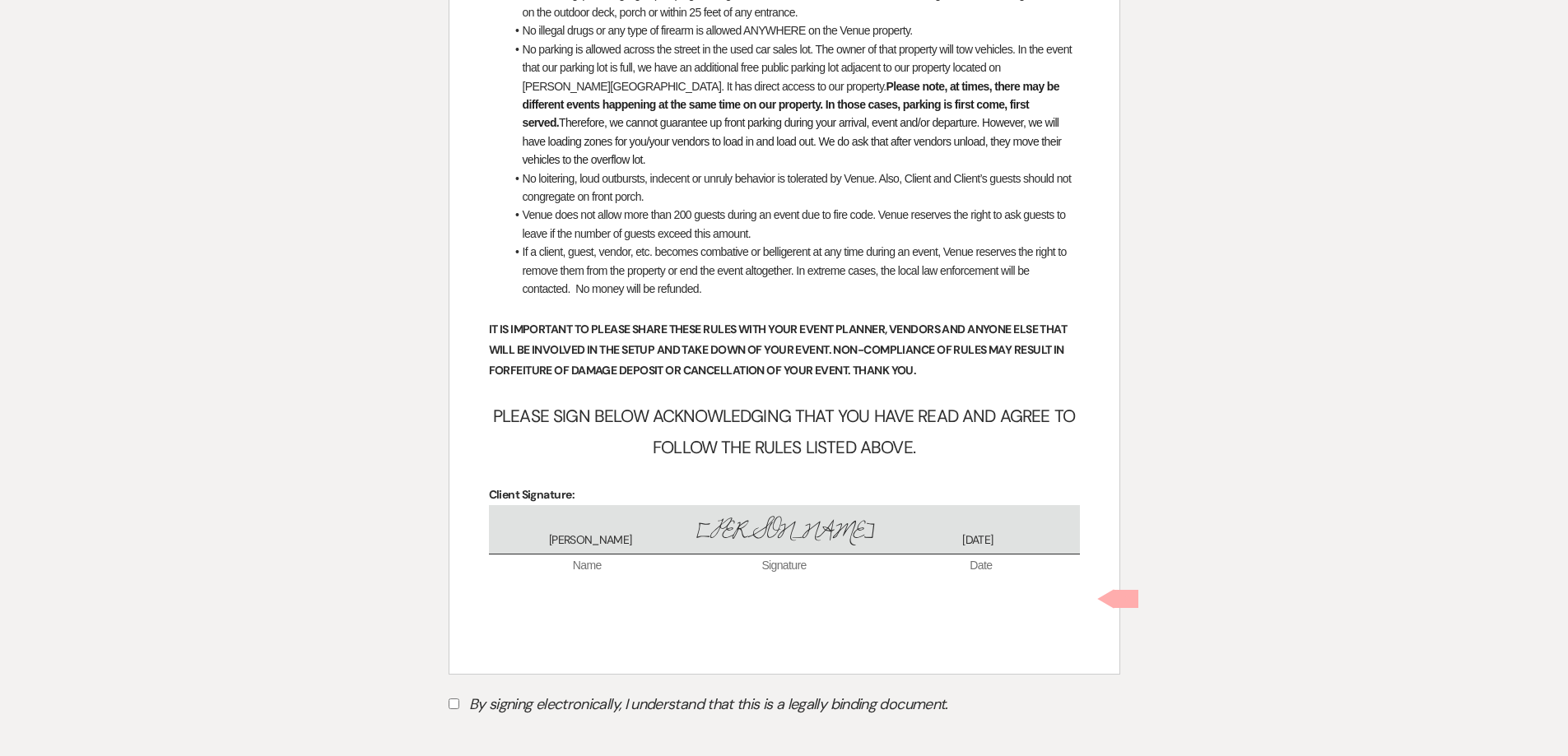
scroll to position [6457, 0]
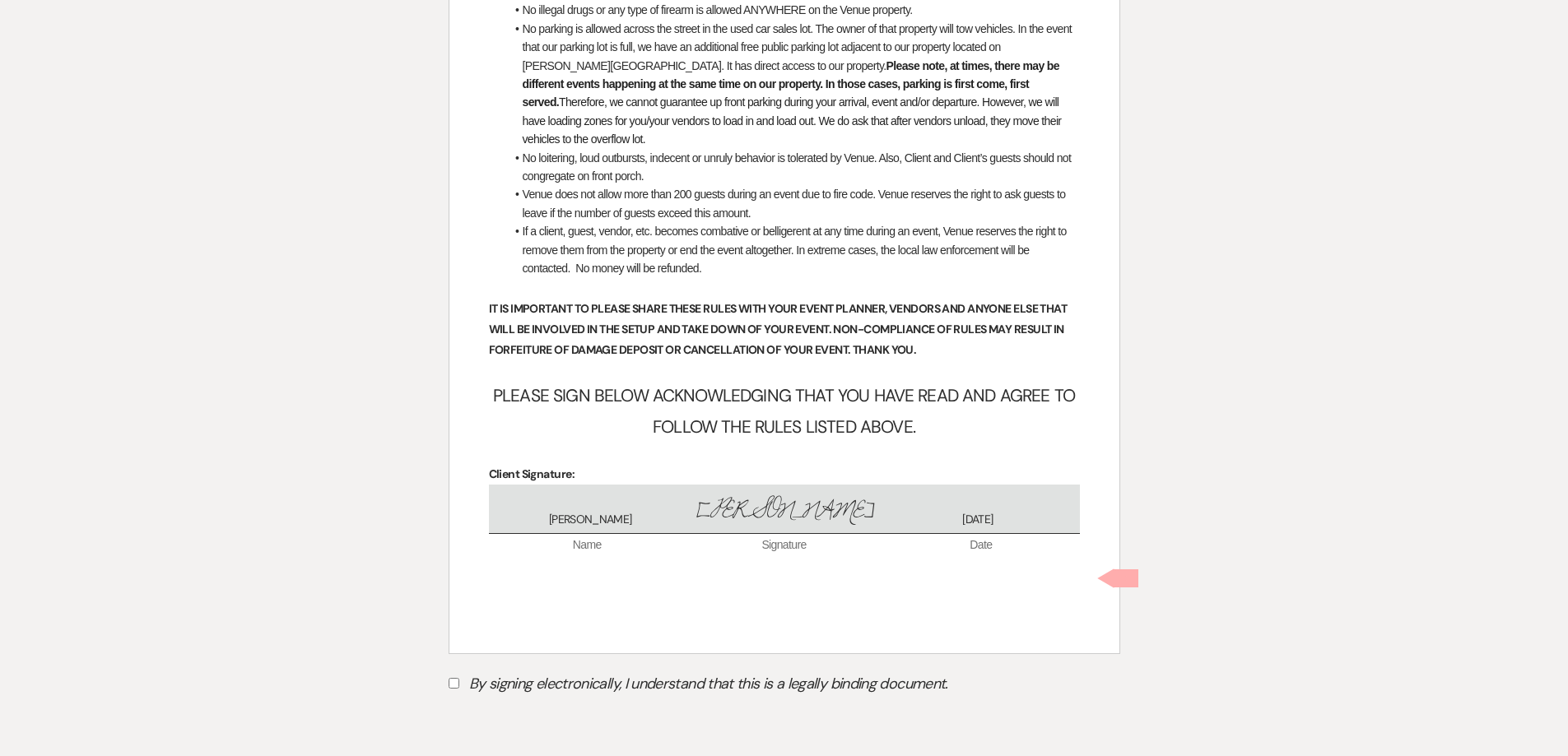
click at [451, 670] on label "By signing electronically, I understand that this is a legally binding document." at bounding box center [784, 686] width 671 height 31
click at [451, 678] on input "By signing electronically, I understand that this is a legally binding document." at bounding box center [454, 683] width 11 height 11
checkbox input "true"
click at [488, 710] on button "Submit" at bounding box center [506, 725] width 115 height 29
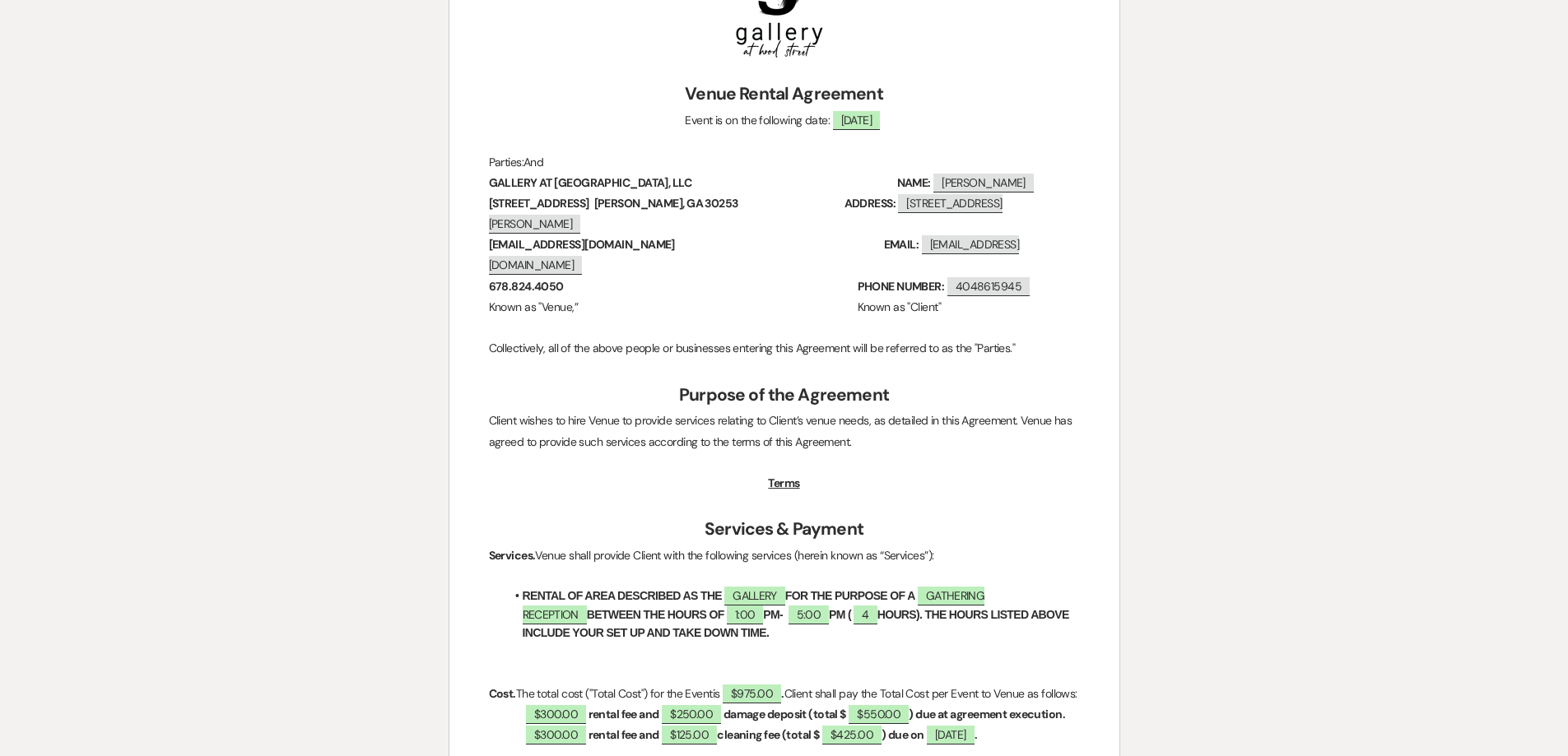
scroll to position [0, 0]
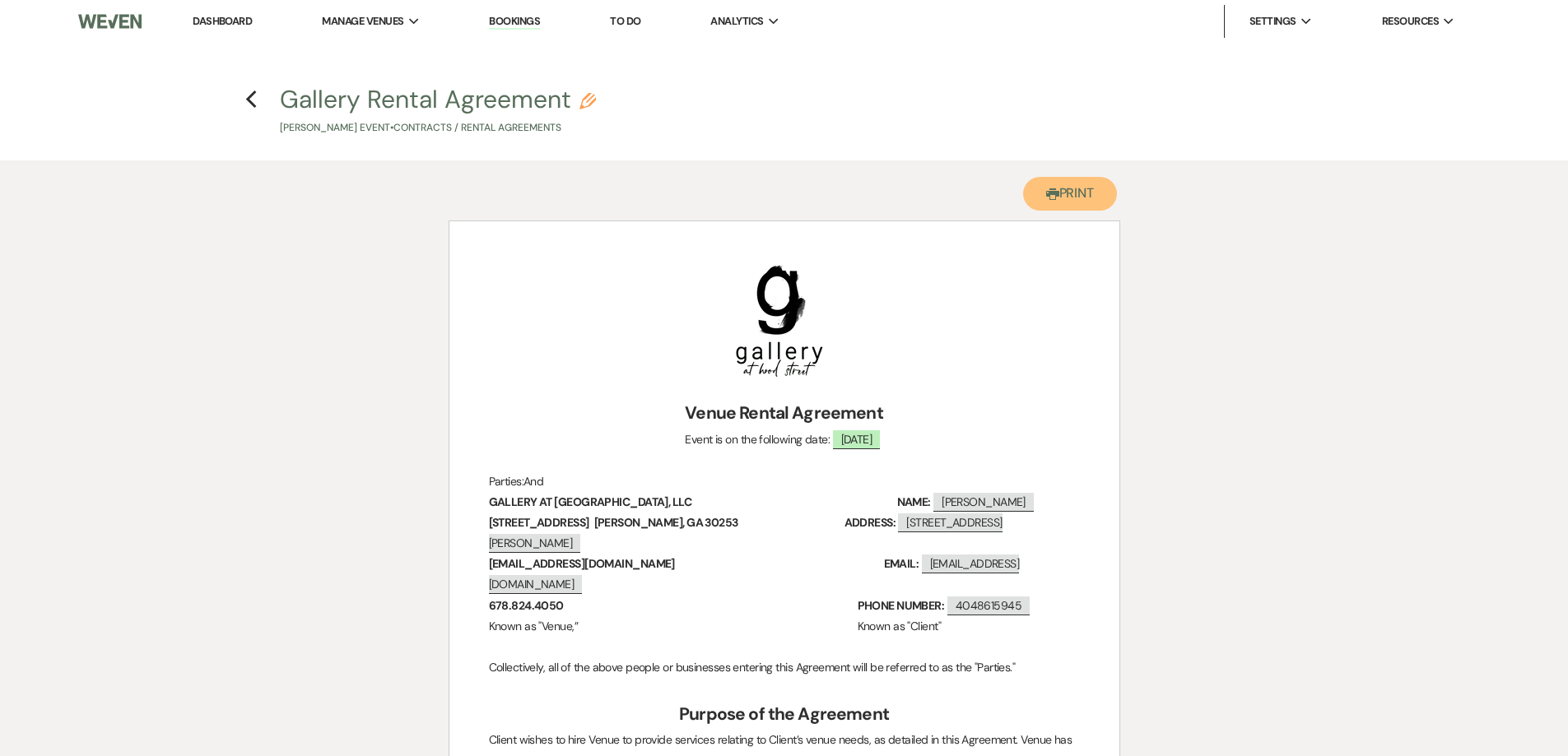
click at [1066, 202] on button "Printer Print" at bounding box center [1070, 193] width 95 height 34
click at [249, 104] on icon "Previous" at bounding box center [251, 99] width 12 height 19
select select "6"
select select "23"
select select "13"
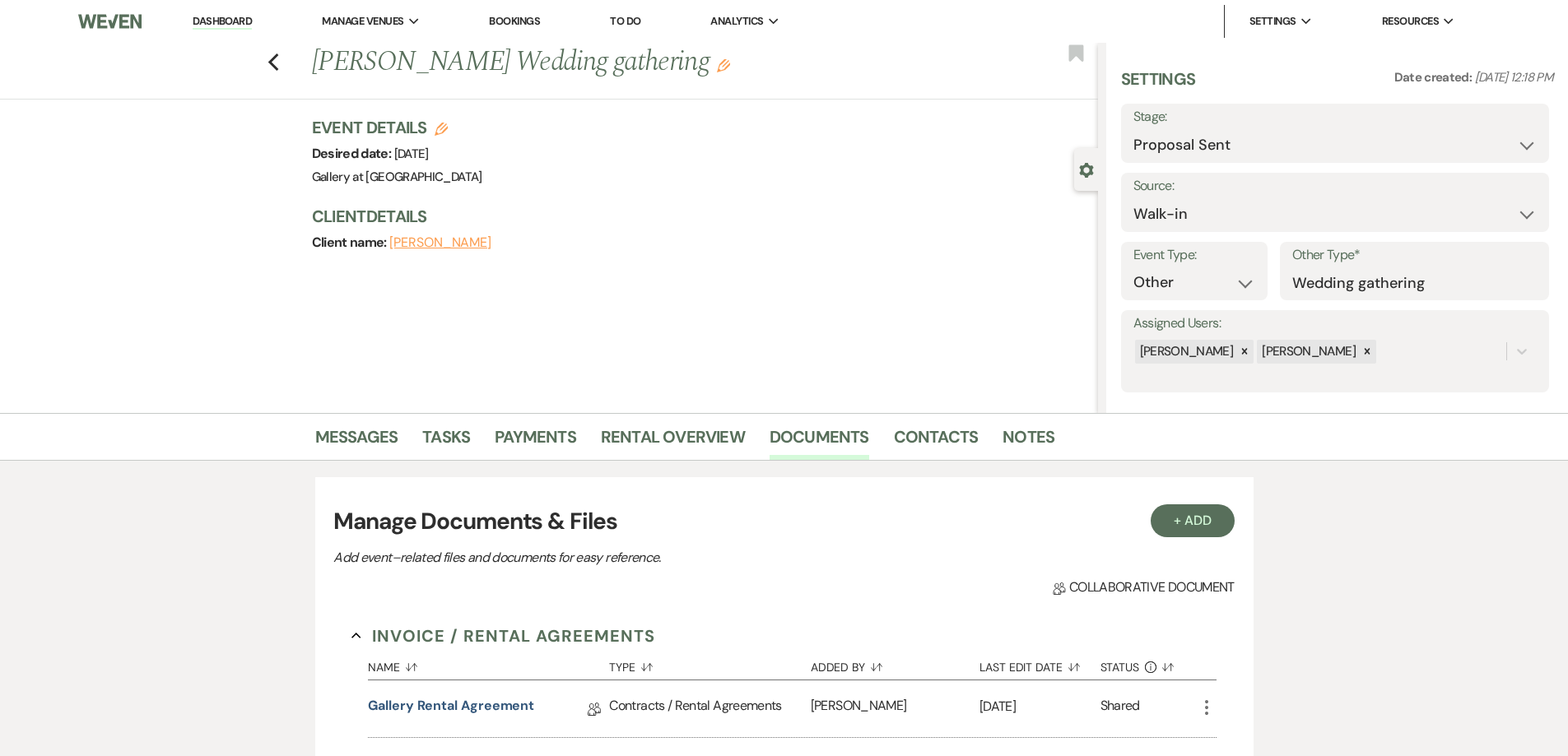
scroll to position [158, 0]
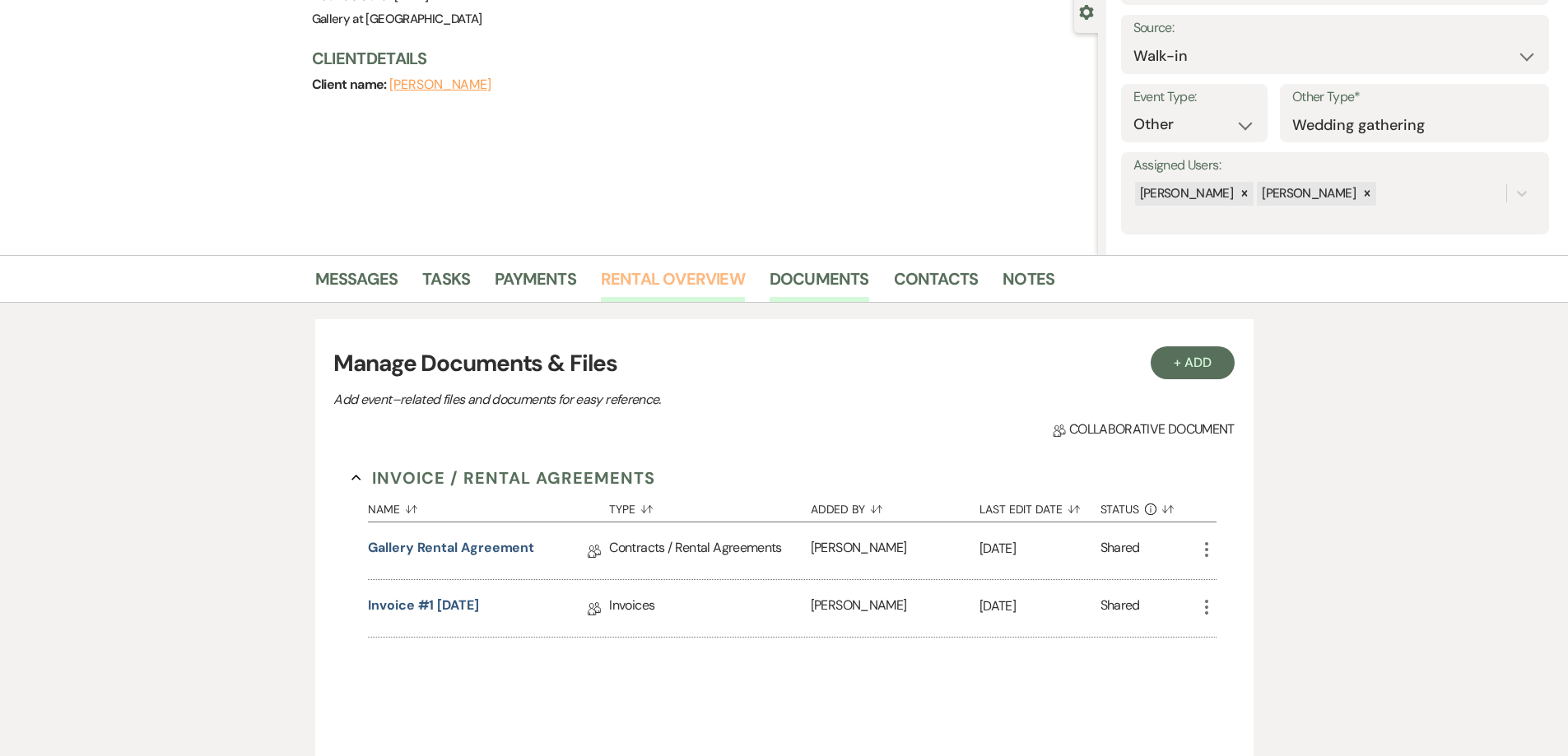
click at [669, 283] on link "Rental Overview" at bounding box center [672, 283] width 144 height 36
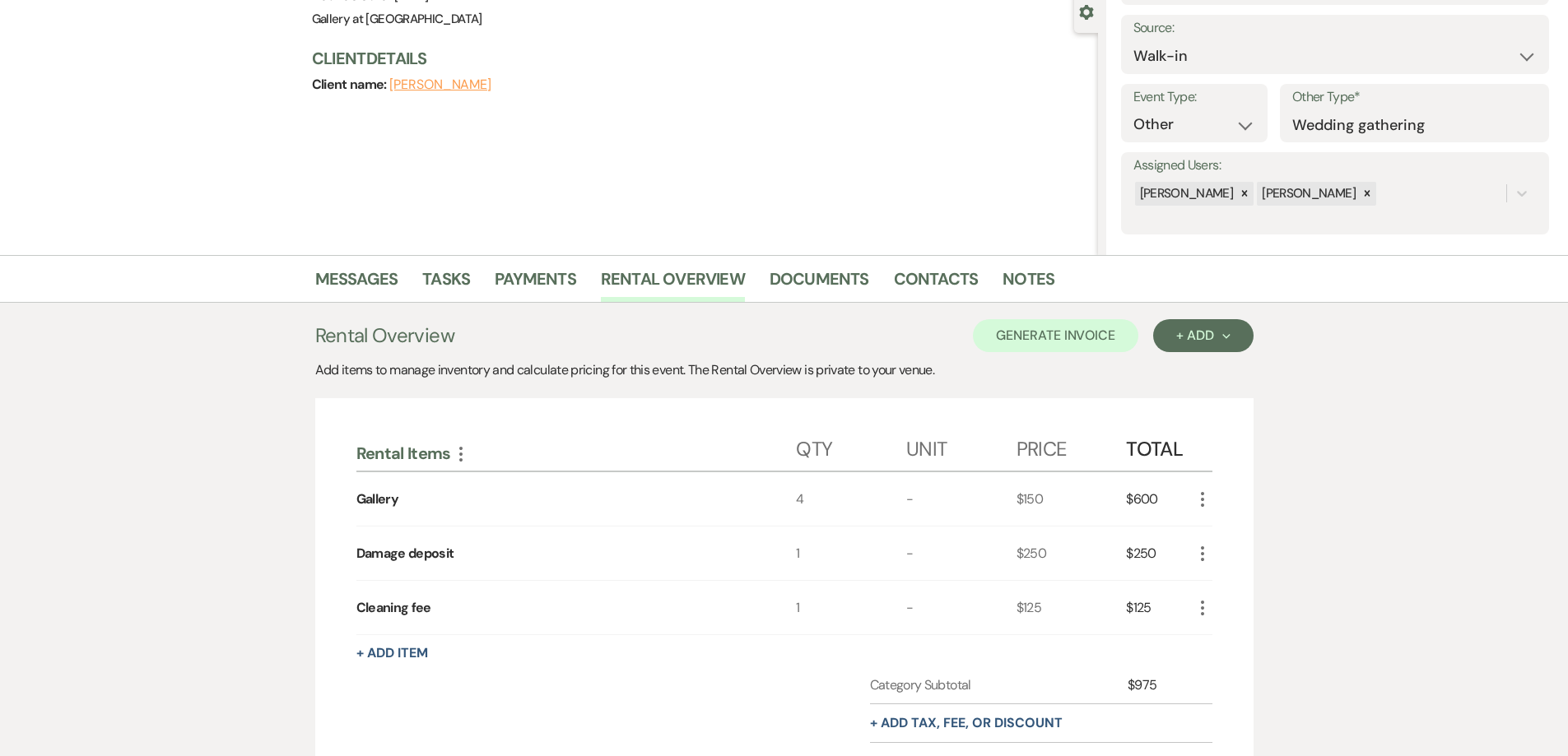
click at [760, 281] on li "Rental Overview" at bounding box center [684, 281] width 168 height 40
click at [549, 282] on link "Payments" at bounding box center [535, 283] width 82 height 36
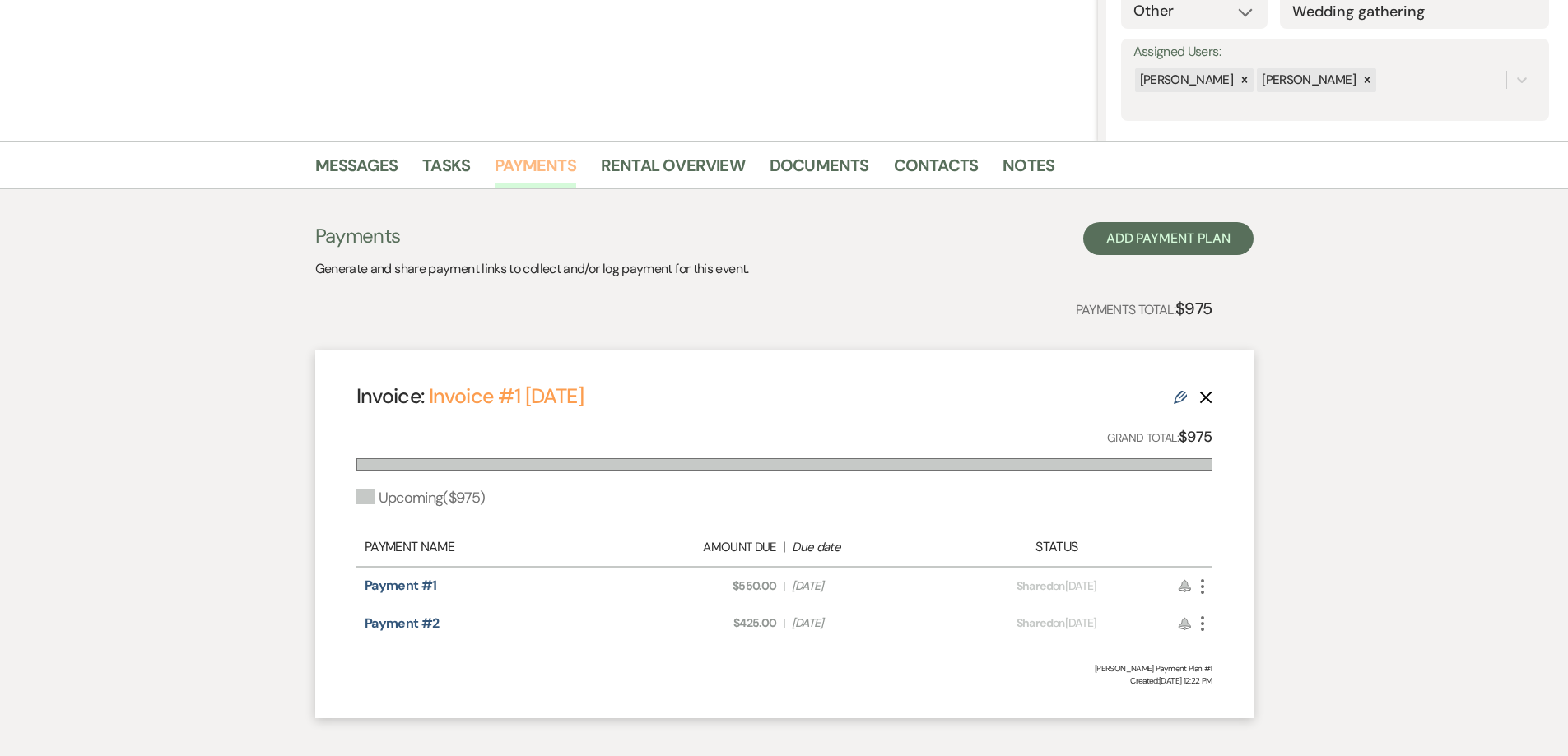
scroll to position [329, 0]
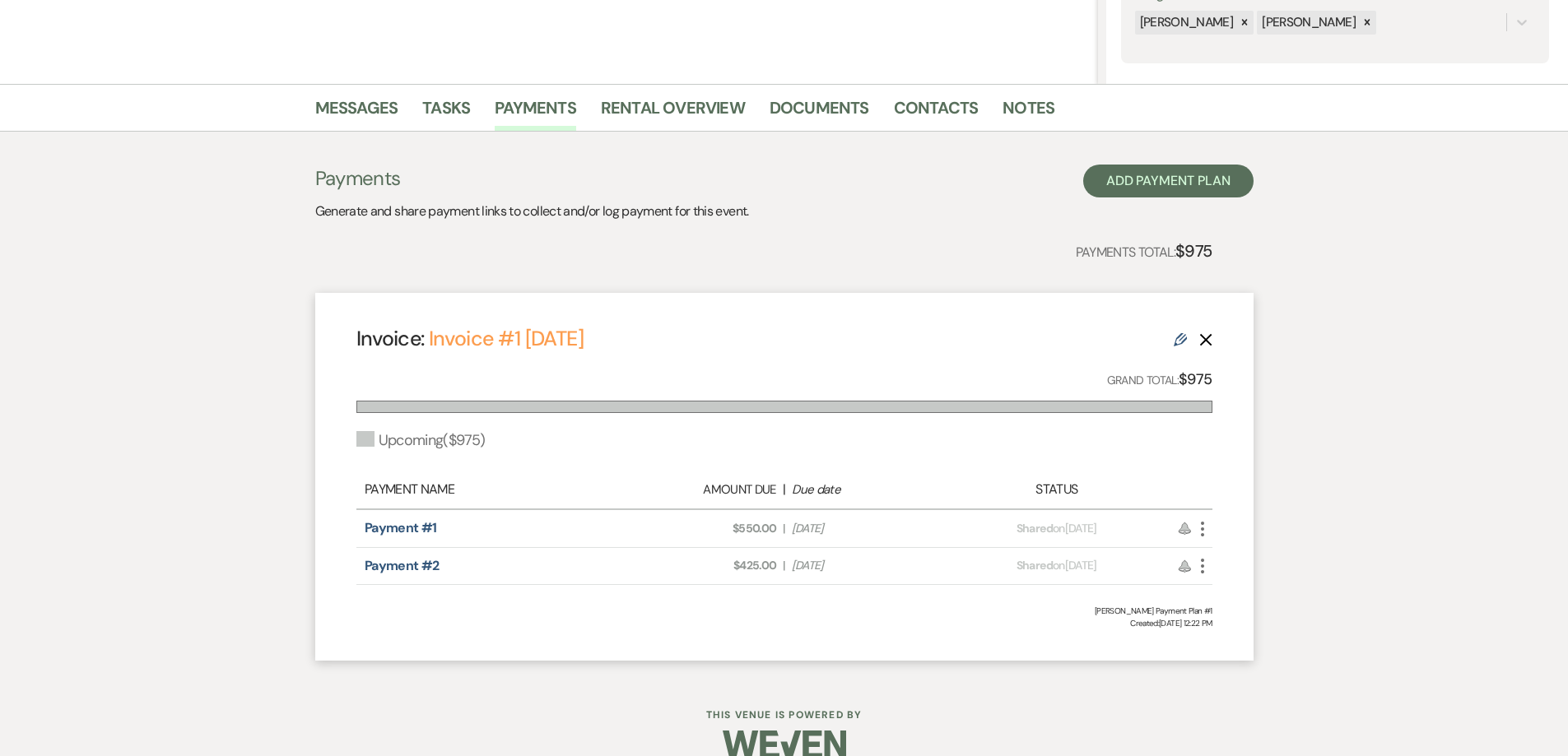
click at [1204, 528] on icon "More" at bounding box center [1202, 529] width 19 height 19
click at [1232, 617] on button "Check Mark Mark as Paid" at bounding box center [1276, 617] width 166 height 28
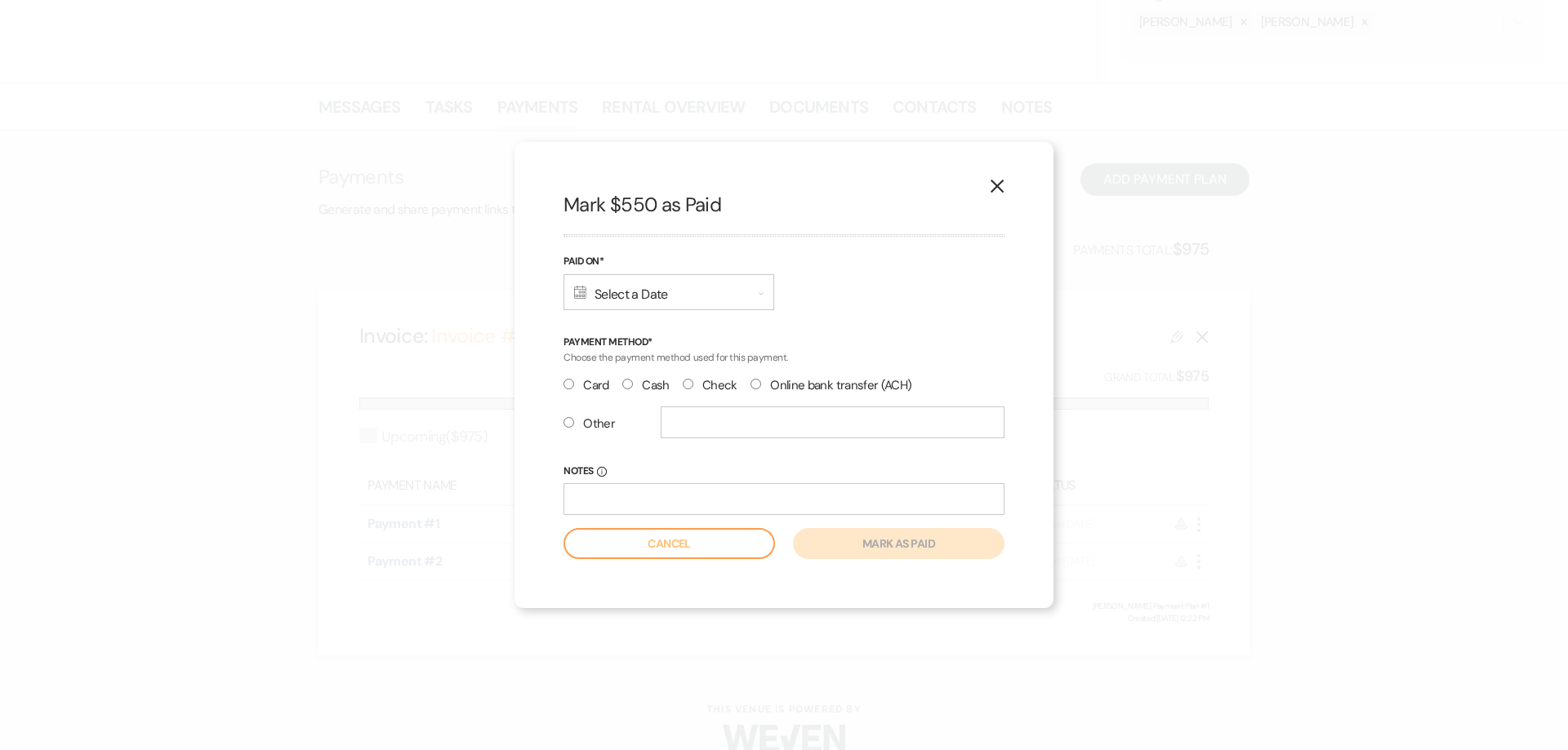
click at [571, 426] on input "Other" at bounding box center [569, 422] width 11 height 11
radio input "true"
click at [700, 429] on input "text" at bounding box center [832, 422] width 344 height 32
type input "Check #9281"
click at [631, 299] on div "Calendar Select a Date Expand" at bounding box center [668, 292] width 211 height 36
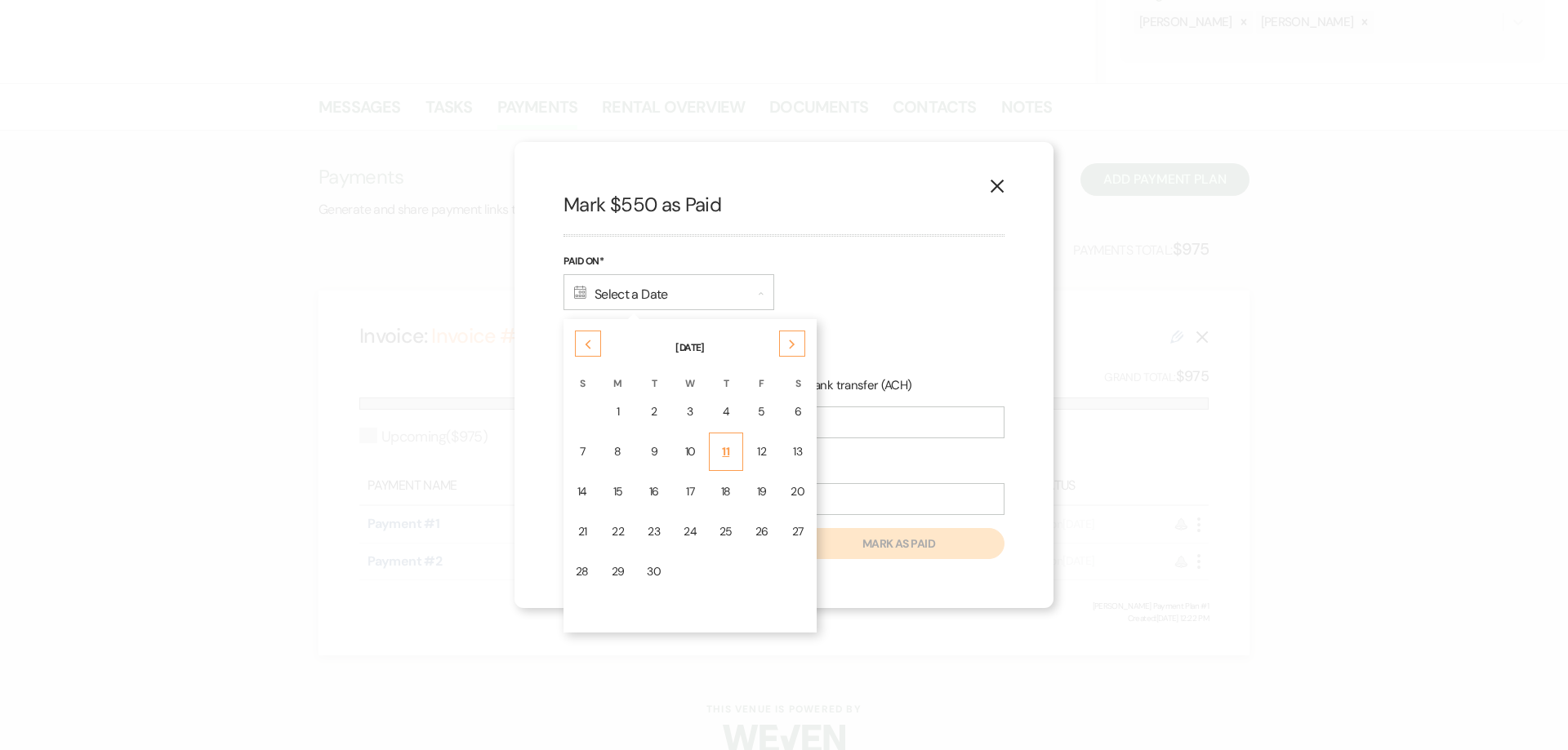
click at [723, 454] on div "11" at bounding box center [726, 452] width 13 height 17
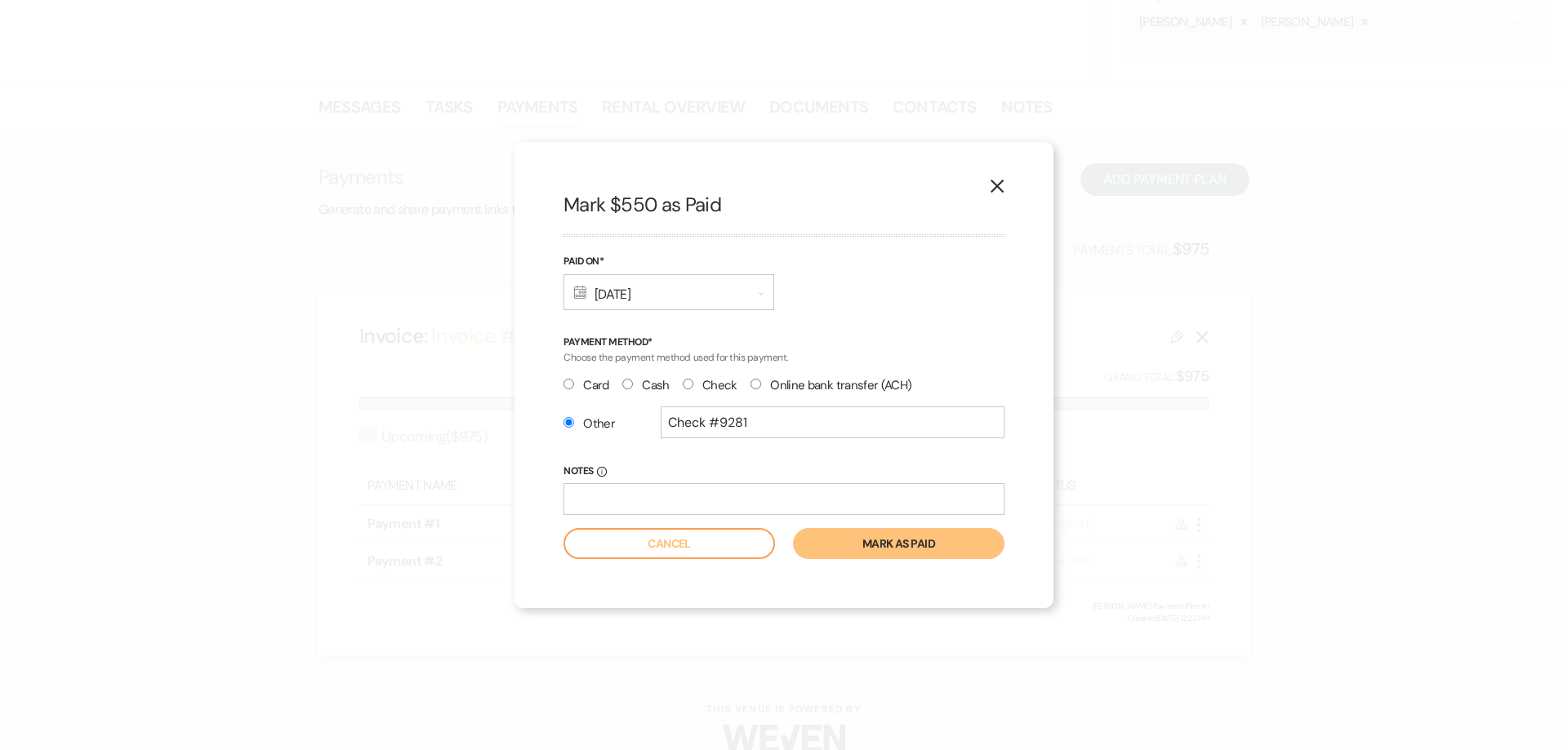
click at [857, 540] on button "Mark as paid" at bounding box center [899, 544] width 212 height 31
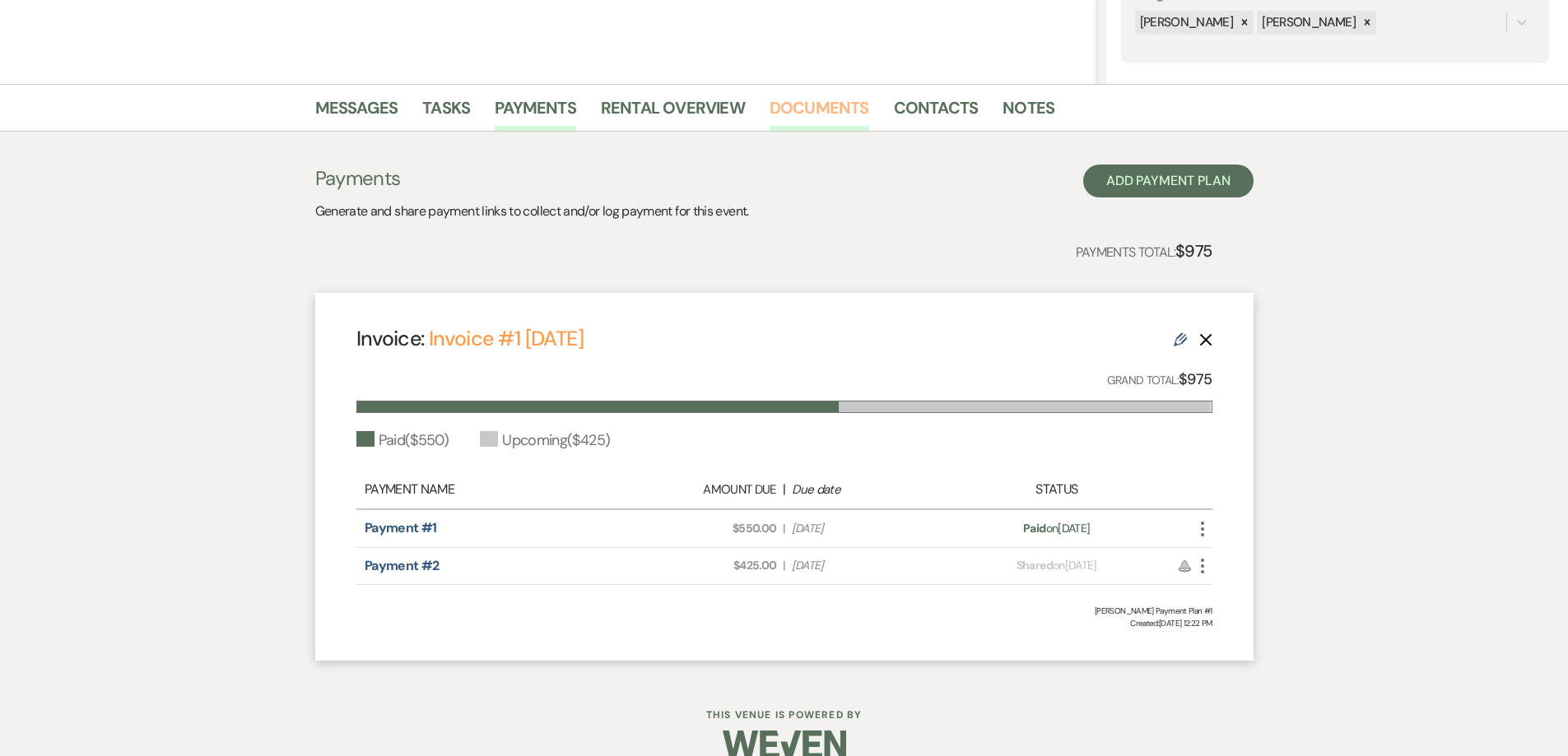
click at [827, 113] on link "Documents" at bounding box center [819, 112] width 99 height 36
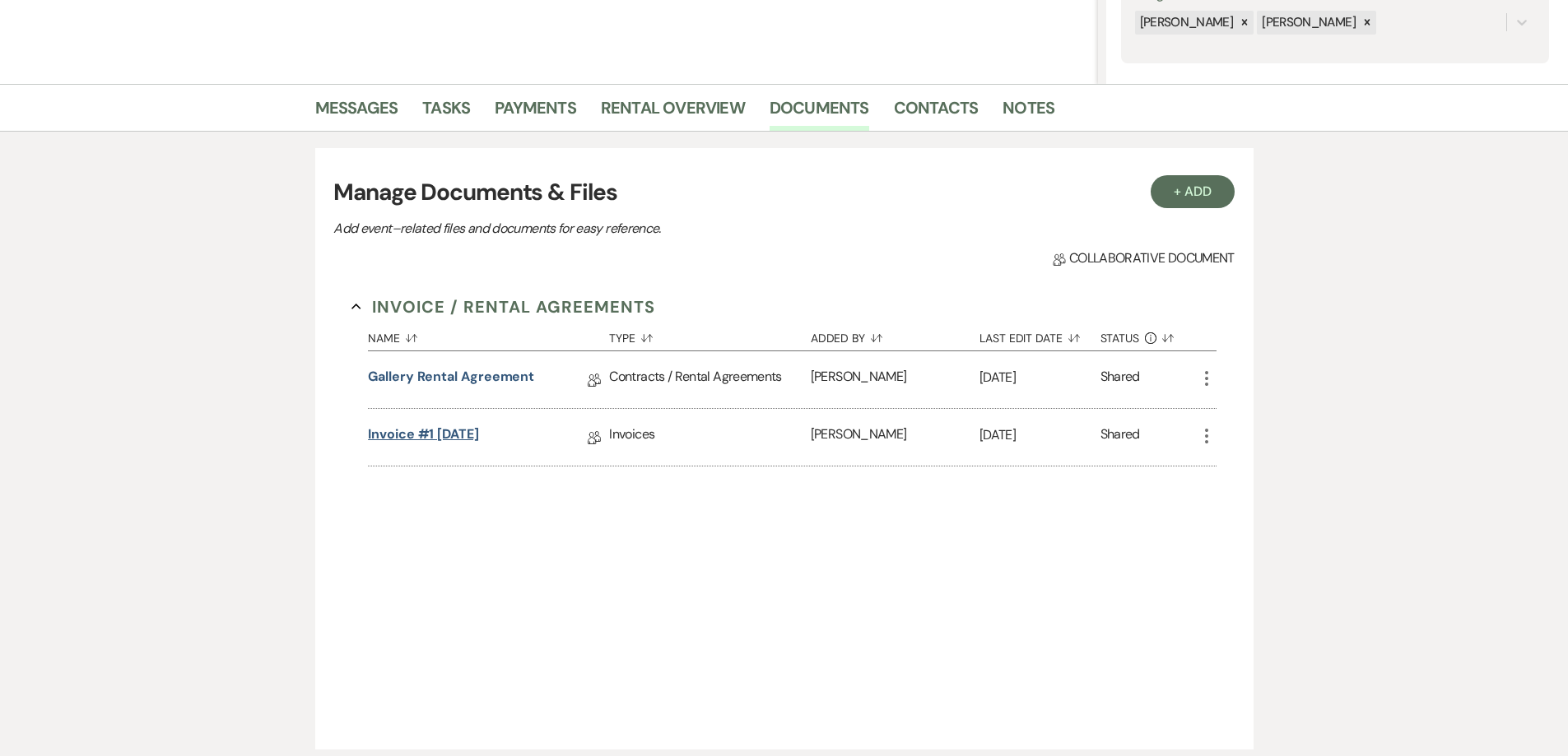
click at [462, 431] on link "Invoice #1 9-11-2025" at bounding box center [423, 438] width 111 height 26
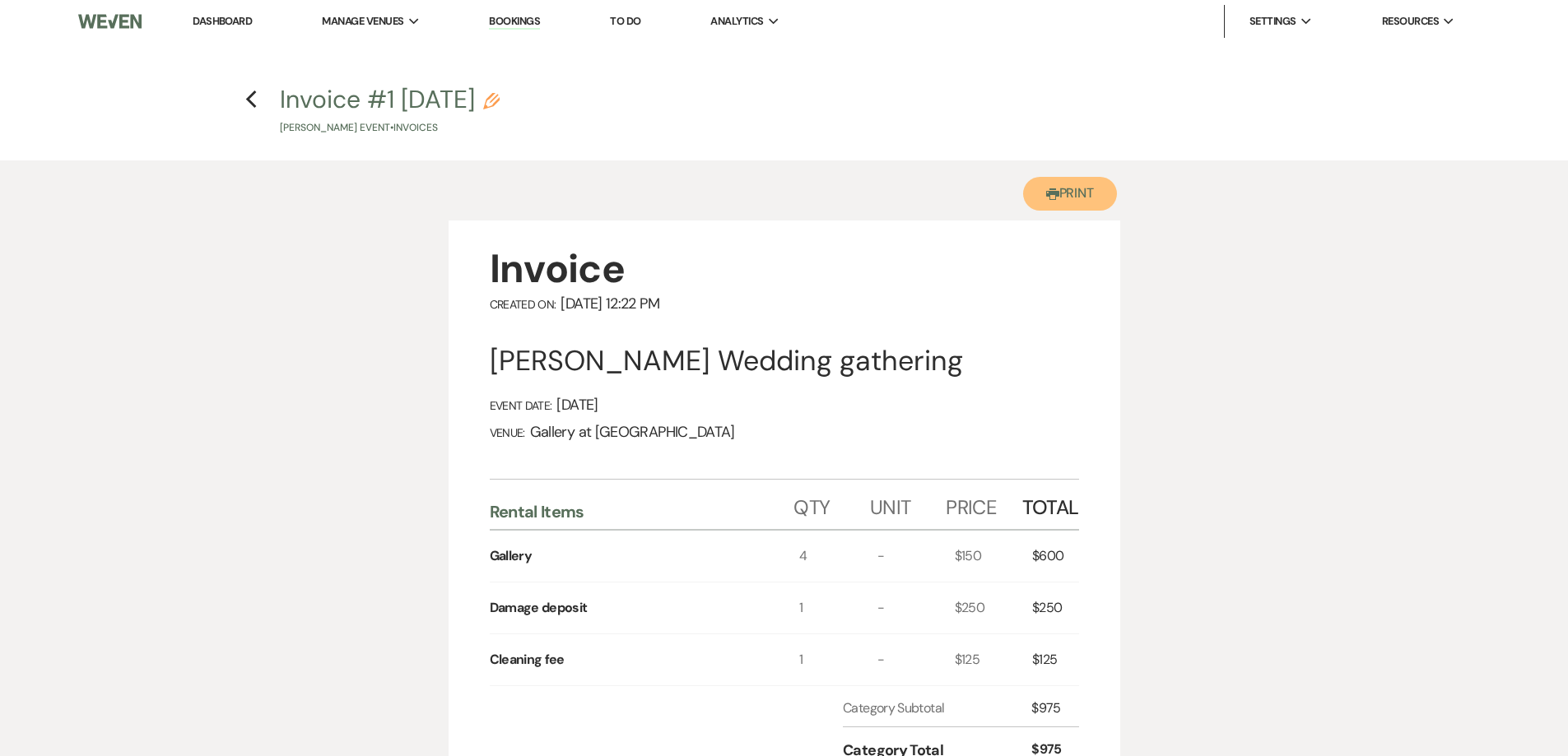
click at [1047, 198] on icon "Printer" at bounding box center [1052, 194] width 13 height 13
click at [246, 100] on icon "Previous" at bounding box center [251, 99] width 12 height 19
select select "6"
select select "23"
select select "13"
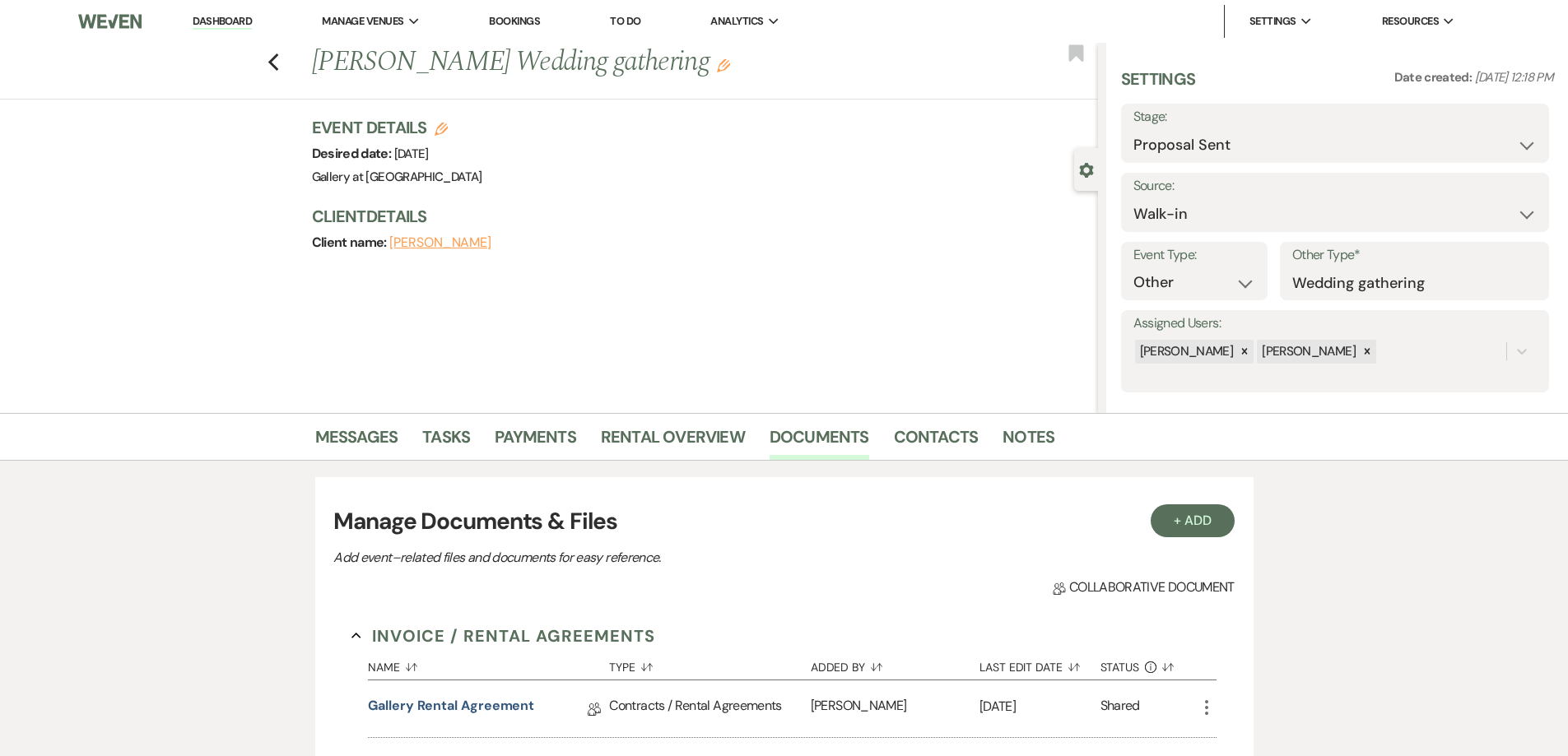
scroll to position [329, 0]
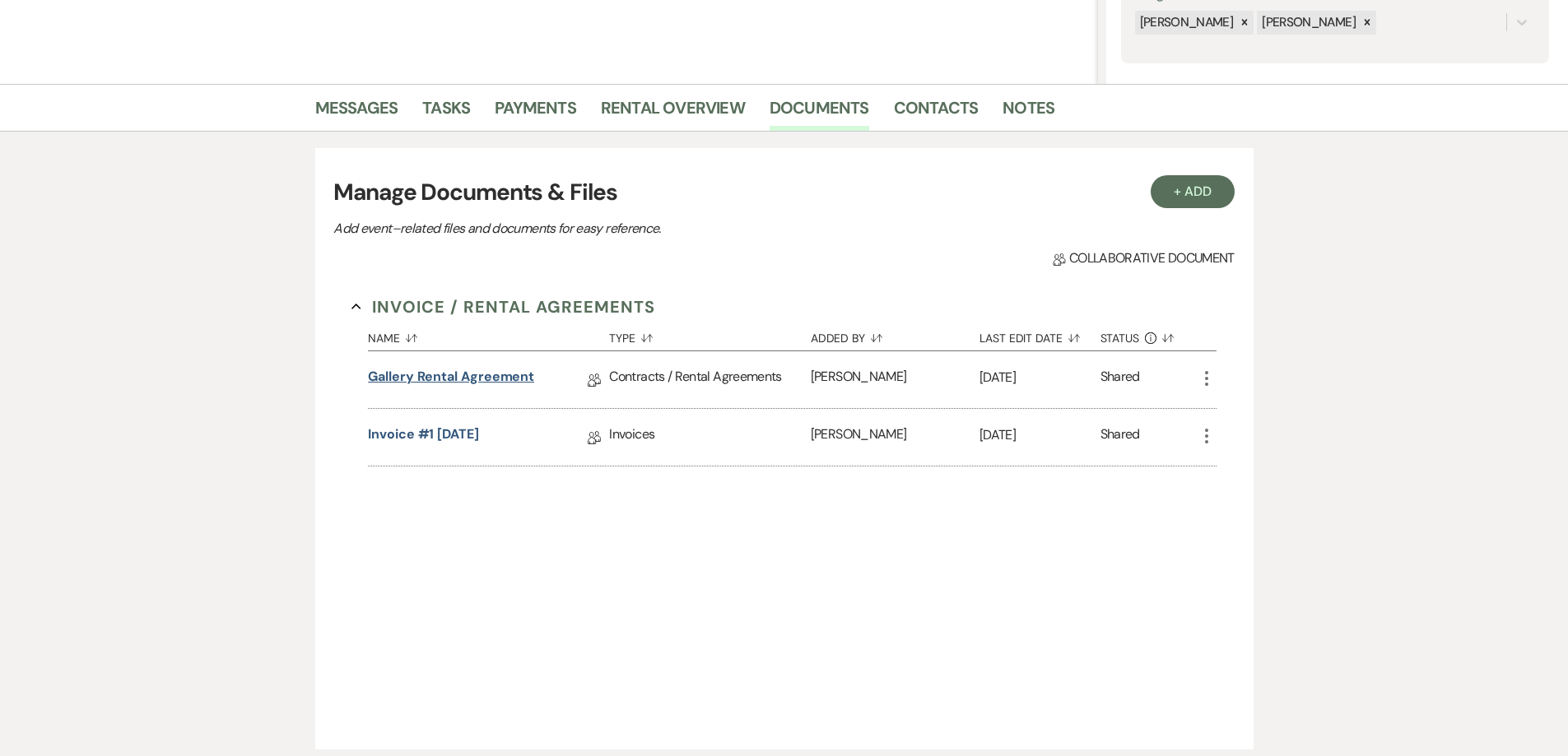
click at [446, 372] on link "Gallery Rental Agreement" at bounding box center [451, 380] width 166 height 26
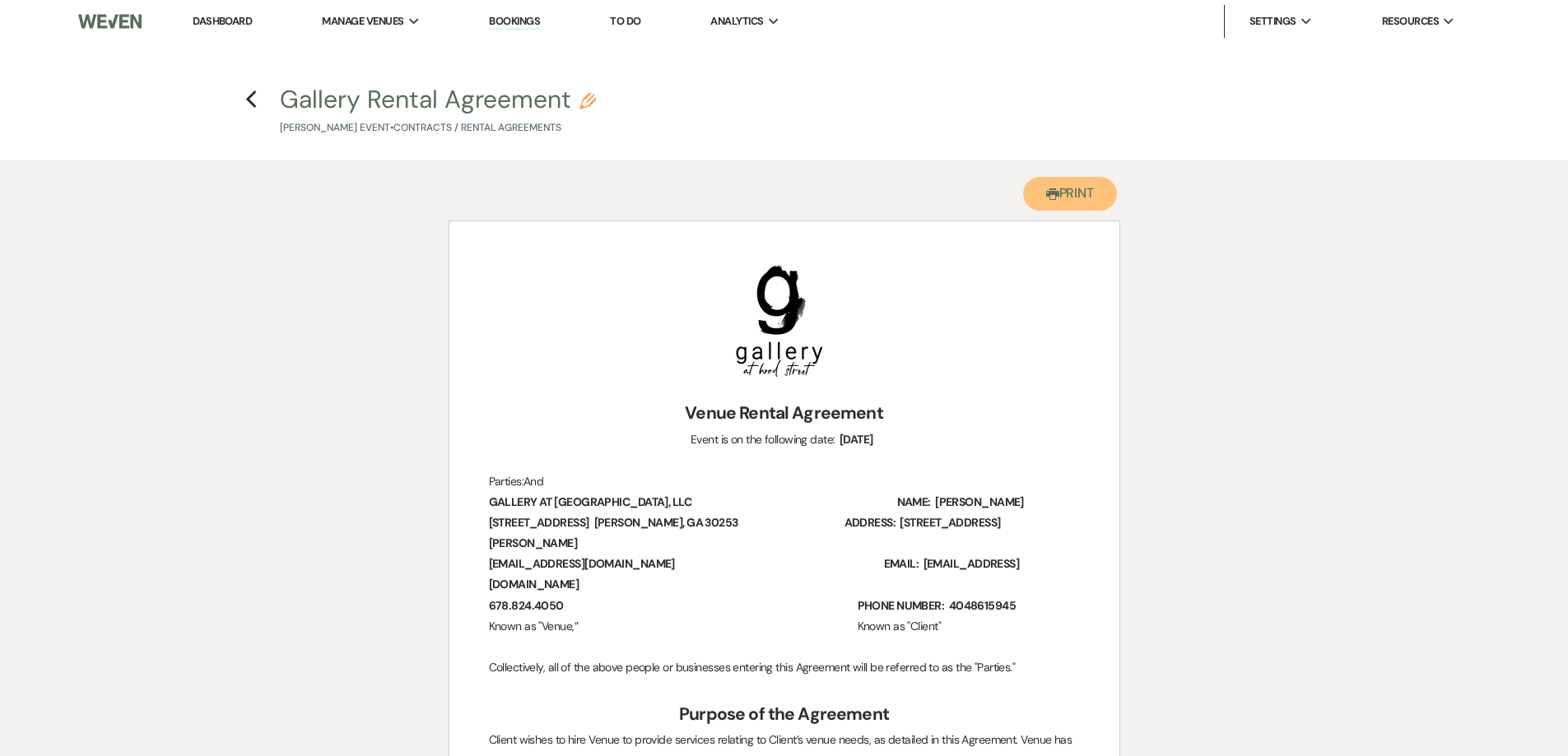
click at [1055, 200] on button "Printer Print" at bounding box center [1070, 193] width 95 height 34
click at [252, 102] on icon "Previous" at bounding box center [251, 99] width 12 height 19
select select "6"
select select "23"
select select "13"
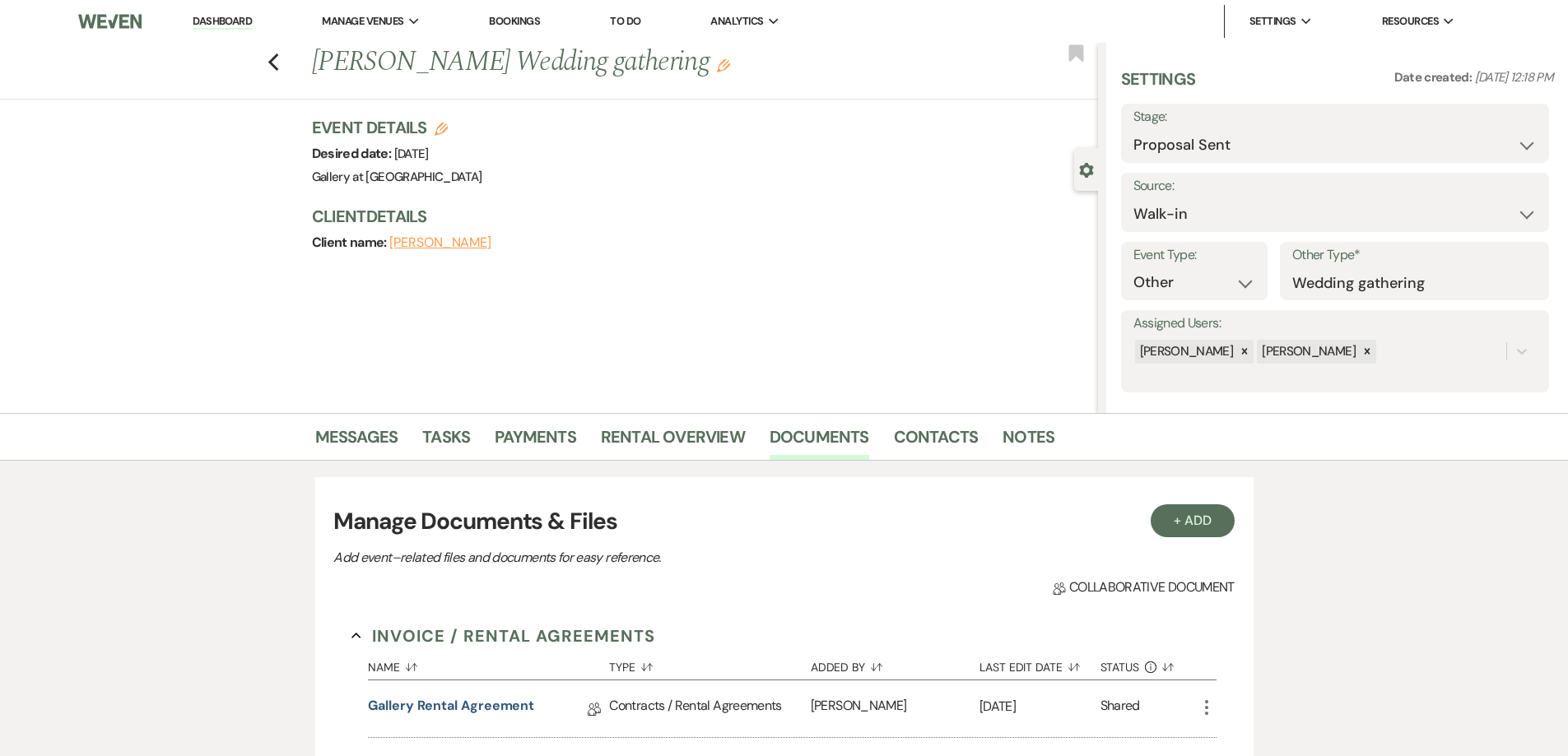
scroll to position [329, 0]
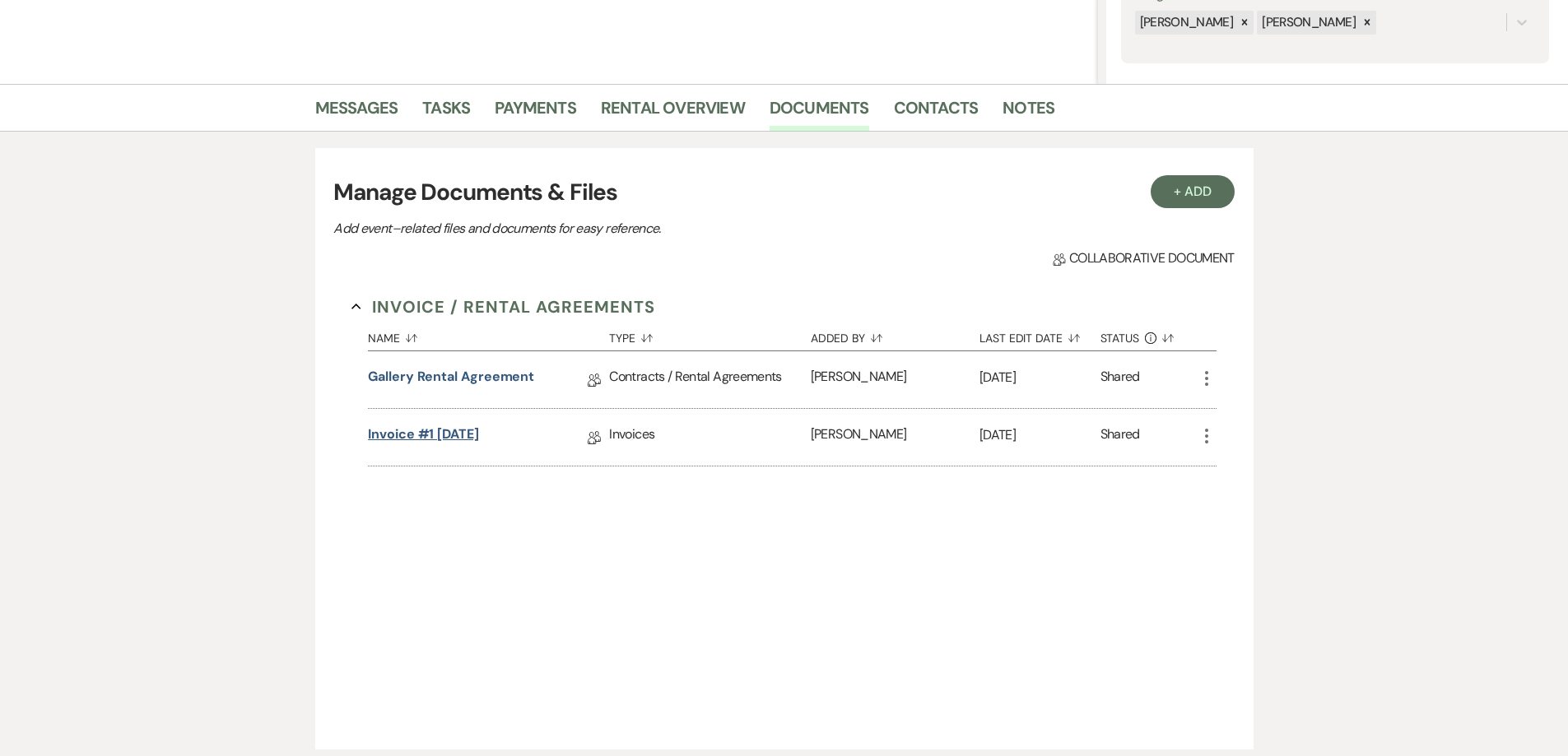
click at [461, 433] on link "Invoice #1 9-11-2025" at bounding box center [423, 438] width 111 height 26
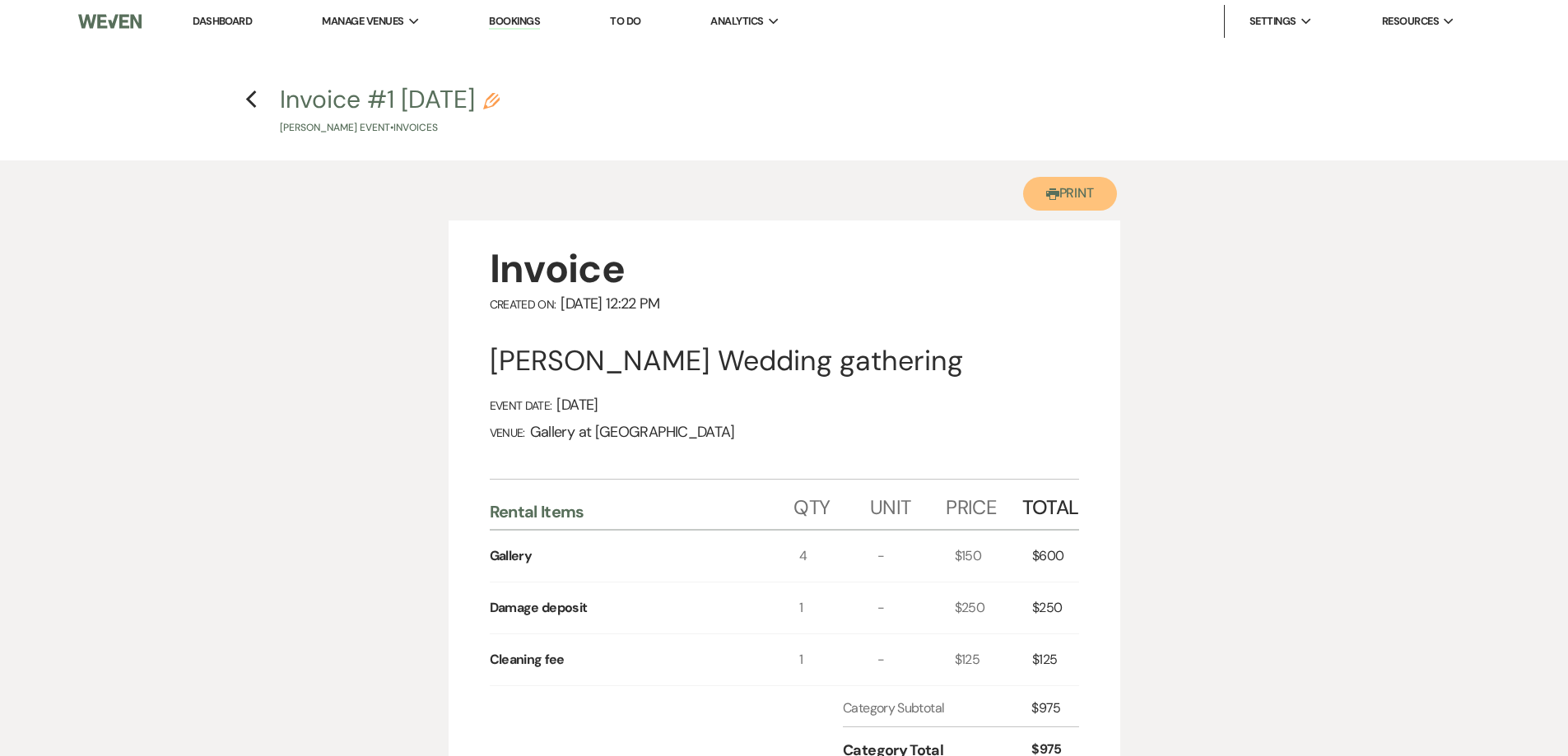
click at [1047, 198] on icon "Printer" at bounding box center [1052, 194] width 13 height 13
click at [250, 95] on icon "Previous" at bounding box center [251, 99] width 12 height 19
select select "6"
select select "23"
select select "13"
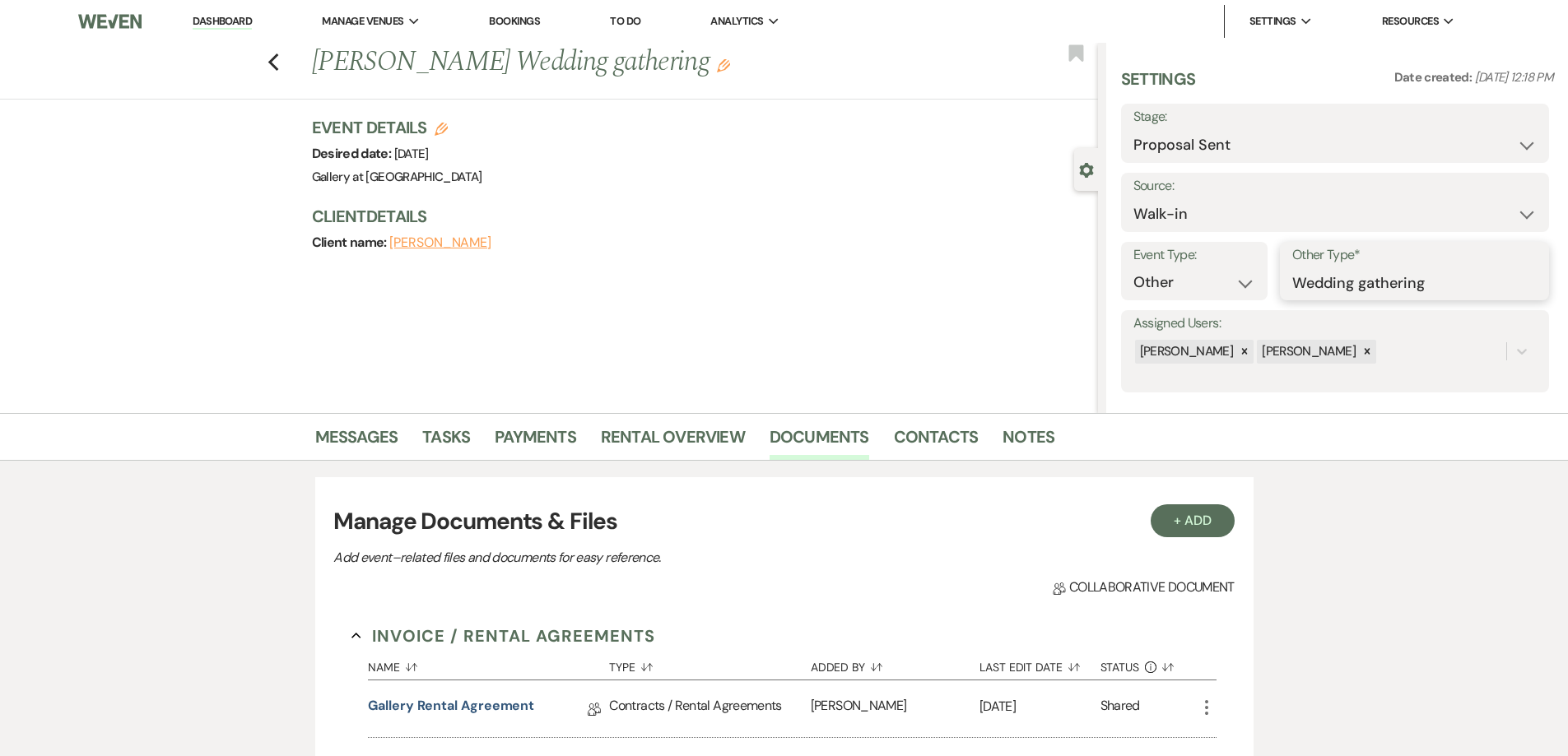
click at [1364, 288] on input "Wedding gathering" at bounding box center [1414, 282] width 245 height 32
type input "Wedding Gathering"
click at [1476, 270] on button "Save" at bounding box center [1508, 271] width 81 height 33
click at [724, 66] on icon "Edit" at bounding box center [730, 65] width 13 height 13
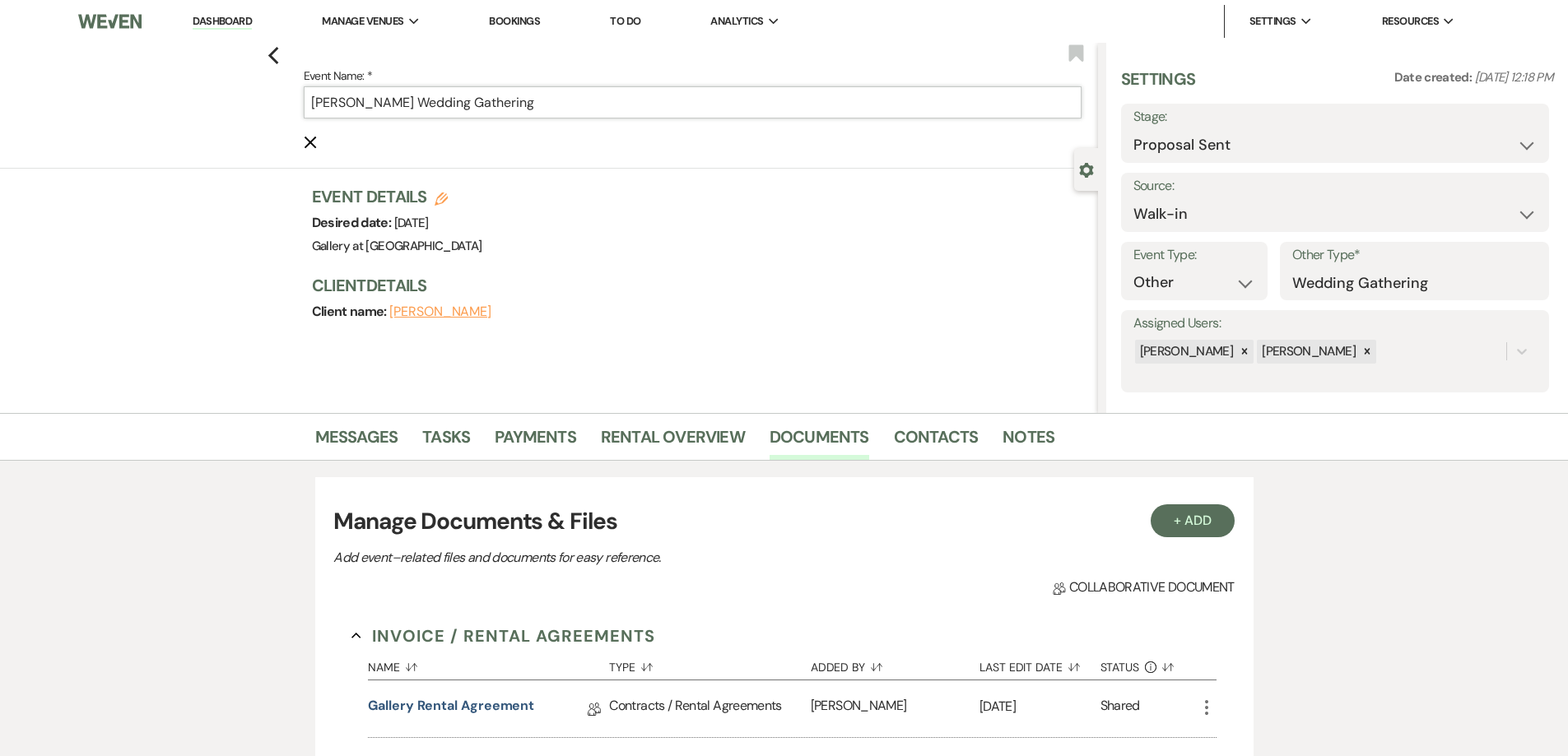
click at [624, 93] on input "Jeff Ward's Wedding Gathering" at bounding box center [692, 102] width 778 height 32
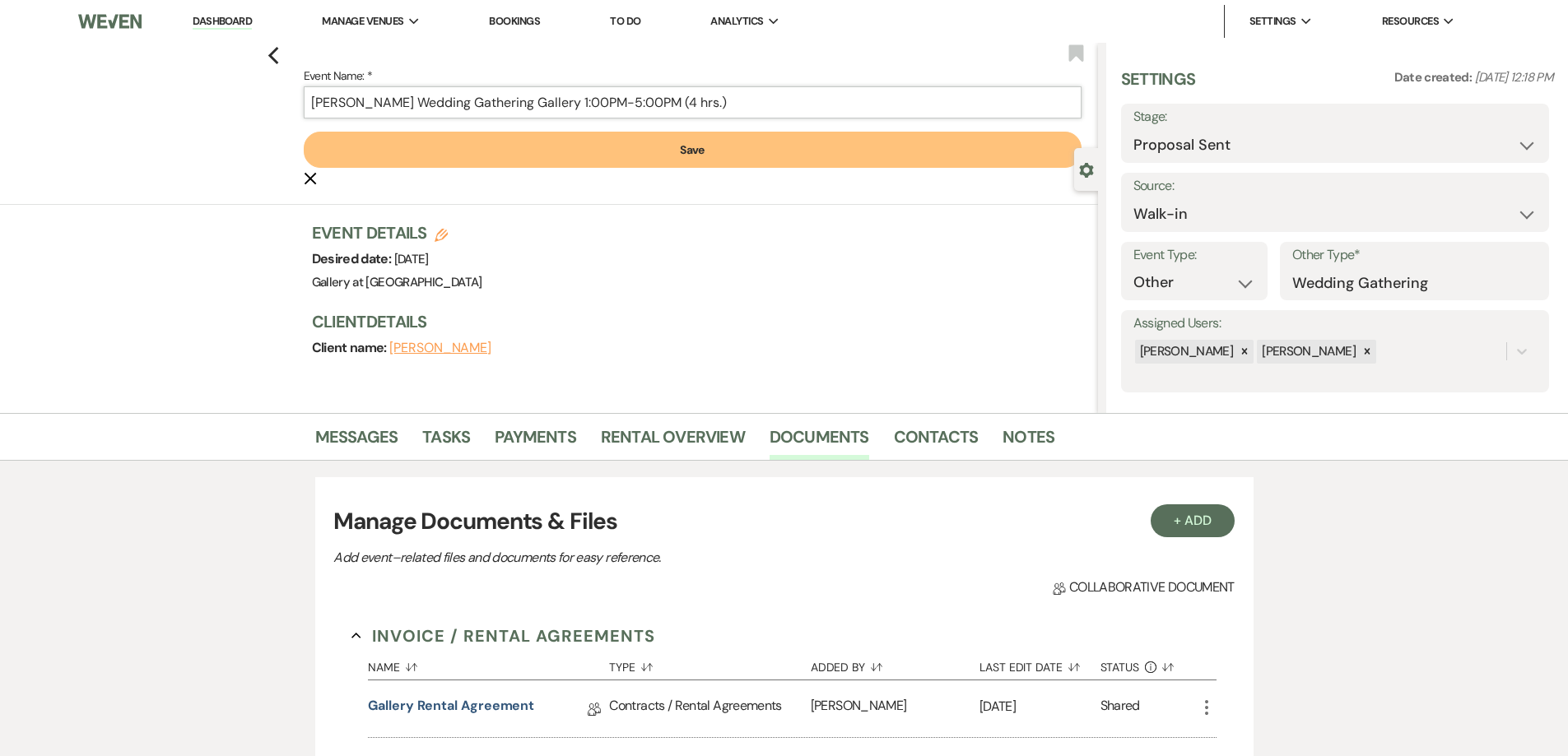
type input "Jeff Ward's Wedding Gathering Gallery 1:00PM-5:00PM (4 hrs.)"
click at [638, 159] on button "Save" at bounding box center [692, 149] width 778 height 36
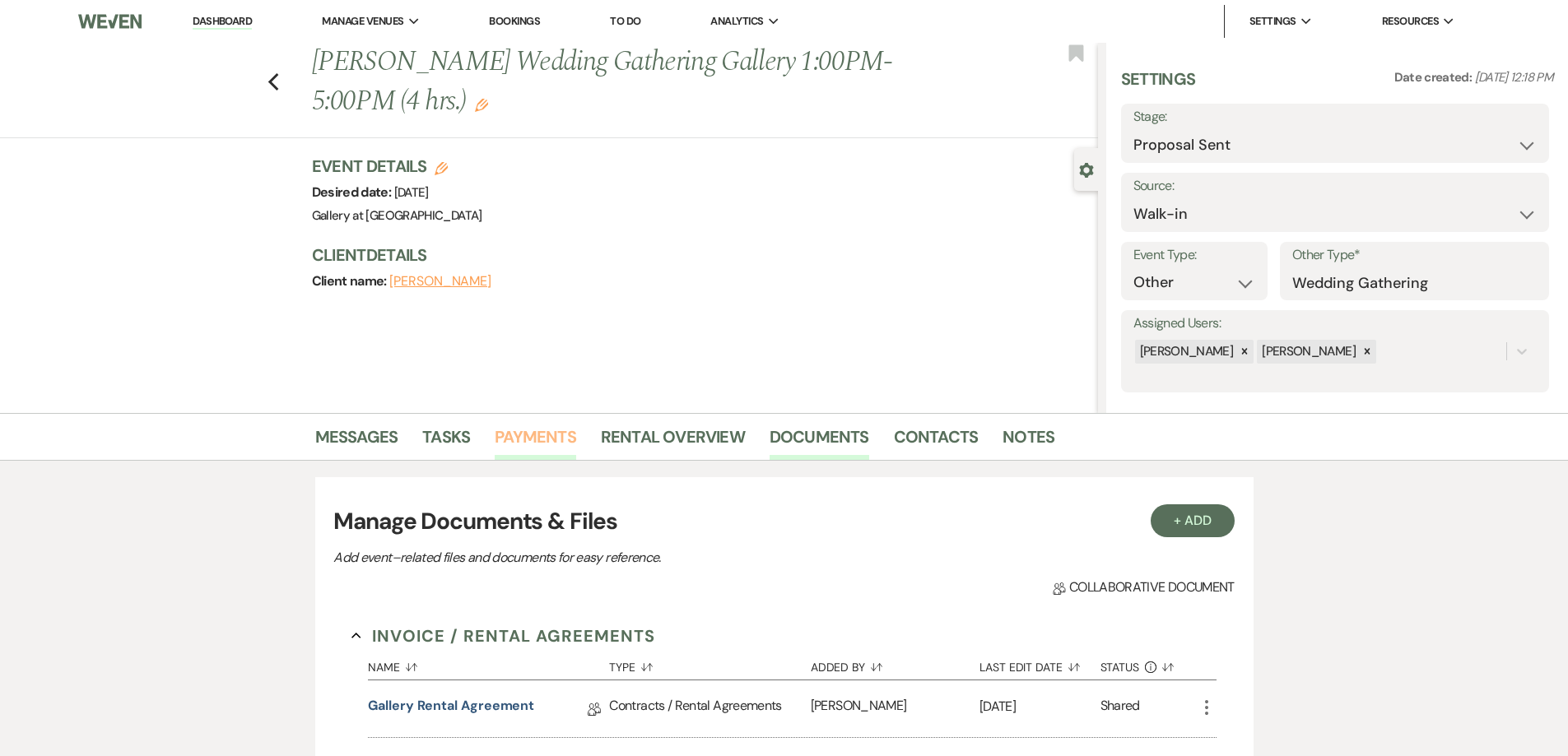
click at [529, 441] on link "Payments" at bounding box center [535, 441] width 82 height 36
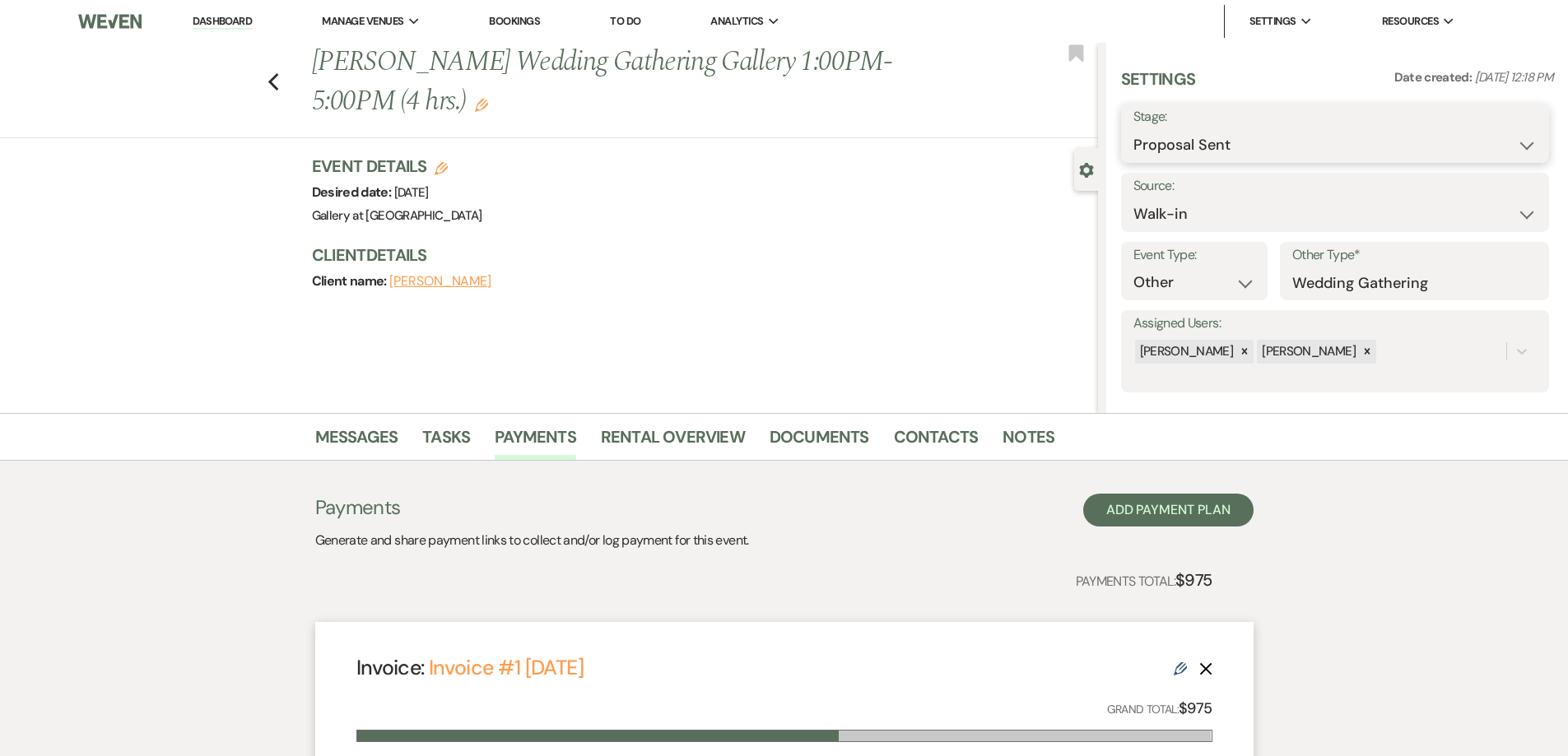
click at [1198, 136] on select "Inquiry Follow Up Tour Requested Tour Confirmed Toured Proposal Sent Booked Lost" at bounding box center [1334, 144] width 403 height 32
select select "7"
click at [1133, 129] on select "Inquiry Follow Up Tour Requested Tour Confirmed Toured Proposal Sent Booked Lost" at bounding box center [1334, 144] width 403 height 32
click at [1470, 128] on button "Save" at bounding box center [1502, 133] width 93 height 33
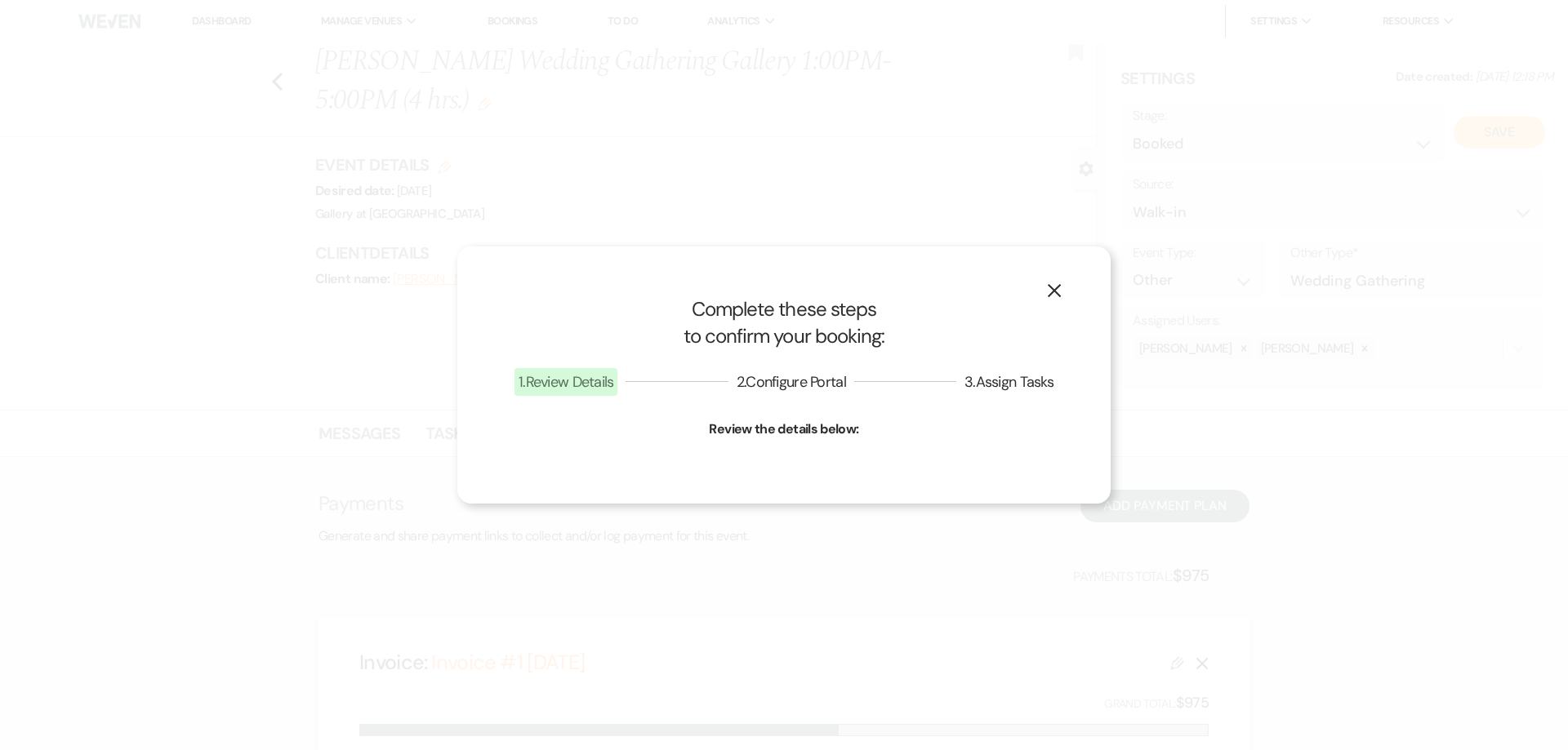
select select "13"
select select "733"
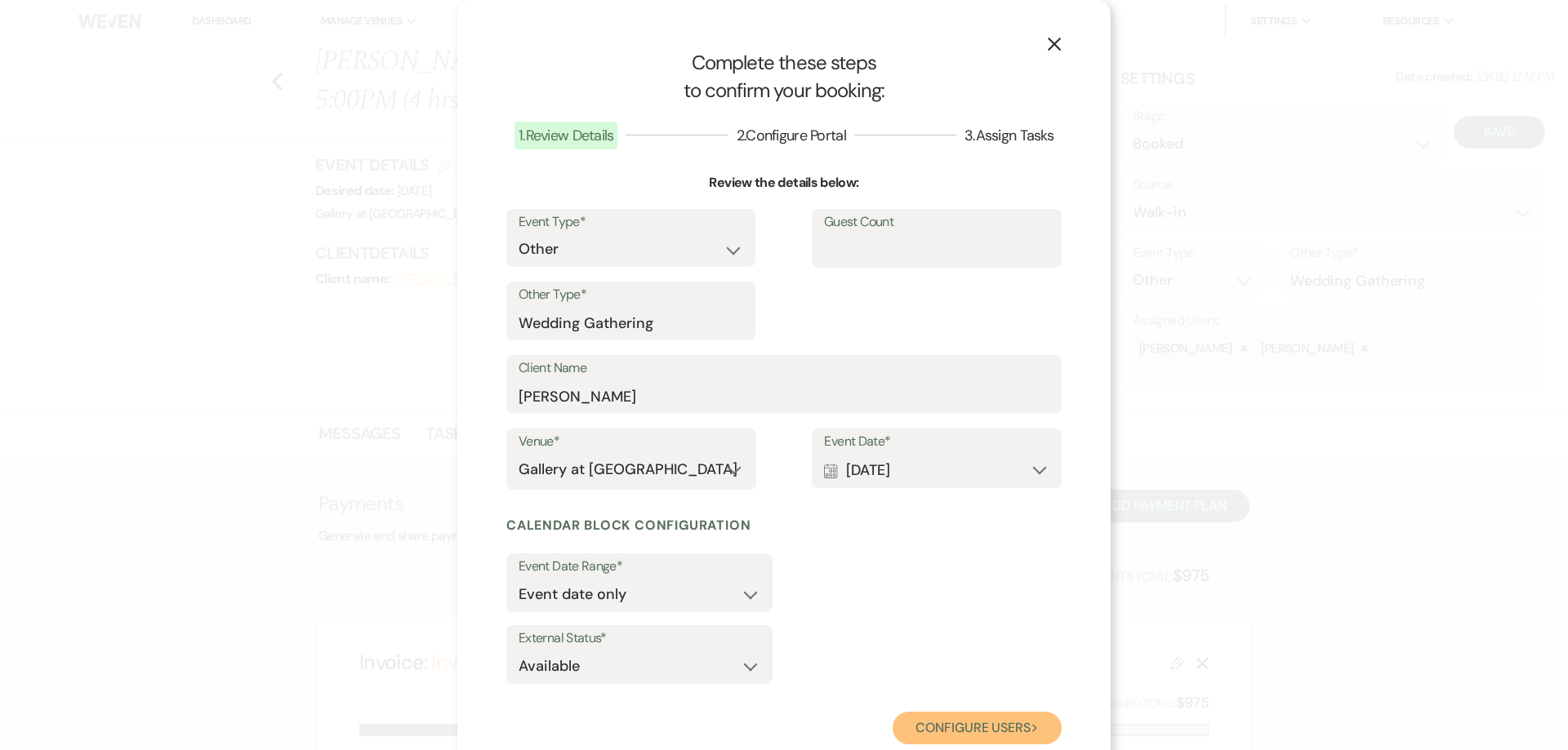
click at [1009, 729] on button "Configure users Next" at bounding box center [977, 728] width 169 height 33
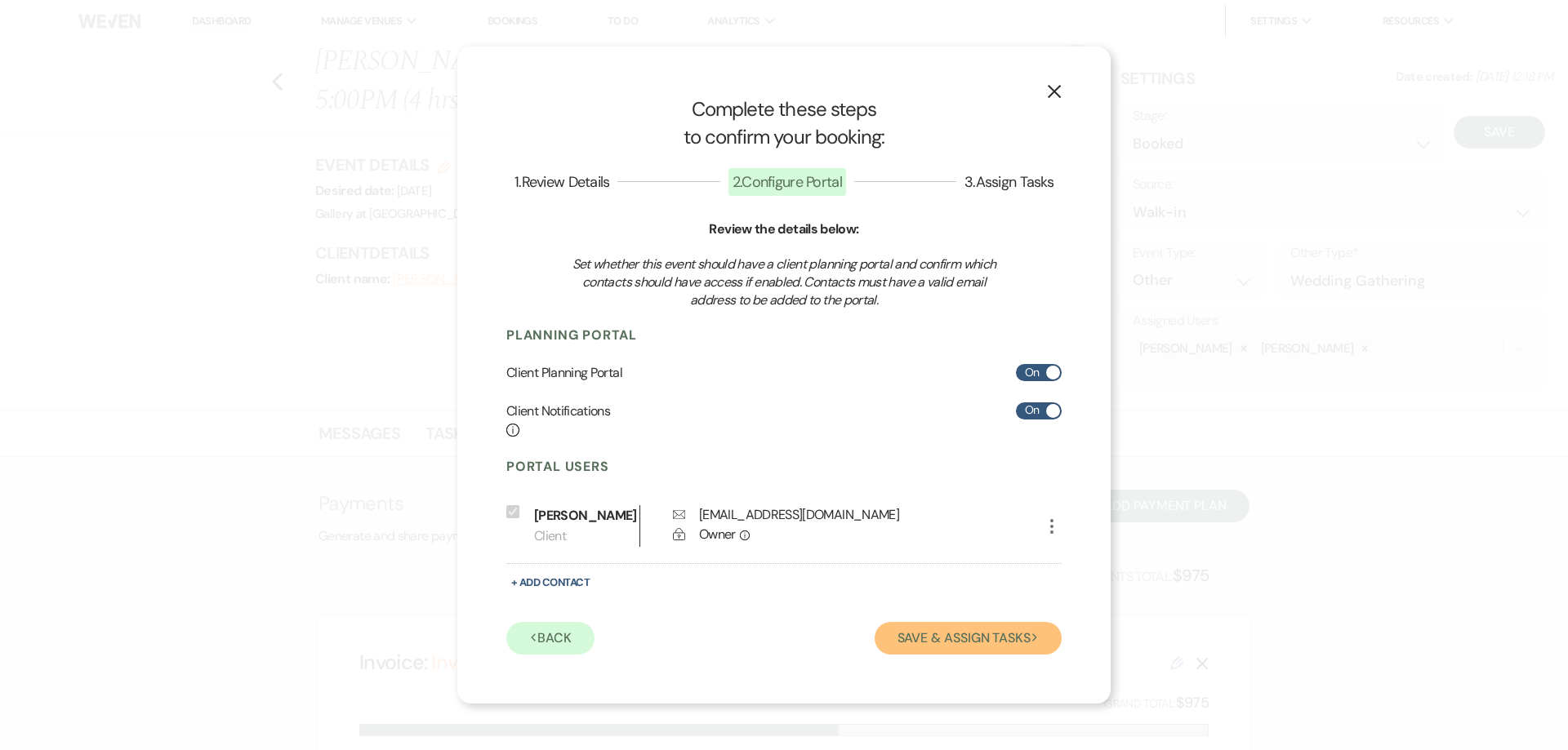
click at [965, 643] on button "Save & Assign Tasks Next" at bounding box center [967, 639] width 187 height 33
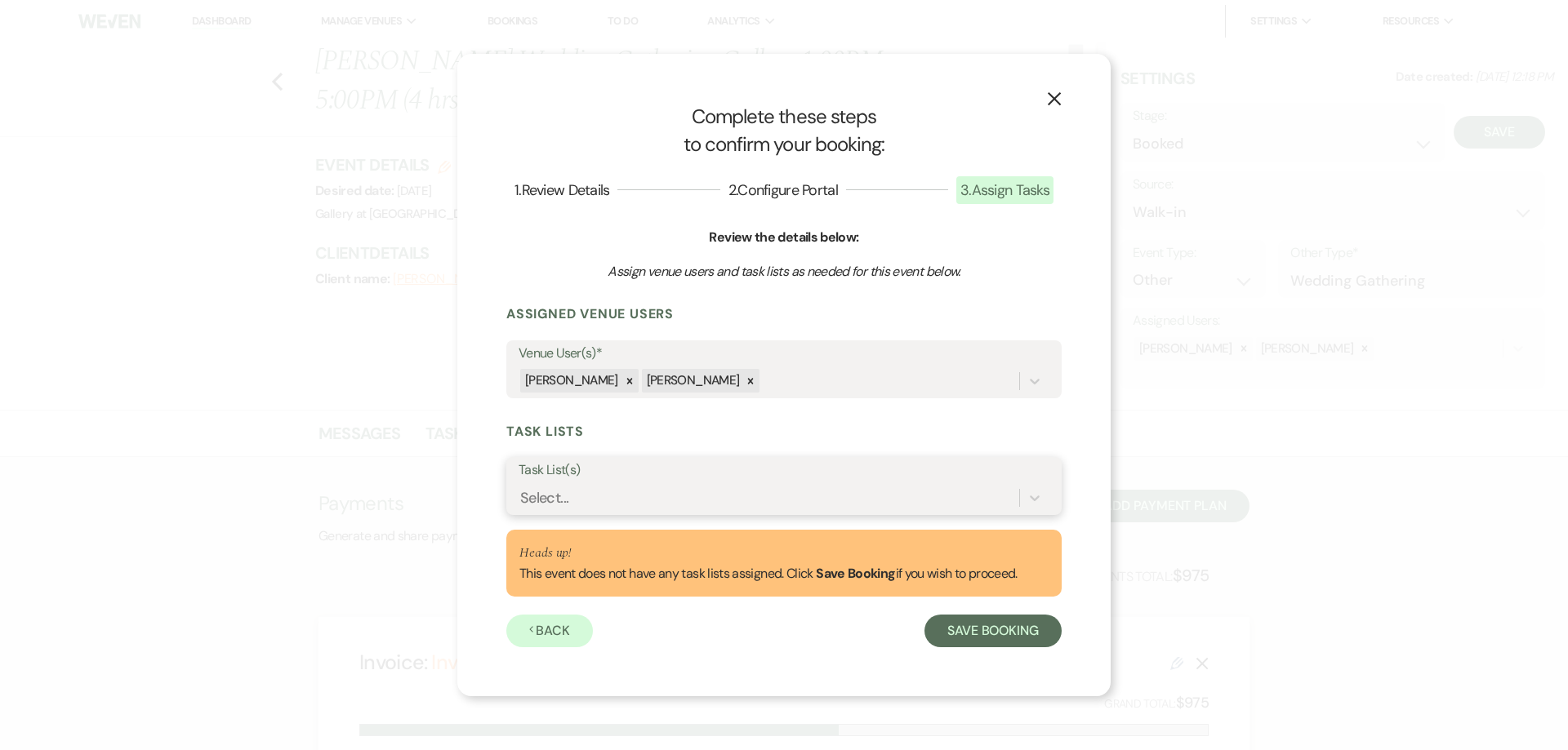
click at [682, 506] on div "Select..." at bounding box center [768, 497] width 501 height 28
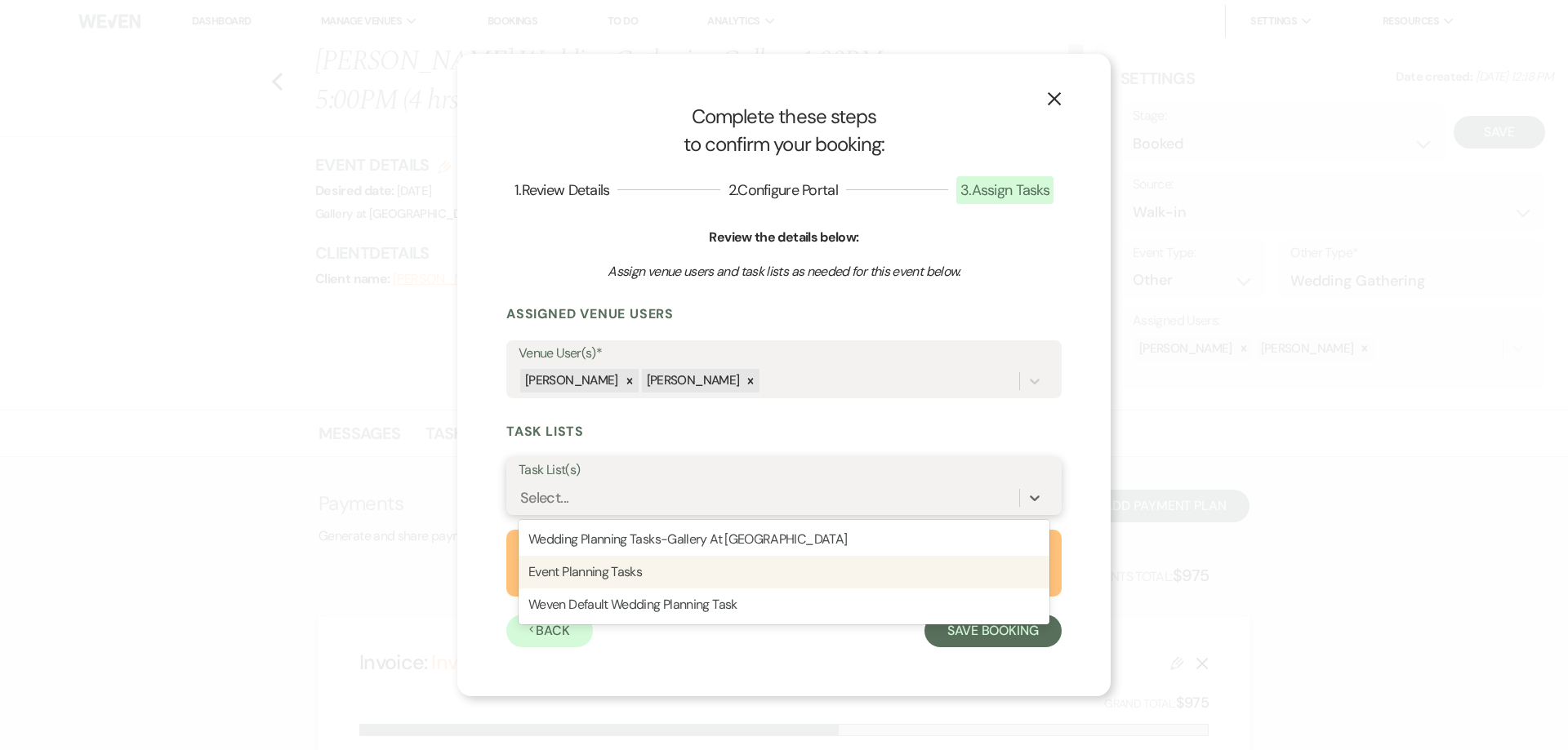
click at [668, 571] on div "Event Planning Tasks" at bounding box center [784, 572] width 531 height 33
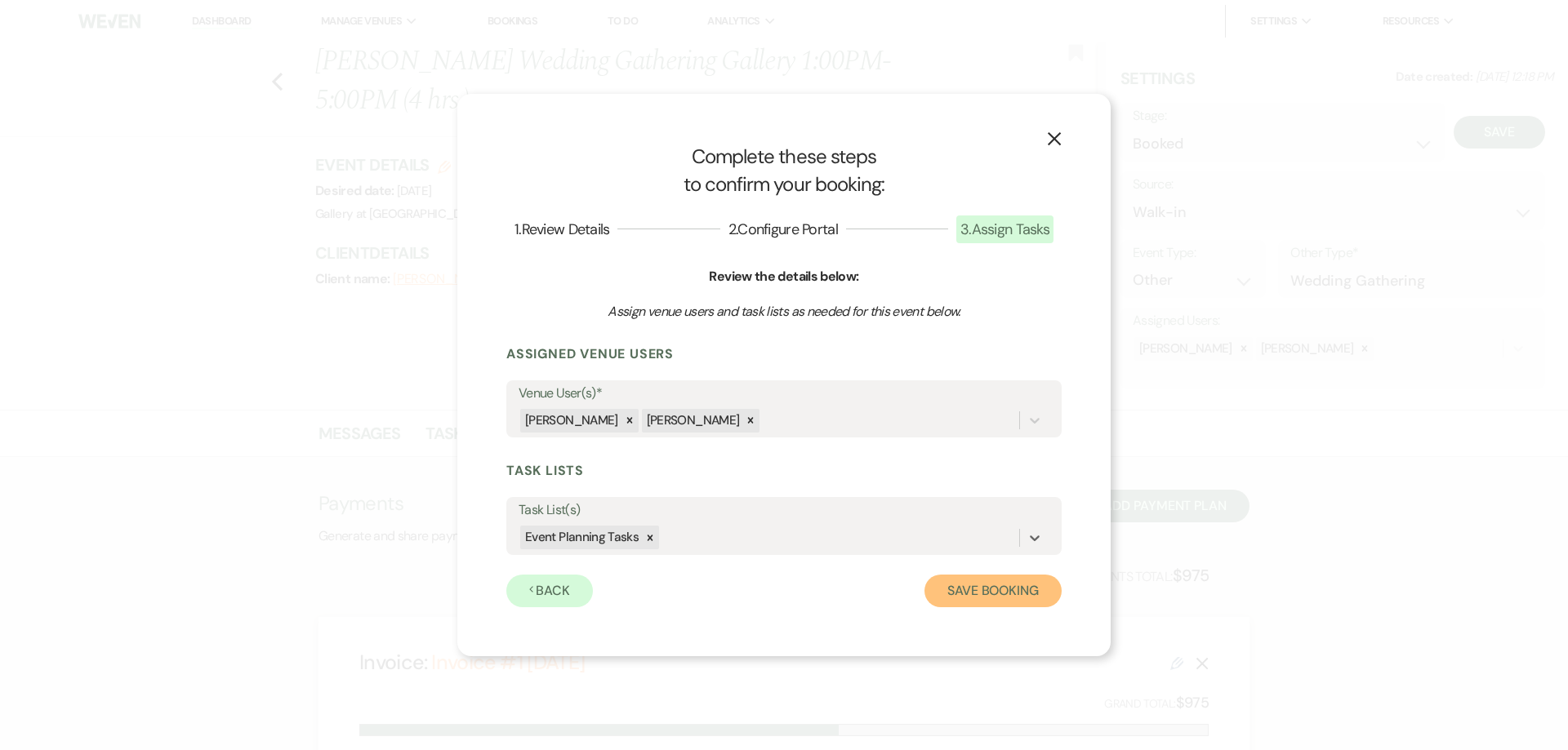
click at [998, 586] on button "Save Booking" at bounding box center [993, 591] width 137 height 33
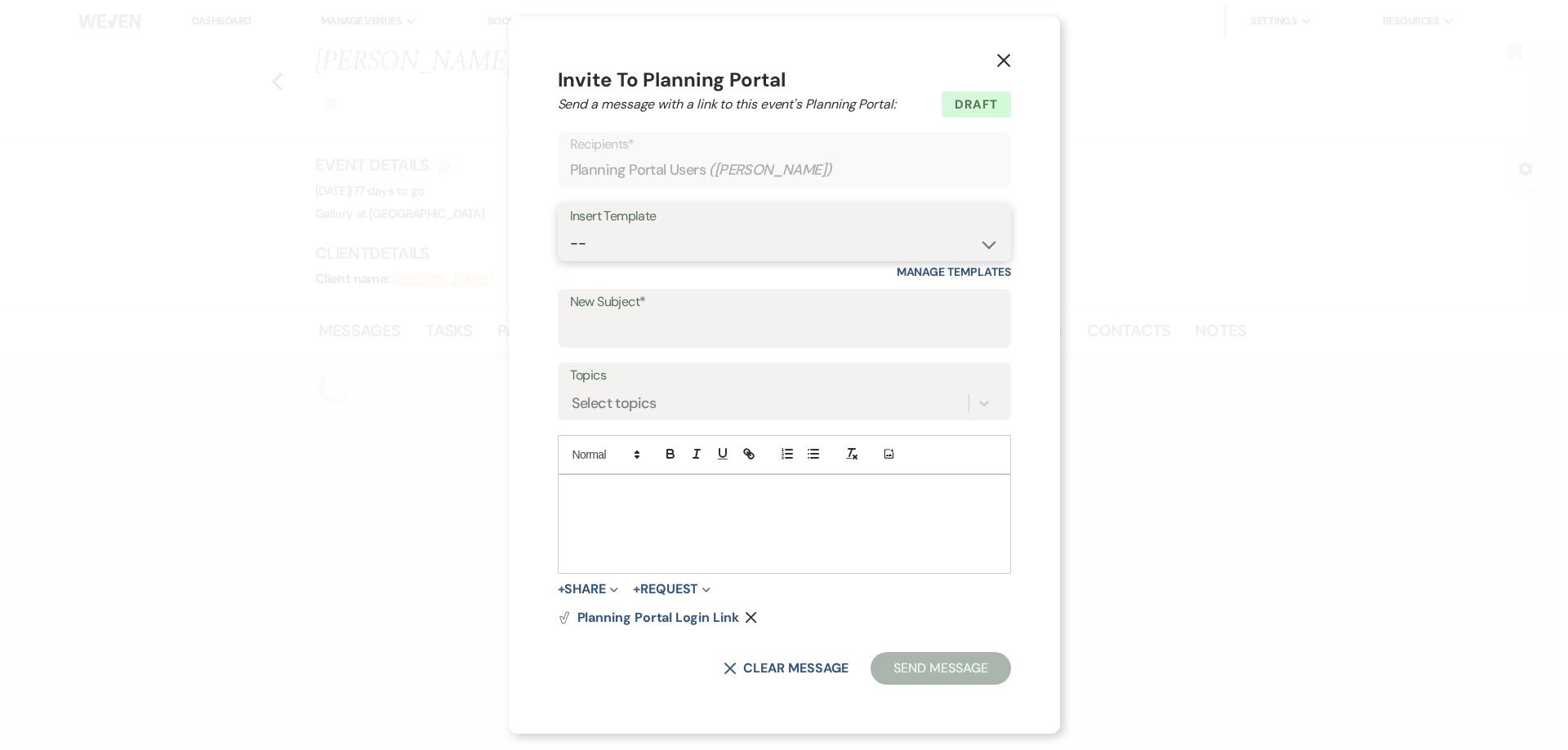
click at [710, 240] on select "-- Initial Inquiry Response-DATE IS AVAILABLE Initial Inquiry Response-DATE NOT…" at bounding box center [785, 244] width 429 height 32
select select "2651"
click at [571, 228] on select "-- Initial Inquiry Response-DATE IS AVAILABLE Initial Inquiry Response-DATE NOT…" at bounding box center [785, 244] width 429 height 32
type input "Weven Planning Portal Introduction"
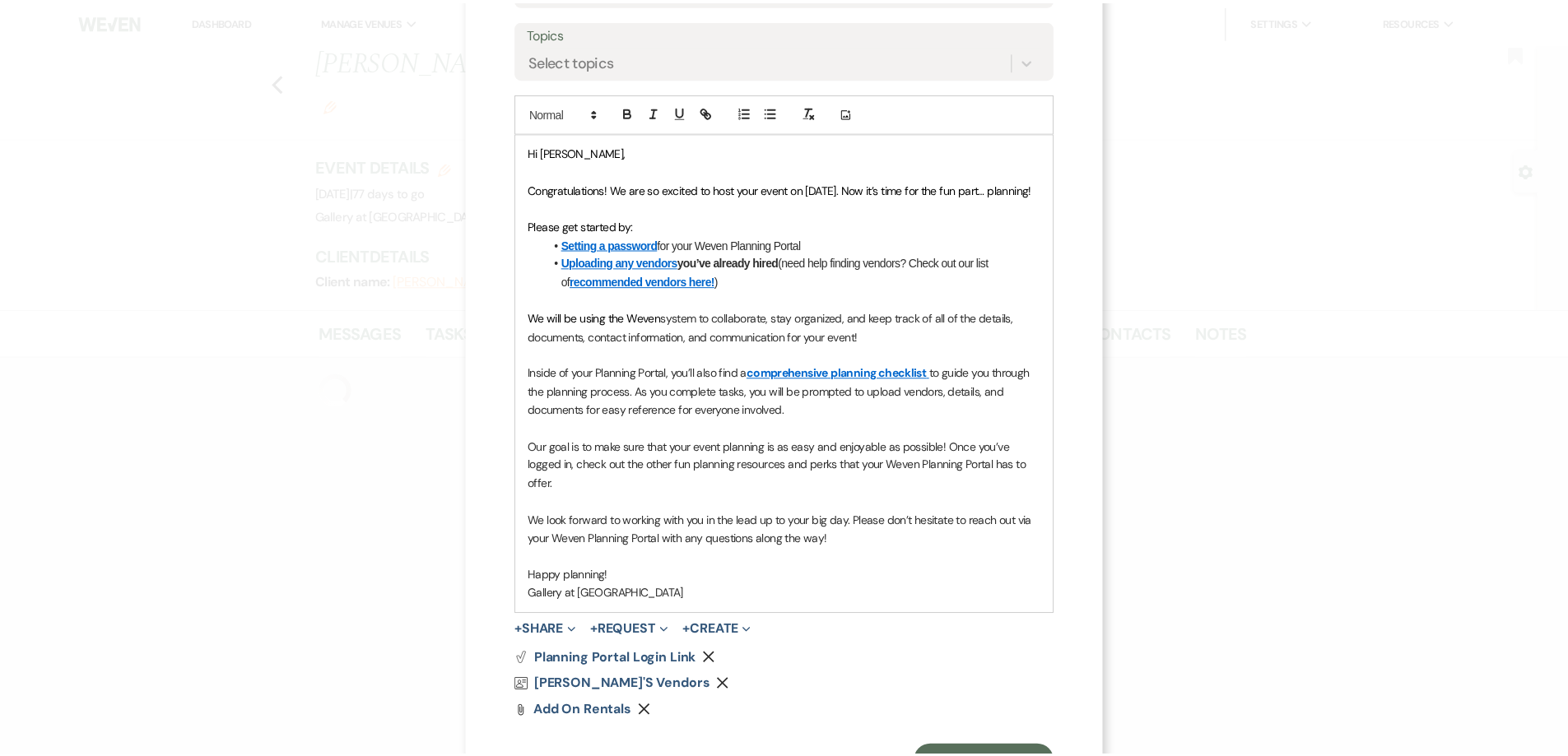
scroll to position [402, 0]
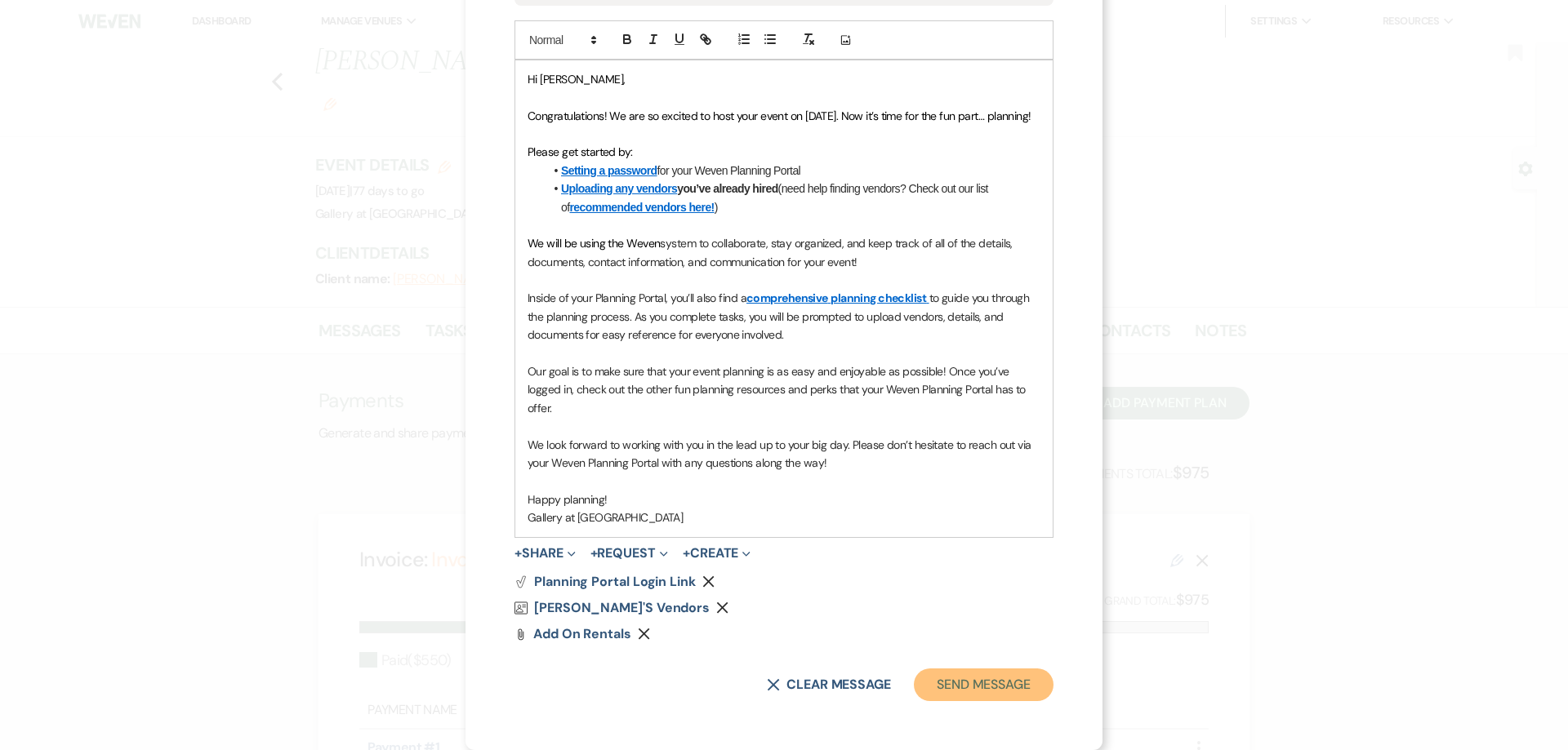
click at [985, 693] on button "Send Message" at bounding box center [983, 685] width 140 height 33
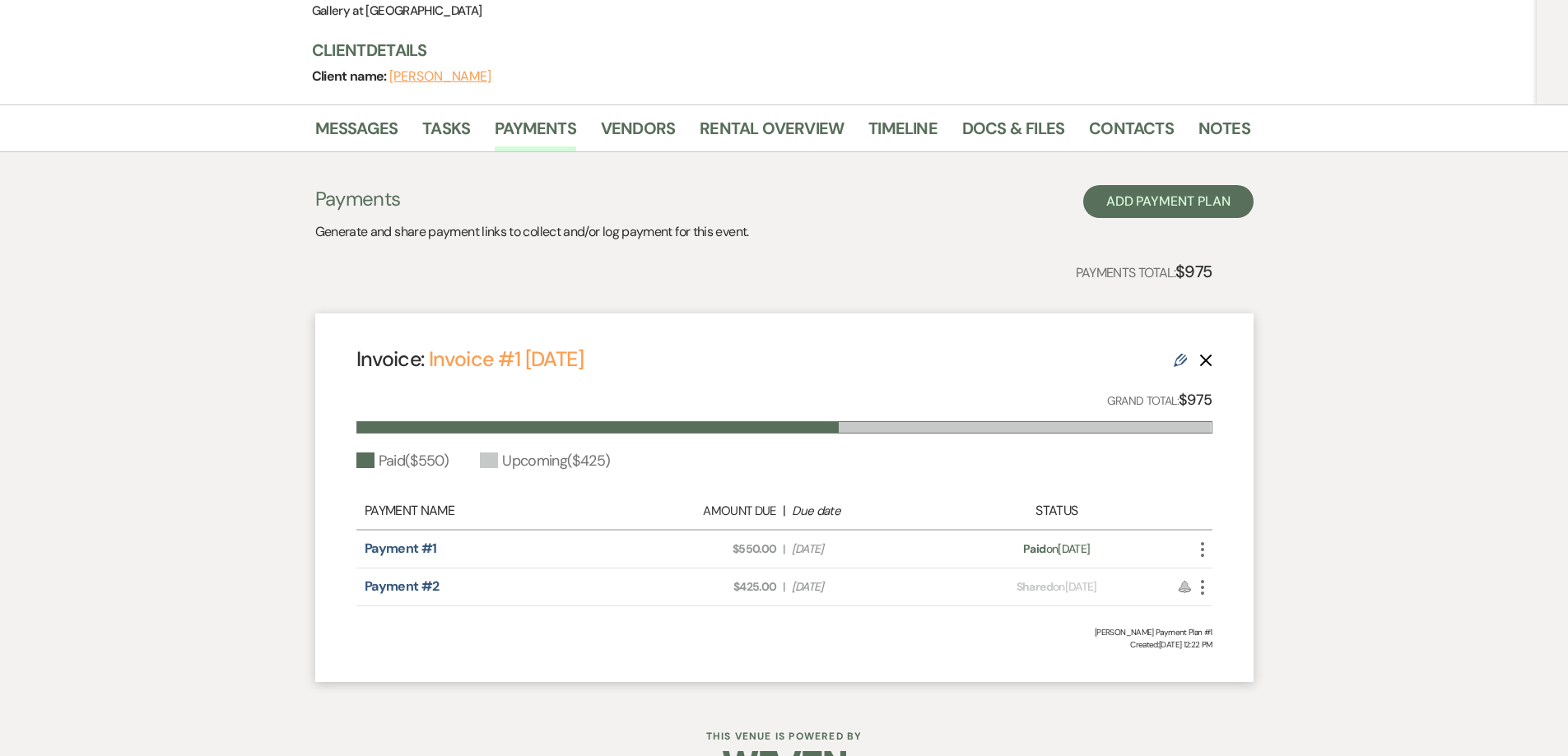
scroll to position [214, 0]
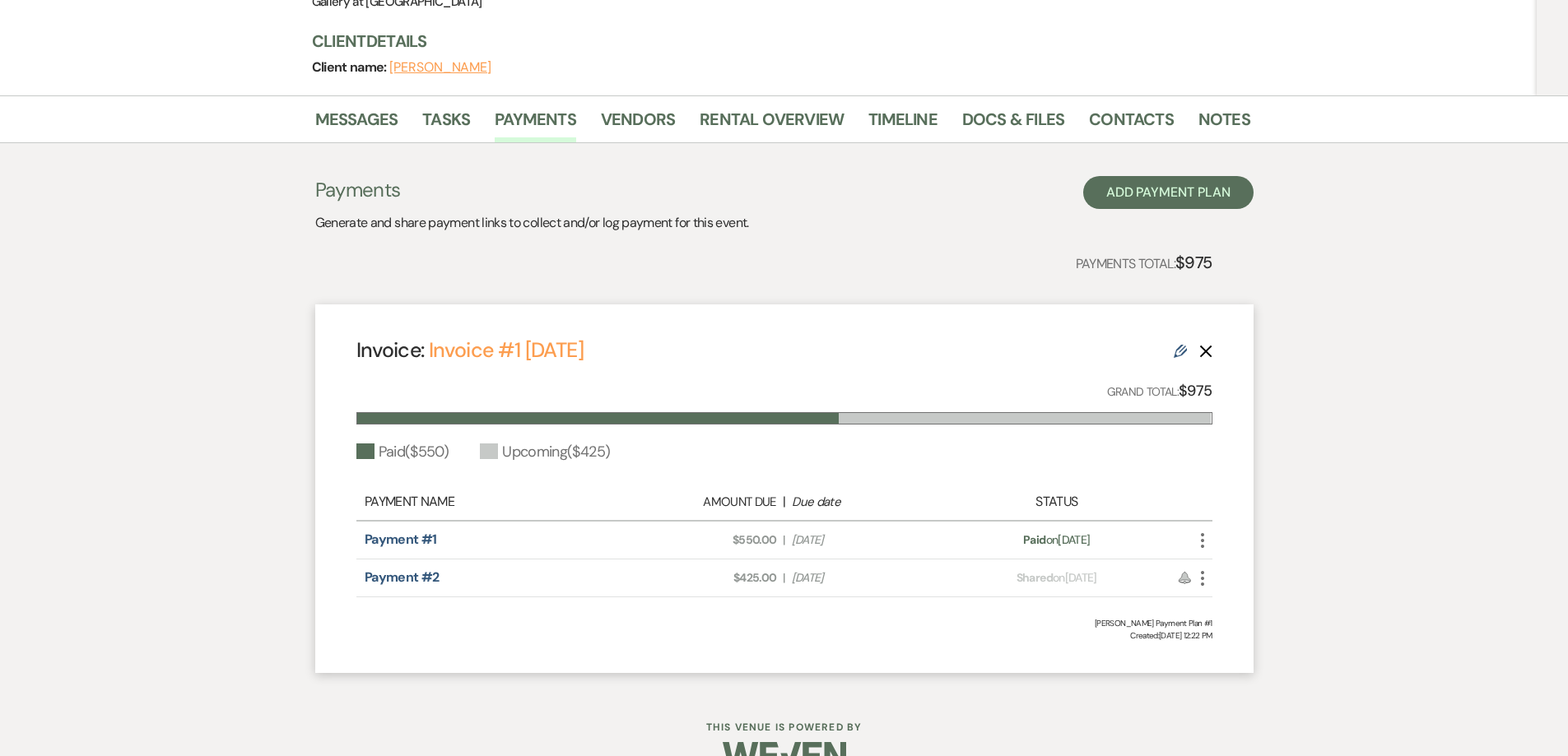
click at [1206, 568] on icon "More" at bounding box center [1202, 578] width 19 height 19
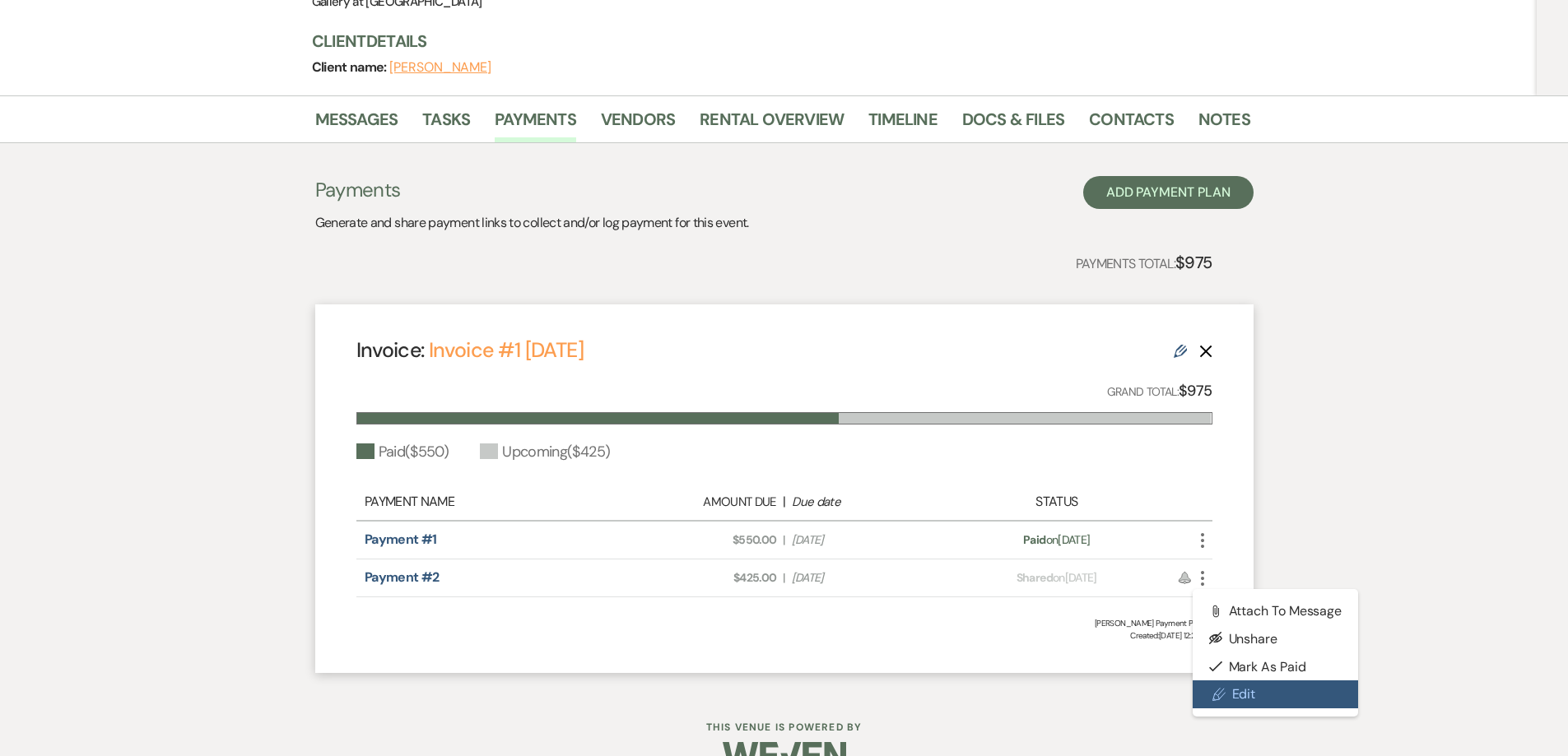
click at [1238, 681] on link "Pencil Edit" at bounding box center [1276, 694] width 166 height 28
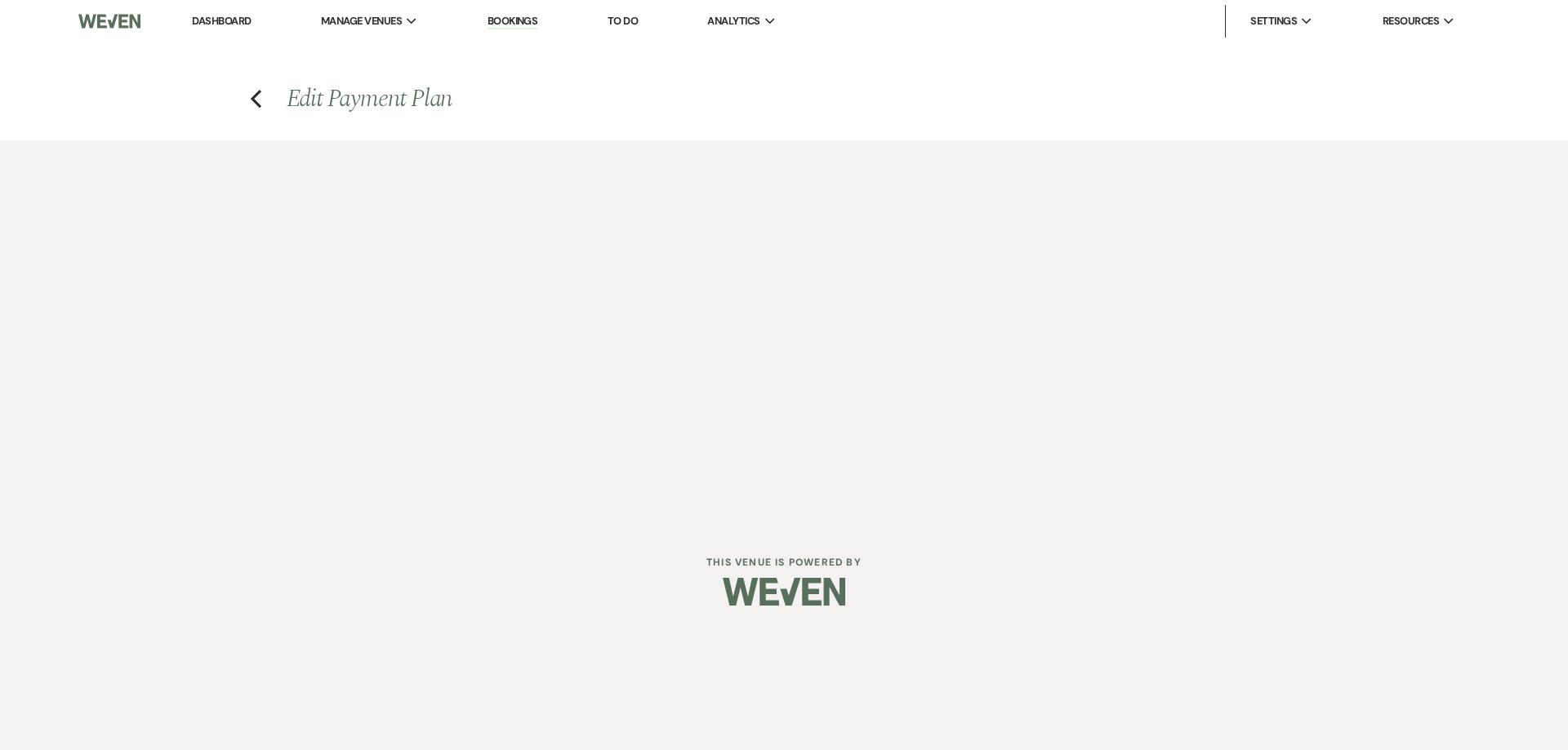
select select "28529"
select select "1"
select select "true"
select select "2"
select select "flat"
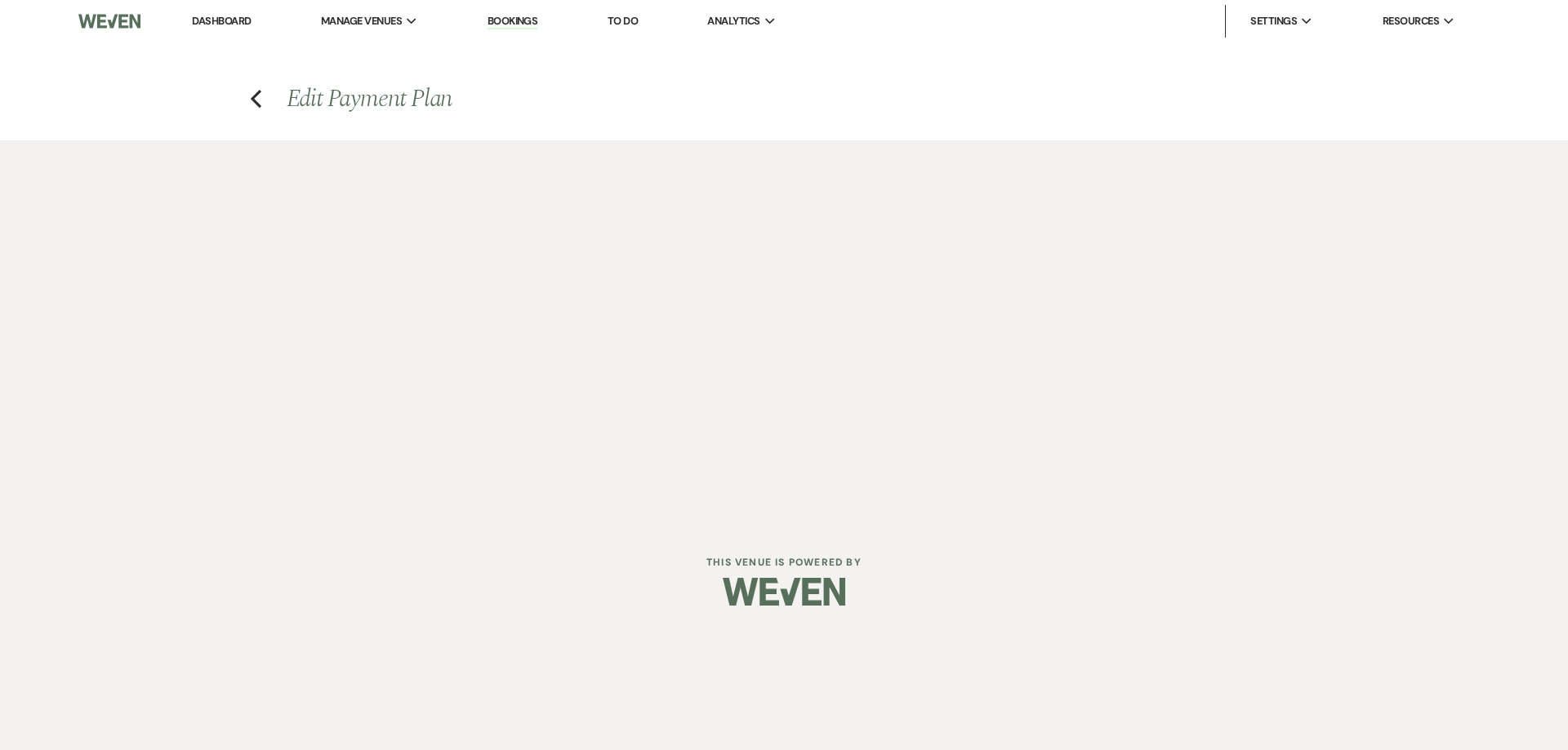
select select "true"
select select "both"
select select "weeks"
select select "both"
select select "weeks"
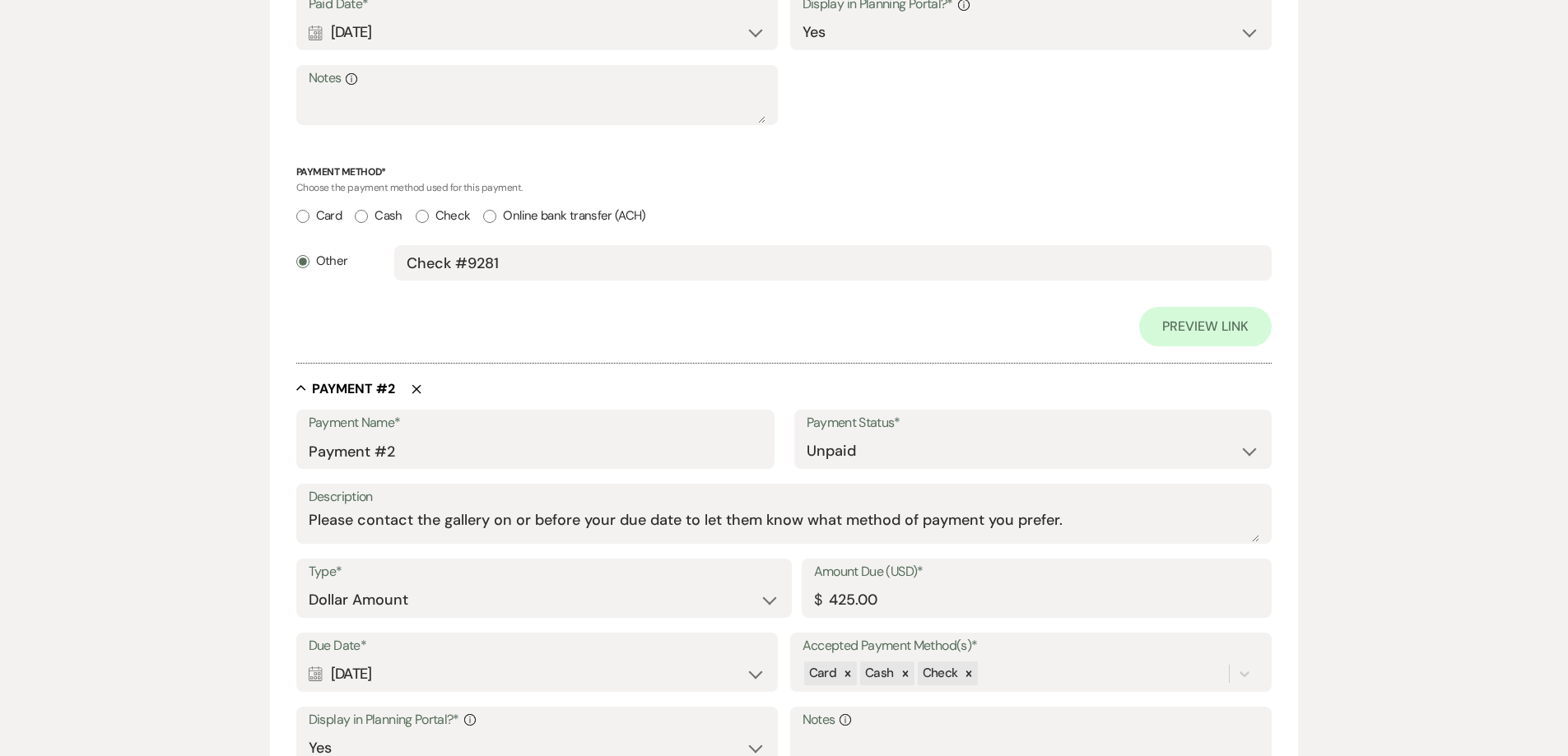
scroll to position [1070, 0]
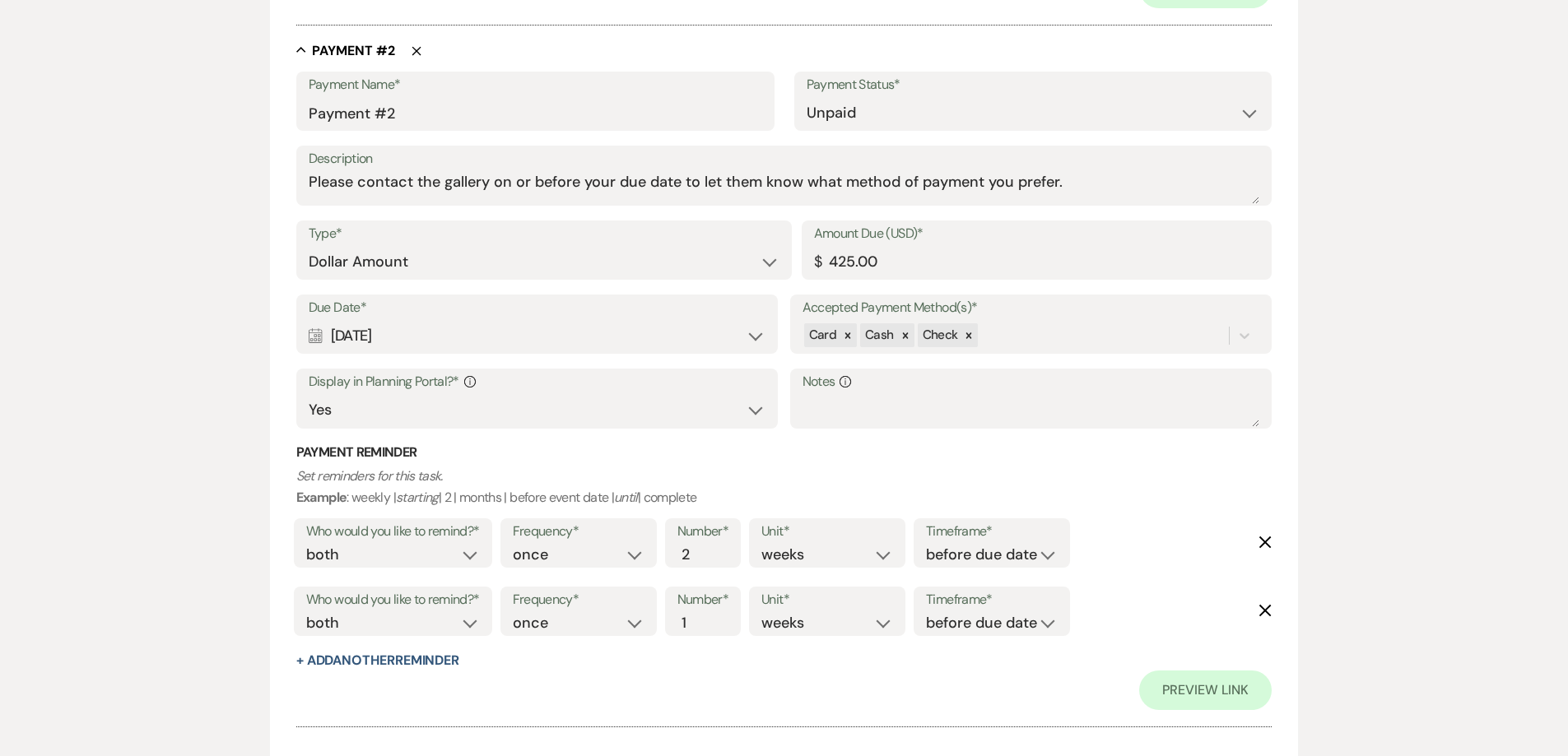
click at [523, 338] on div "Calendar Oct 31, 2025 Expand" at bounding box center [538, 336] width 458 height 32
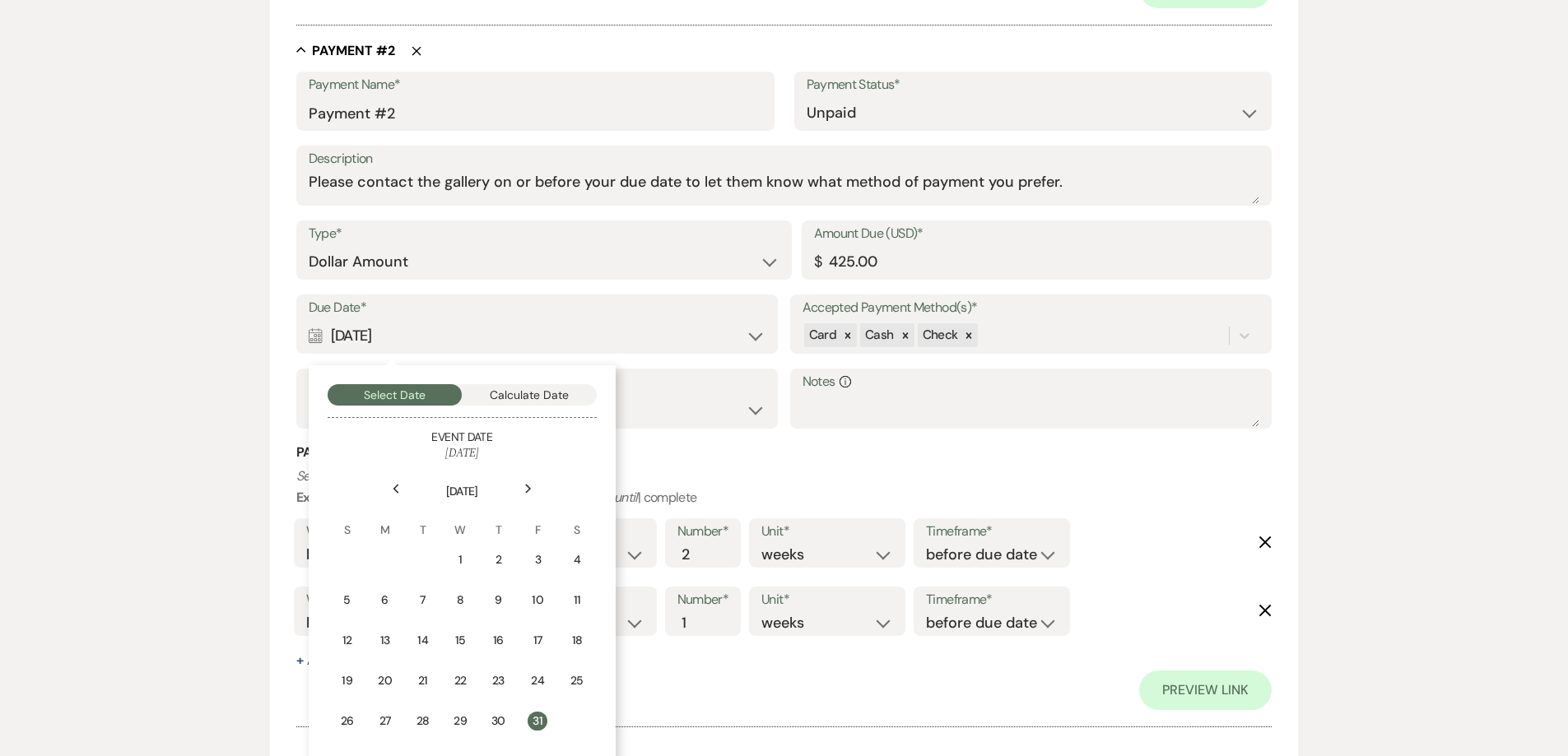
click at [521, 490] on div "Next" at bounding box center [528, 488] width 27 height 27
click at [462, 608] on div "5" at bounding box center [457, 600] width 14 height 17
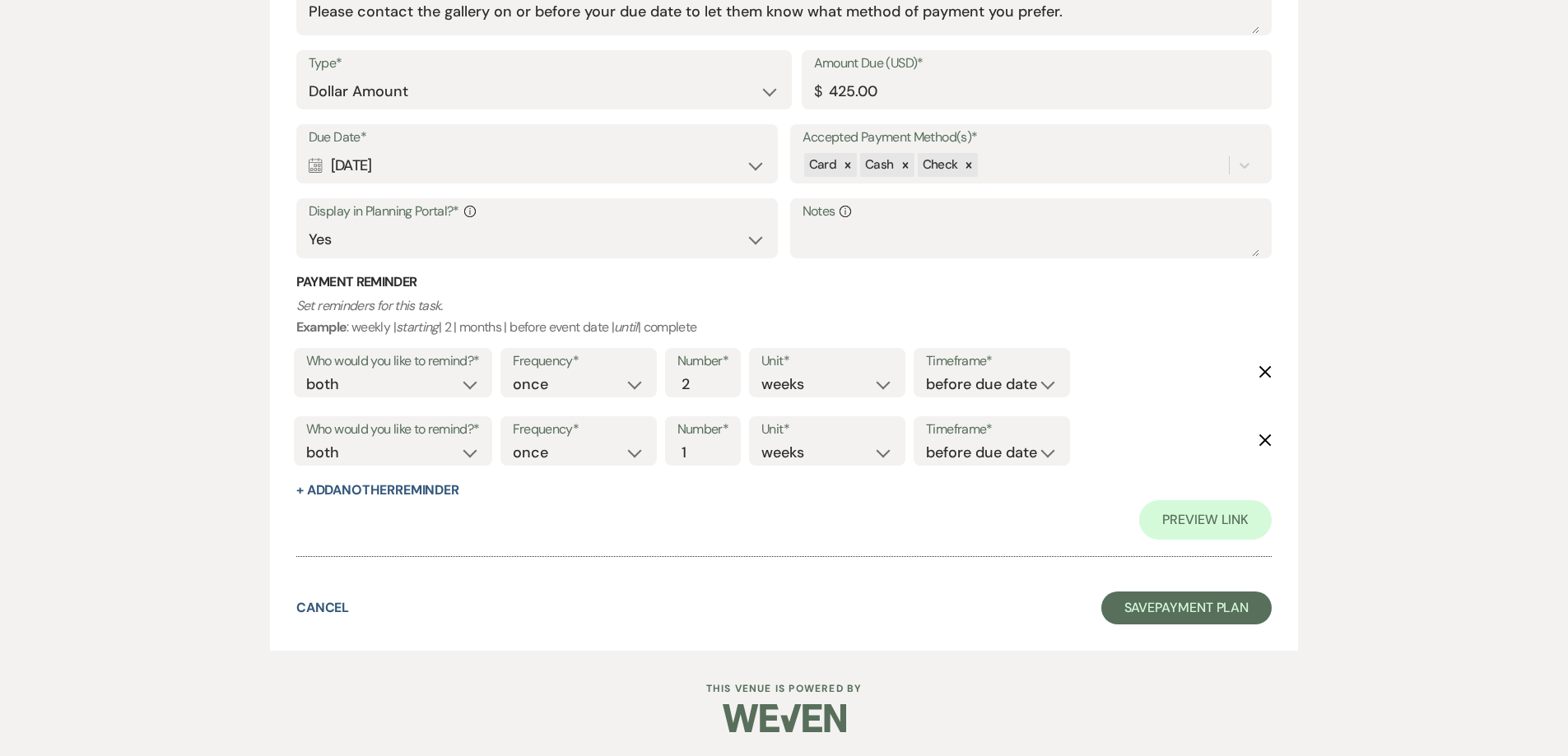
scroll to position [1242, 0]
click at [1158, 613] on button "Save Payment Plan" at bounding box center [1186, 608] width 171 height 33
